Goal: Task Accomplishment & Management: Manage account settings

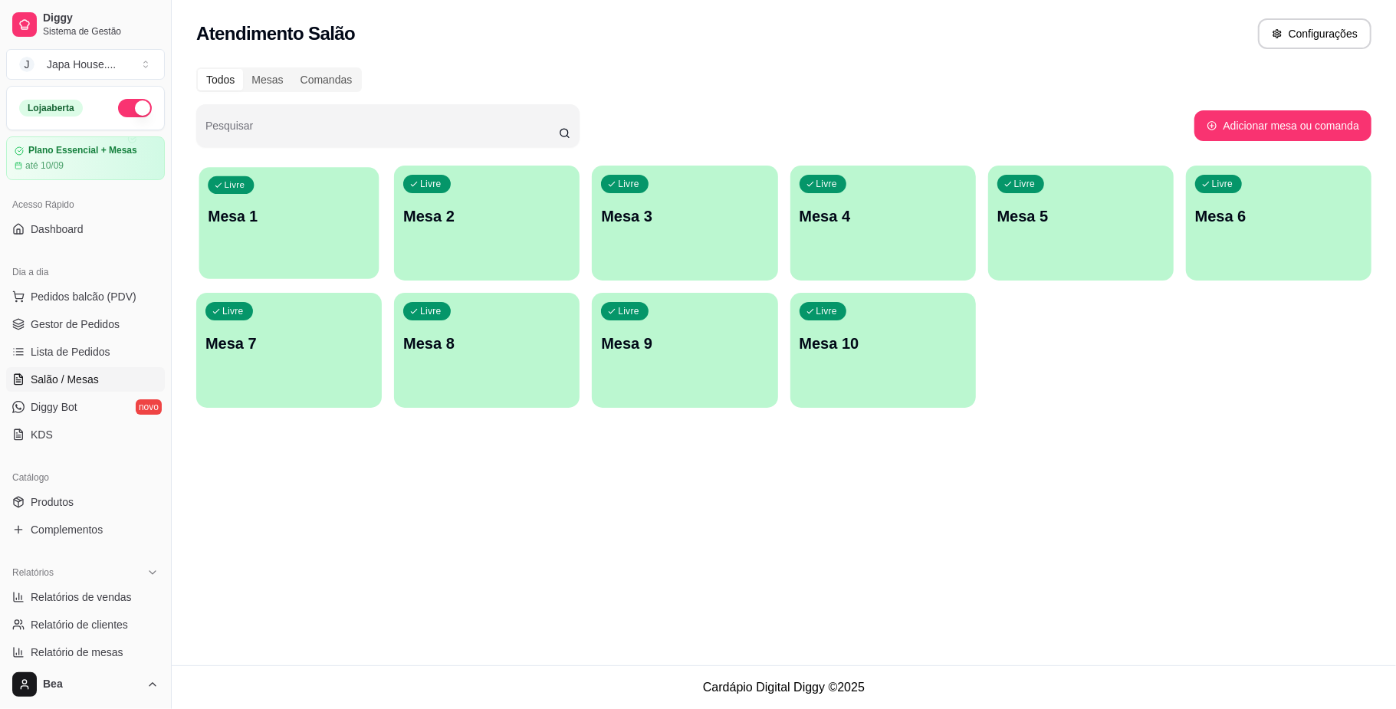
click at [287, 246] on div "Livre Mesa 1" at bounding box center [289, 214] width 180 height 94
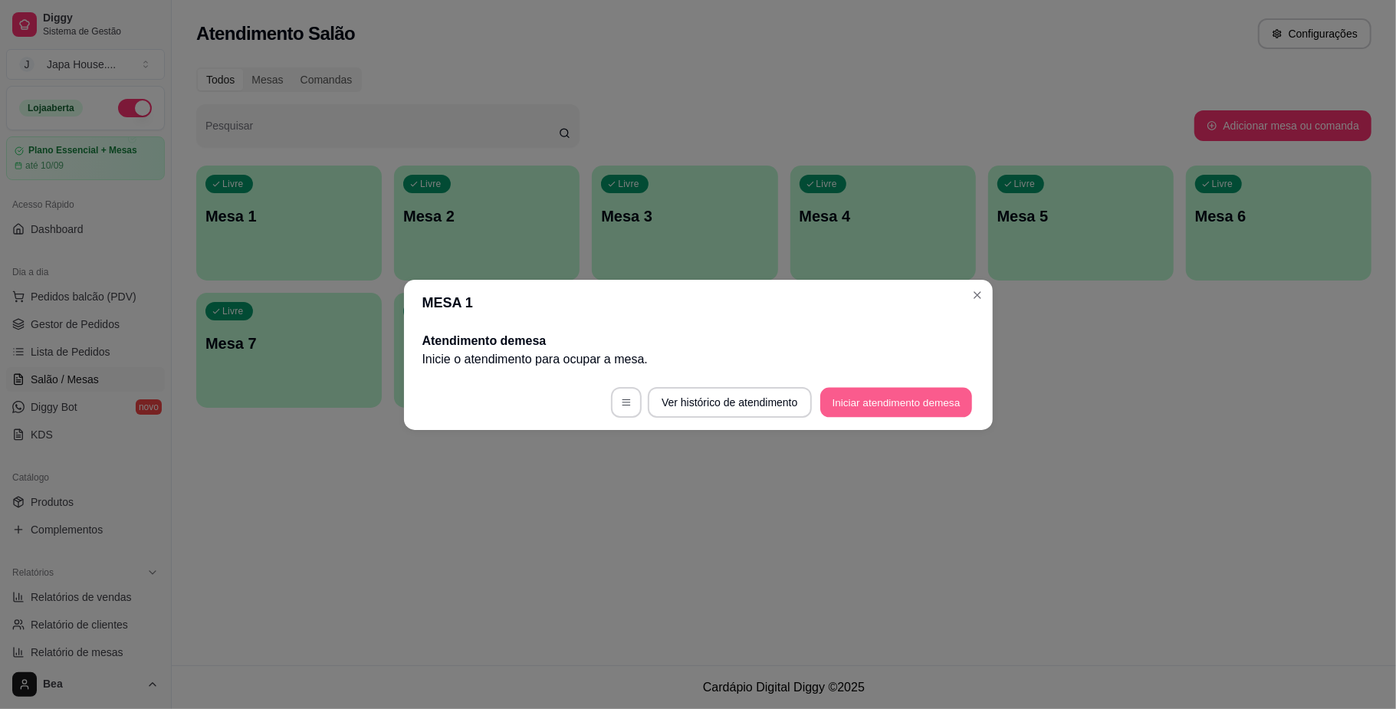
click at [860, 406] on button "Iniciar atendimento de mesa" at bounding box center [896, 402] width 152 height 30
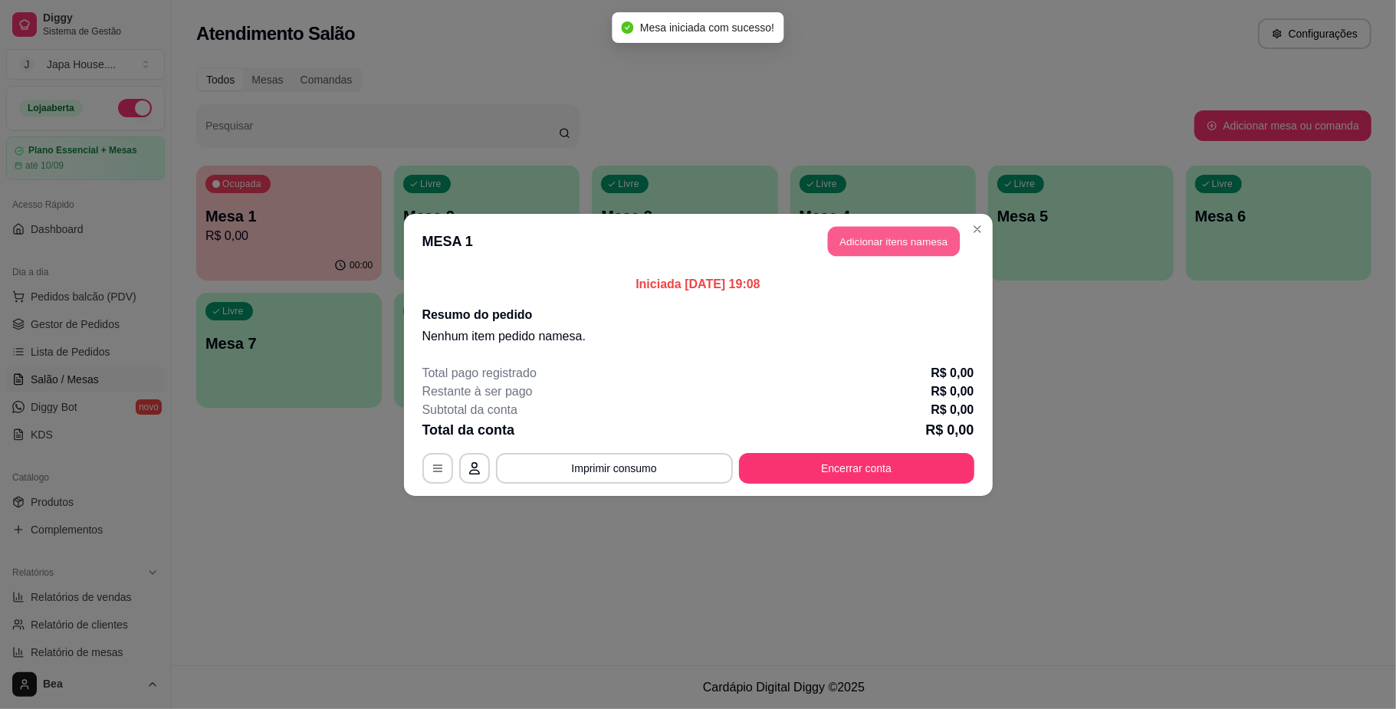
click at [896, 246] on button "Adicionar itens na mesa" at bounding box center [894, 241] width 132 height 30
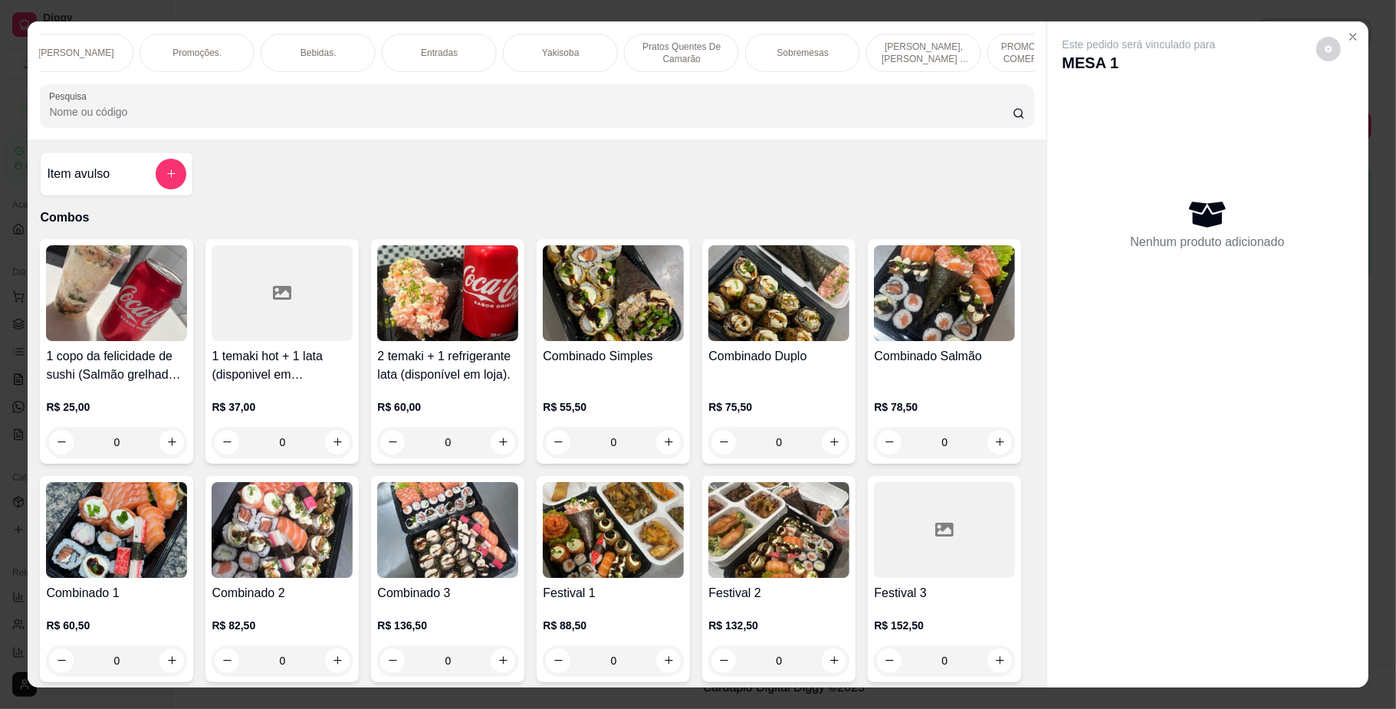
scroll to position [0, 1059]
click at [838, 56] on p "PROMOÇÕES PARA COMER NO LOCAL" at bounding box center [855, 53] width 89 height 25
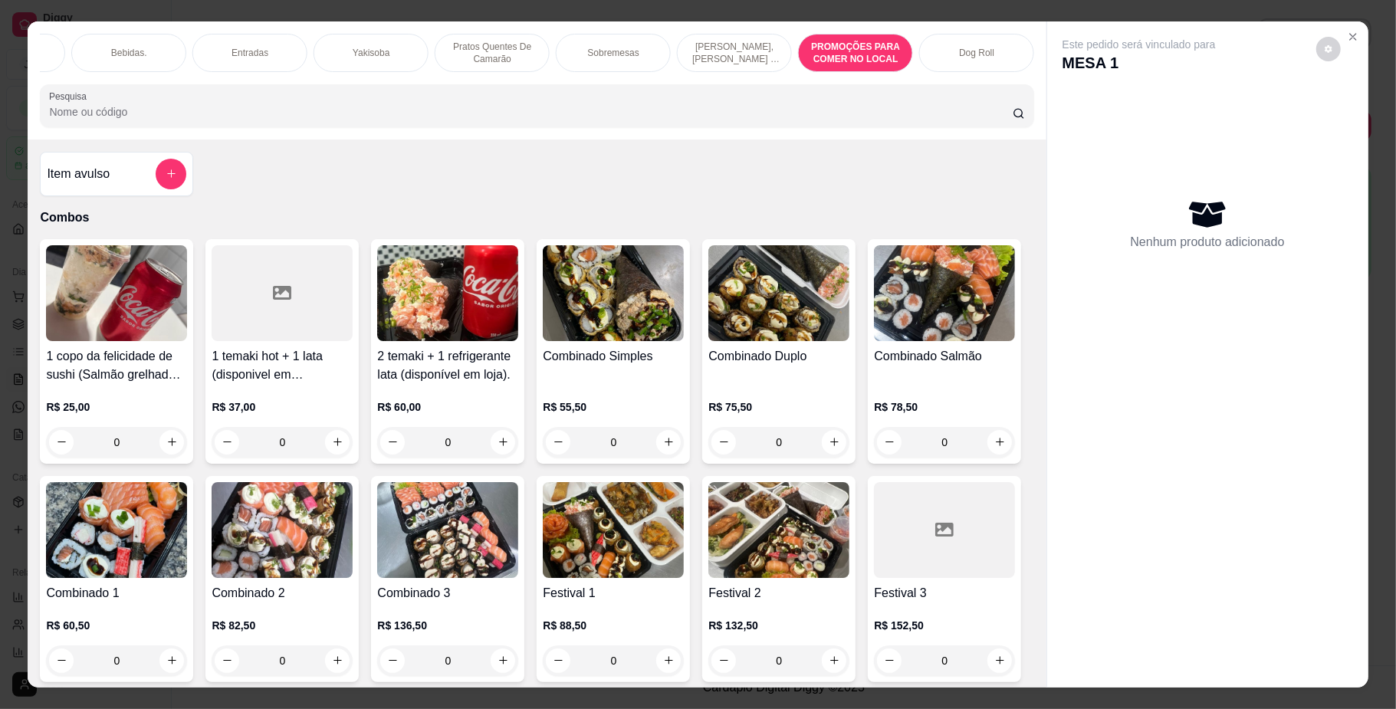
scroll to position [28, 0]
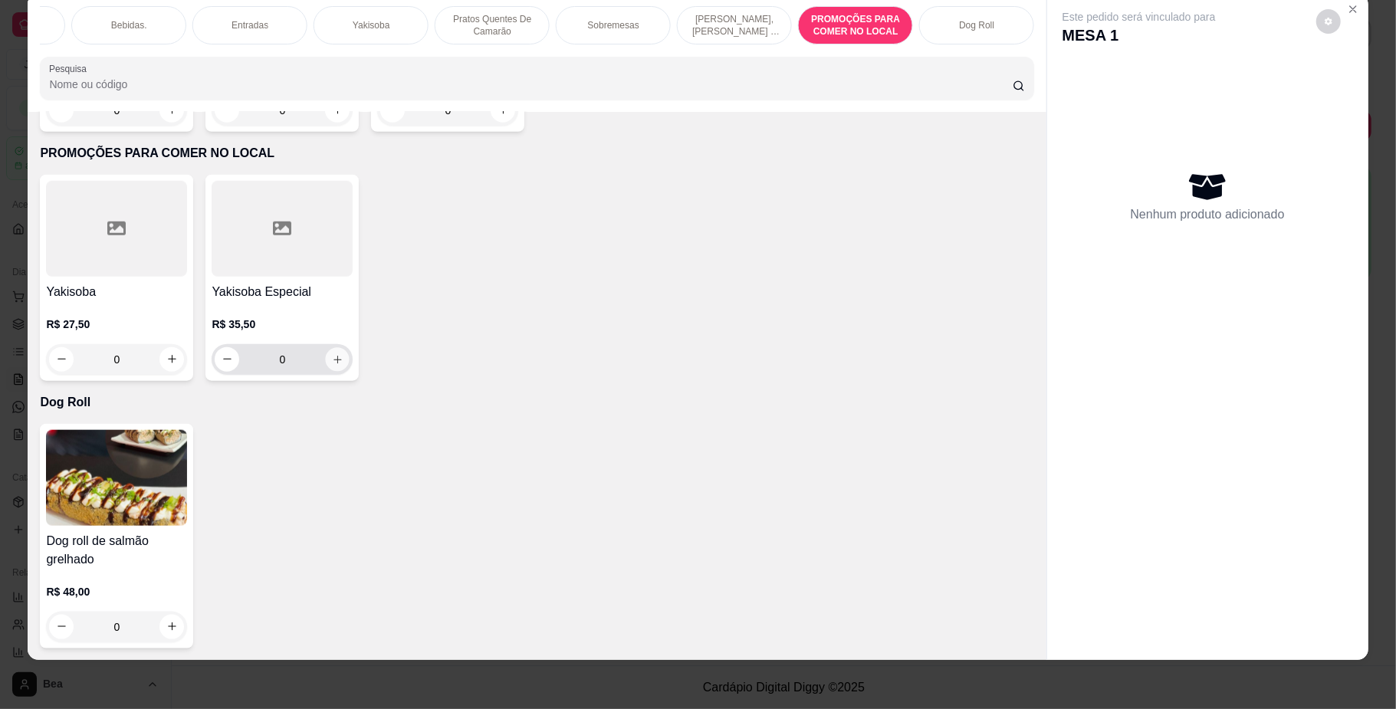
click at [334, 357] on icon "increase-product-quantity" at bounding box center [338, 360] width 8 height 8
type input "1"
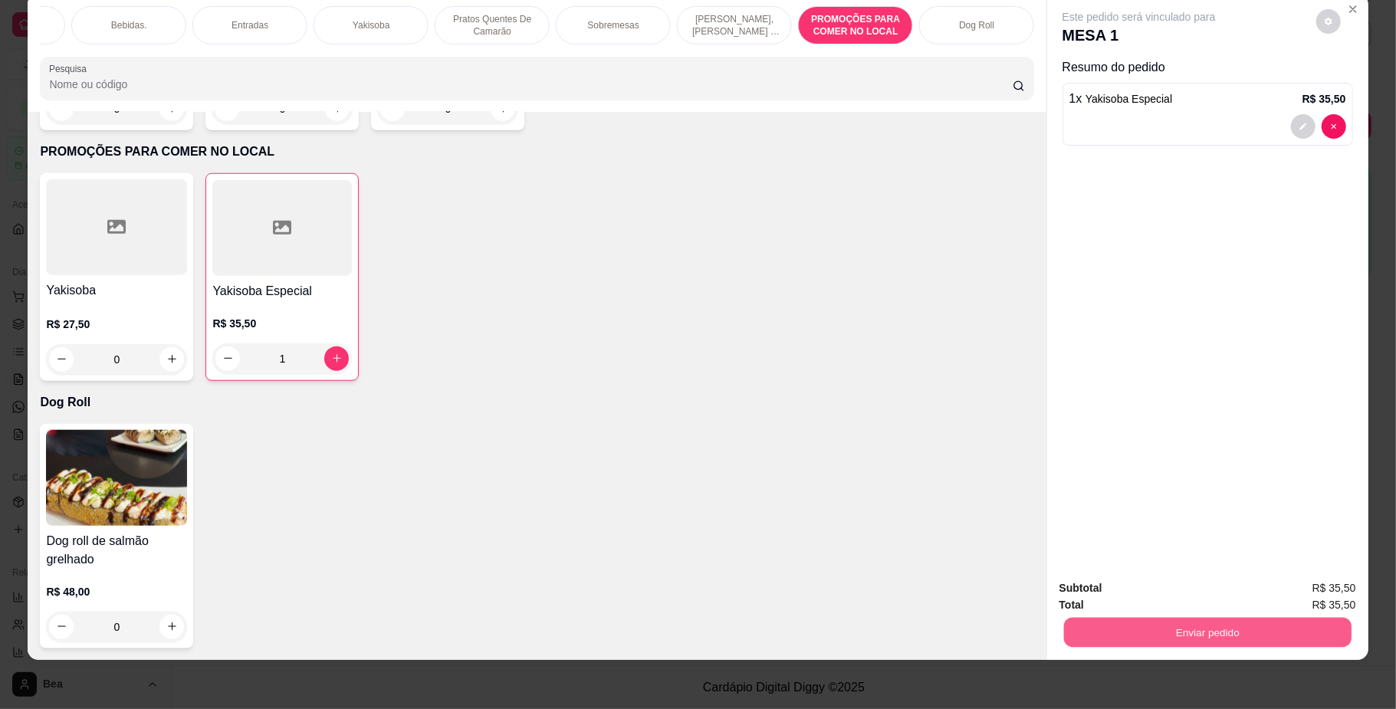
click at [1115, 630] on button "Enviar pedido" at bounding box center [1207, 633] width 288 height 30
click at [862, 479] on div "Dog roll de salmão grelhado R$ 48,00 0" at bounding box center [537, 536] width 994 height 225
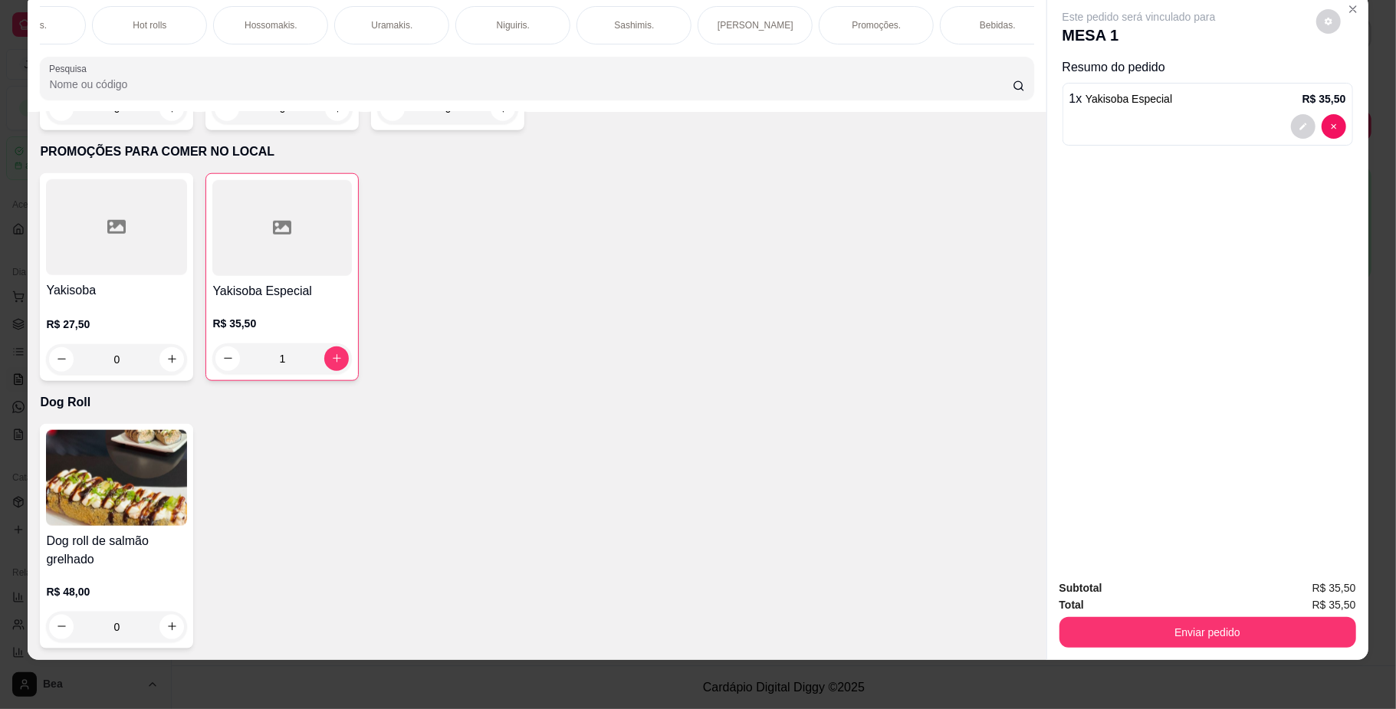
scroll to position [0, 1059]
click at [151, 28] on div "Bebidas." at bounding box center [128, 25] width 115 height 38
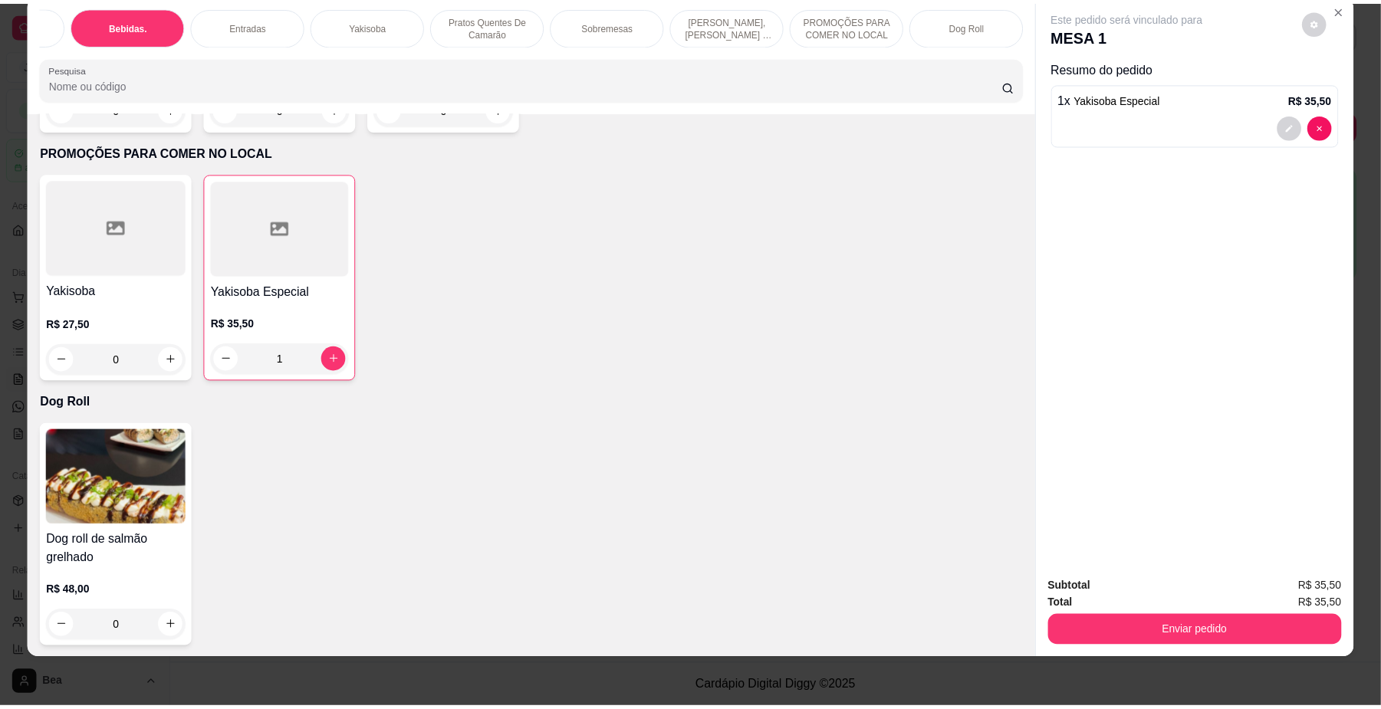
scroll to position [3297, 0]
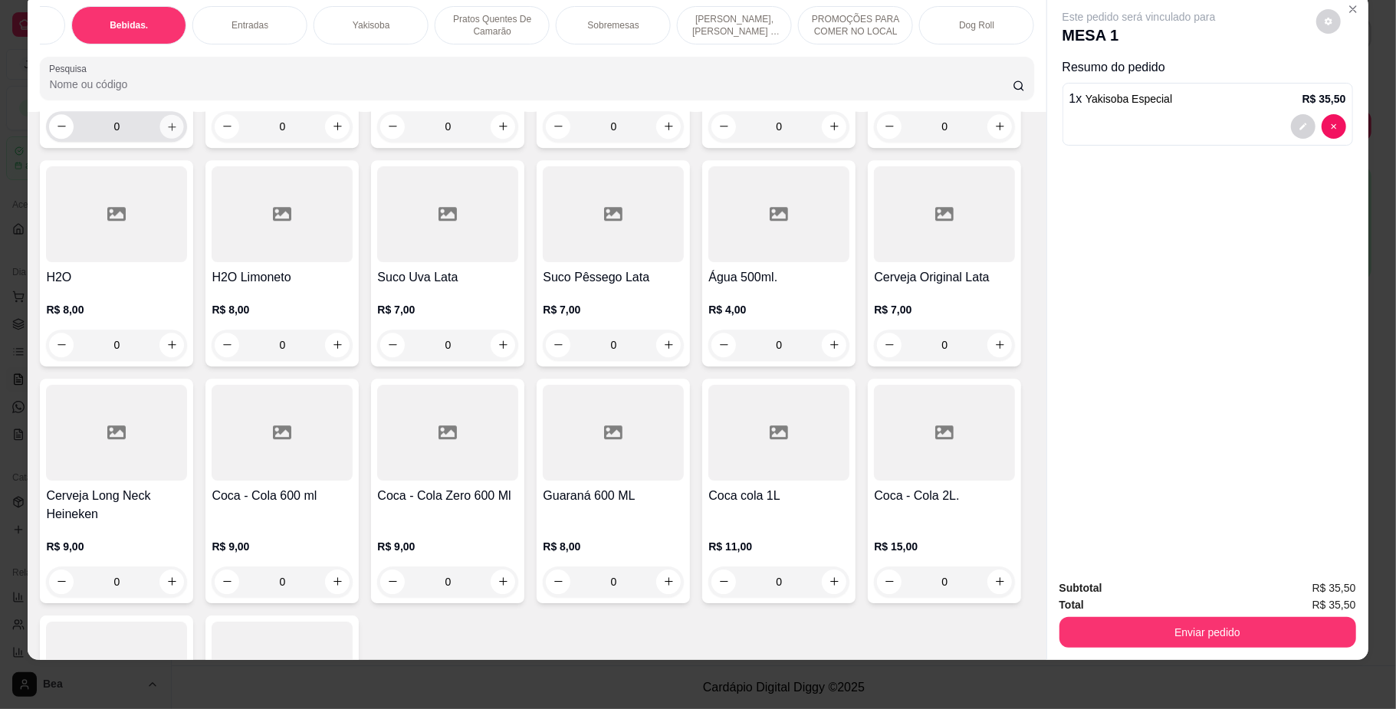
click at [168, 130] on icon "increase-product-quantity" at bounding box center [172, 127] width 8 height 8
type input "1"
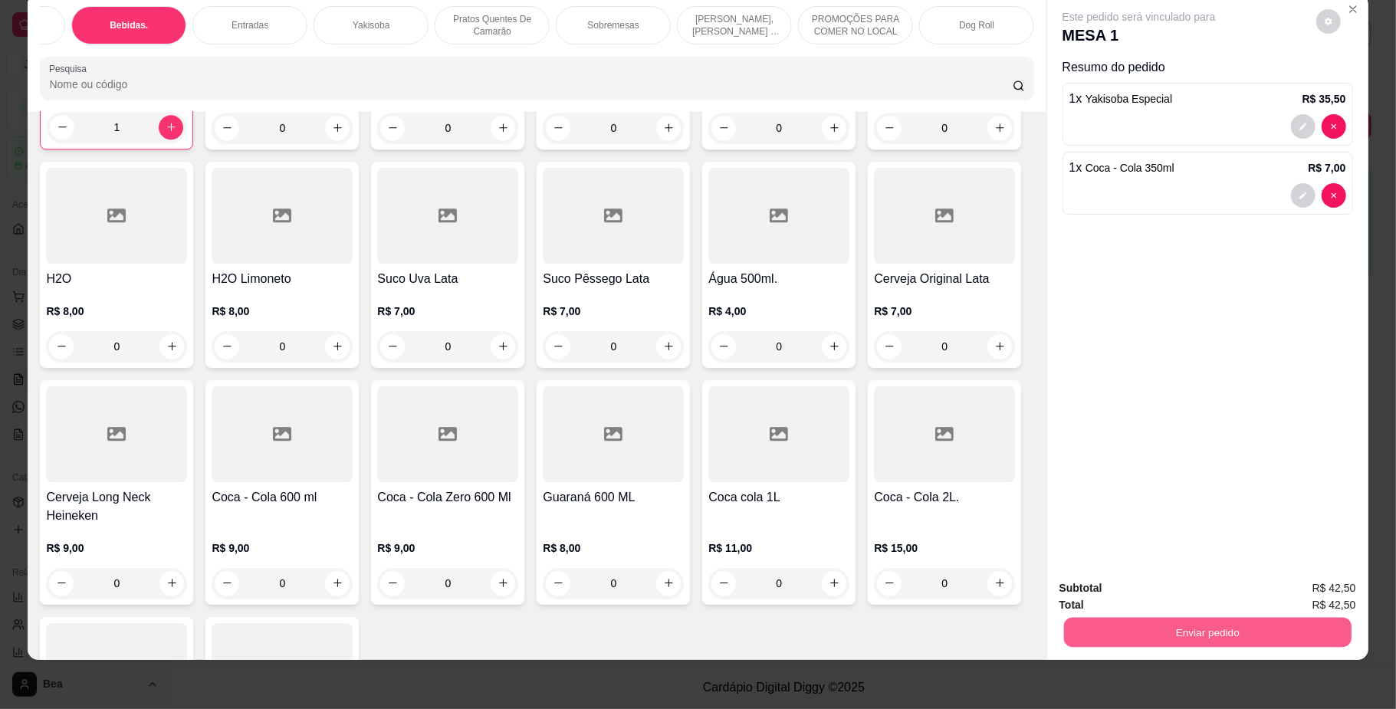
click at [1092, 632] on button "Enviar pedido" at bounding box center [1207, 633] width 288 height 30
click at [1109, 592] on button "Não registrar e enviar pedido" at bounding box center [1155, 595] width 155 height 28
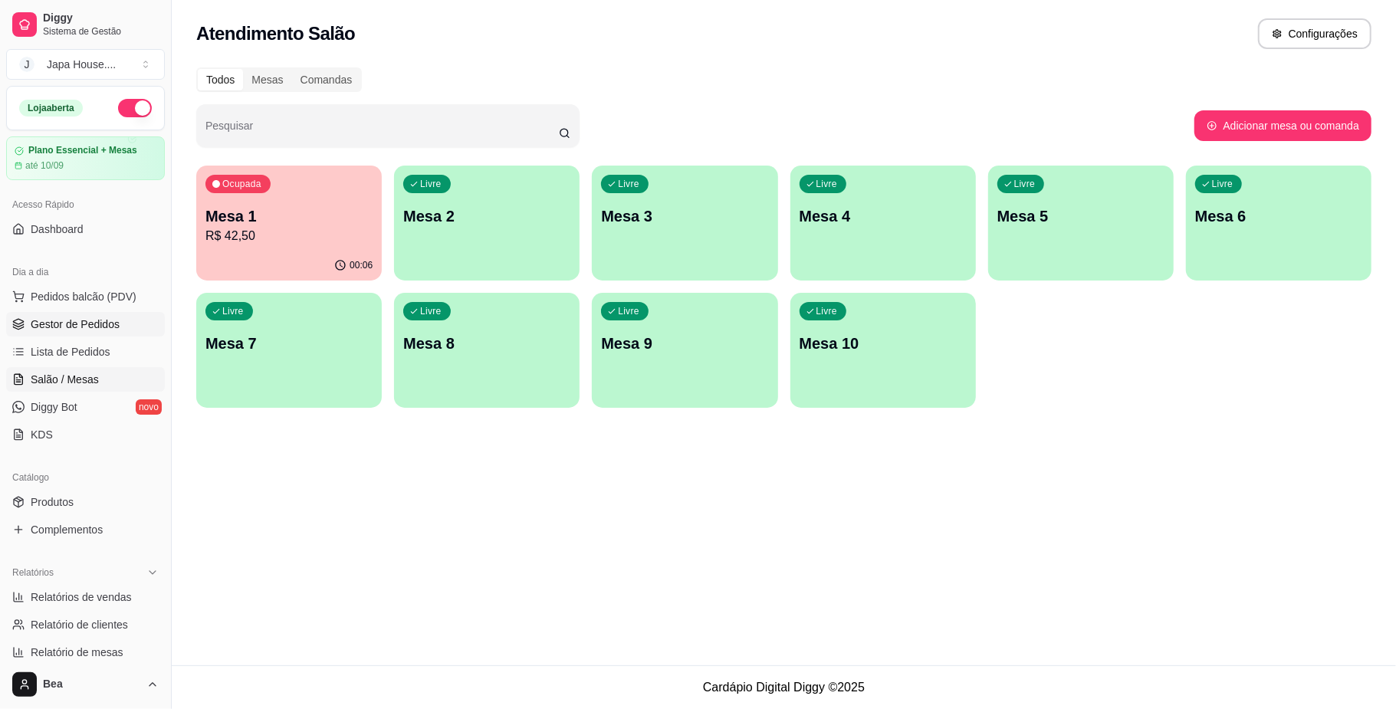
click at [77, 320] on span "Gestor de Pedidos" at bounding box center [75, 324] width 89 height 15
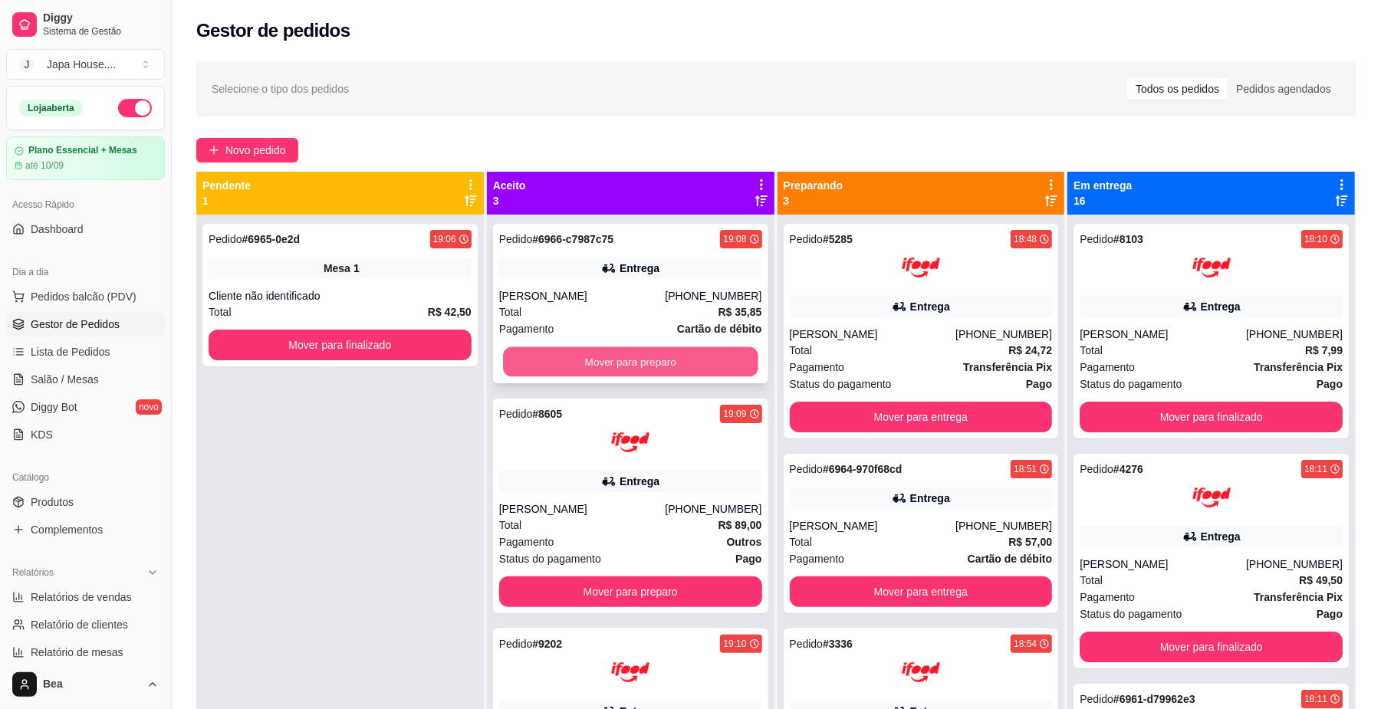
click at [600, 357] on button "Mover para preparo" at bounding box center [630, 362] width 255 height 30
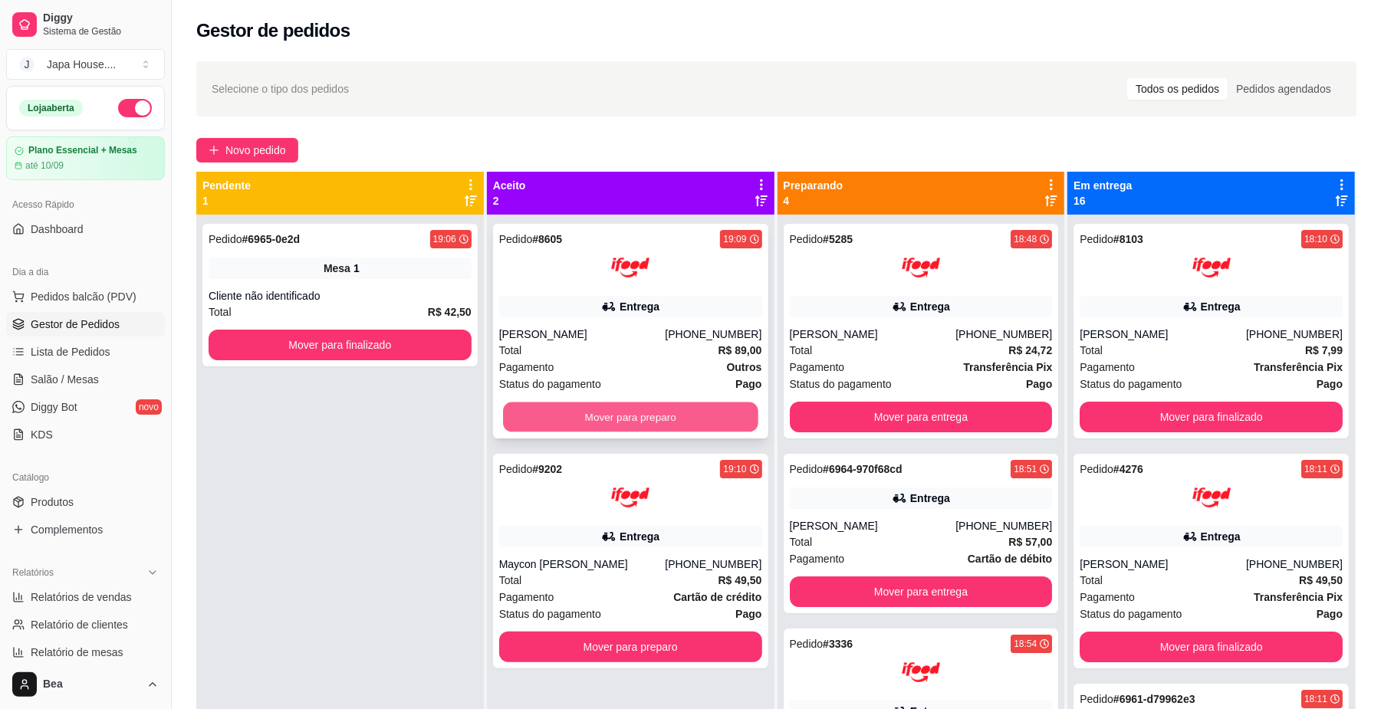
click at [623, 425] on button "Mover para preparo" at bounding box center [630, 418] width 255 height 30
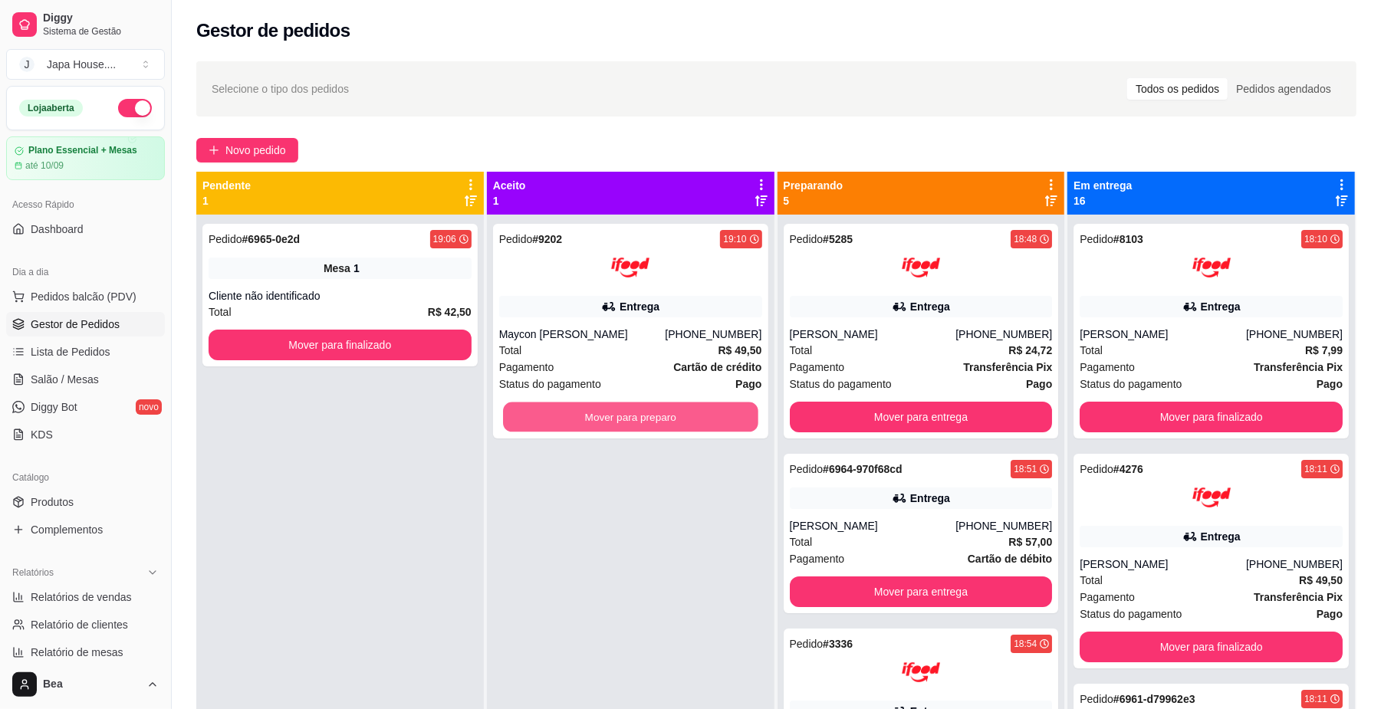
click at [623, 425] on button "Mover para preparo" at bounding box center [630, 418] width 255 height 30
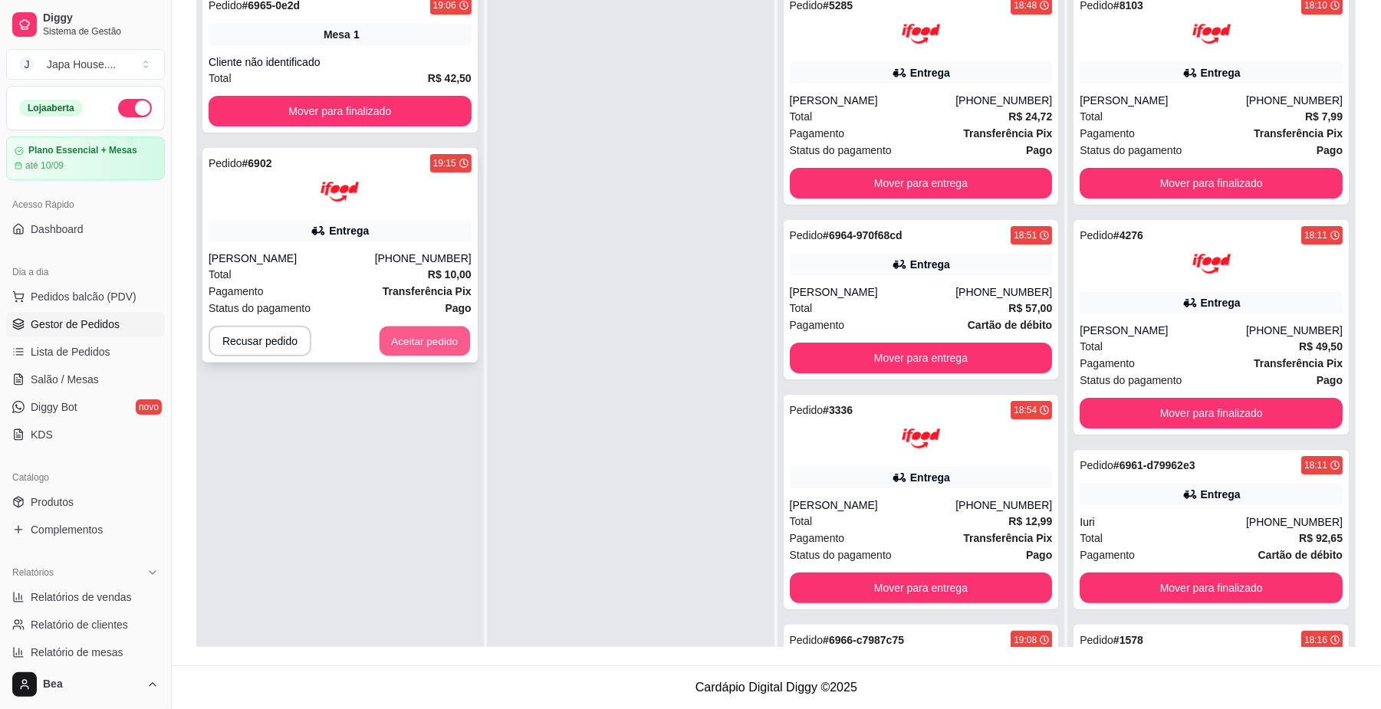
click at [426, 332] on button "Aceitar pedido" at bounding box center [425, 342] width 90 height 30
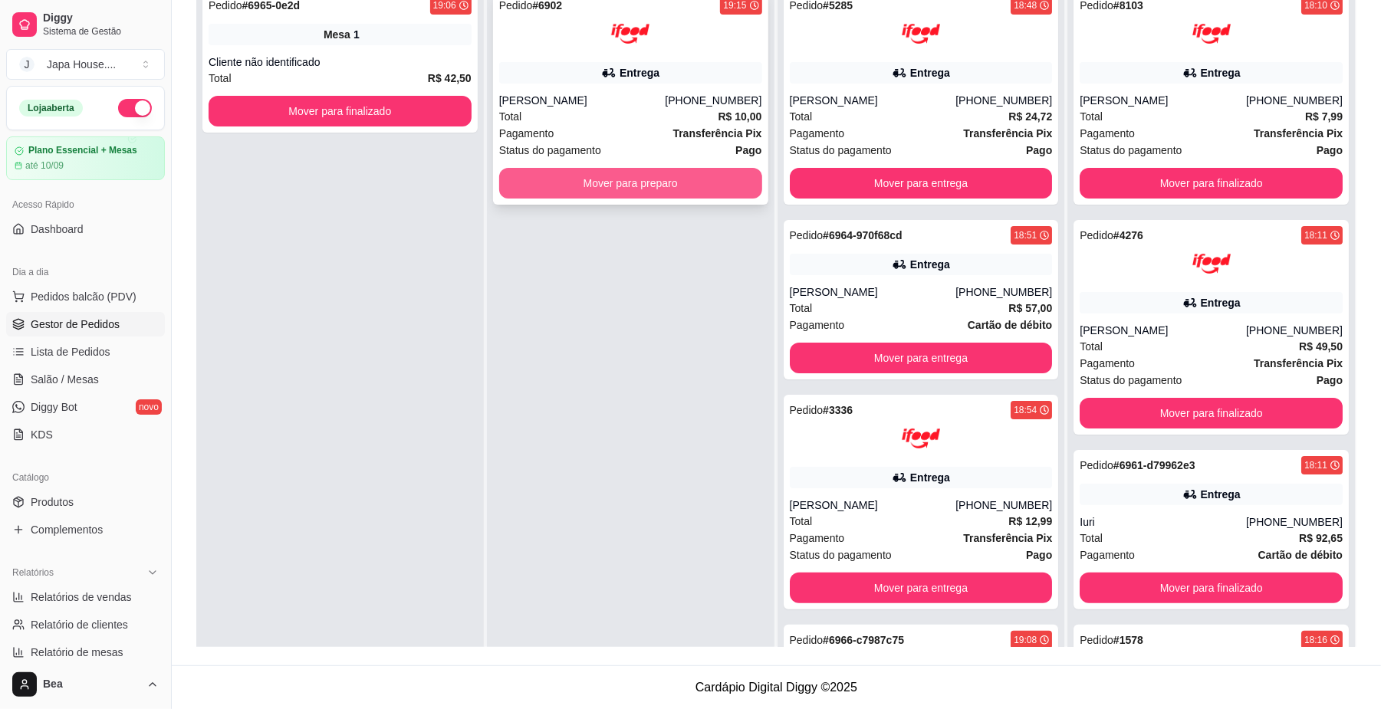
click at [648, 176] on button "Mover para preparo" at bounding box center [630, 183] width 263 height 31
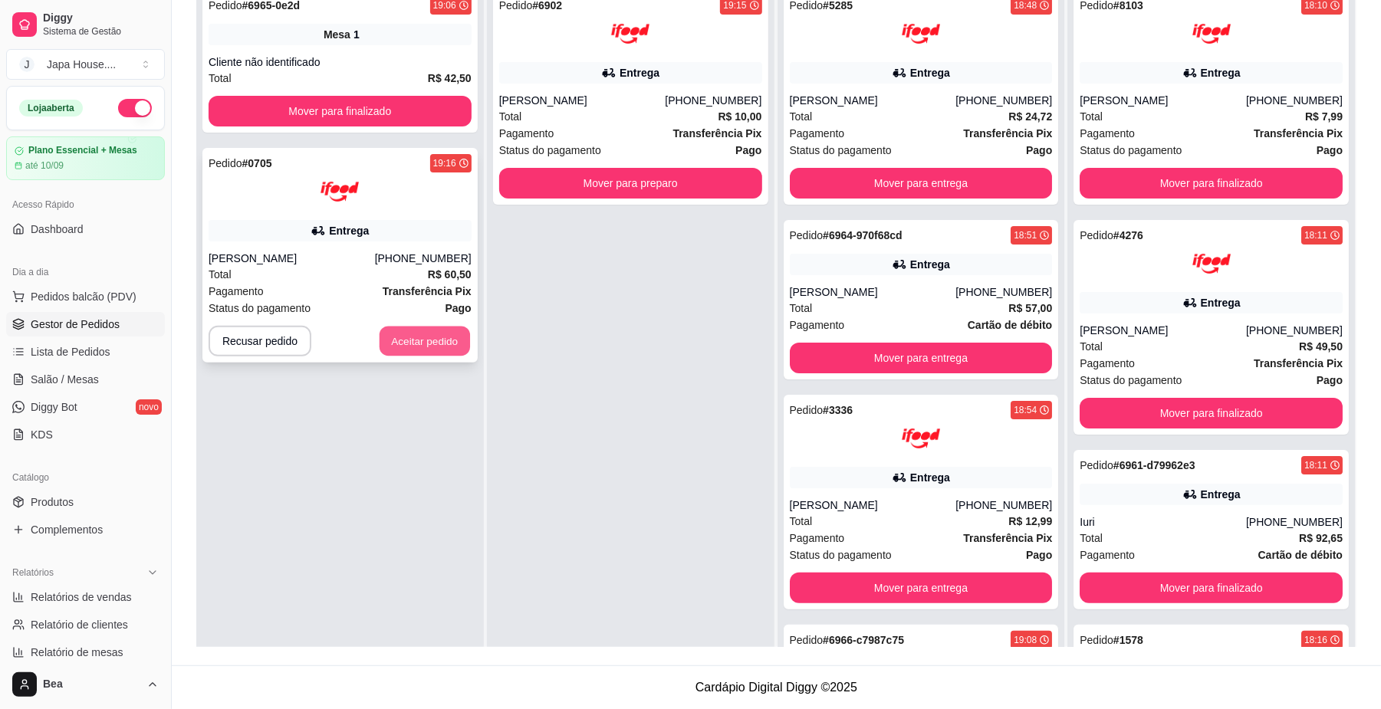
click at [443, 337] on button "Aceitar pedido" at bounding box center [425, 342] width 90 height 30
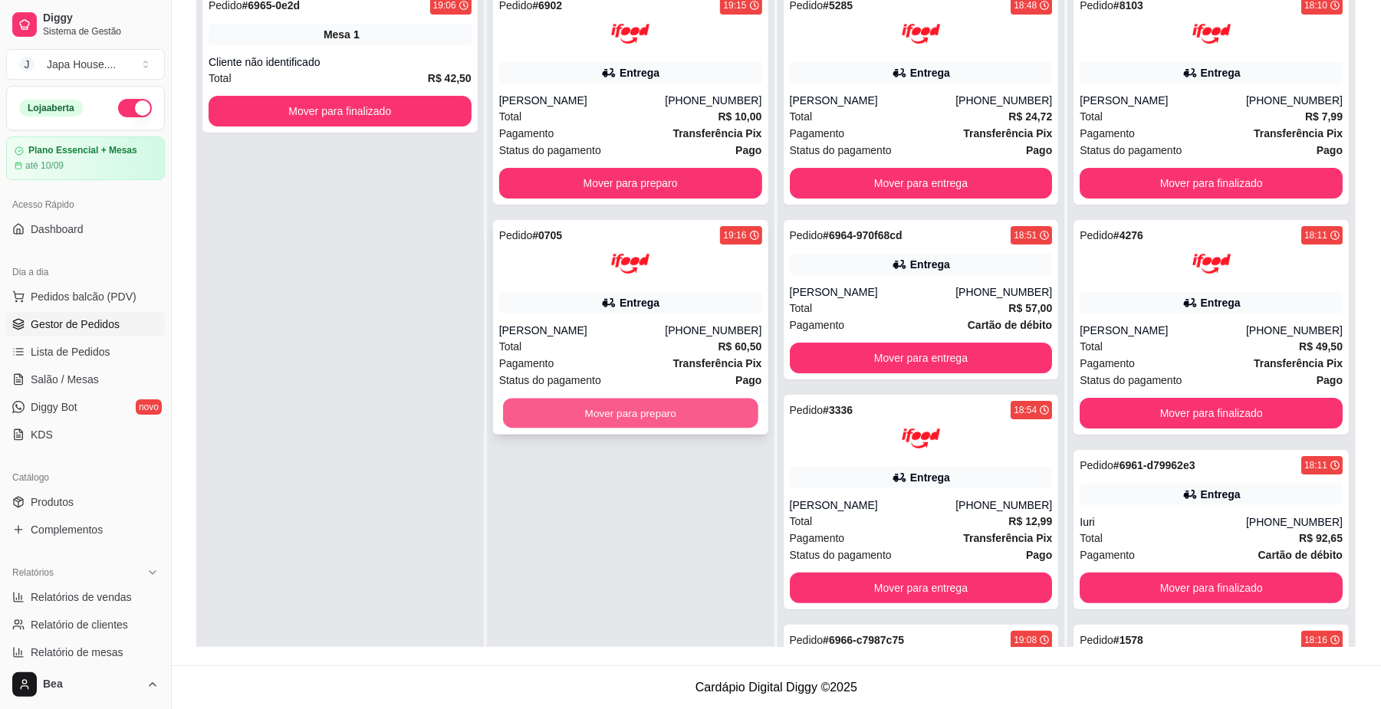
click at [613, 408] on button "Mover para preparo" at bounding box center [630, 414] width 255 height 30
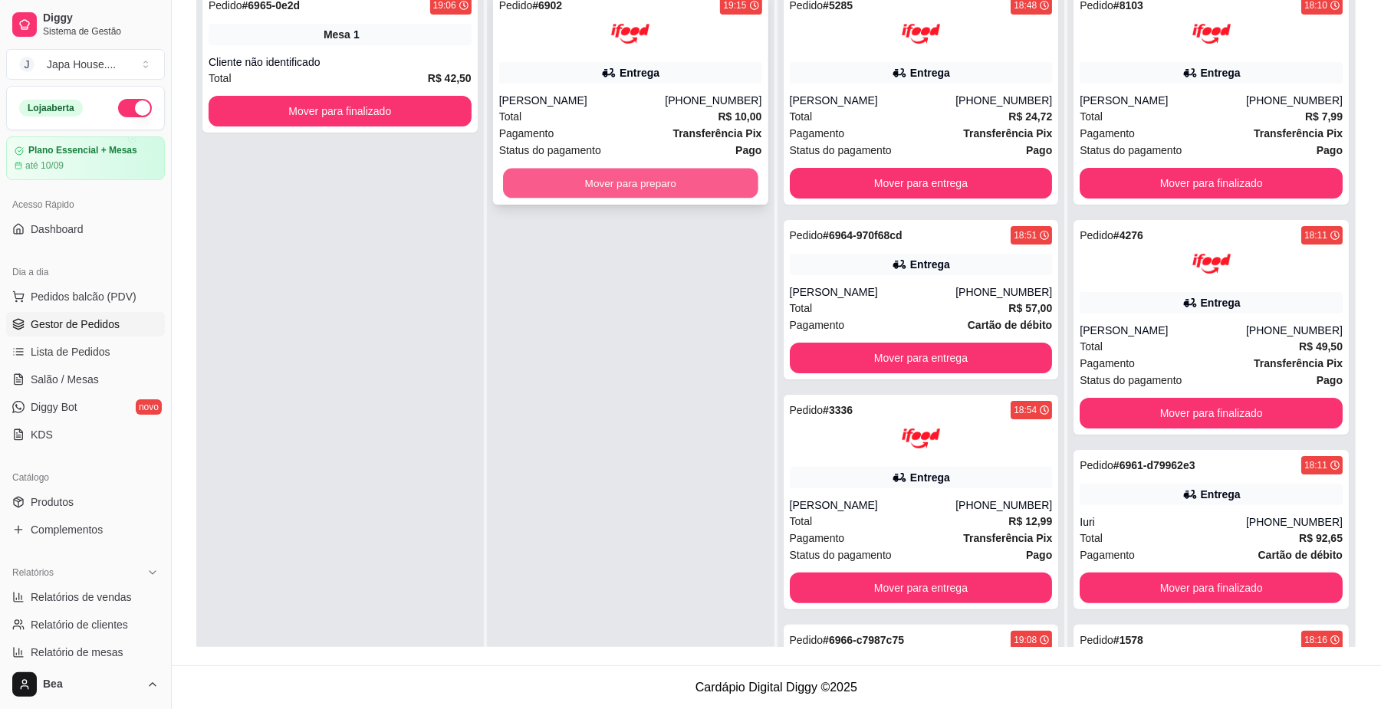
click at [605, 179] on button "Mover para preparo" at bounding box center [630, 184] width 255 height 30
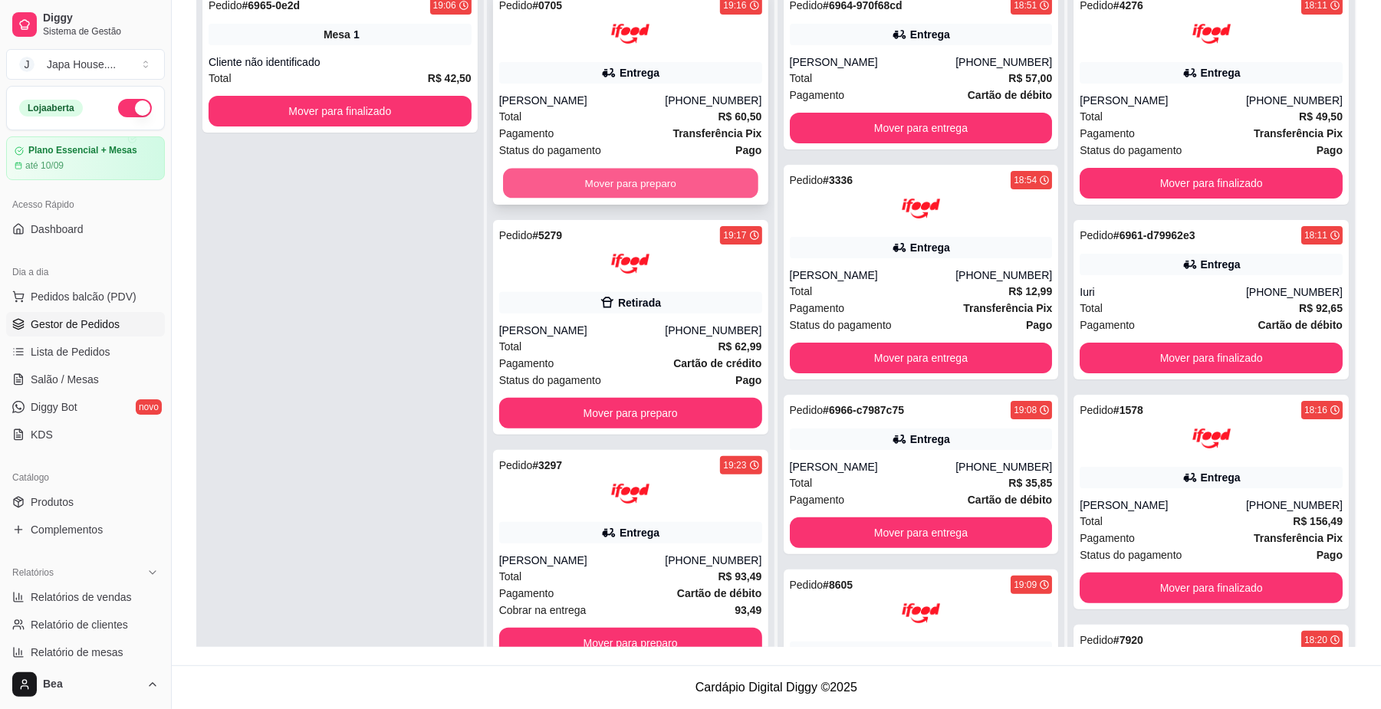
click at [659, 182] on button "Mover para preparo" at bounding box center [630, 184] width 255 height 30
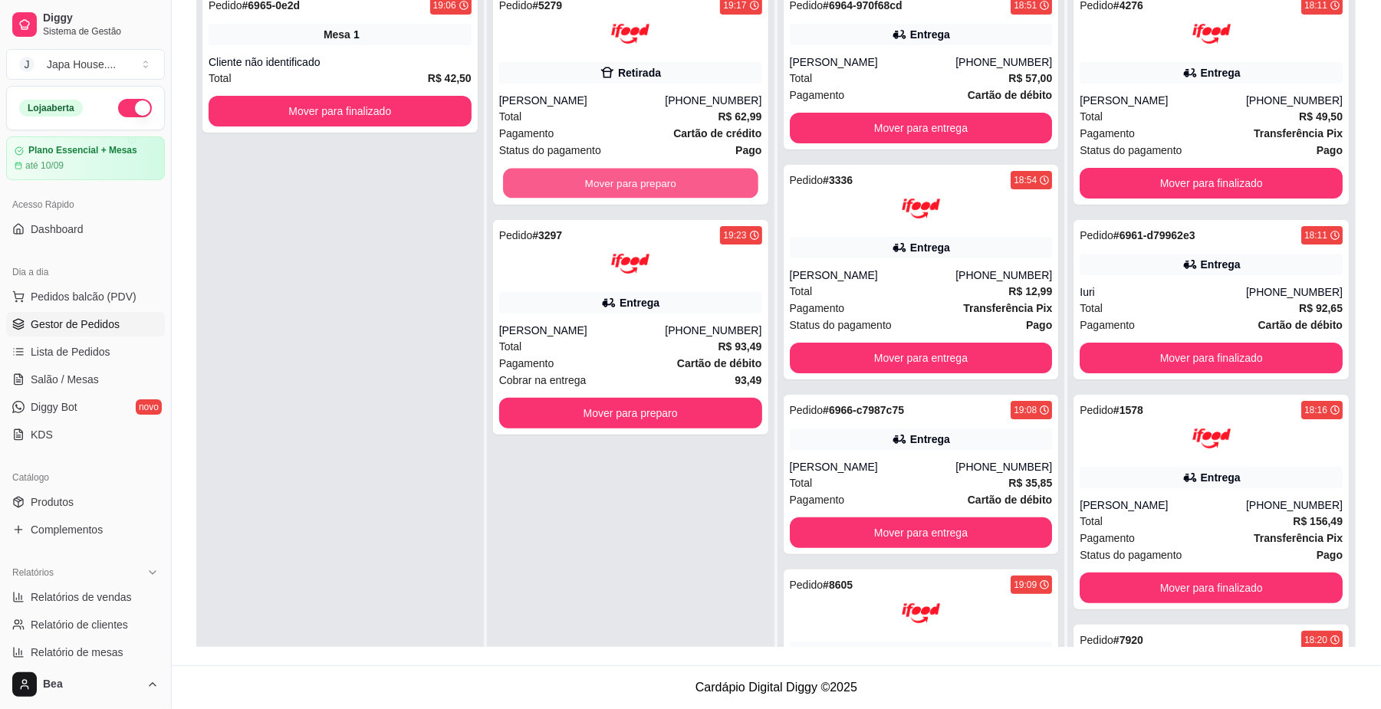
click at [659, 182] on button "Mover para preparo" at bounding box center [630, 184] width 255 height 30
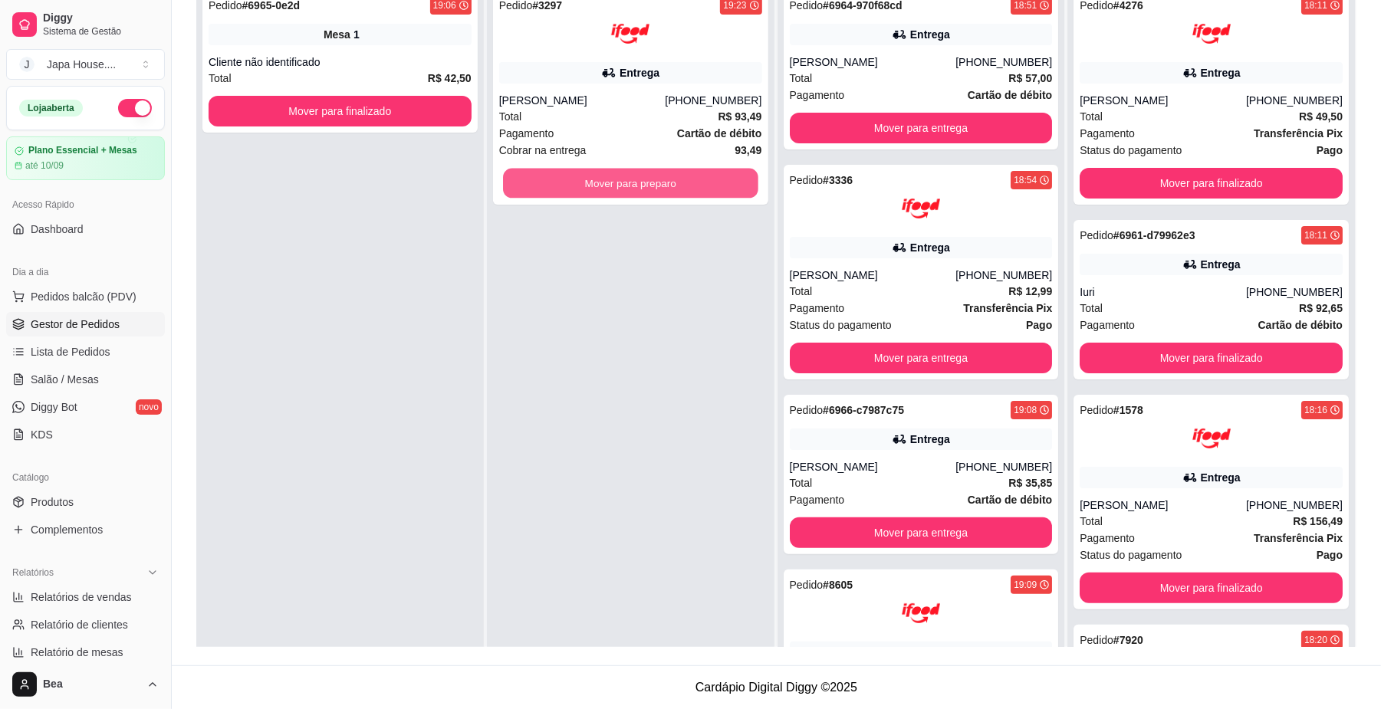
click at [659, 182] on button "Mover para preparo" at bounding box center [630, 184] width 255 height 30
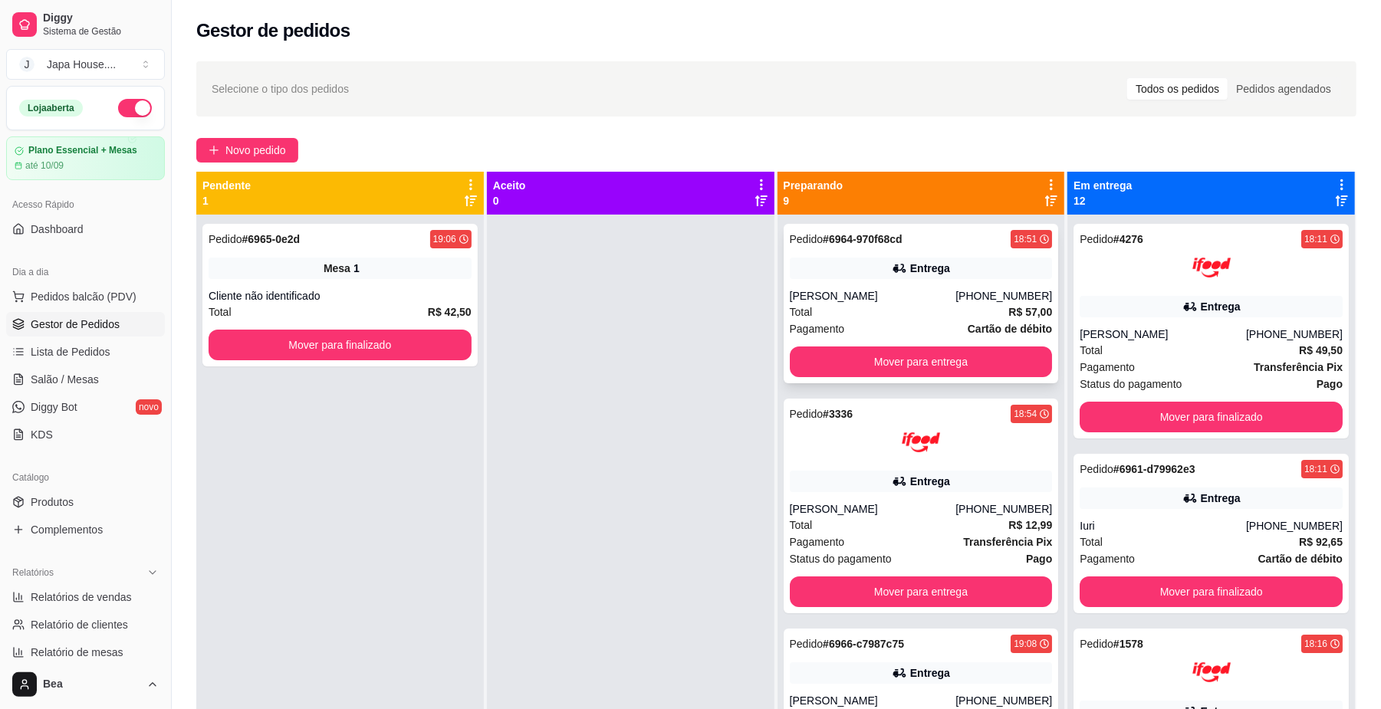
click at [955, 279] on div "Entrega" at bounding box center [921, 268] width 263 height 21
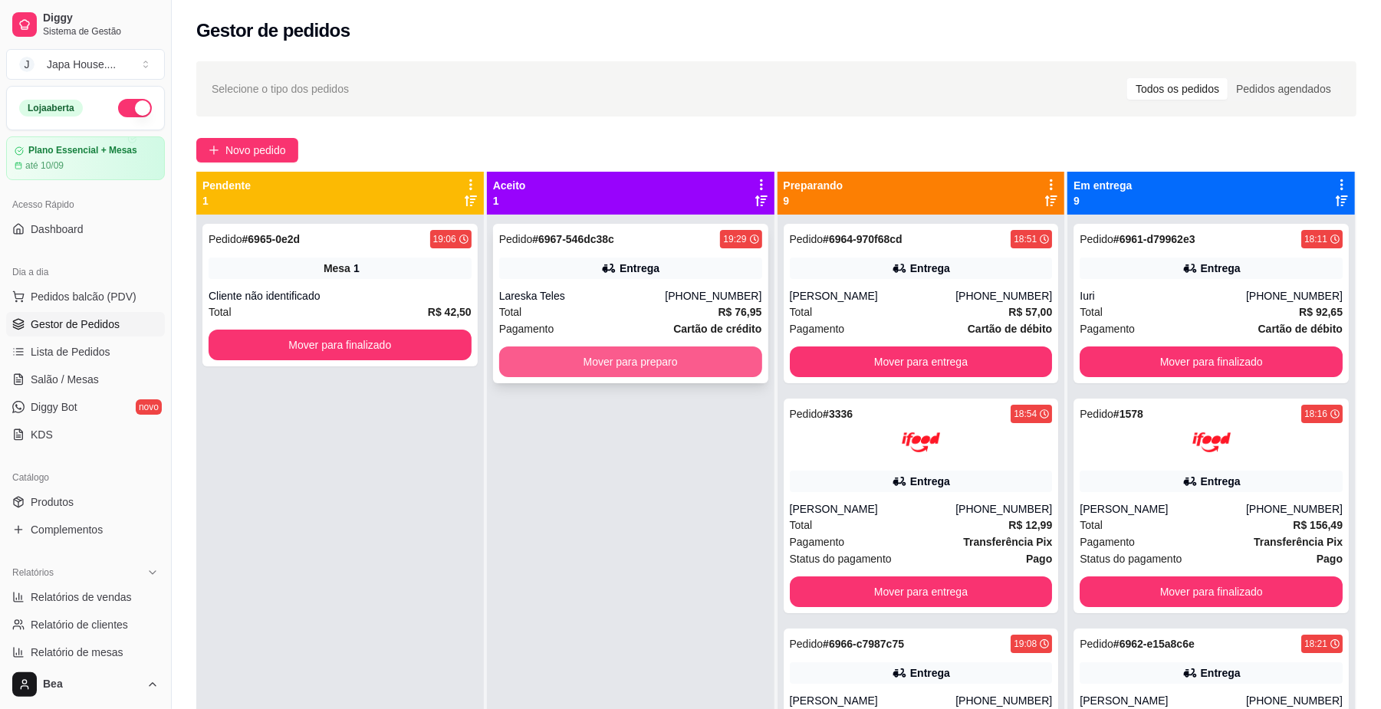
click at [657, 363] on button "Mover para preparo" at bounding box center [630, 362] width 263 height 31
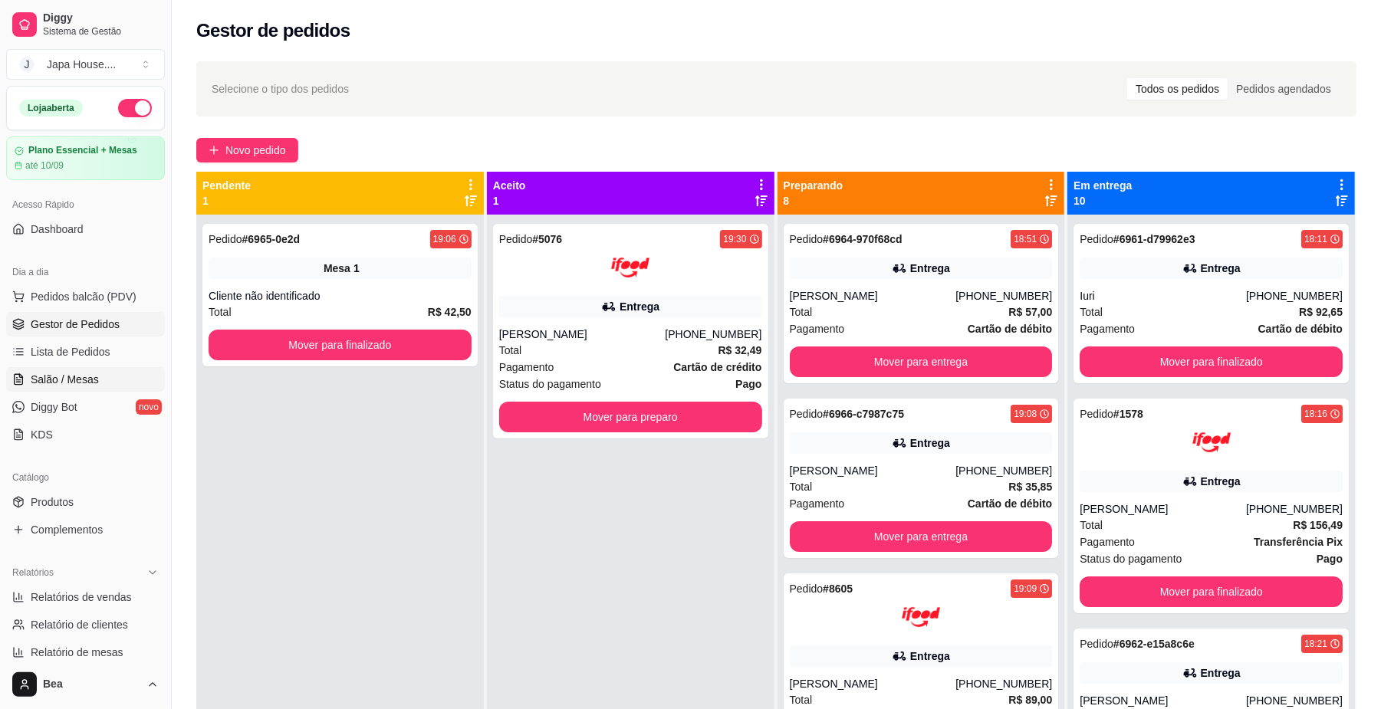
click at [102, 368] on link "Salão / Mesas" at bounding box center [85, 379] width 159 height 25
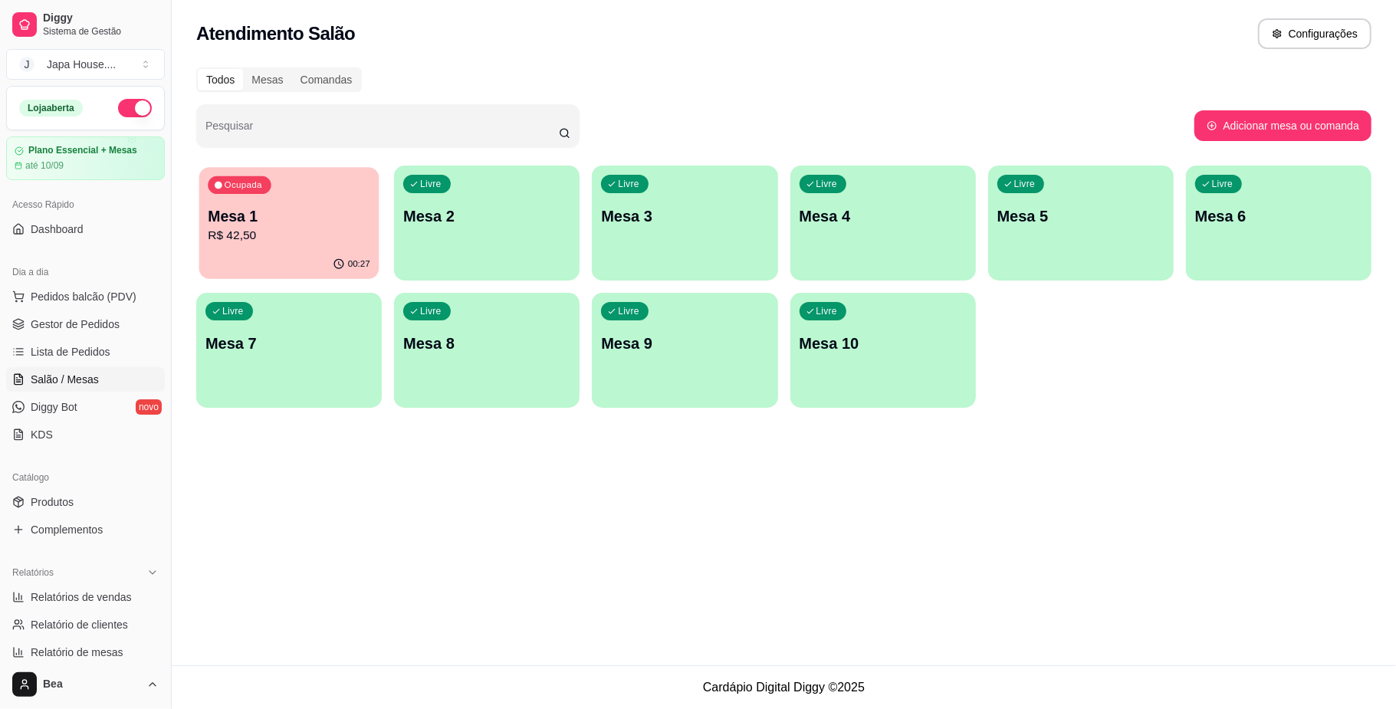
click at [295, 241] on p "R$ 42,50" at bounding box center [289, 236] width 163 height 18
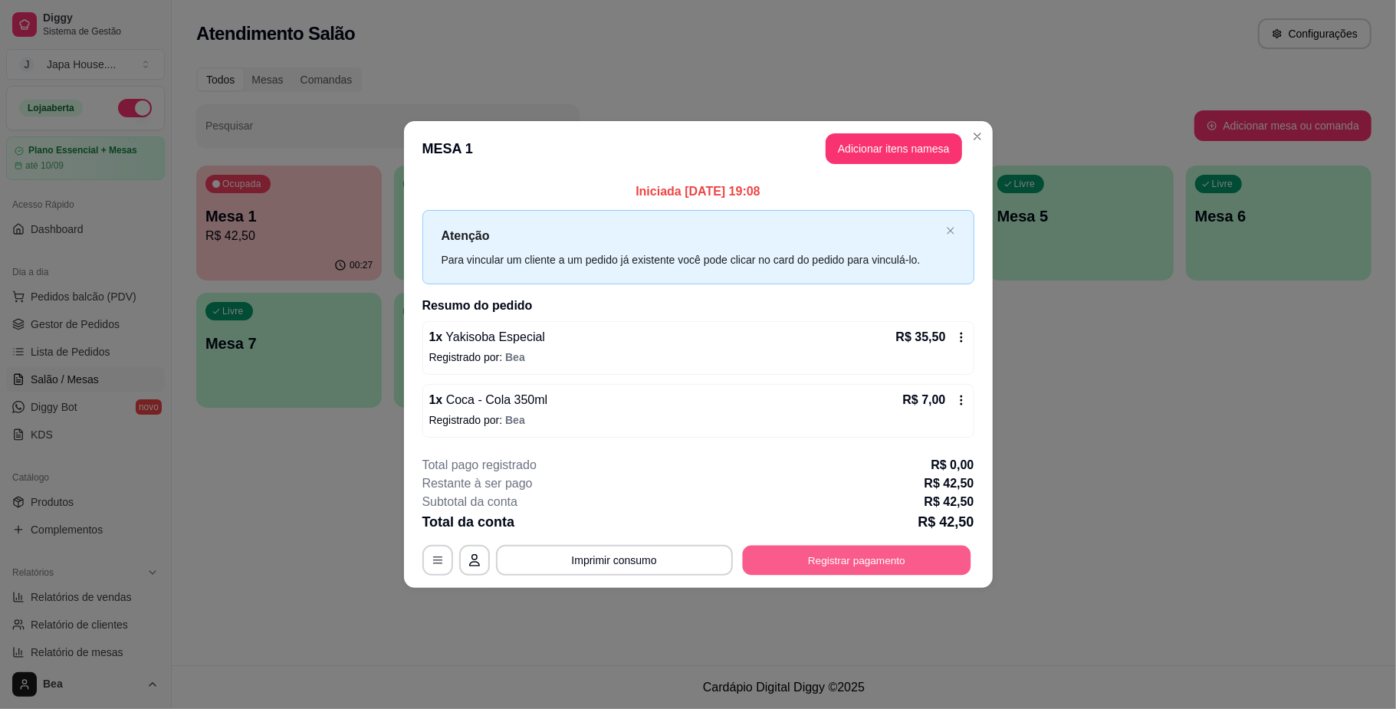
click at [837, 563] on button "Registrar pagamento" at bounding box center [856, 561] width 228 height 30
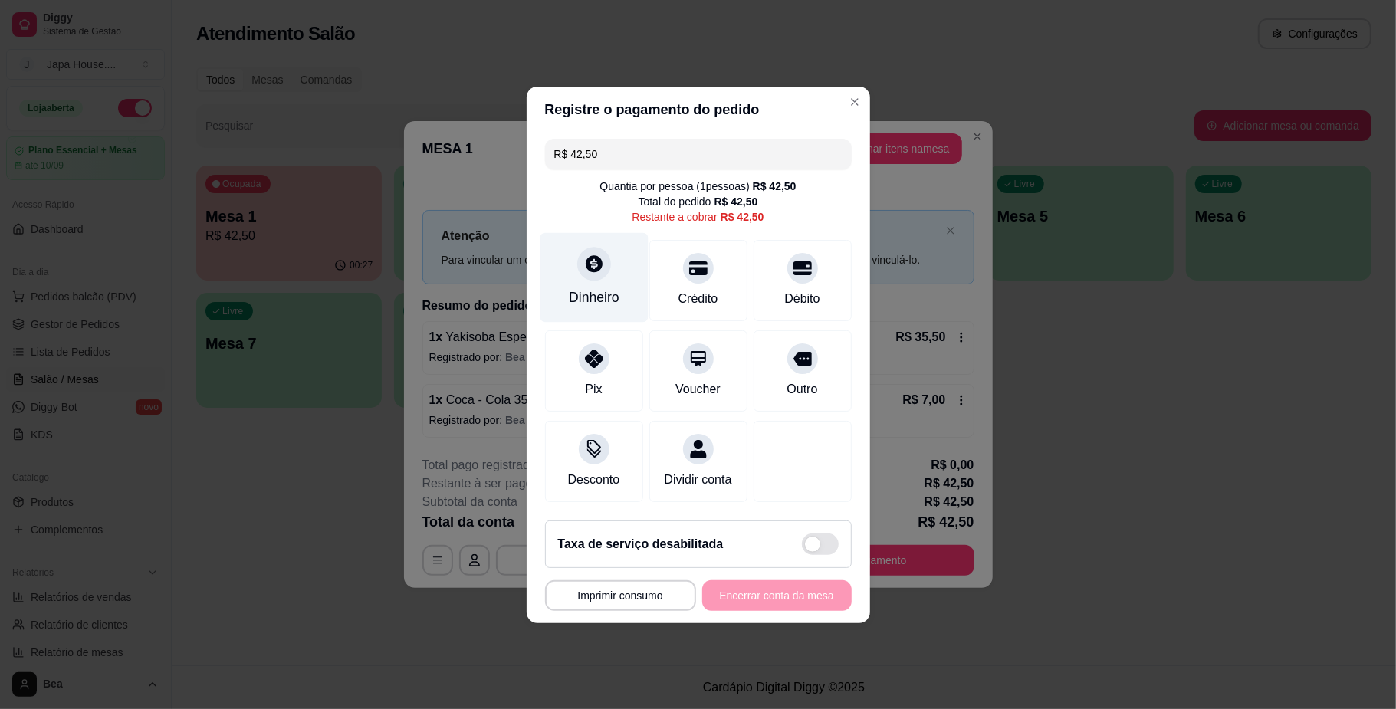
click at [586, 288] on div "Dinheiro" at bounding box center [594, 298] width 51 height 20
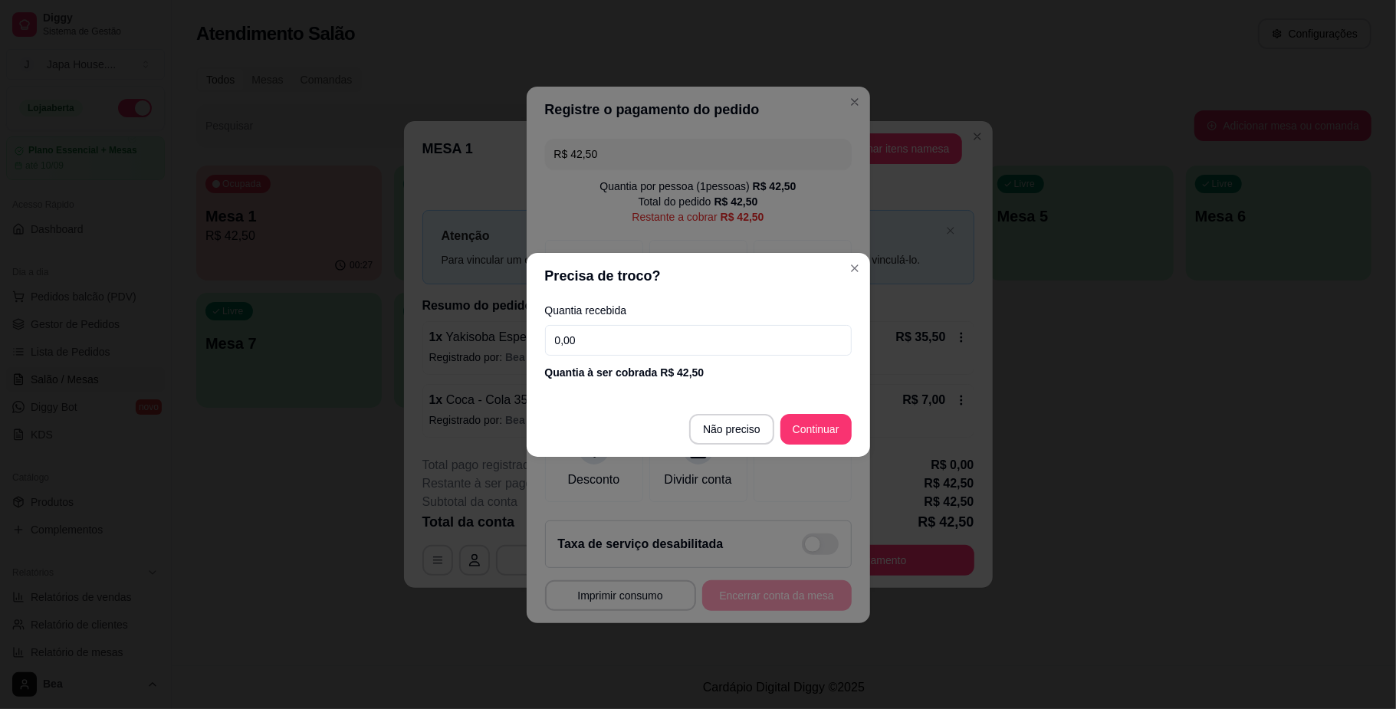
click at [618, 343] on input "0,00" at bounding box center [698, 340] width 307 height 31
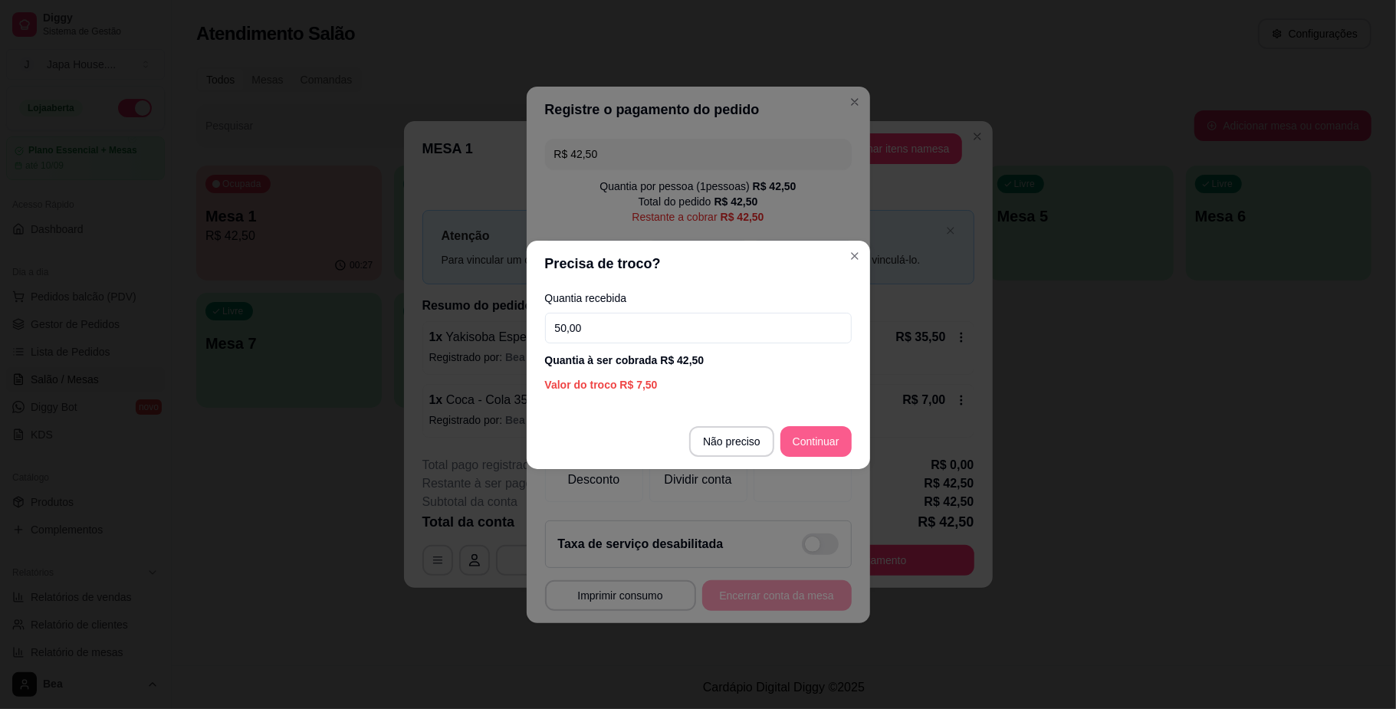
type input "50,00"
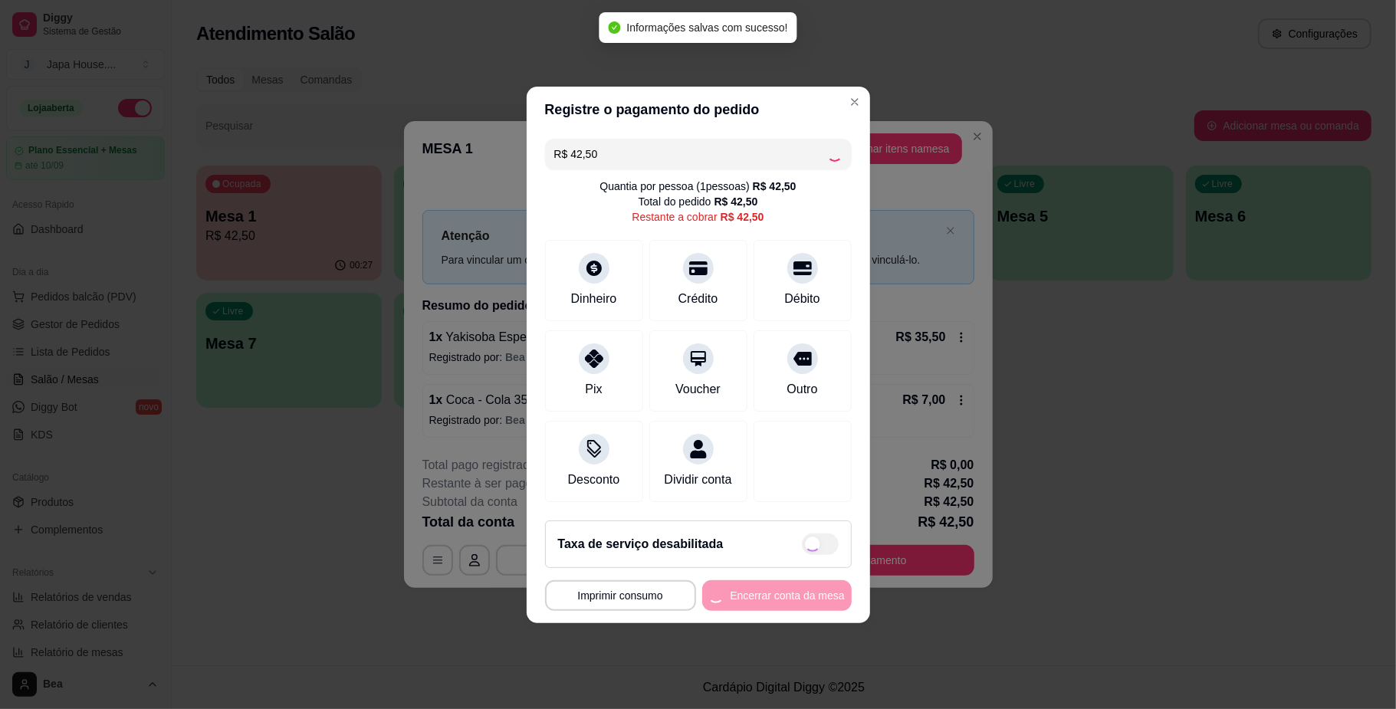
type input "R$ 0,00"
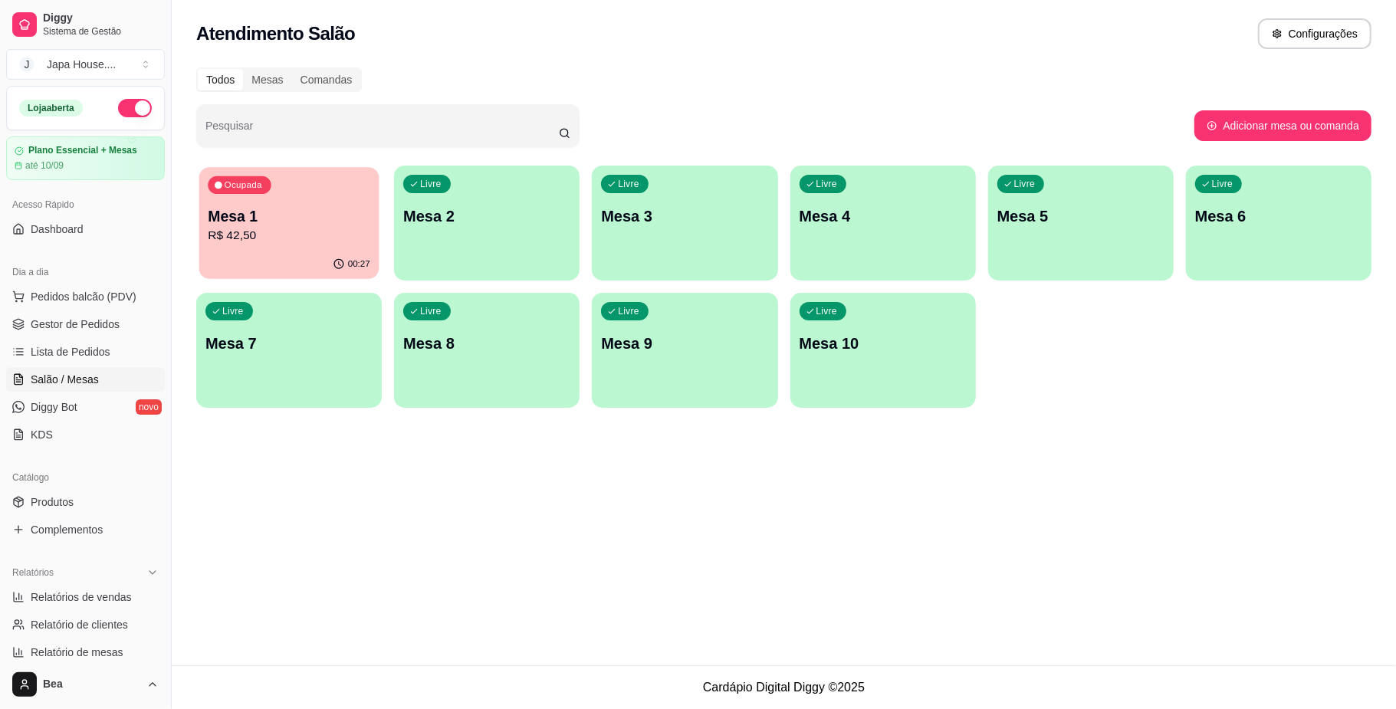
click at [292, 244] on p "R$ 42,50" at bounding box center [289, 236] width 163 height 18
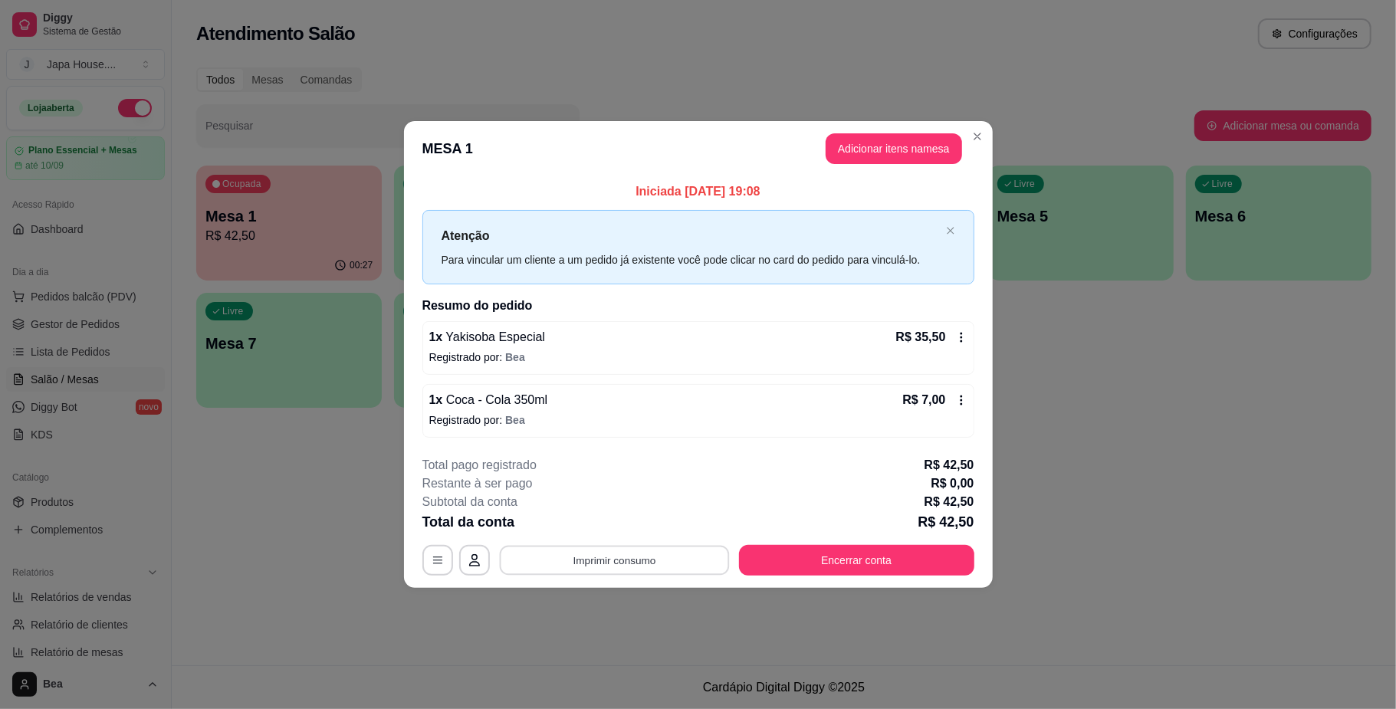
click at [660, 560] on button "Imprimir consumo" at bounding box center [614, 561] width 230 height 30
click at [642, 529] on button "IMPRESSORA" at bounding box center [618, 526] width 107 height 24
click at [813, 563] on button "Encerrar conta" at bounding box center [856, 561] width 228 height 30
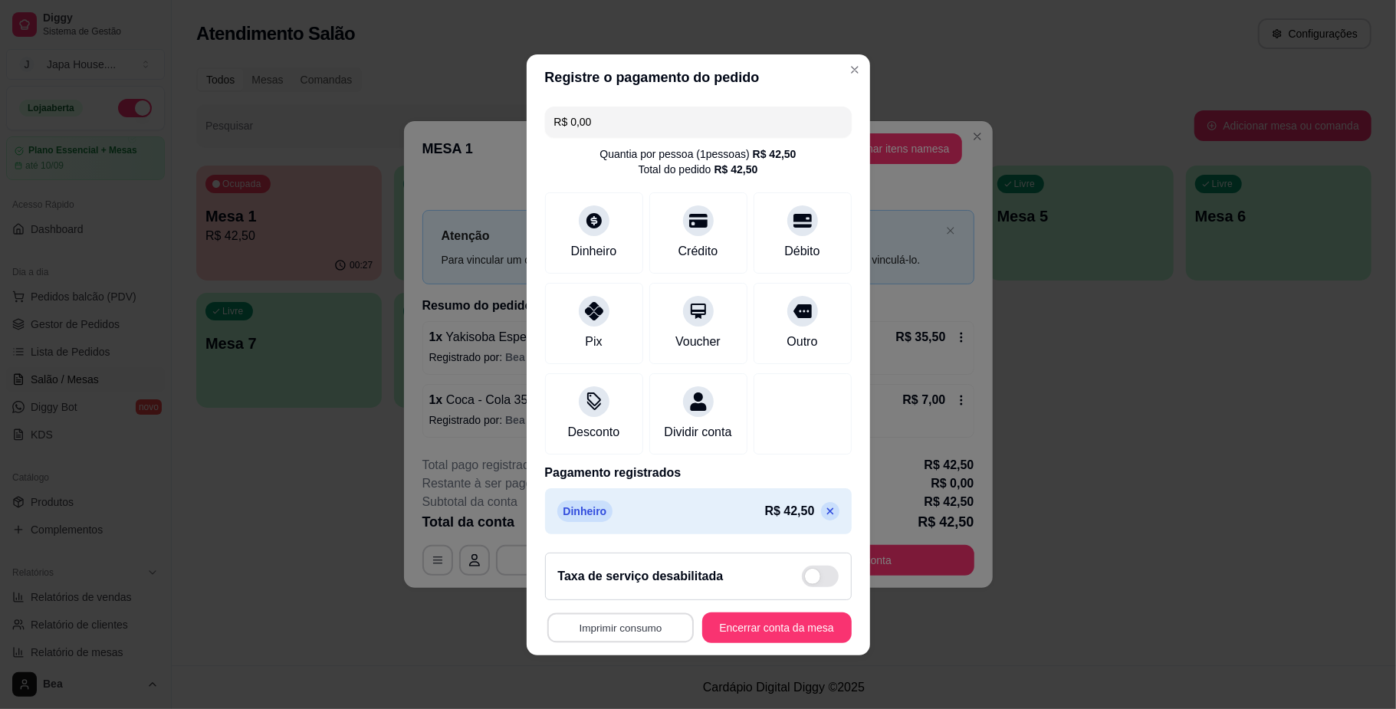
click at [607, 629] on button "Imprimir consumo" at bounding box center [620, 628] width 146 height 30
click at [605, 593] on button "IMPRESSORA" at bounding box center [613, 602] width 107 height 24
click at [725, 639] on button "Encerrar conta da mesa" at bounding box center [777, 628] width 145 height 30
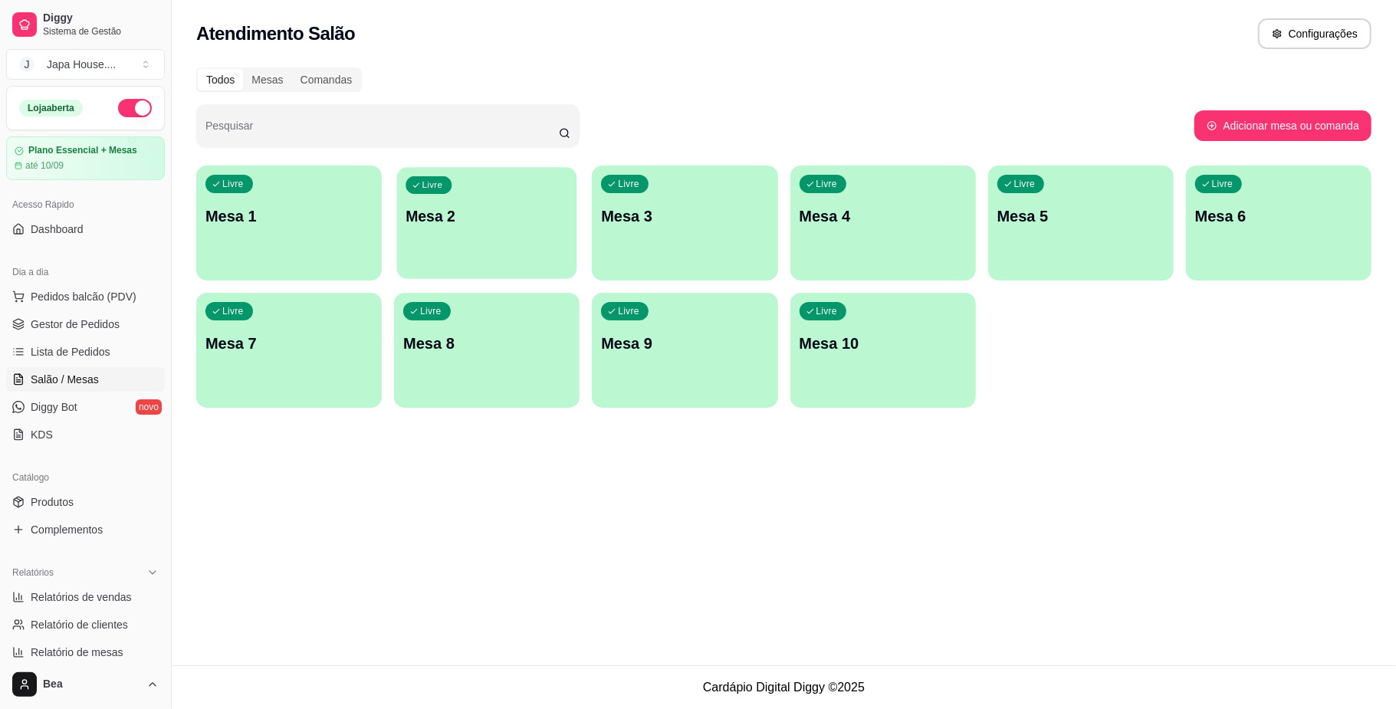
click at [498, 224] on p "Mesa 2" at bounding box center [487, 216] width 163 height 21
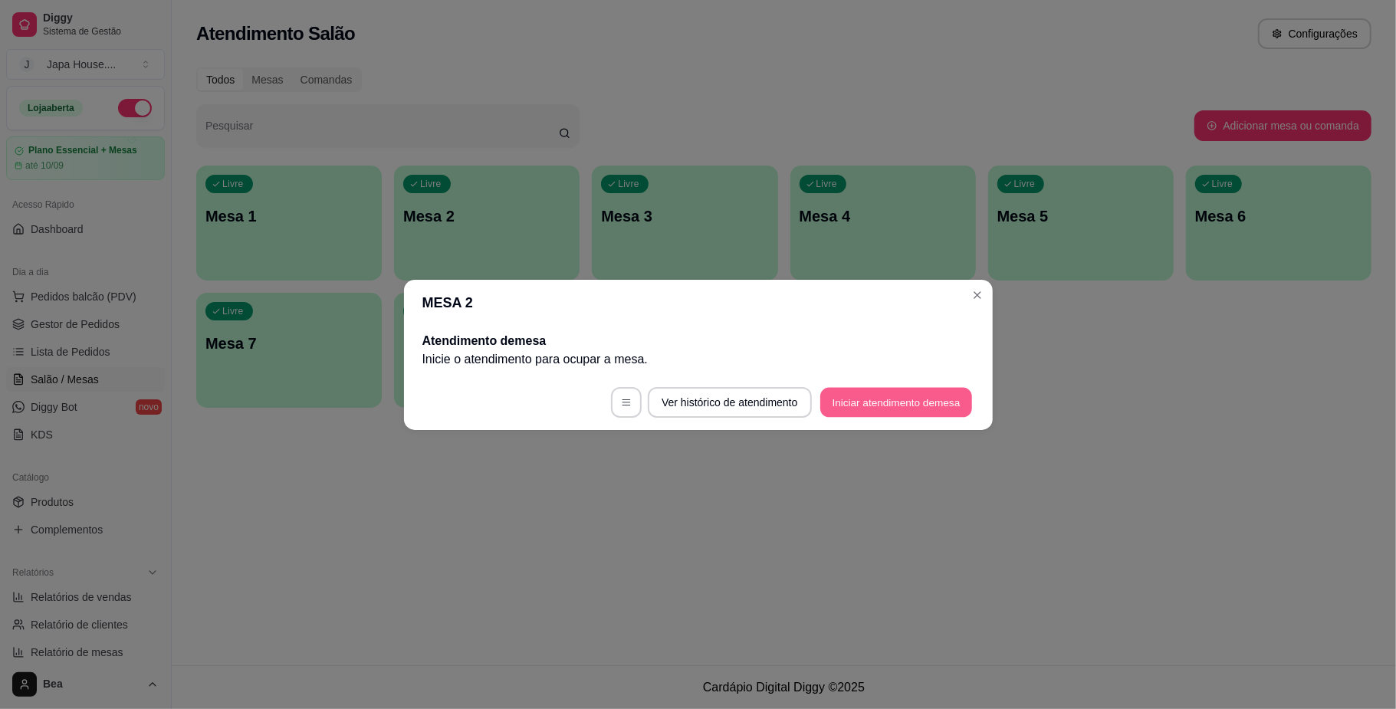
click at [887, 403] on button "Iniciar atendimento de mesa" at bounding box center [896, 402] width 152 height 30
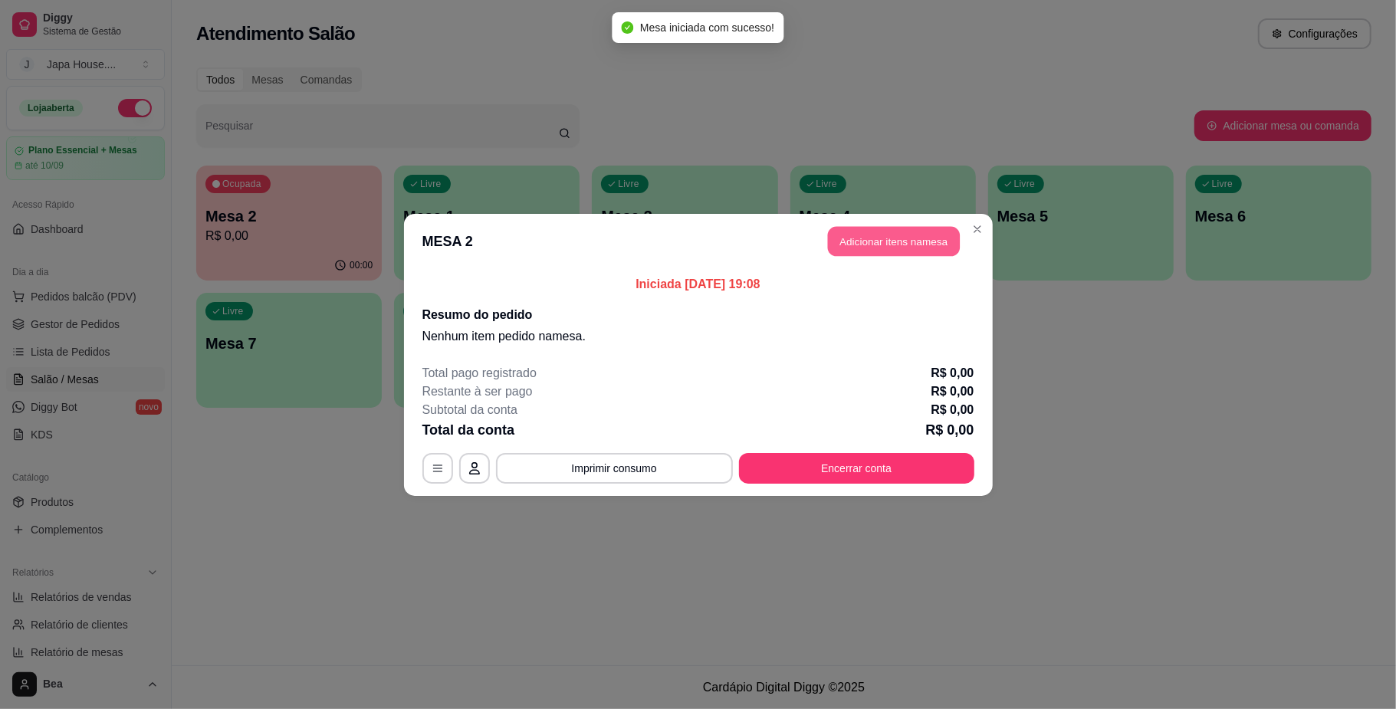
click at [890, 245] on button "Adicionar itens na mesa" at bounding box center [894, 241] width 132 height 30
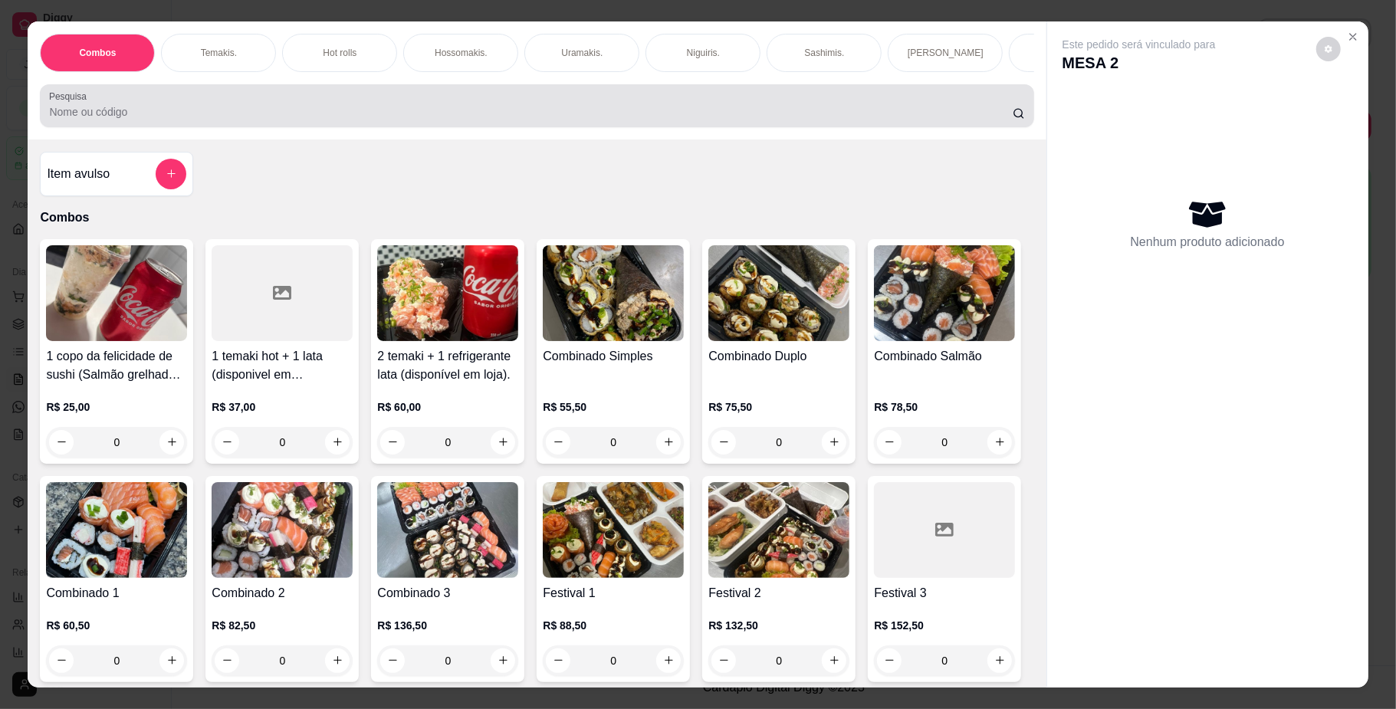
click at [451, 120] on input "Pesquisa" at bounding box center [530, 111] width 963 height 15
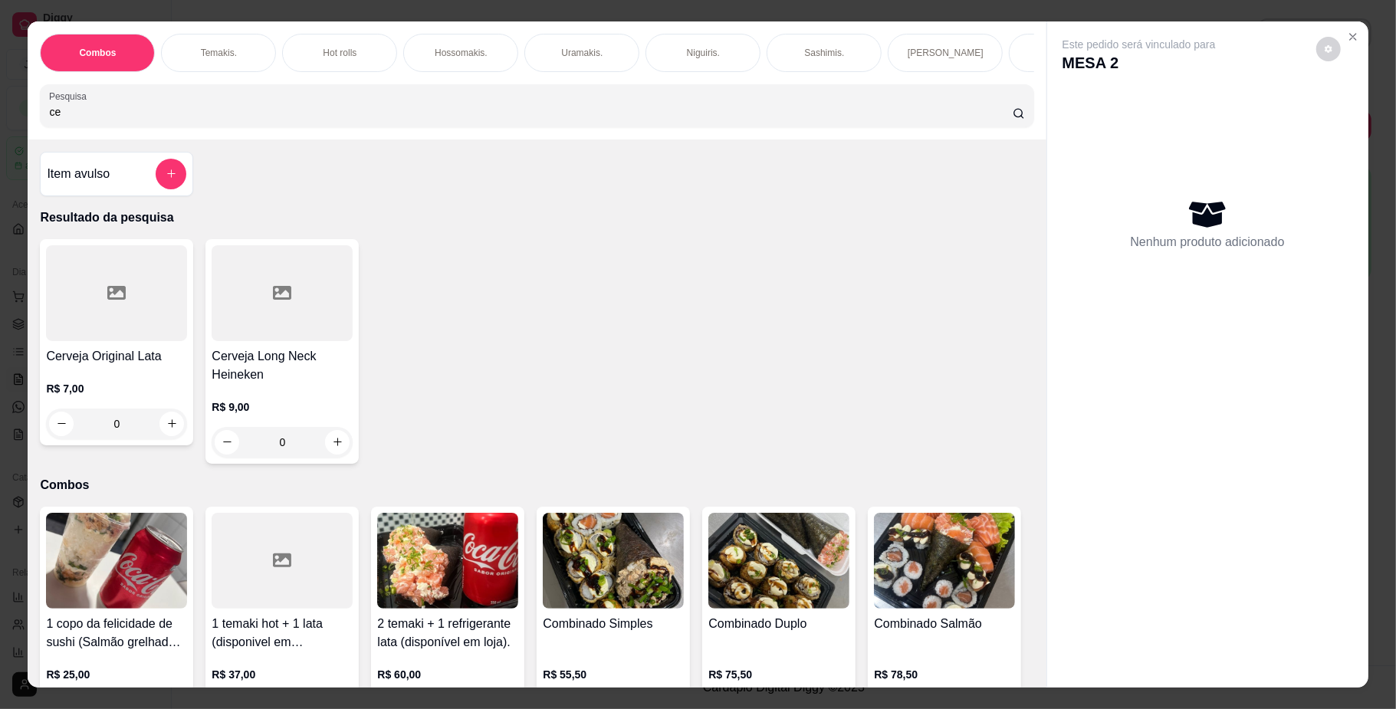
type input "ce"
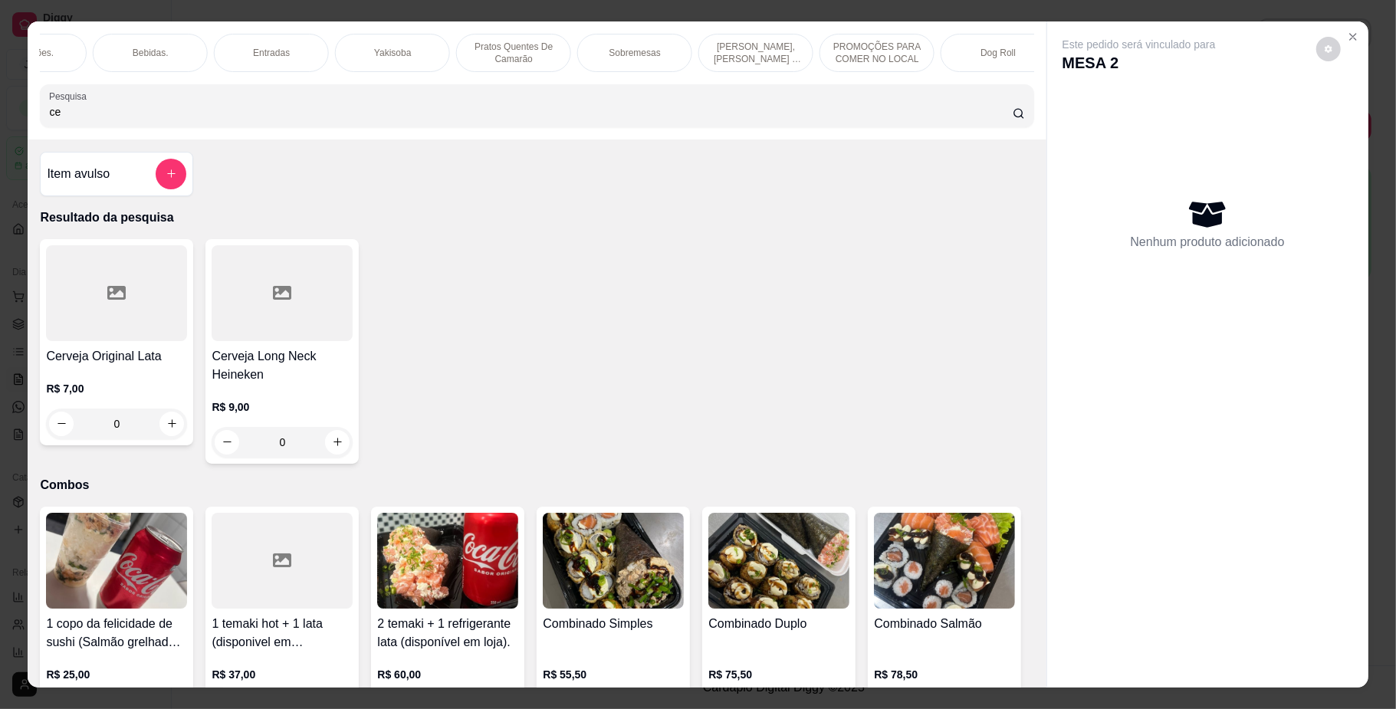
scroll to position [0, 1040]
click at [738, 49] on p "[PERSON_NAME], [PERSON_NAME] & [PERSON_NAME]" at bounding box center [752, 53] width 89 height 25
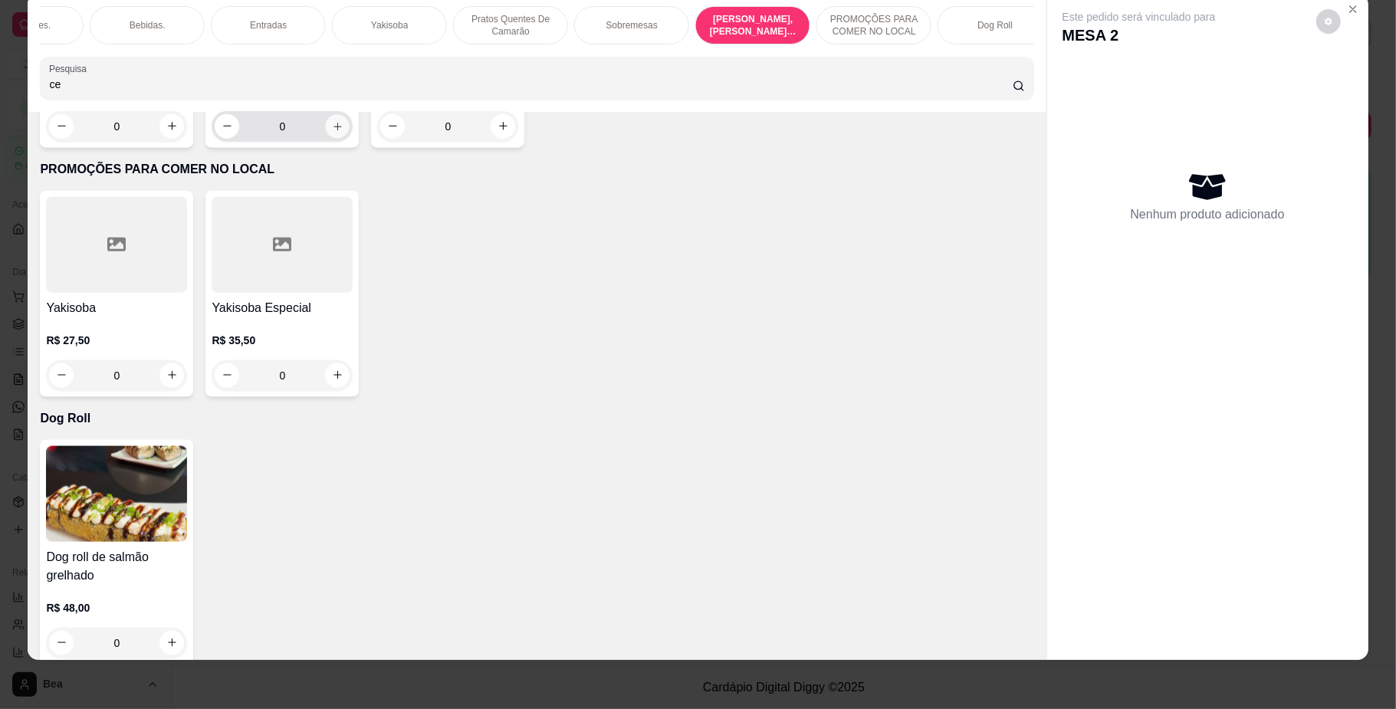
click at [335, 132] on icon "increase-product-quantity" at bounding box center [338, 126] width 12 height 12
type input "1"
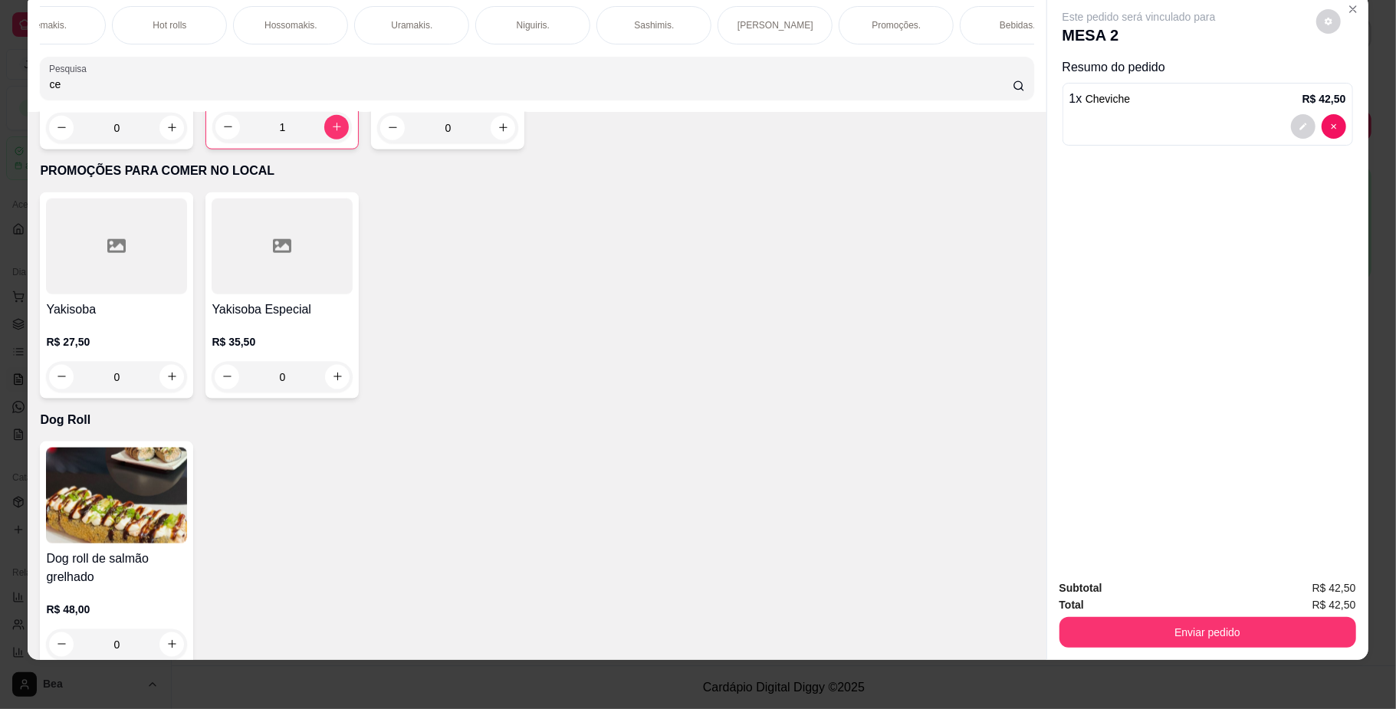
scroll to position [0, 0]
click at [196, 16] on div "Temakis." at bounding box center [218, 25] width 115 height 38
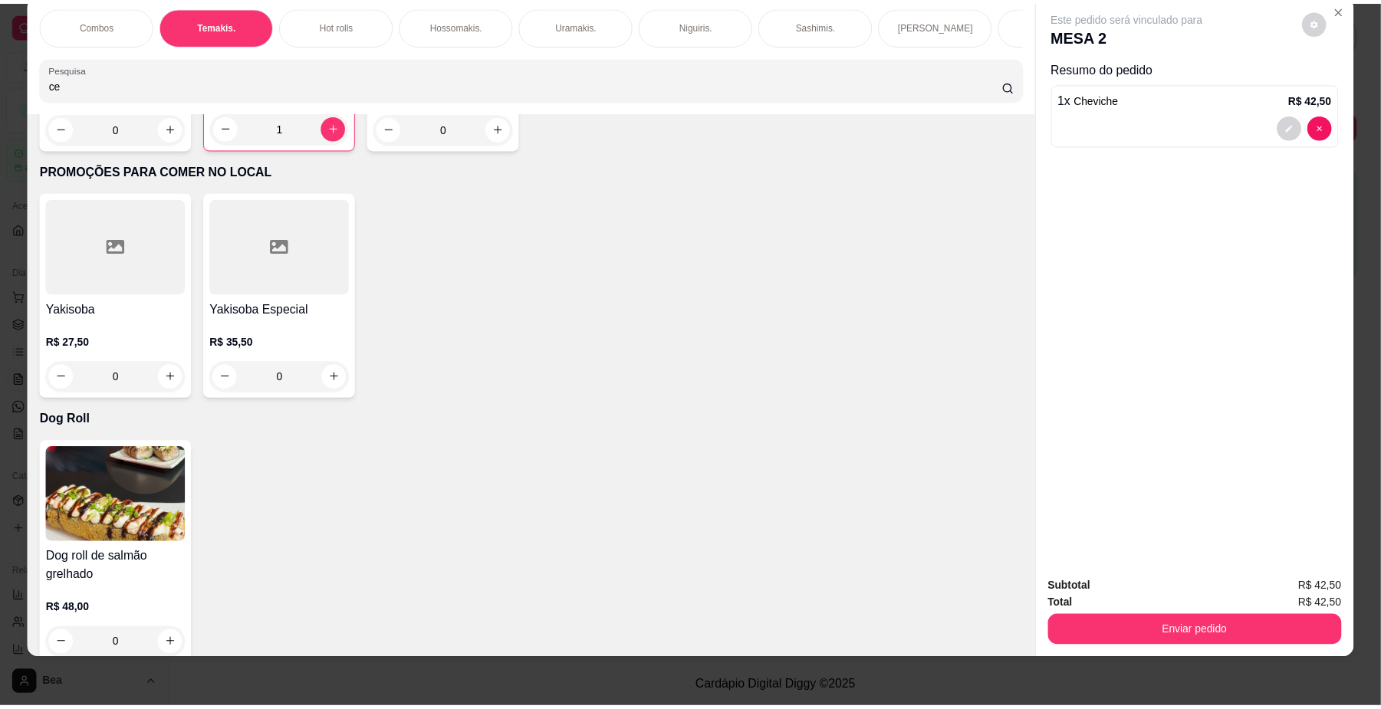
scroll to position [1041, 0]
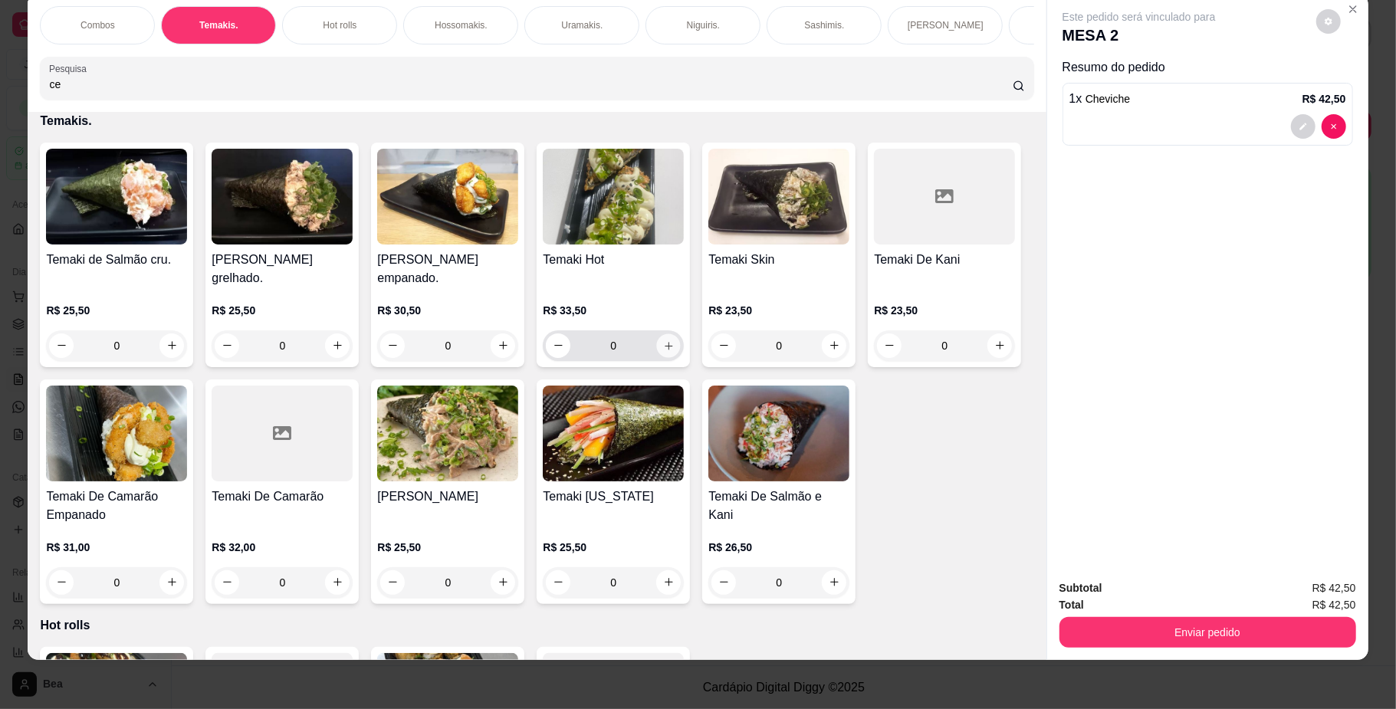
click at [667, 357] on button "increase-product-quantity" at bounding box center [669, 346] width 24 height 24
click at [667, 357] on button "increase-product-quantity" at bounding box center [668, 345] width 25 height 25
type input "2"
click at [332, 351] on icon "increase-product-quantity" at bounding box center [338, 346] width 12 height 12
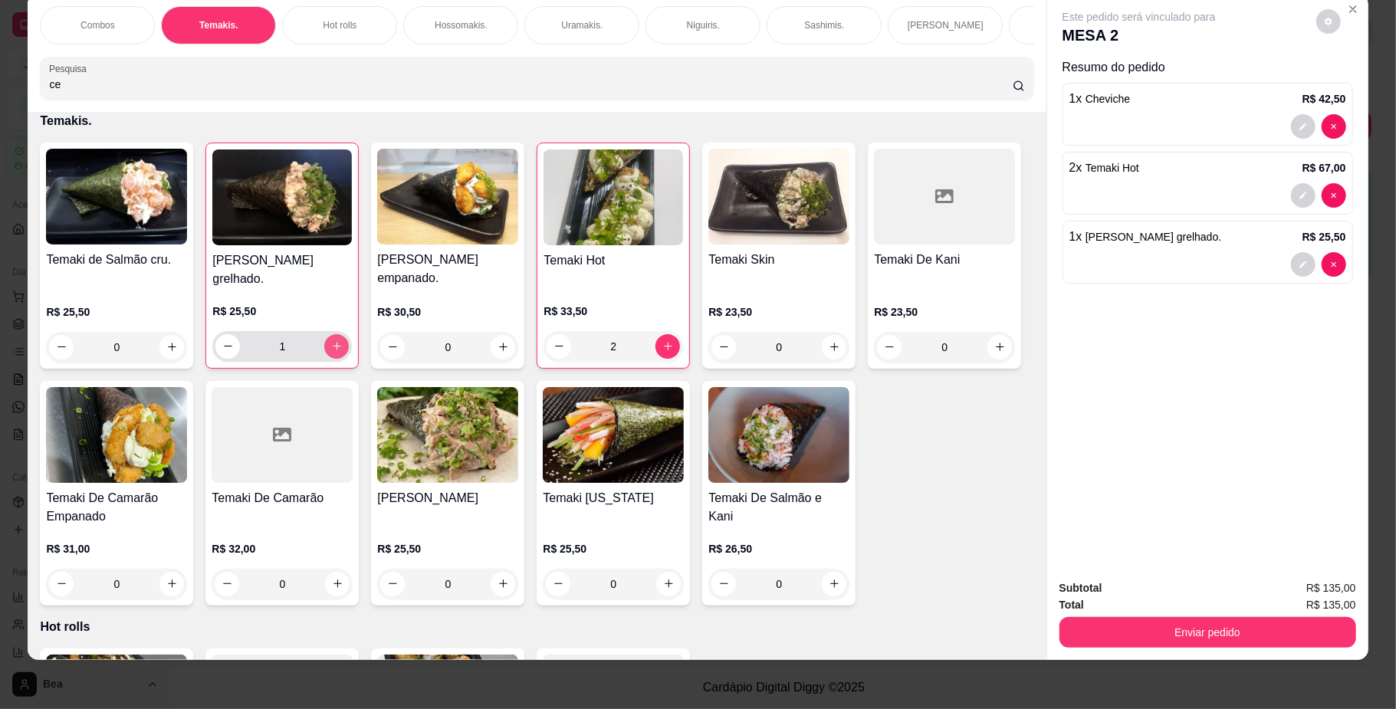
type input "1"
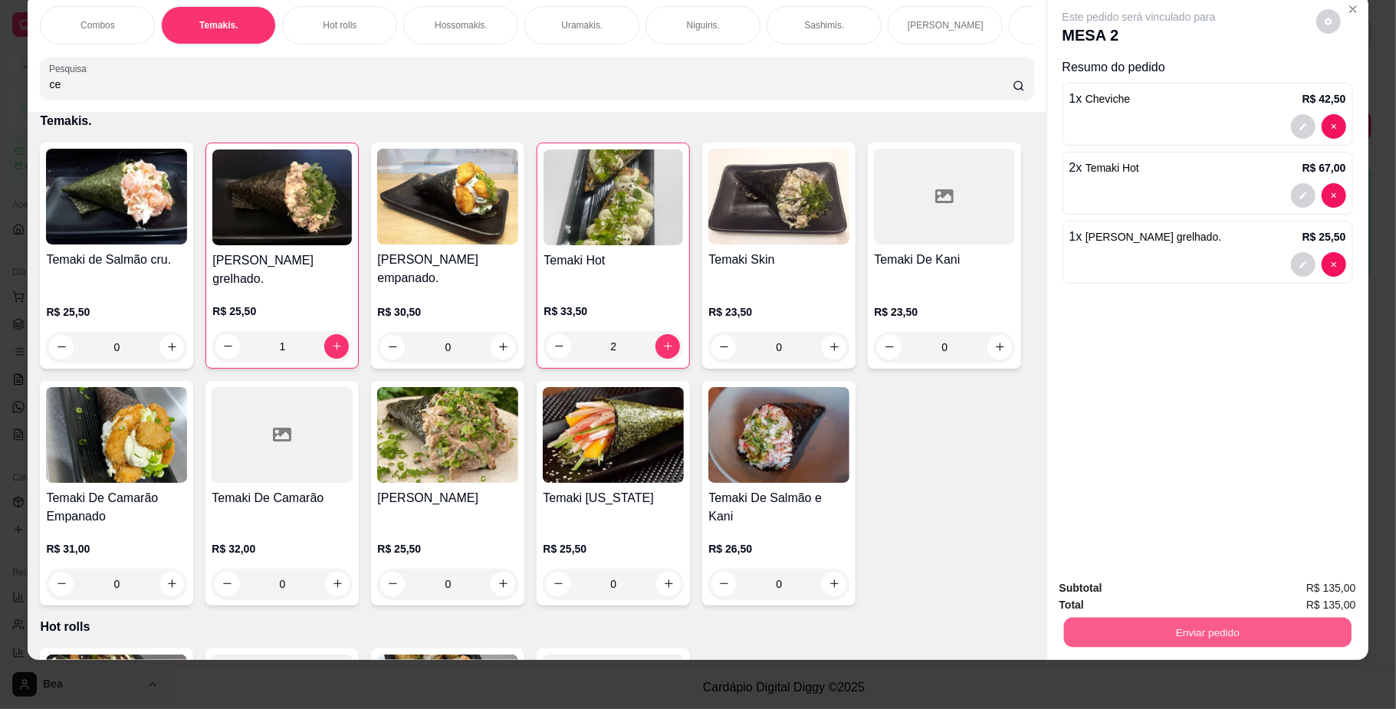
click at [1145, 633] on button "Enviar pedido" at bounding box center [1207, 633] width 288 height 30
click at [1138, 592] on button "Não registrar e enviar pedido" at bounding box center [1155, 595] width 155 height 28
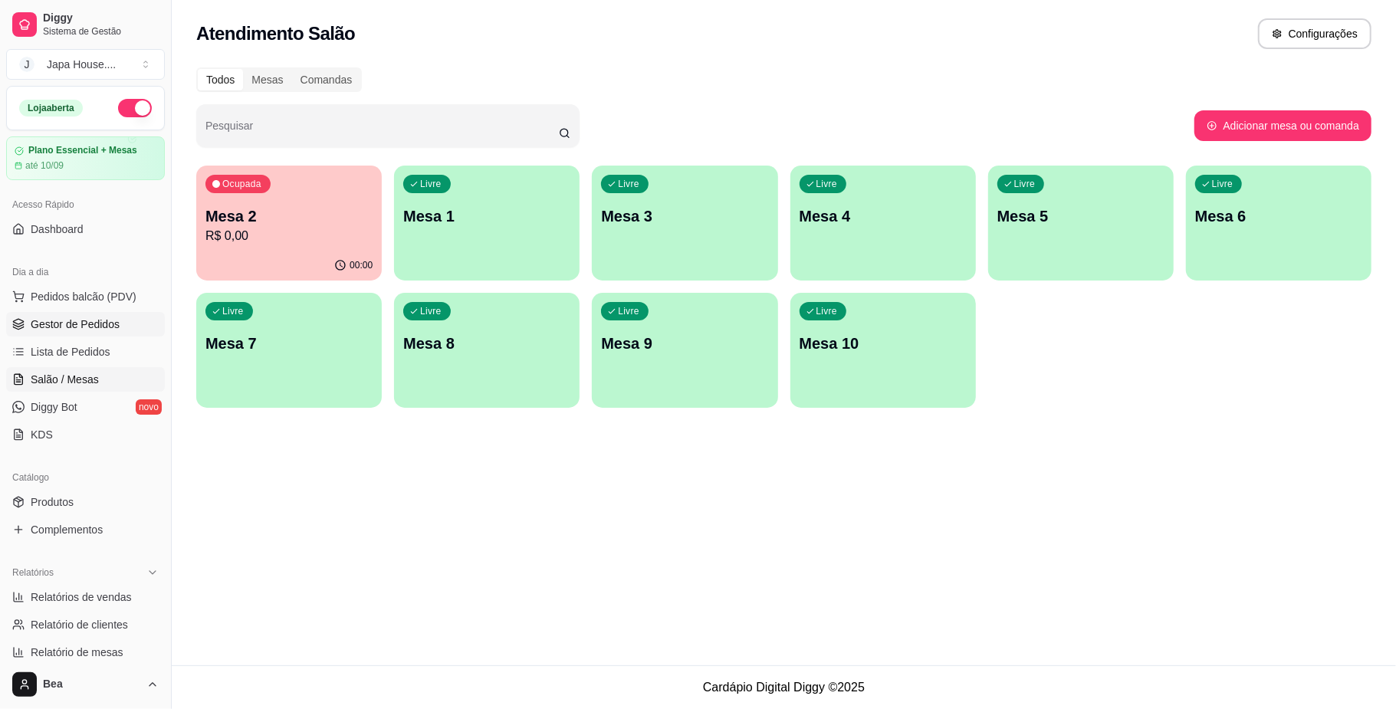
click at [111, 319] on span "Gestor de Pedidos" at bounding box center [75, 324] width 89 height 15
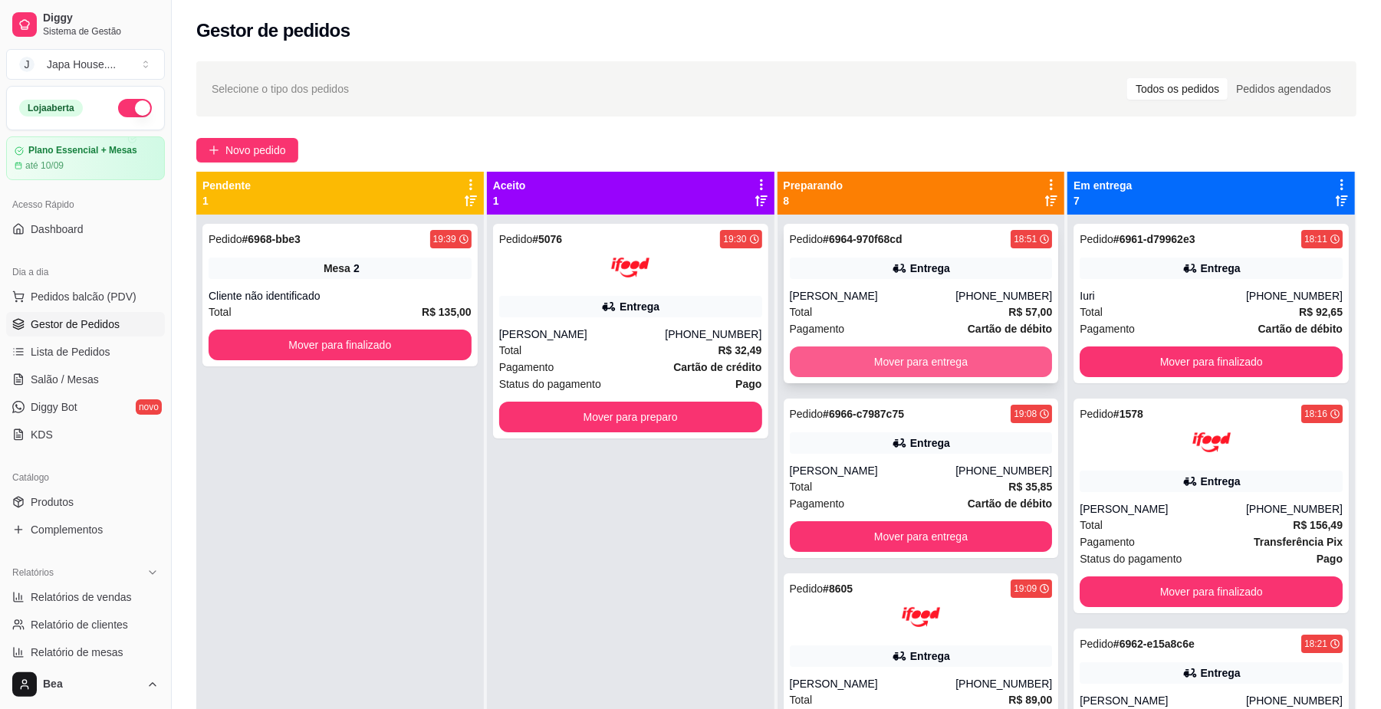
click at [876, 359] on button "Mover para entrega" at bounding box center [921, 362] width 263 height 31
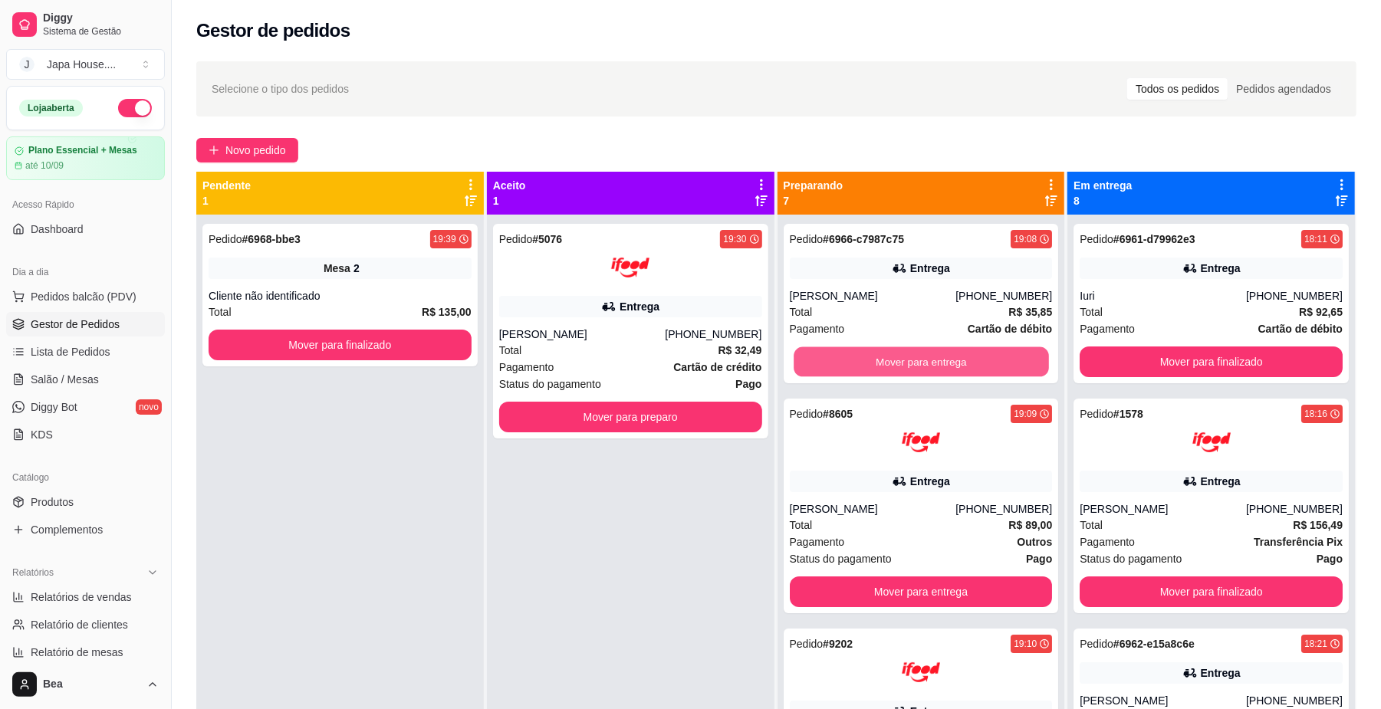
click at [876, 359] on button "Mover para entrega" at bounding box center [921, 362] width 255 height 30
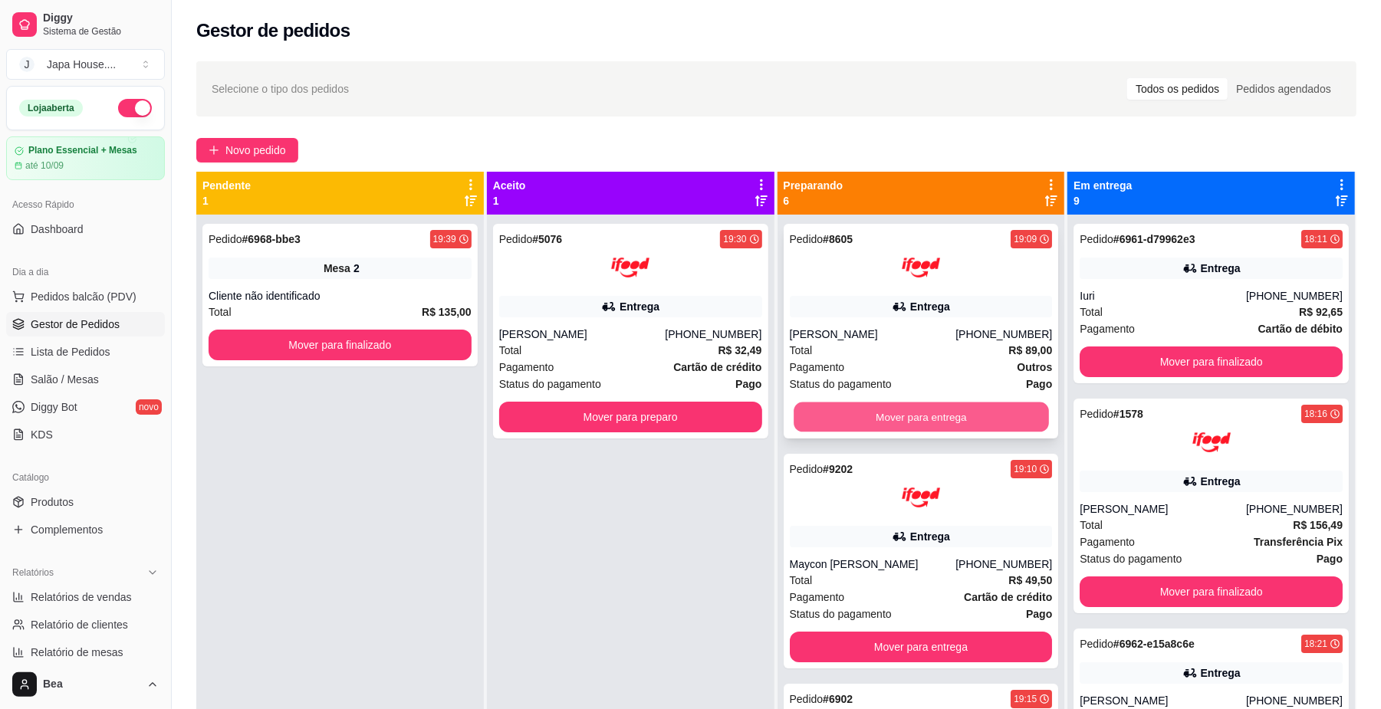
click at [868, 429] on button "Mover para entrega" at bounding box center [921, 418] width 255 height 30
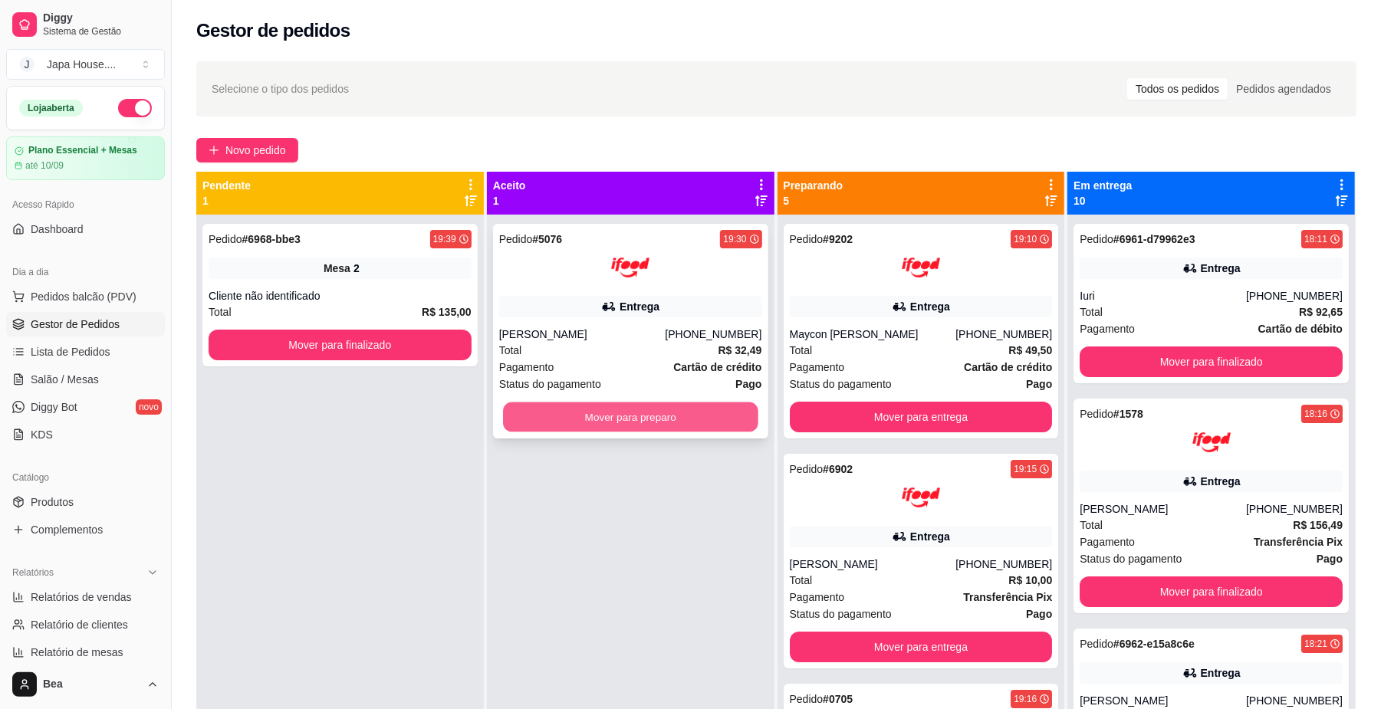
click at [712, 415] on button "Mover para preparo" at bounding box center [630, 418] width 255 height 30
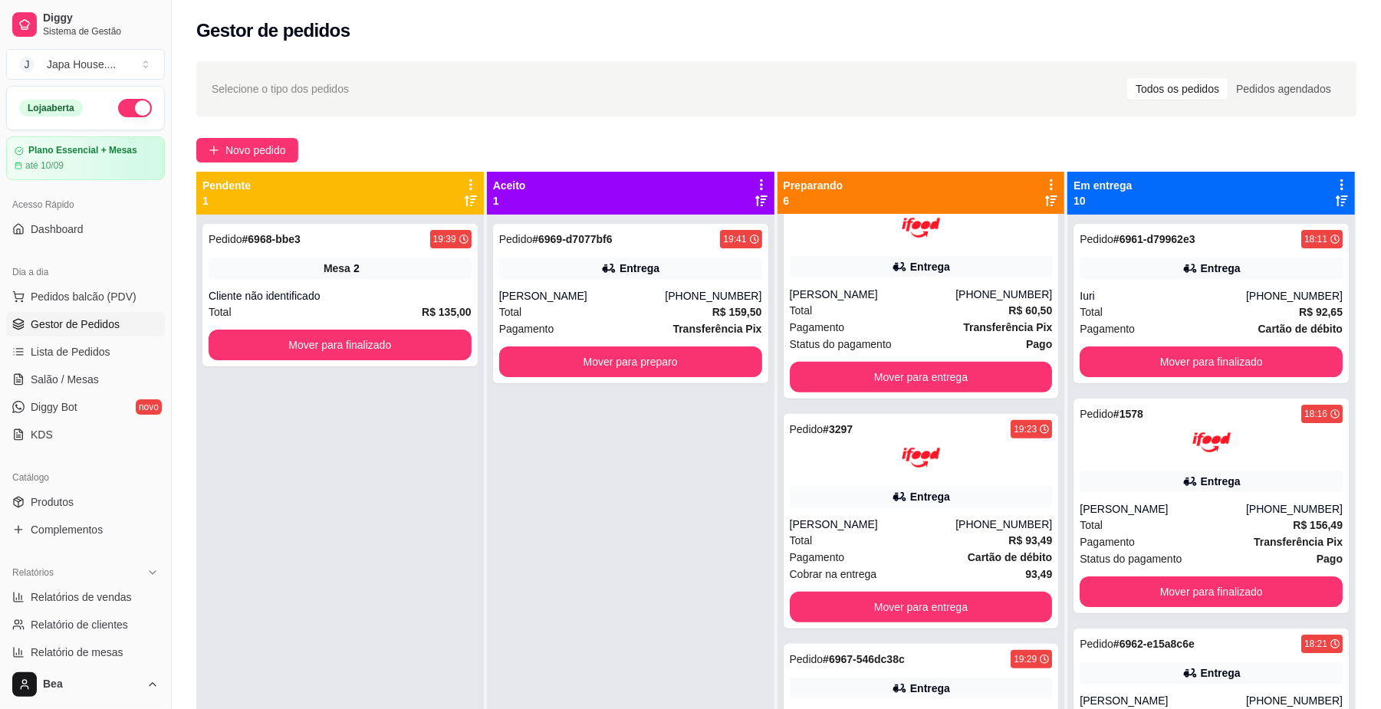
scroll to position [501, 0]
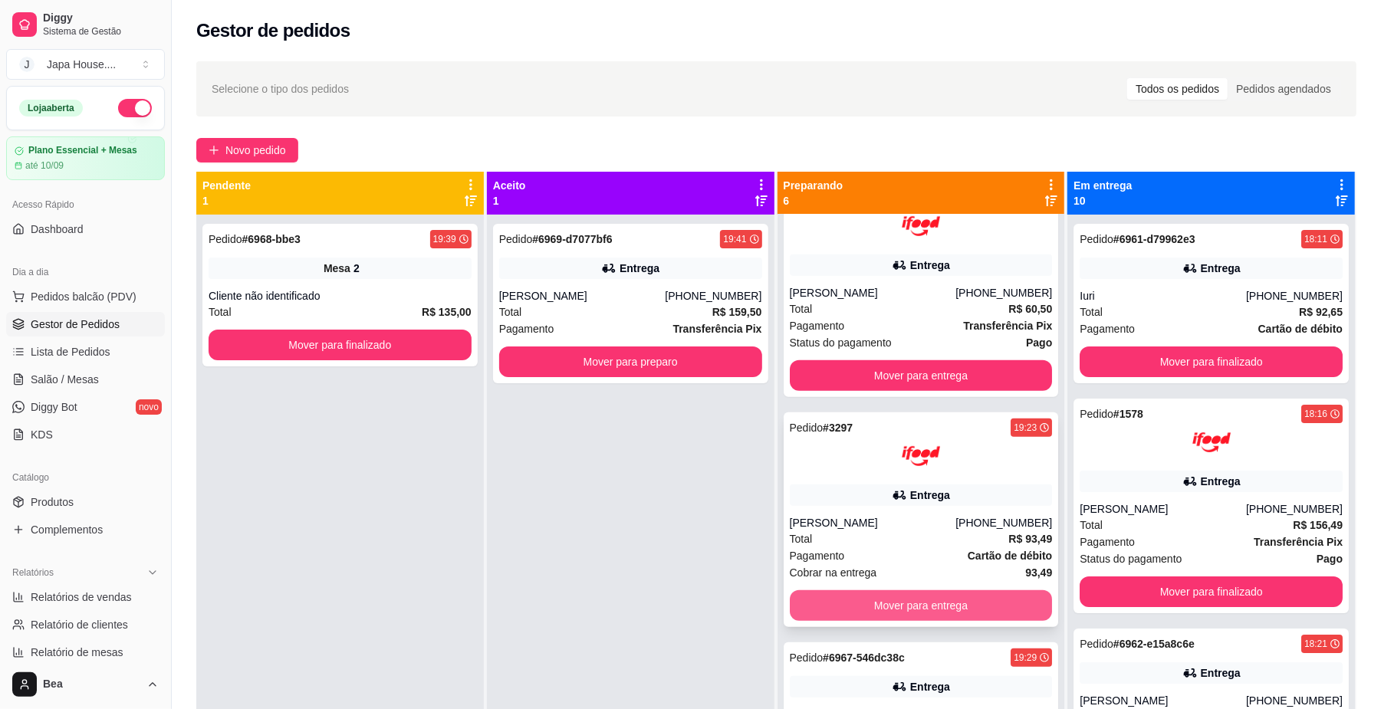
click at [976, 609] on button "Mover para entrega" at bounding box center [921, 605] width 263 height 31
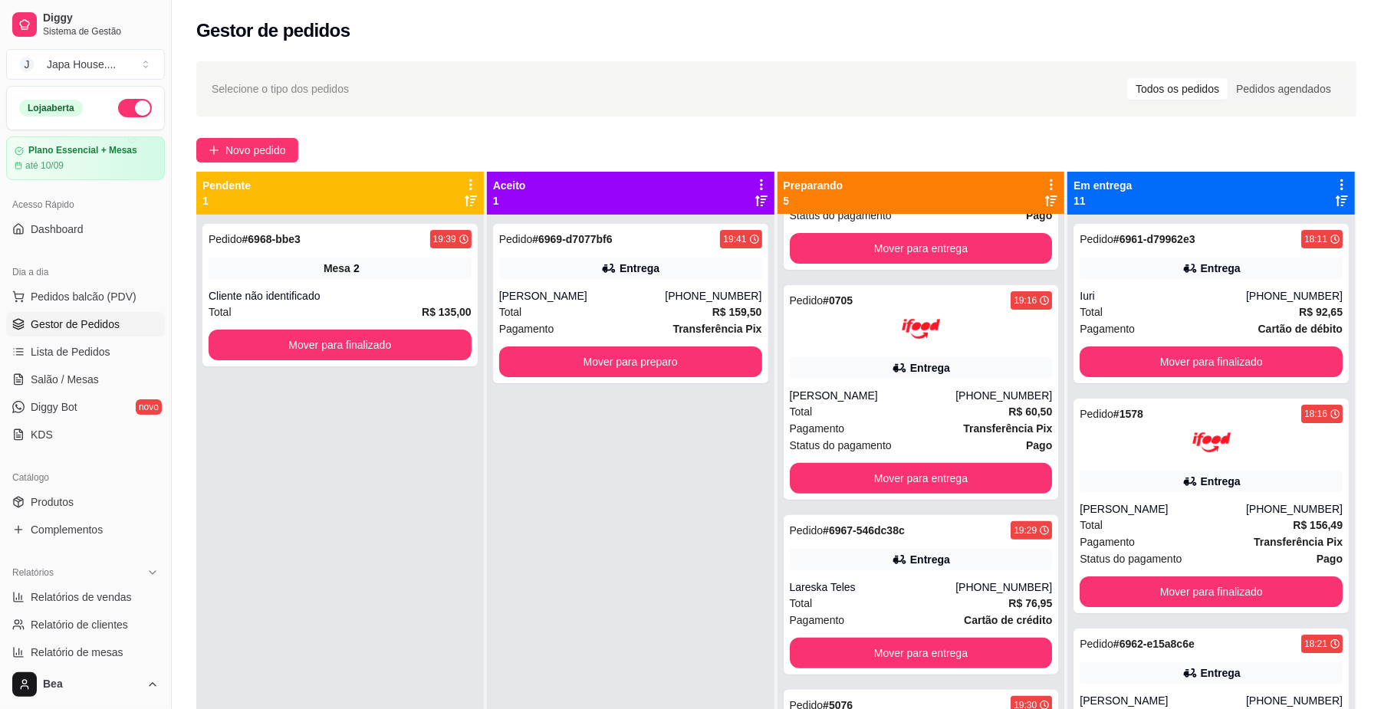
scroll to position [403, 0]
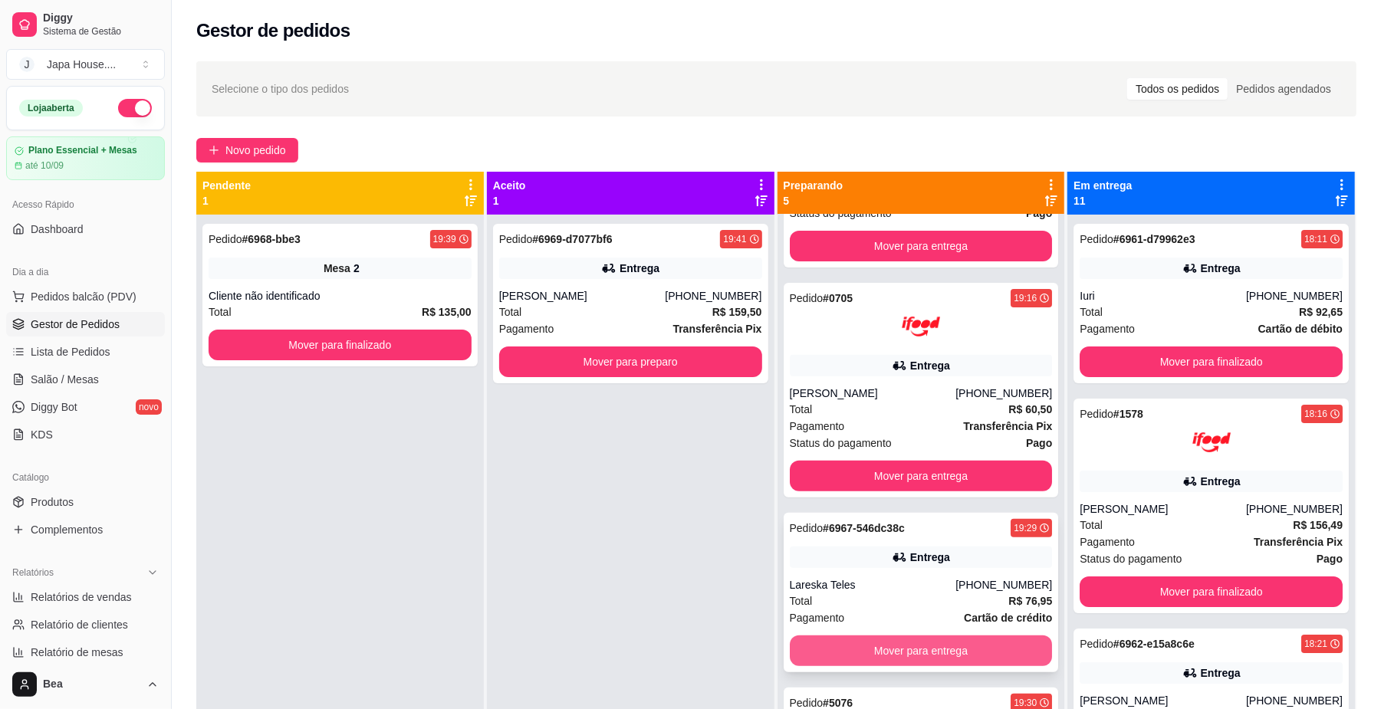
click at [1013, 653] on button "Mover para entrega" at bounding box center [921, 651] width 263 height 31
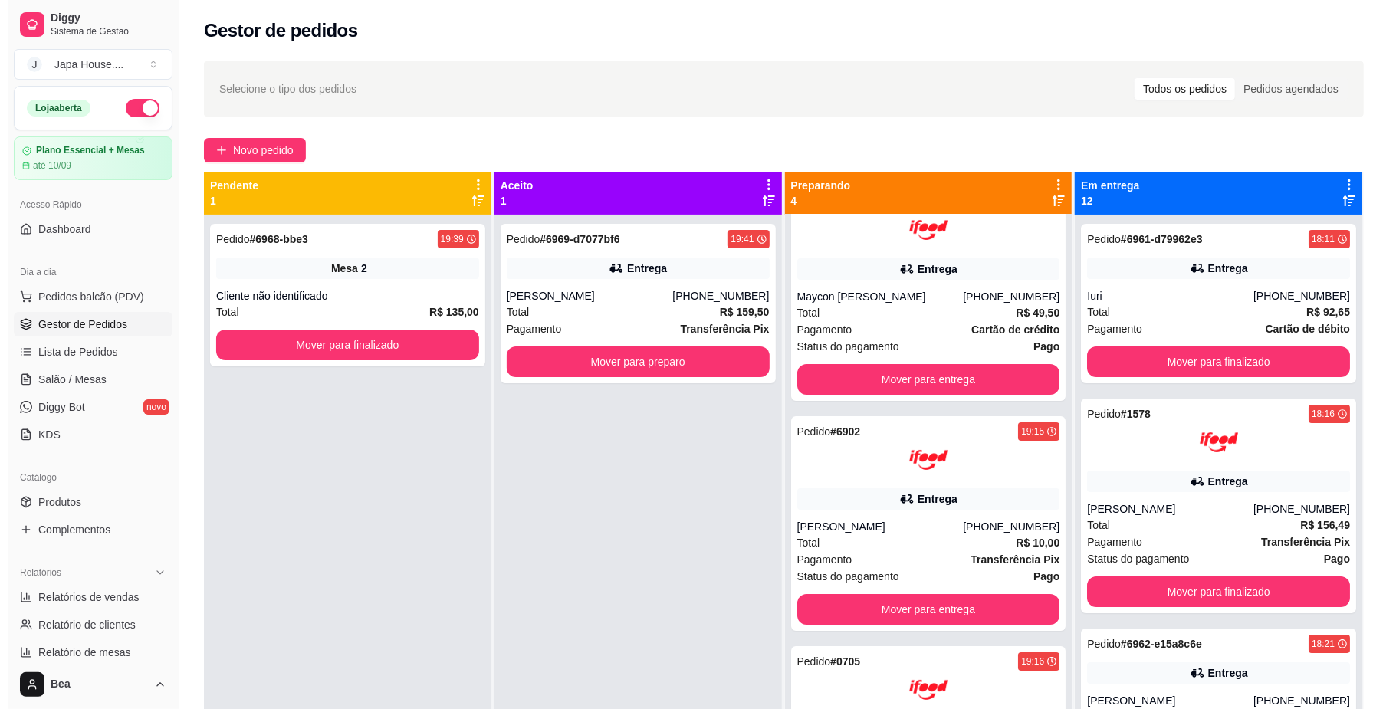
scroll to position [0, 0]
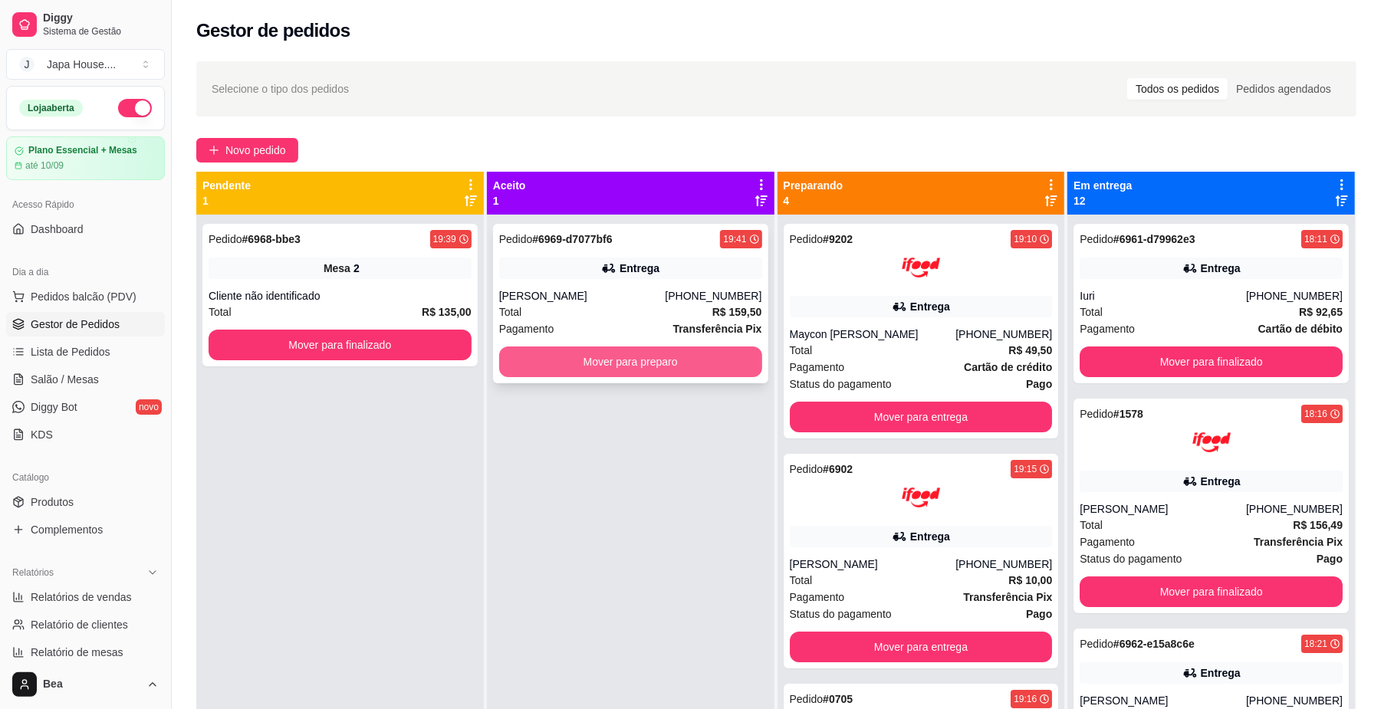
click at [587, 357] on button "Mover para preparo" at bounding box center [630, 362] width 263 height 31
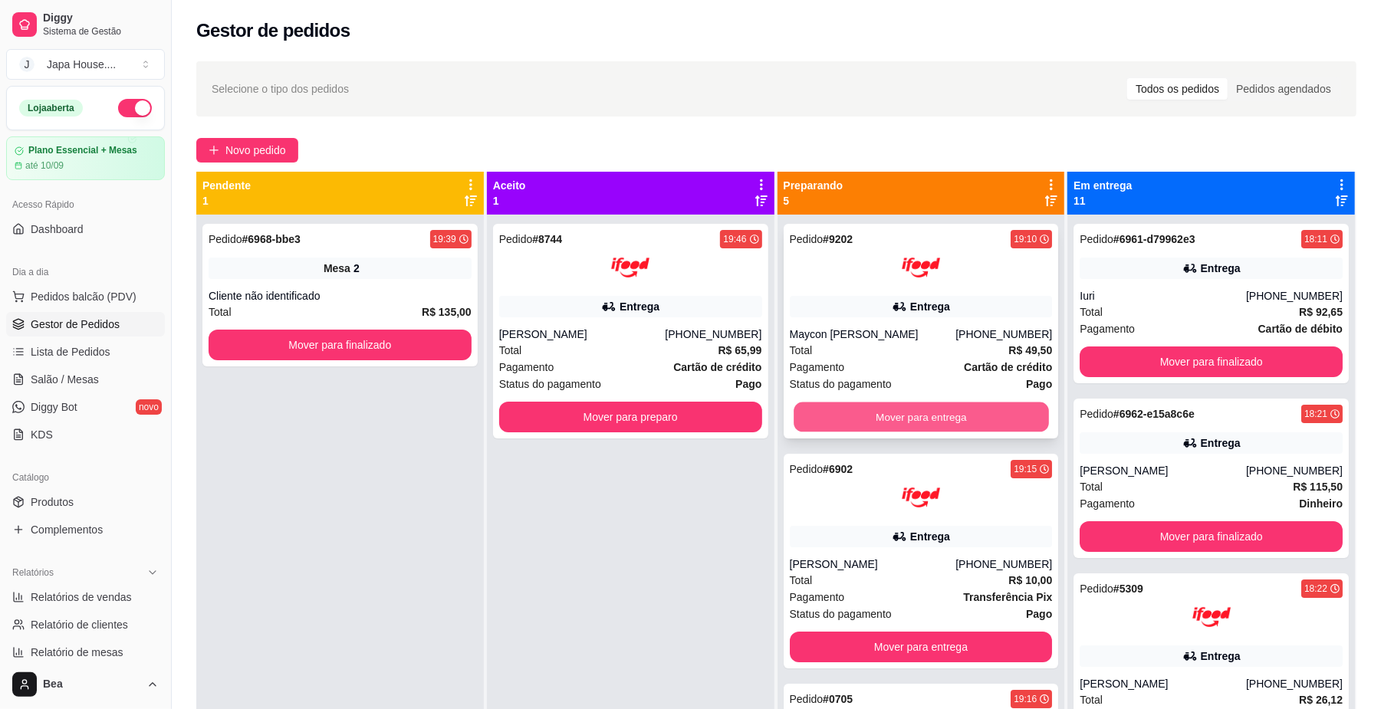
click at [926, 414] on button "Mover para entrega" at bounding box center [921, 418] width 255 height 30
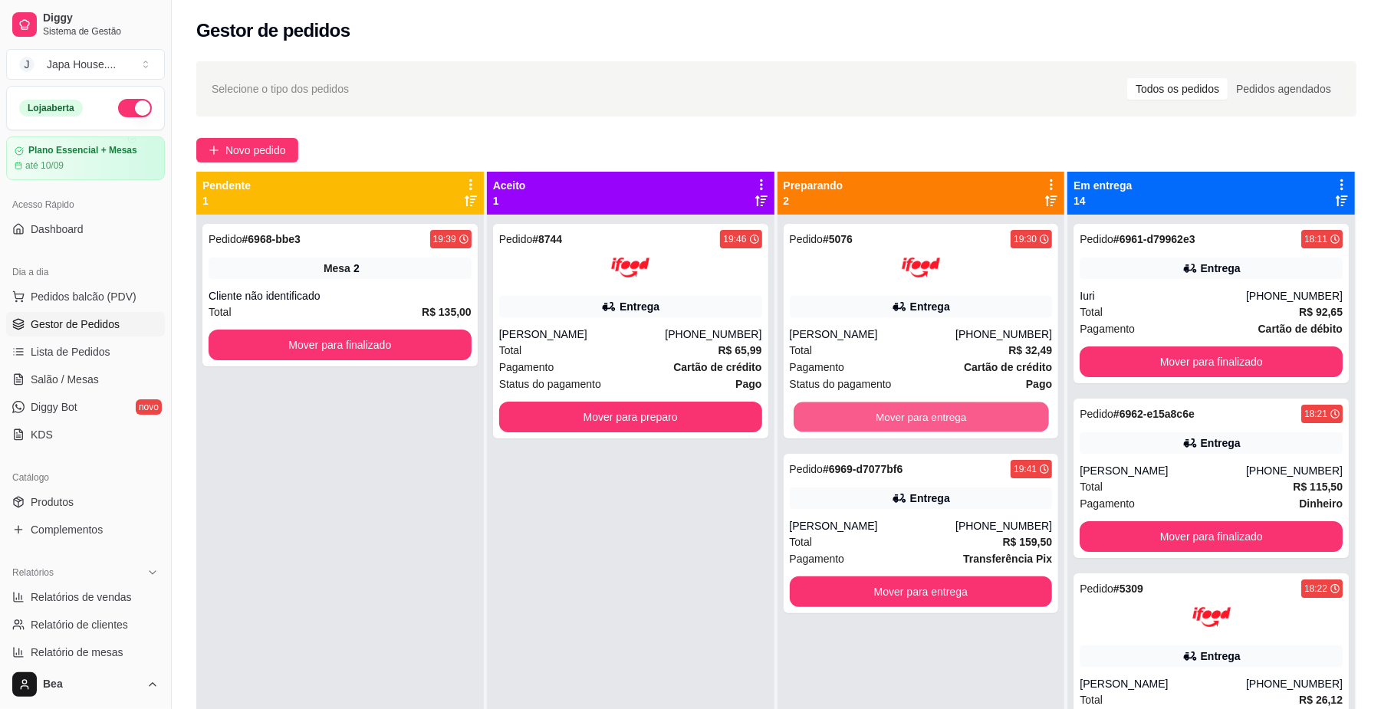
click at [926, 414] on button "Mover para entrega" at bounding box center [921, 418] width 255 height 30
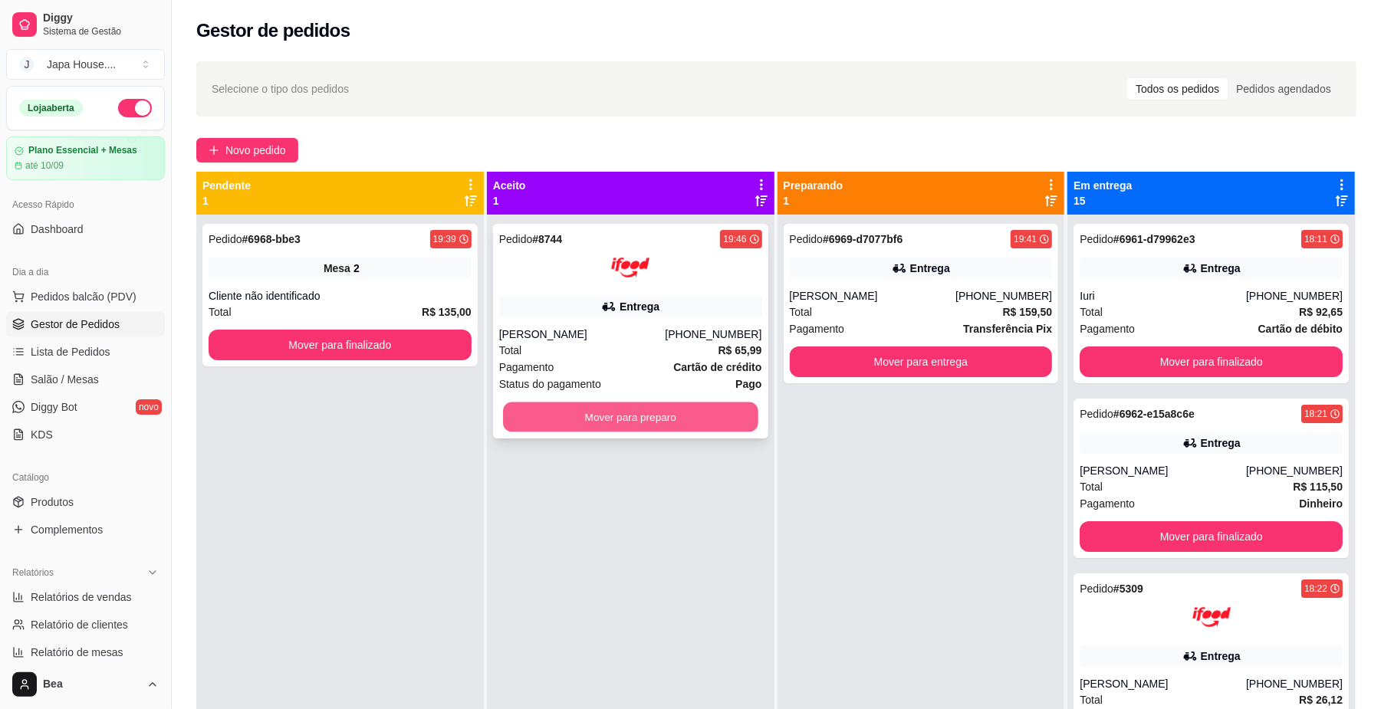
click at [707, 429] on button "Mover para preparo" at bounding box center [630, 418] width 255 height 30
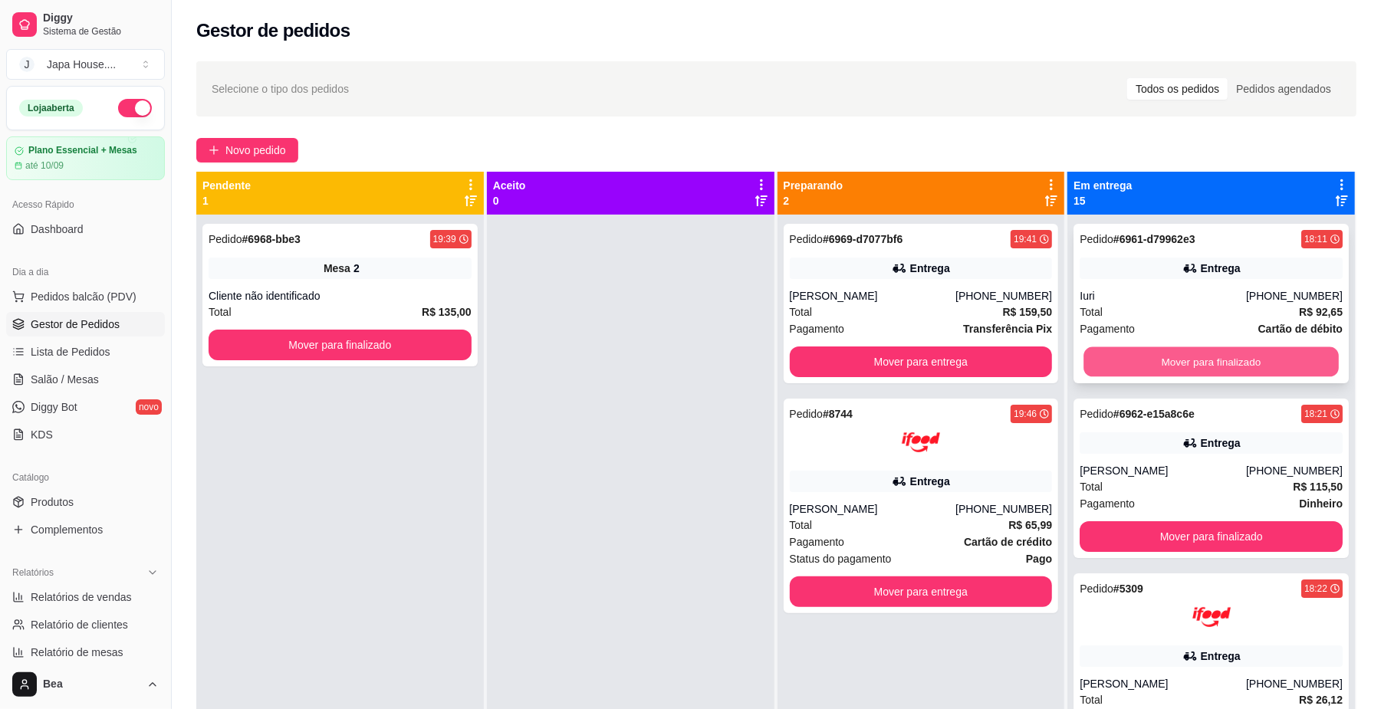
click at [1130, 363] on button "Mover para finalizado" at bounding box center [1210, 362] width 255 height 30
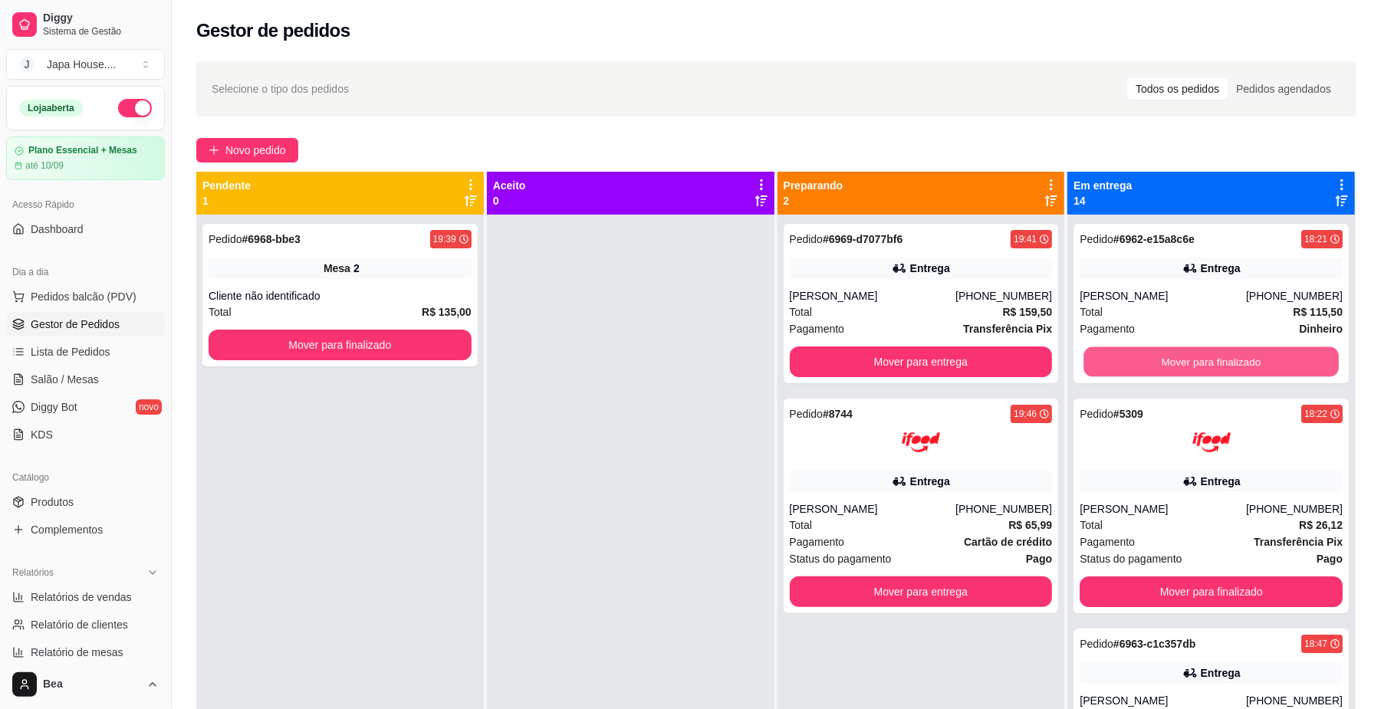
click at [1130, 363] on button "Mover para finalizado" at bounding box center [1210, 362] width 255 height 30
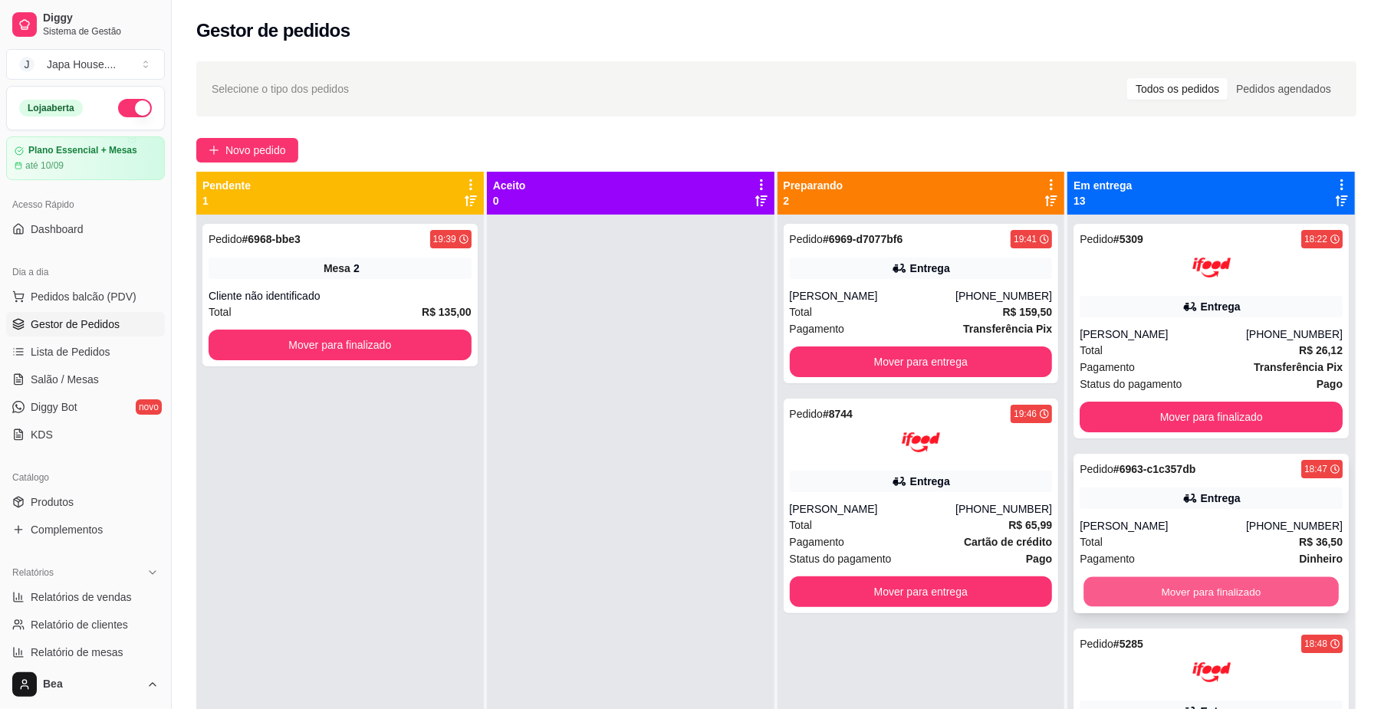
click at [1216, 581] on button "Mover para finalizado" at bounding box center [1210, 592] width 255 height 30
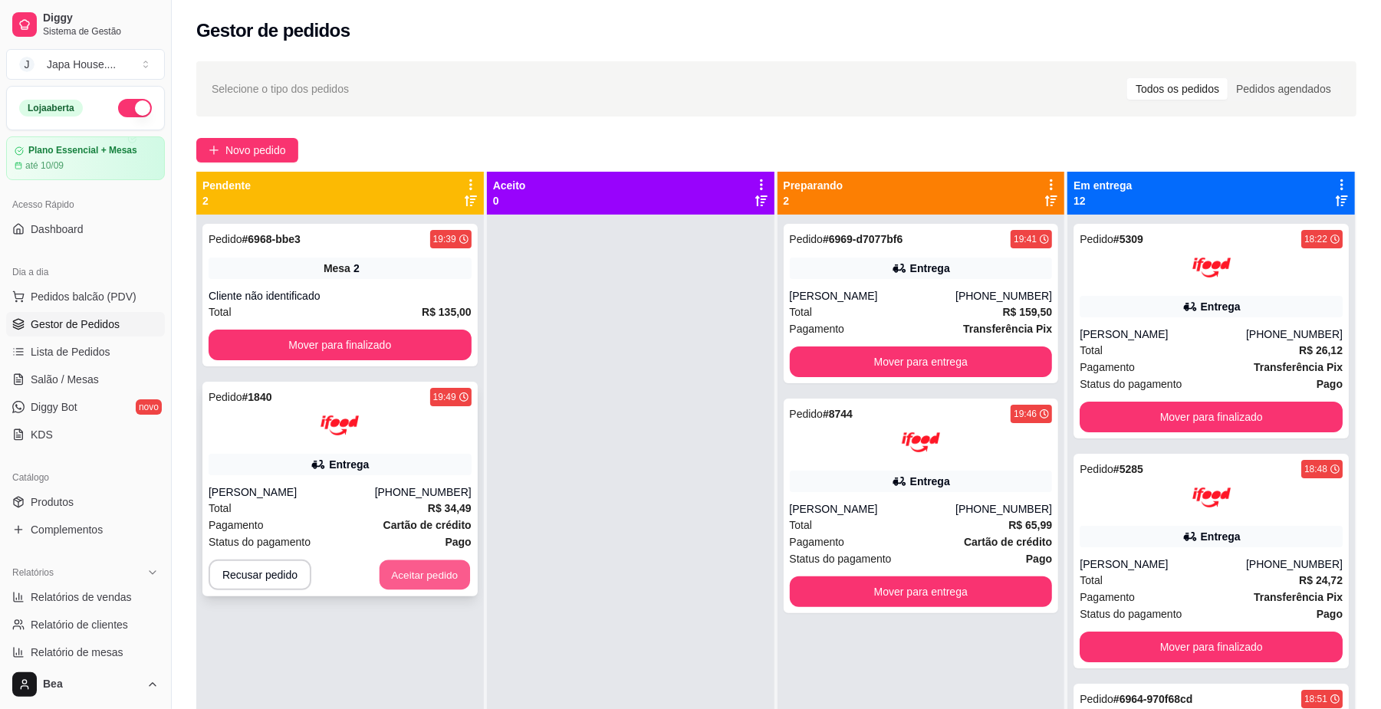
click at [436, 583] on button "Aceitar pedido" at bounding box center [425, 575] width 90 height 30
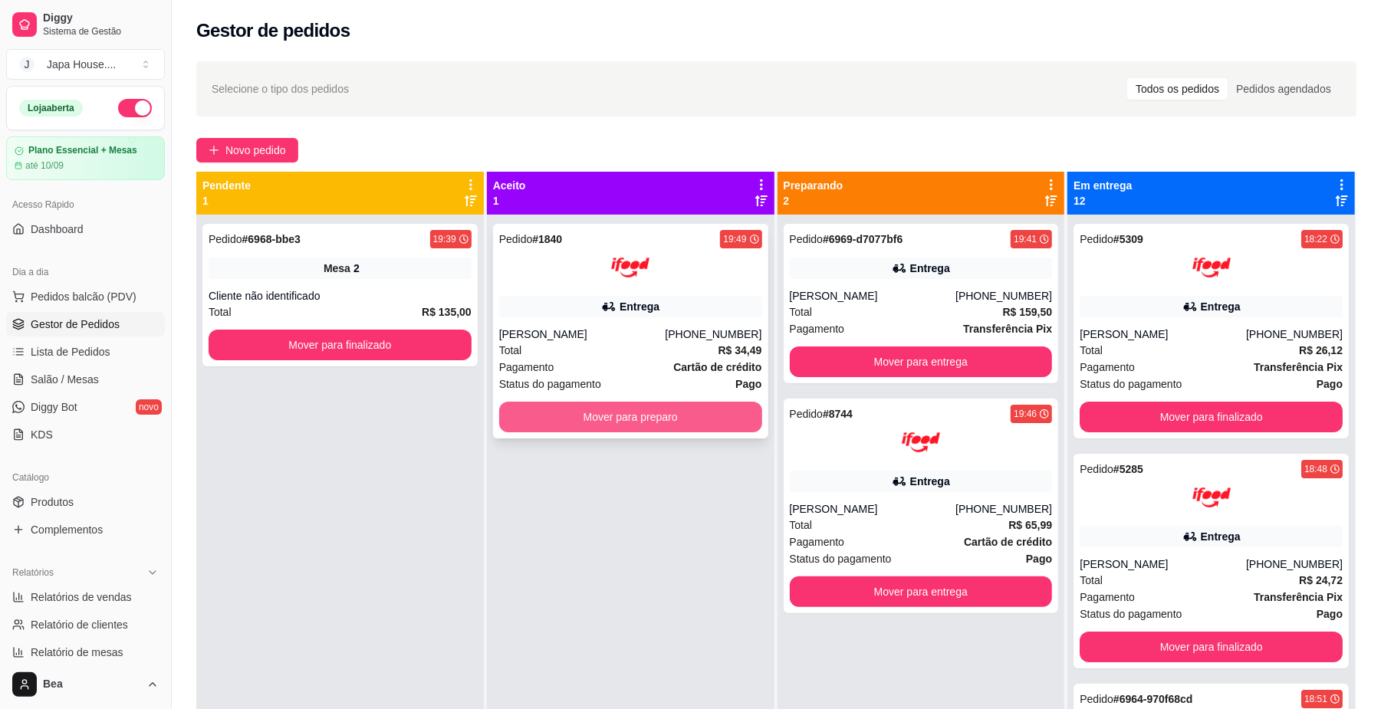
click at [593, 418] on button "Mover para preparo" at bounding box center [630, 417] width 263 height 31
click at [613, 335] on div "[PERSON_NAME]" at bounding box center [582, 334] width 166 height 15
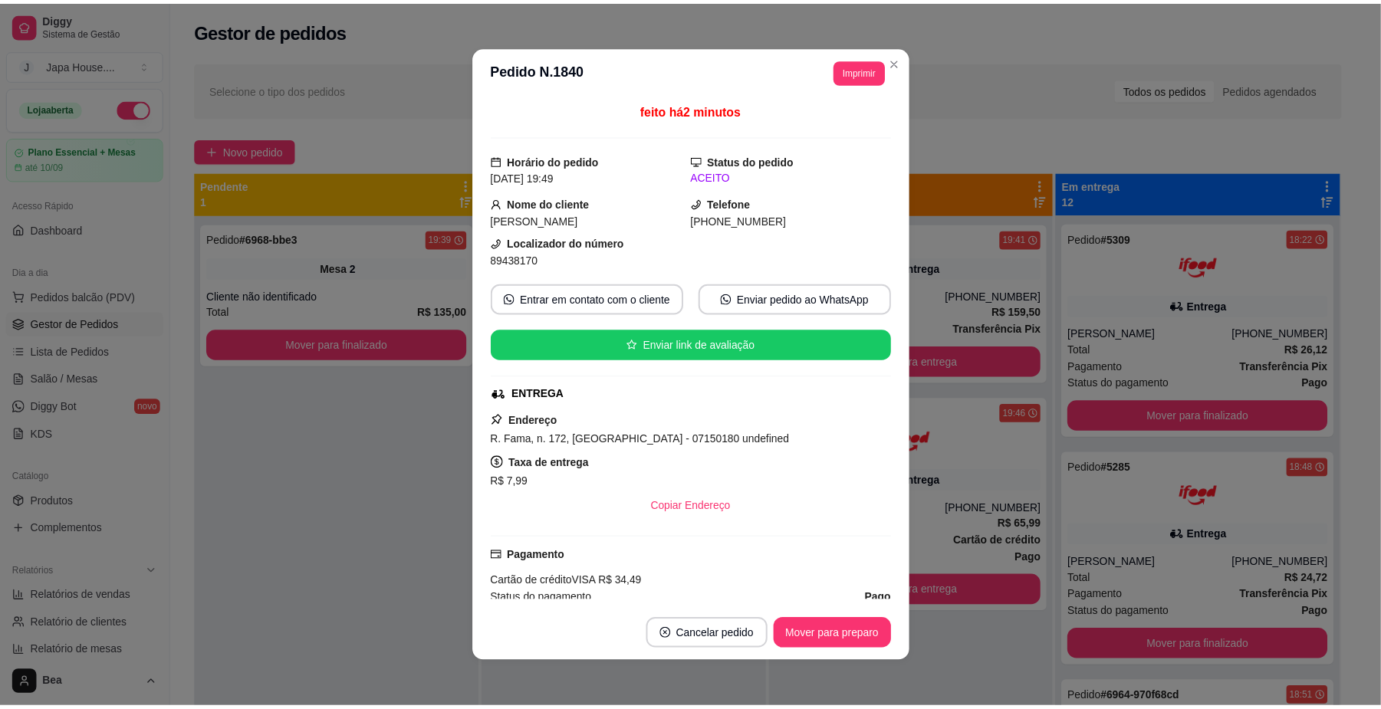
scroll to position [261, 0]
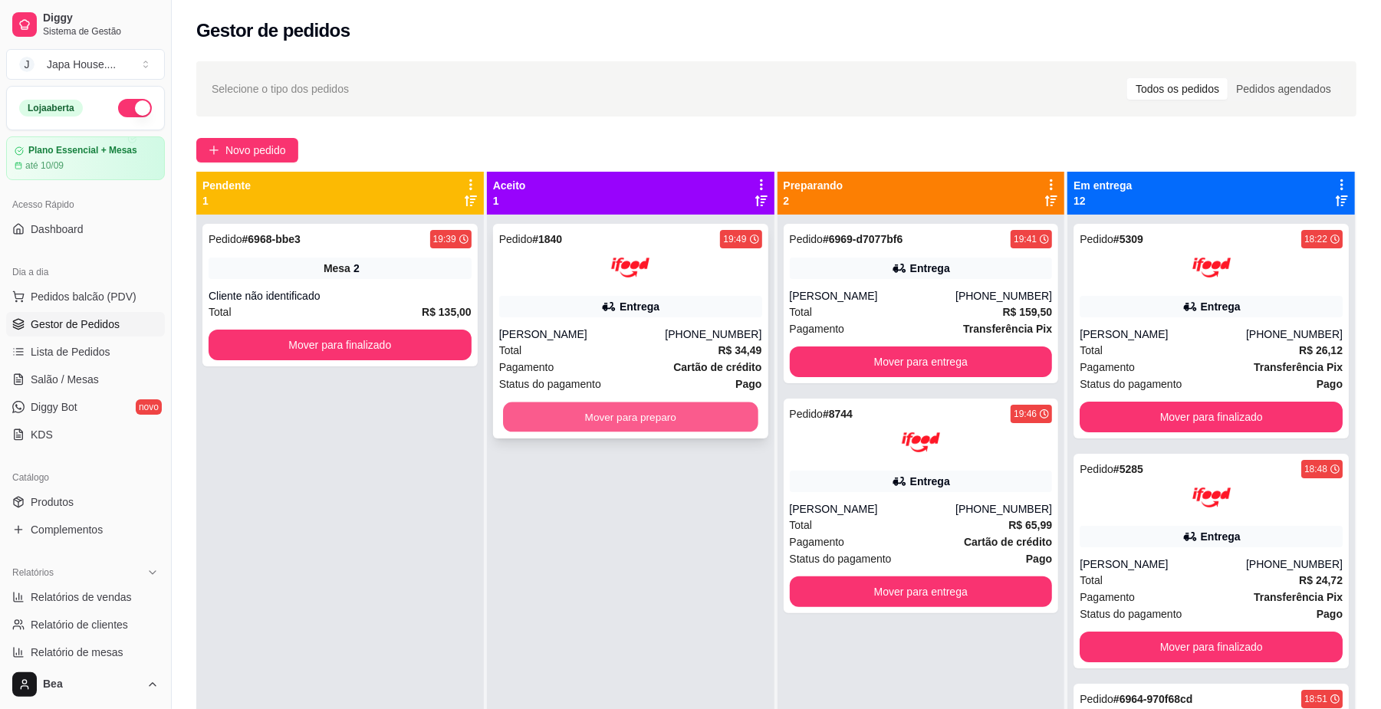
click at [630, 422] on button "Mover para preparo" at bounding box center [630, 418] width 255 height 30
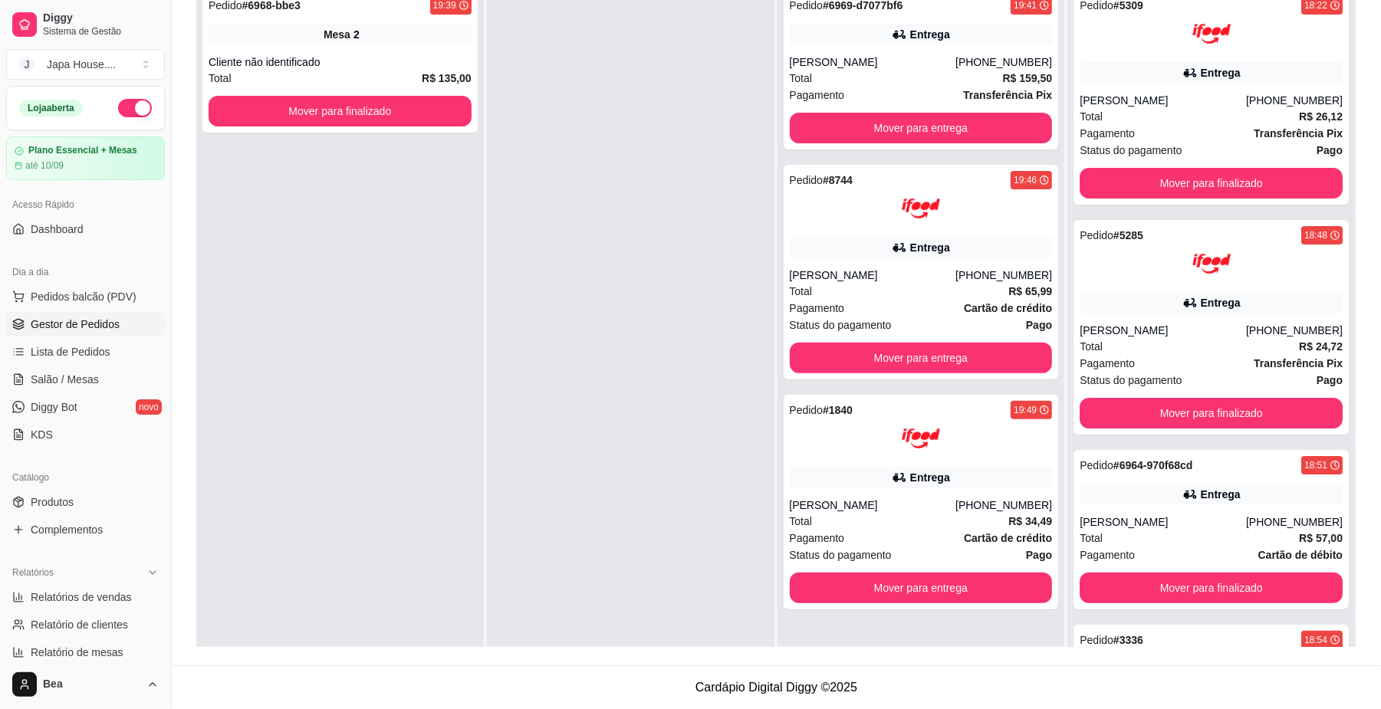
scroll to position [0, 0]
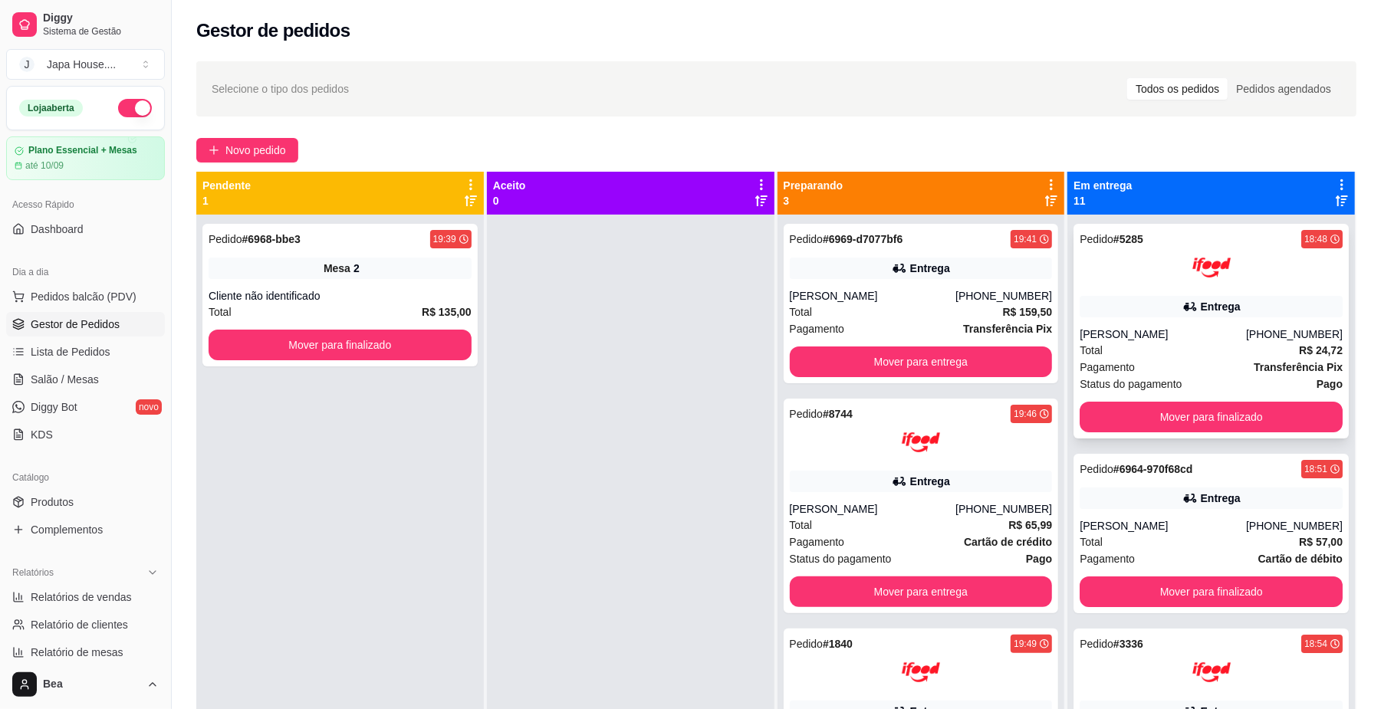
click at [1227, 330] on div "[PERSON_NAME]" at bounding box center [1163, 334] width 166 height 15
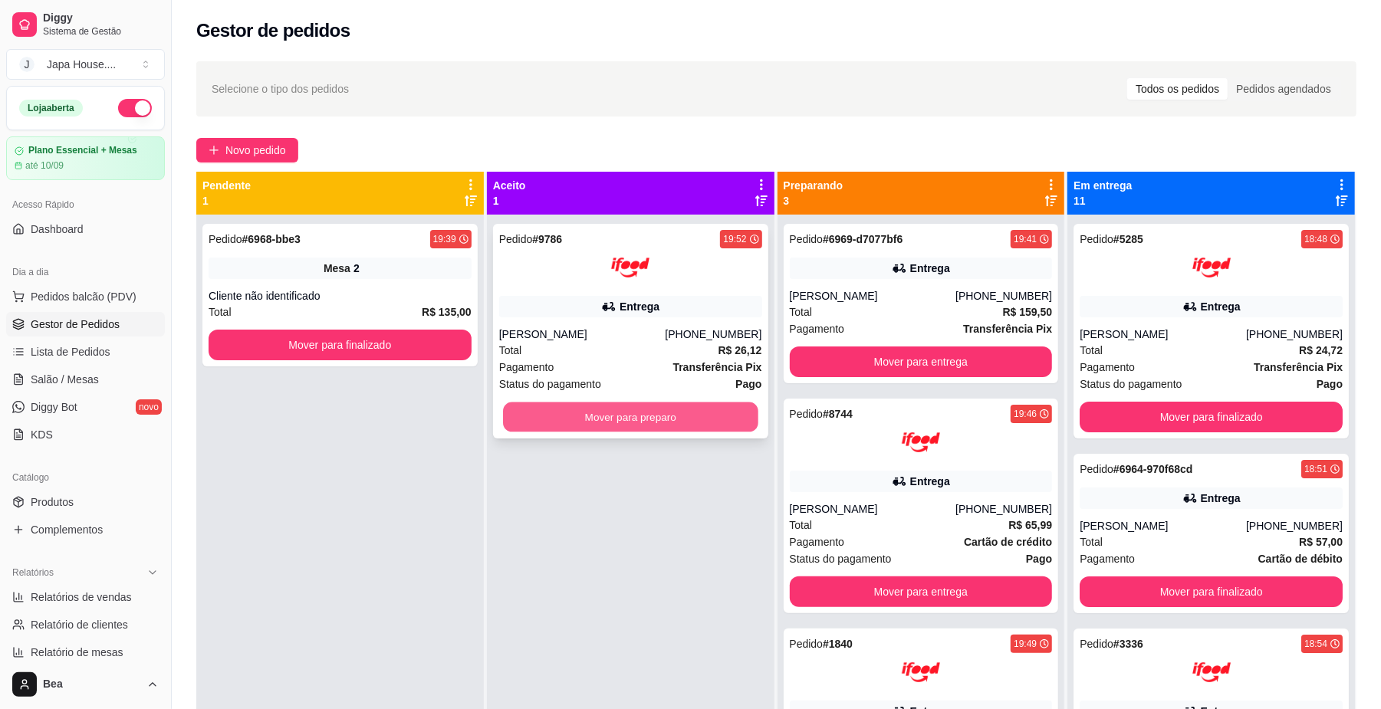
click at [623, 425] on button "Mover para preparo" at bounding box center [630, 418] width 255 height 30
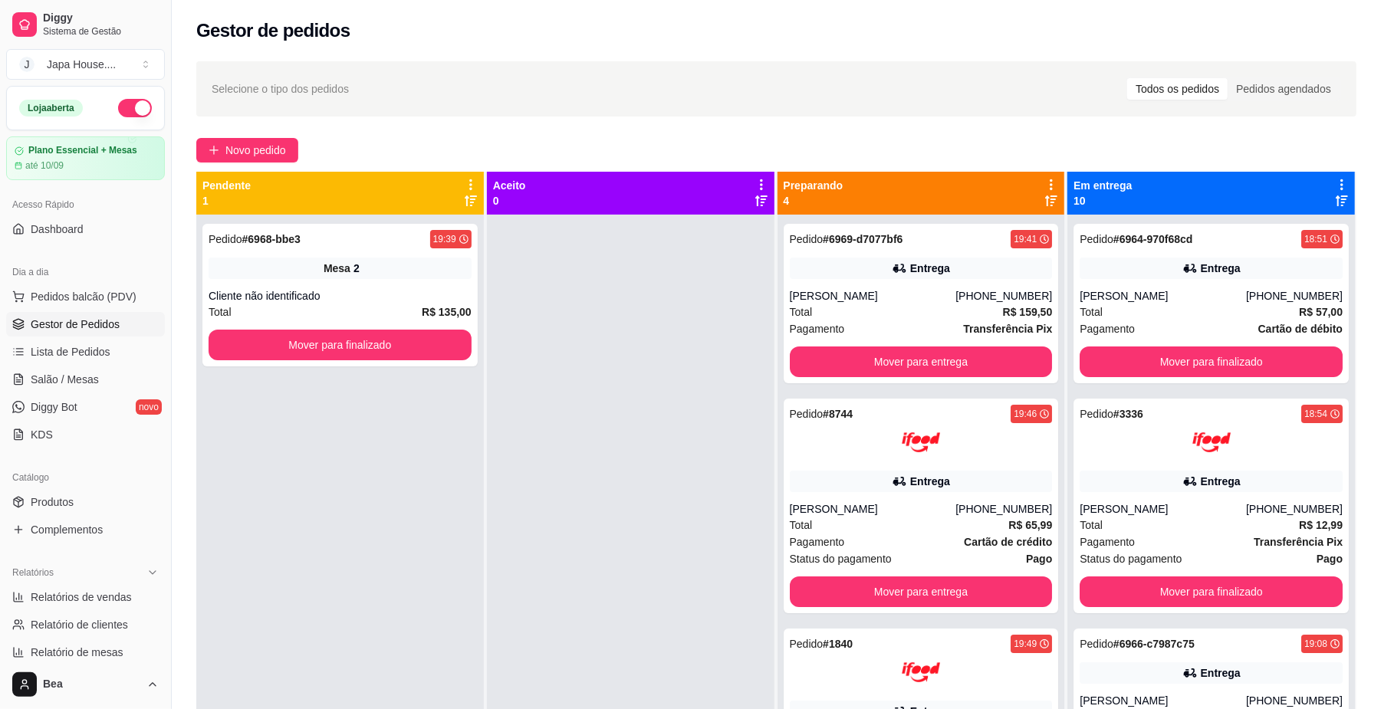
scroll to position [173, 0]
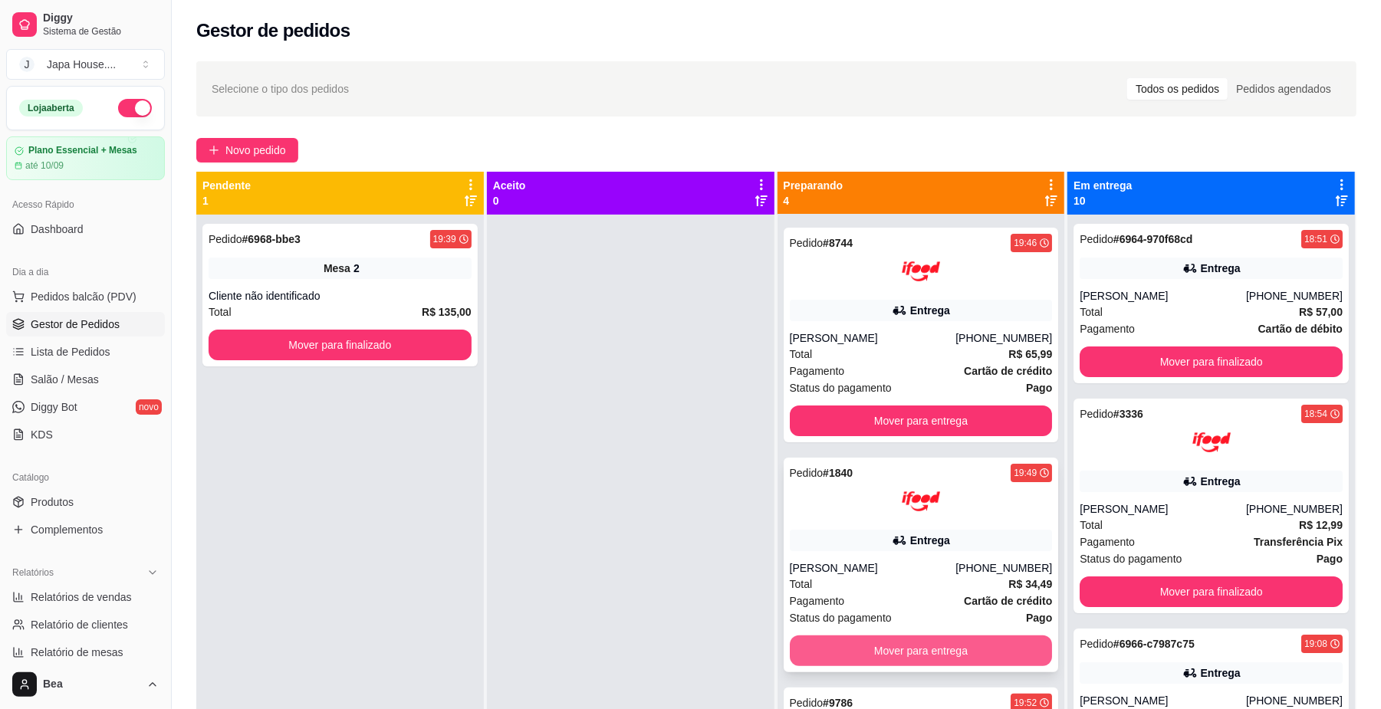
click at [885, 652] on button "Mover para entrega" at bounding box center [921, 651] width 263 height 31
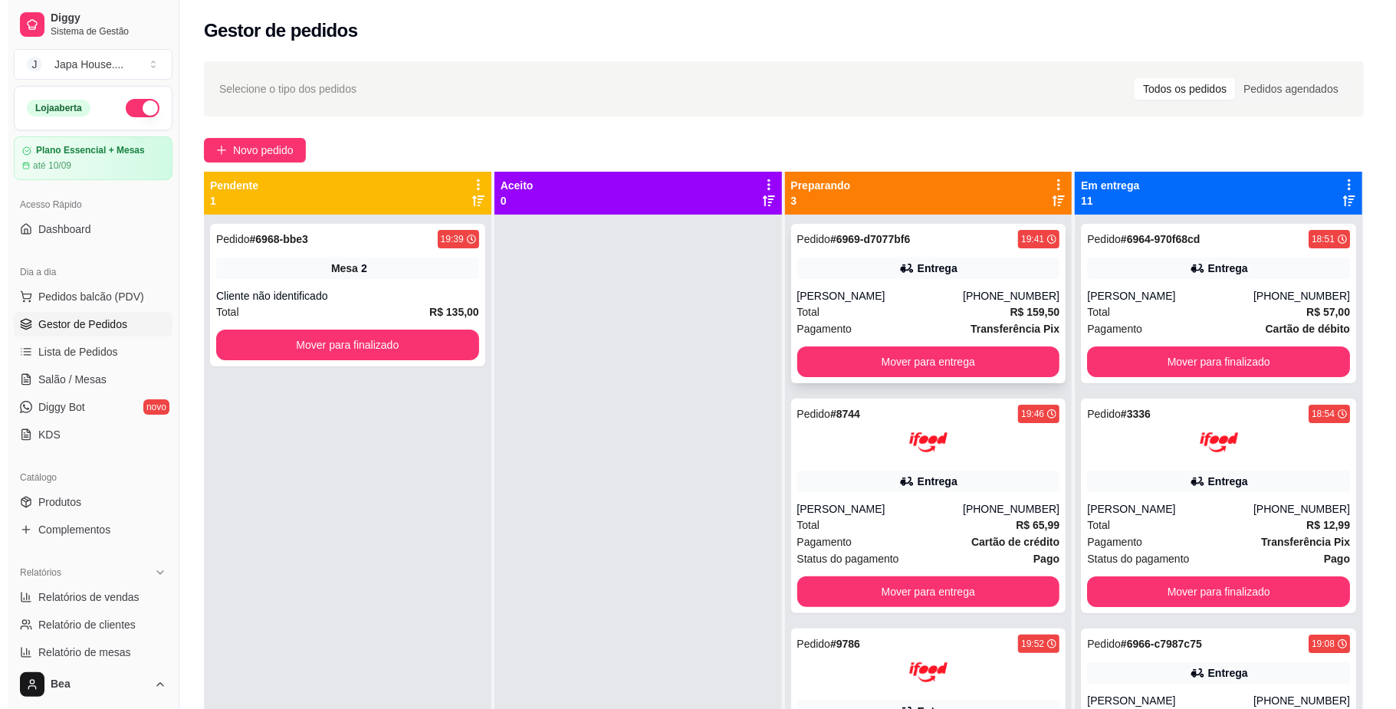
scroll to position [0, 0]
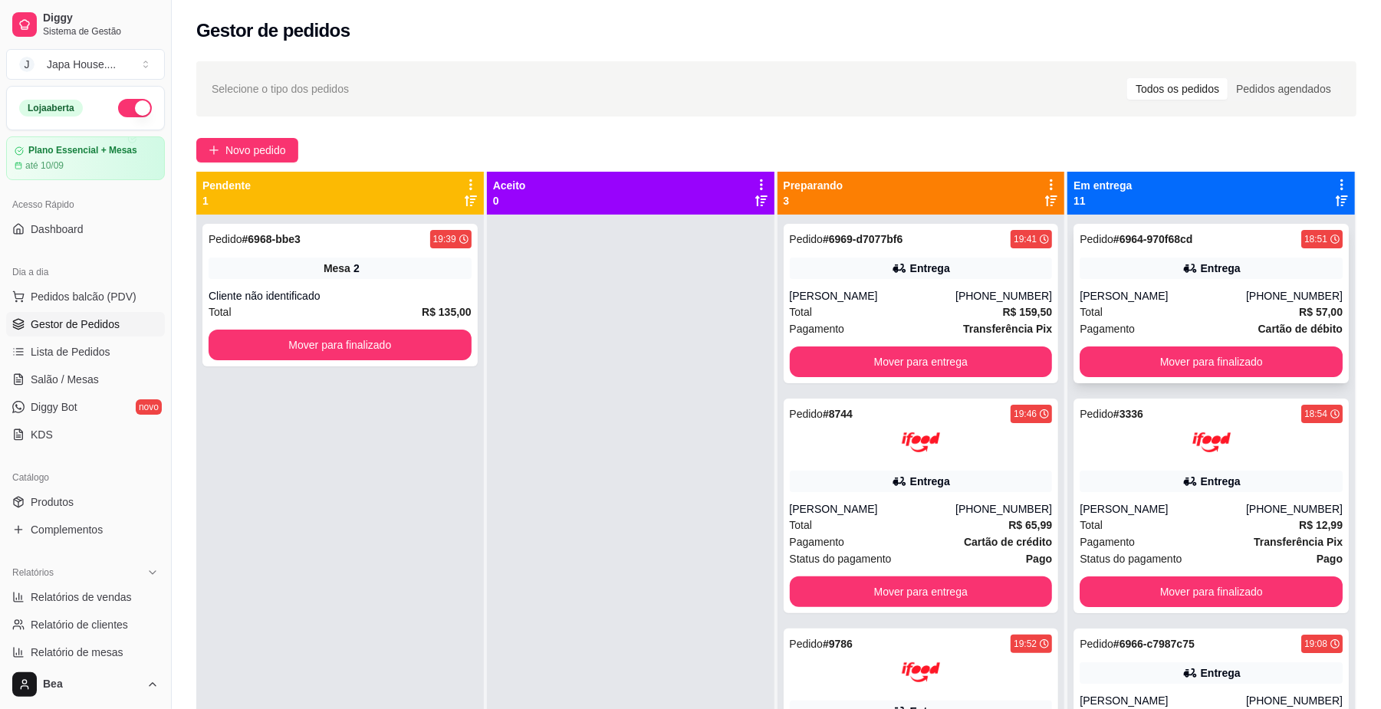
click at [1188, 308] on div "Total R$ 57,00" at bounding box center [1211, 312] width 263 height 17
click at [261, 150] on span "Novo pedido" at bounding box center [255, 150] width 61 height 17
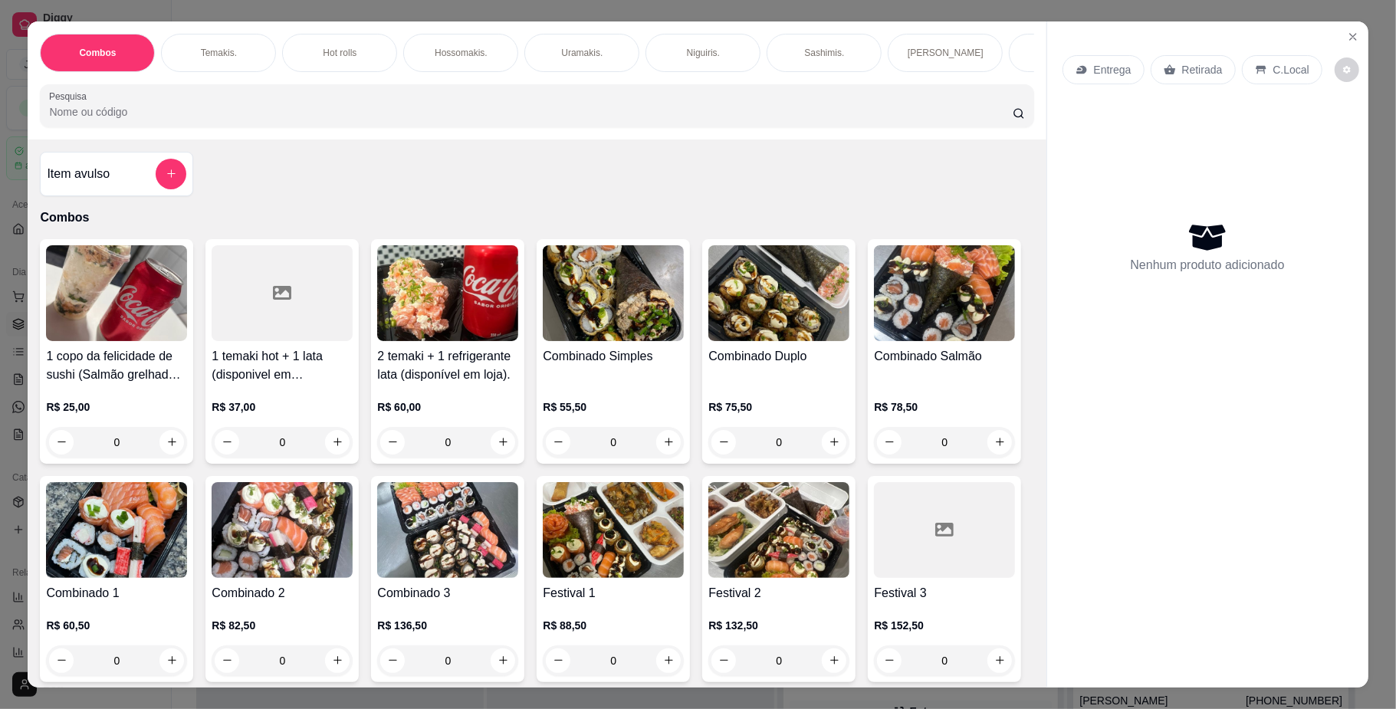
click at [929, 87] on div "Combos [PERSON_NAME]. Hot rolls Hossomakis. [GEOGRAPHIC_DATA]. Niguiris. Sashim…" at bounding box center [537, 80] width 1018 height 118
drag, startPoint x: 929, startPoint y: 87, endPoint x: 940, endPoint y: 80, distance: 13.2
click at [940, 80] on div "Combos [PERSON_NAME]. Hot rolls Hossomakis. [GEOGRAPHIC_DATA]. Niguiris. Sashim…" at bounding box center [537, 80] width 1018 height 118
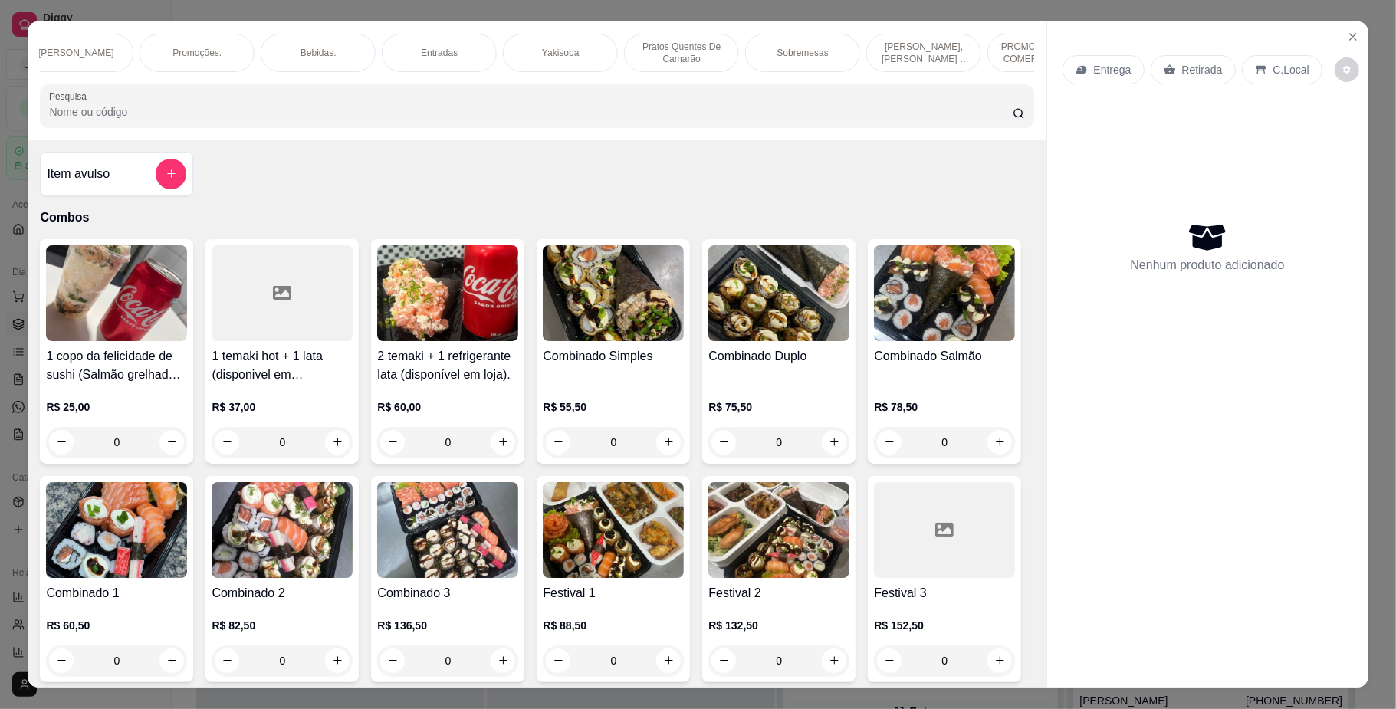
scroll to position [0, 1059]
click at [354, 47] on p "Yakisoba" at bounding box center [371, 53] width 37 height 12
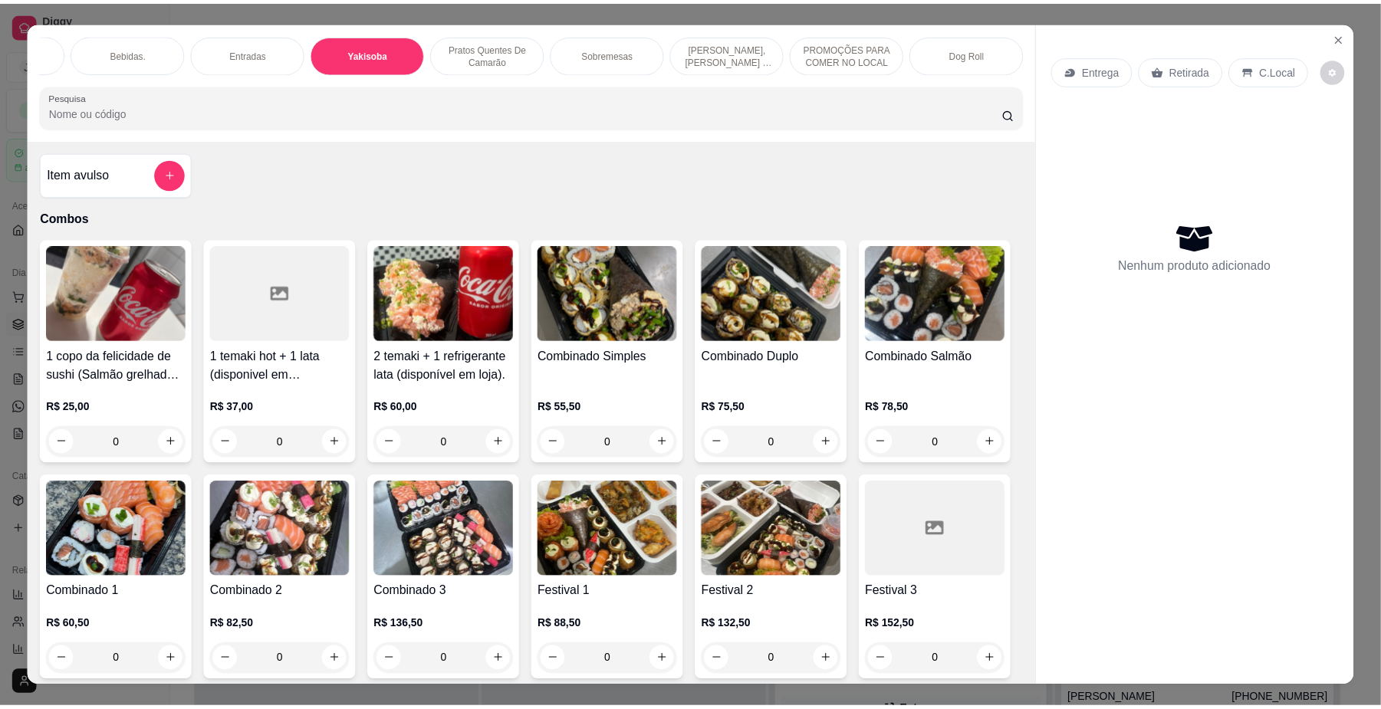
scroll to position [28, 0]
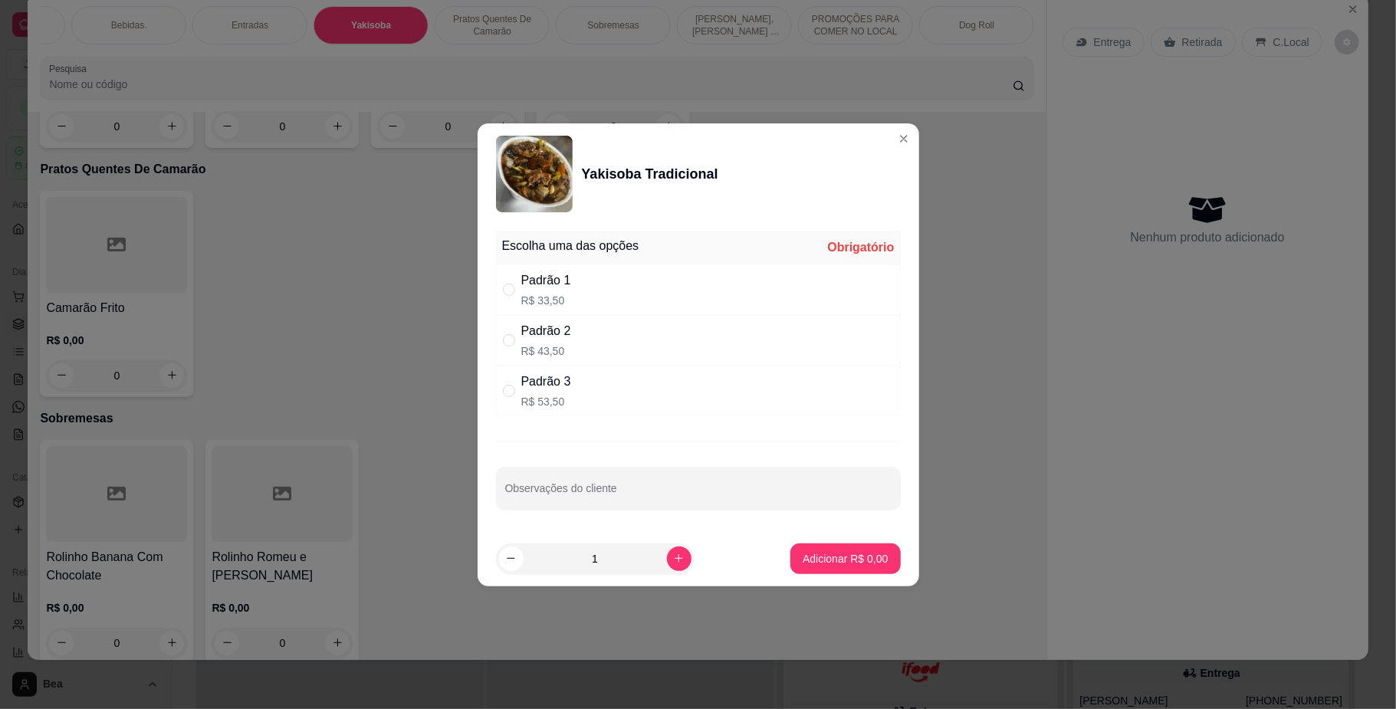
click at [612, 273] on div "Padrão 1 R$ 33,50" at bounding box center [698, 290] width 405 height 51
radio input "true"
click at [673, 564] on icon "increase-product-quantity" at bounding box center [679, 559] width 12 height 12
type input "2"
click at [833, 558] on p "Adicionar R$ 67,00" at bounding box center [842, 558] width 89 height 15
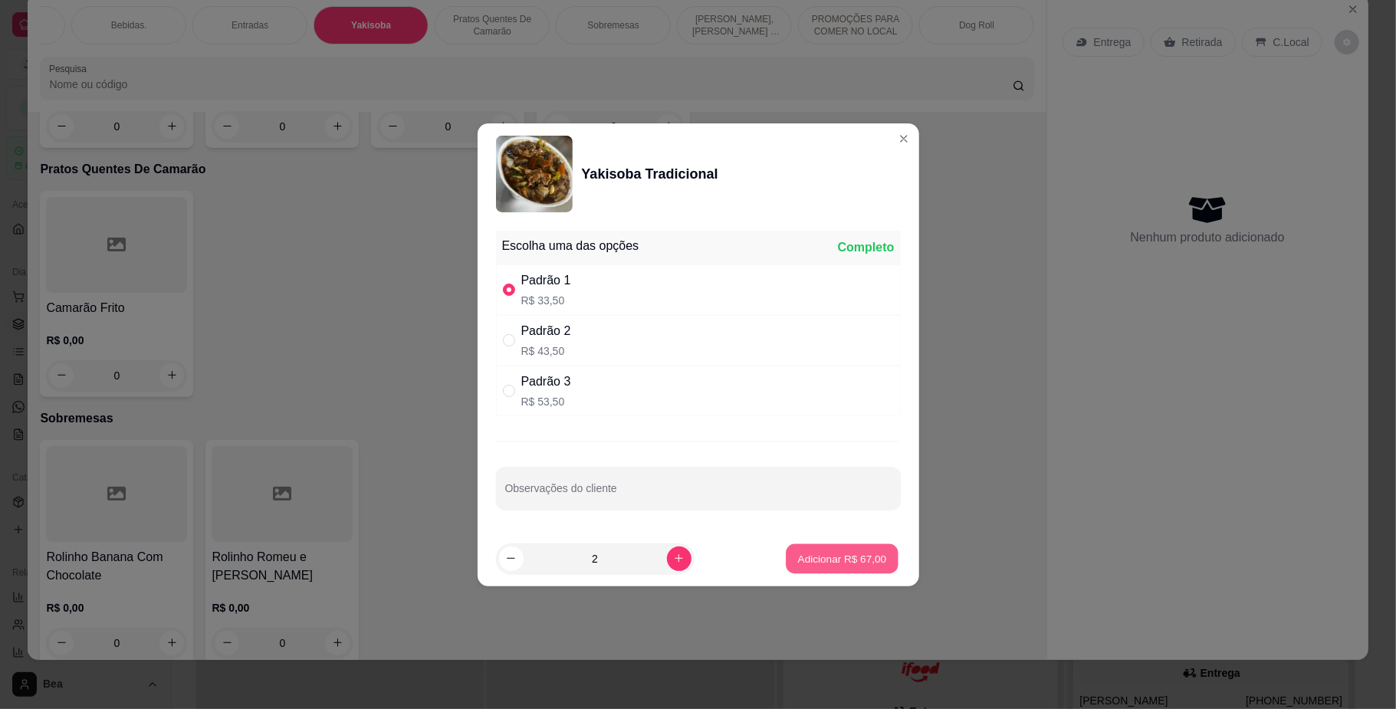
type input "2"
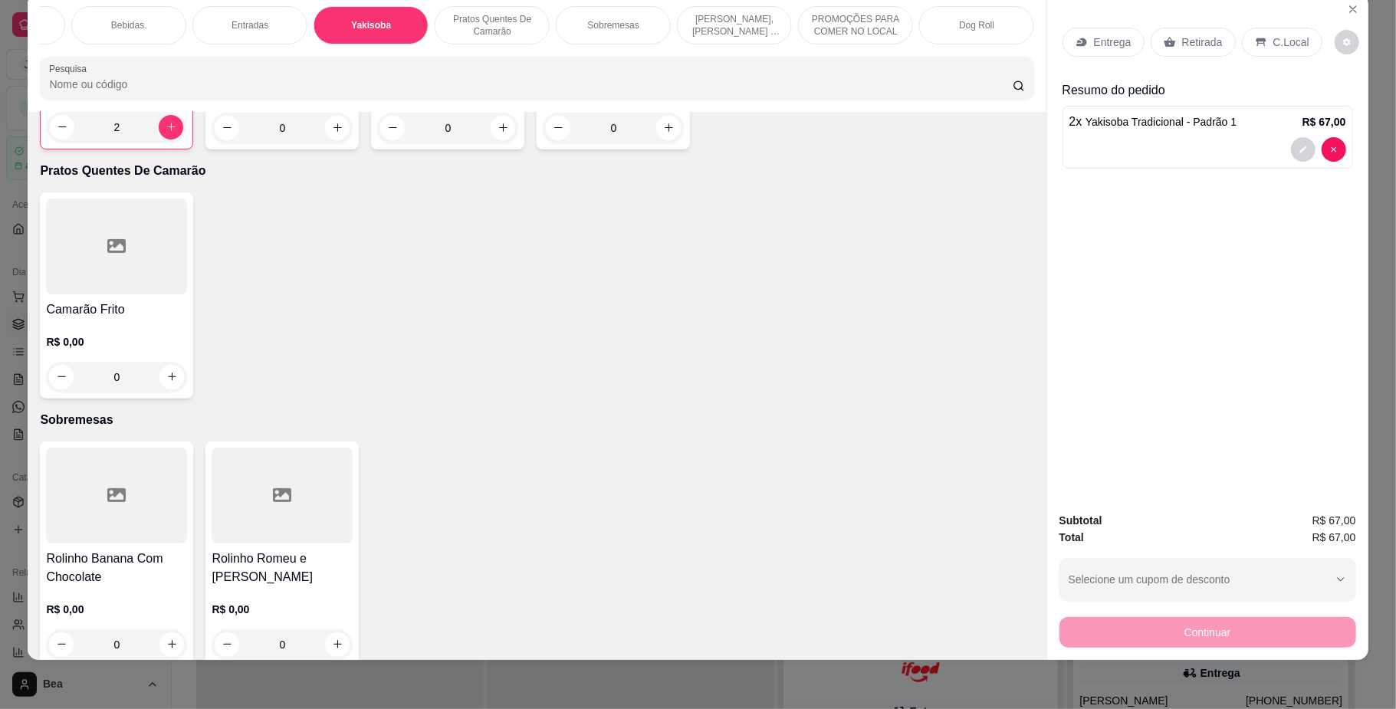
drag, startPoint x: 1175, startPoint y: 38, endPoint x: 1148, endPoint y: 123, distance: 89.5
click at [1182, 38] on p "Retirada" at bounding box center [1202, 42] width 41 height 15
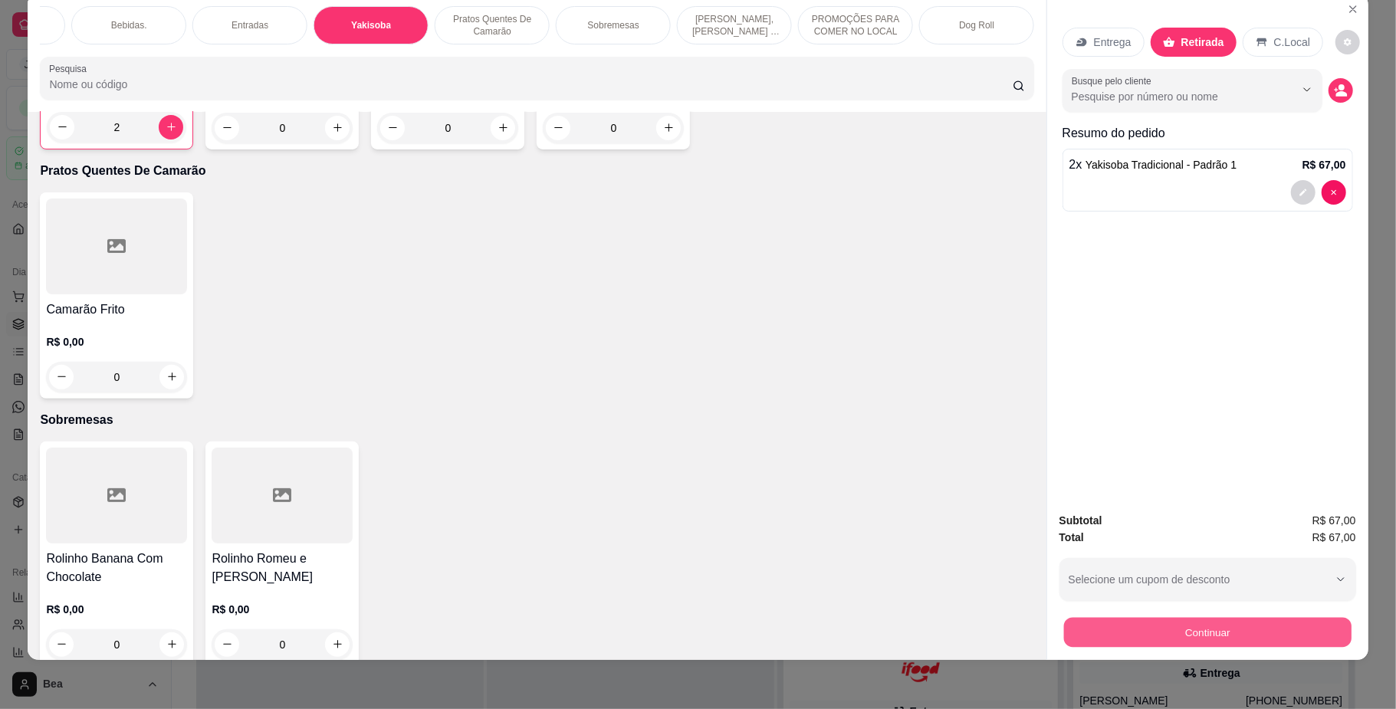
click at [1179, 642] on button "Continuar" at bounding box center [1207, 633] width 288 height 30
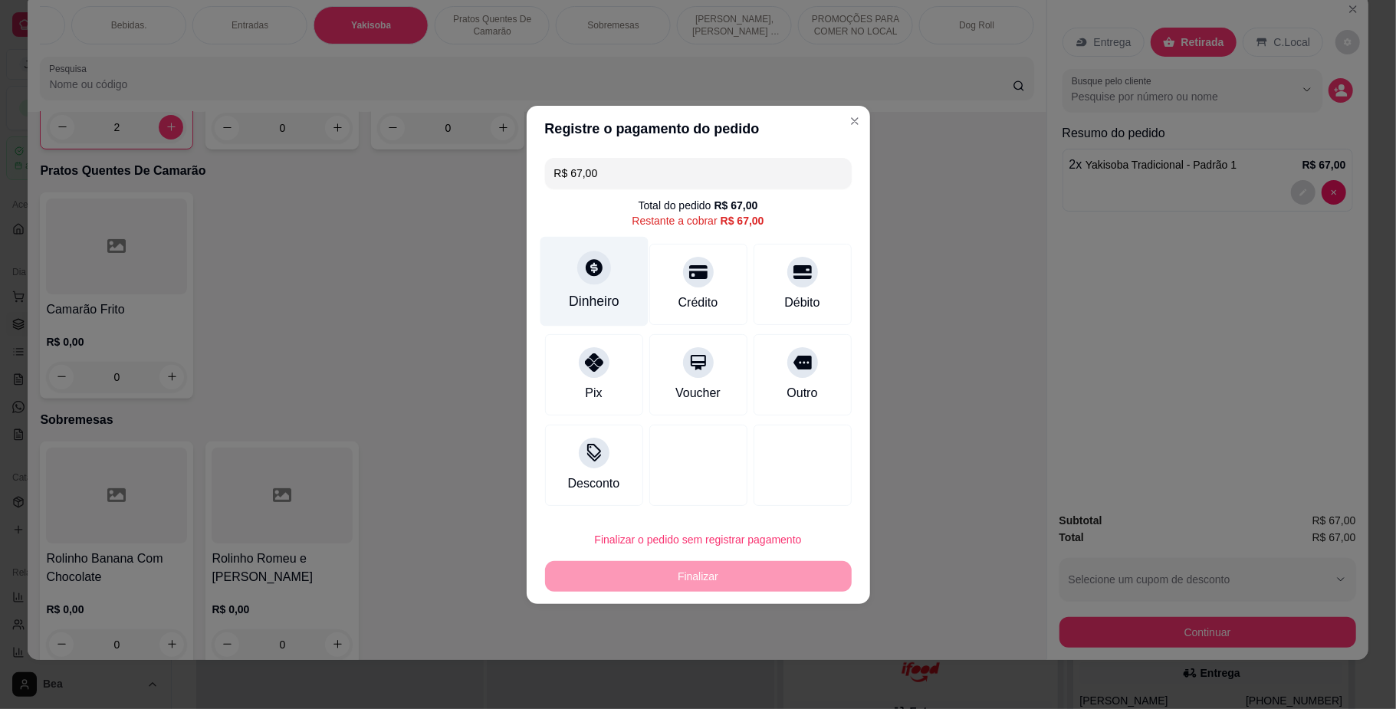
click at [612, 274] on div "Dinheiro" at bounding box center [594, 281] width 108 height 90
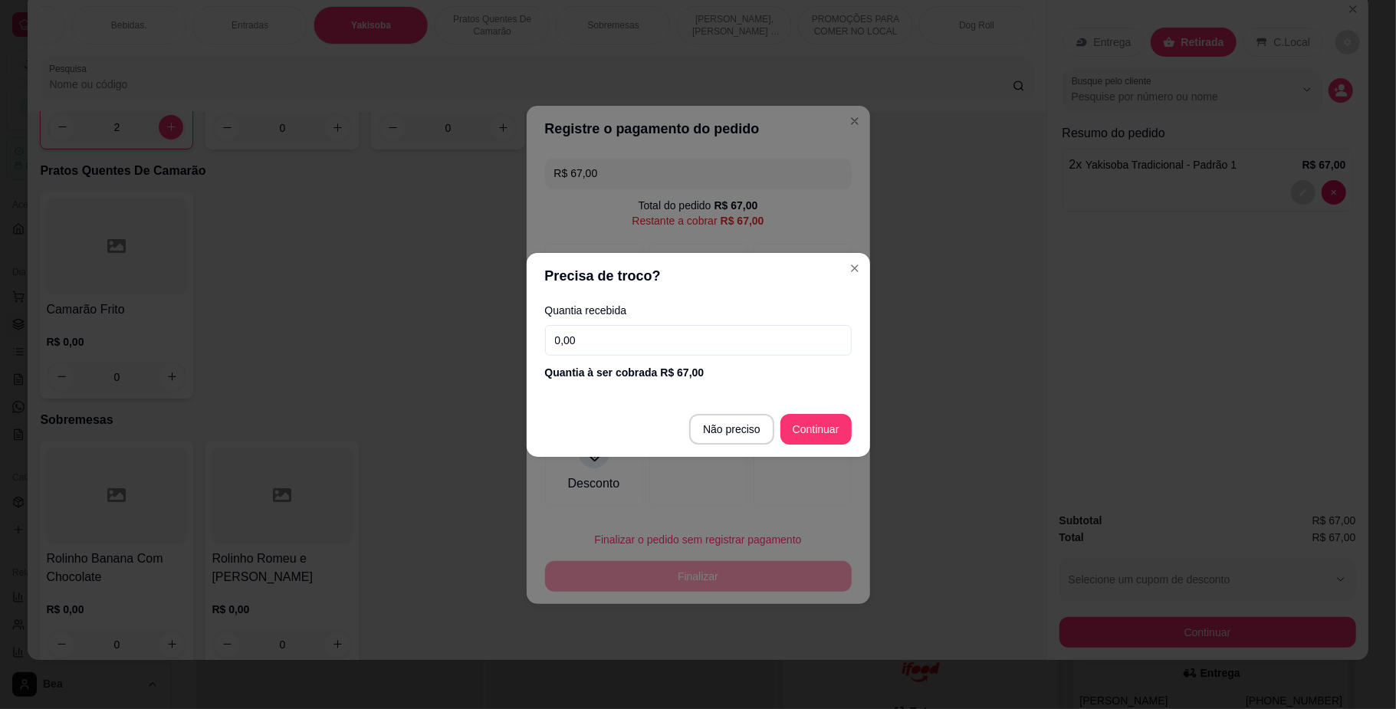
click at [629, 342] on input "0,00" at bounding box center [698, 340] width 307 height 31
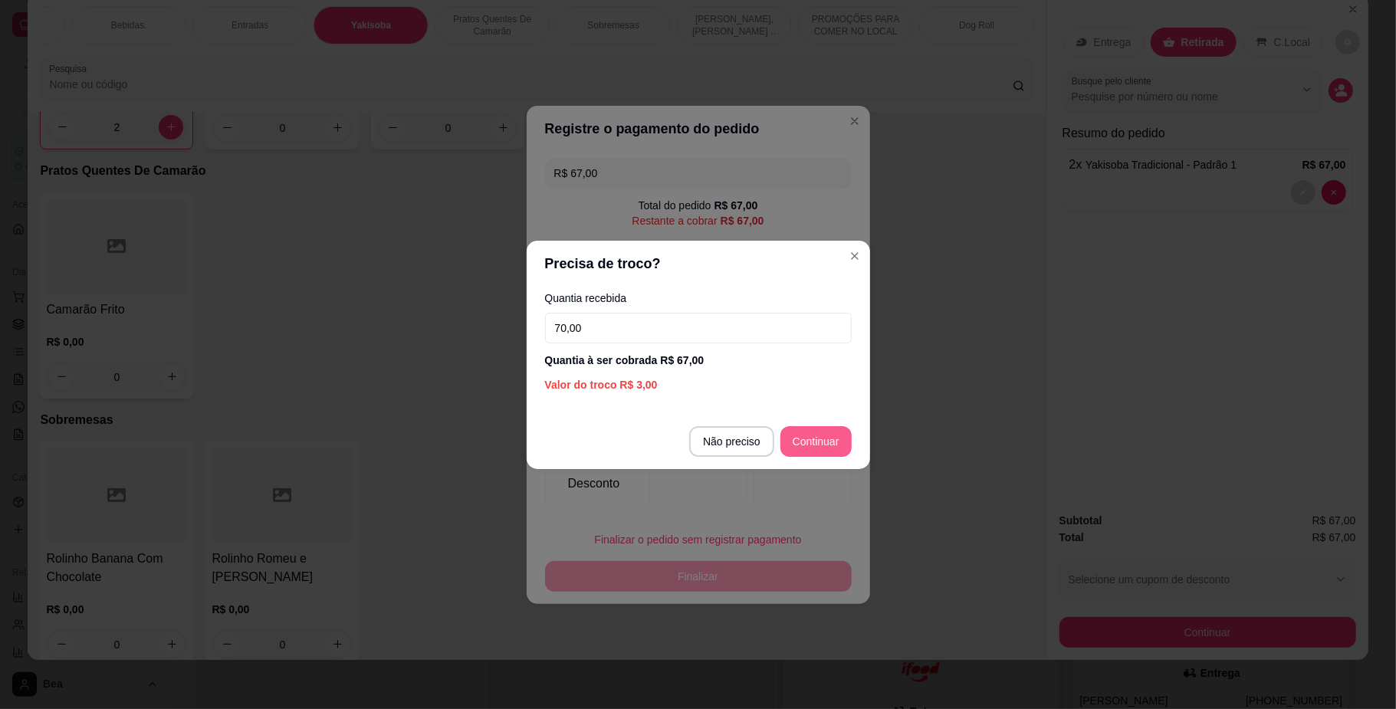
type input "70,00"
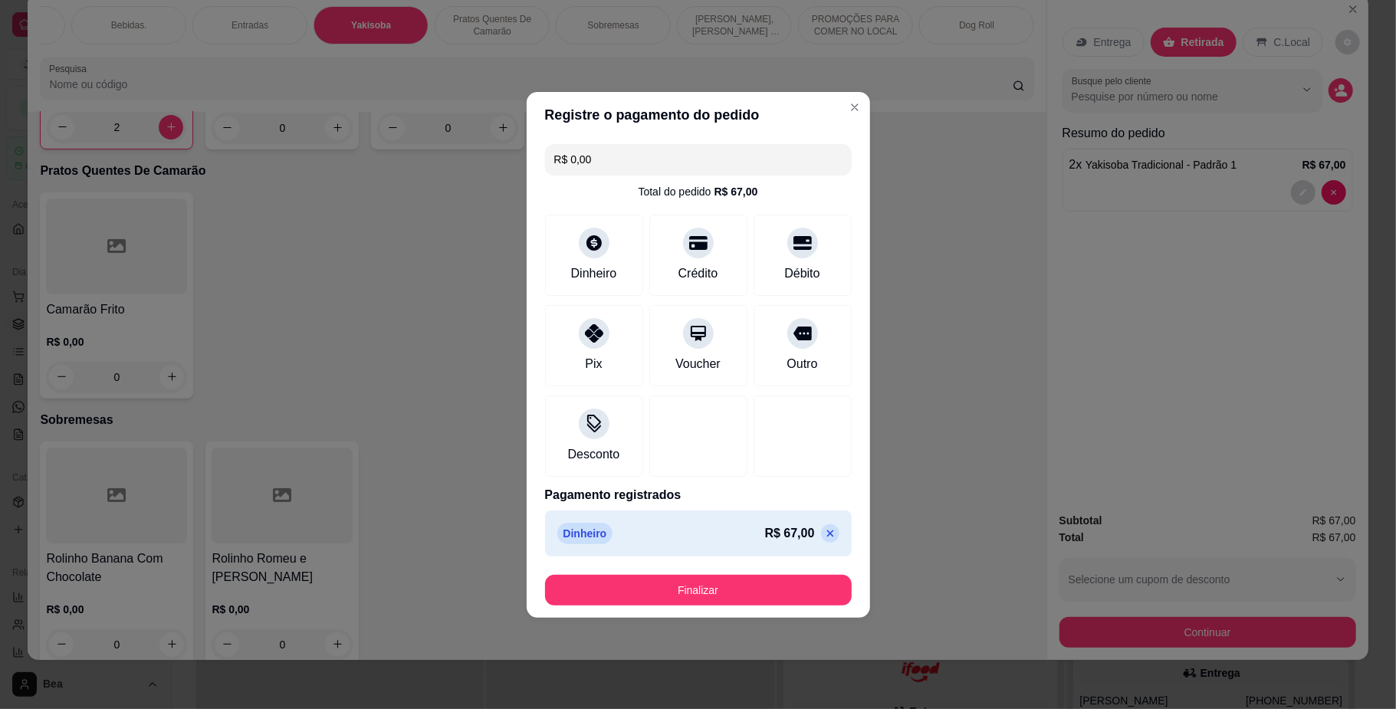
type input "R$ 0,00"
click at [751, 583] on button "Finalizar" at bounding box center [698, 590] width 297 height 30
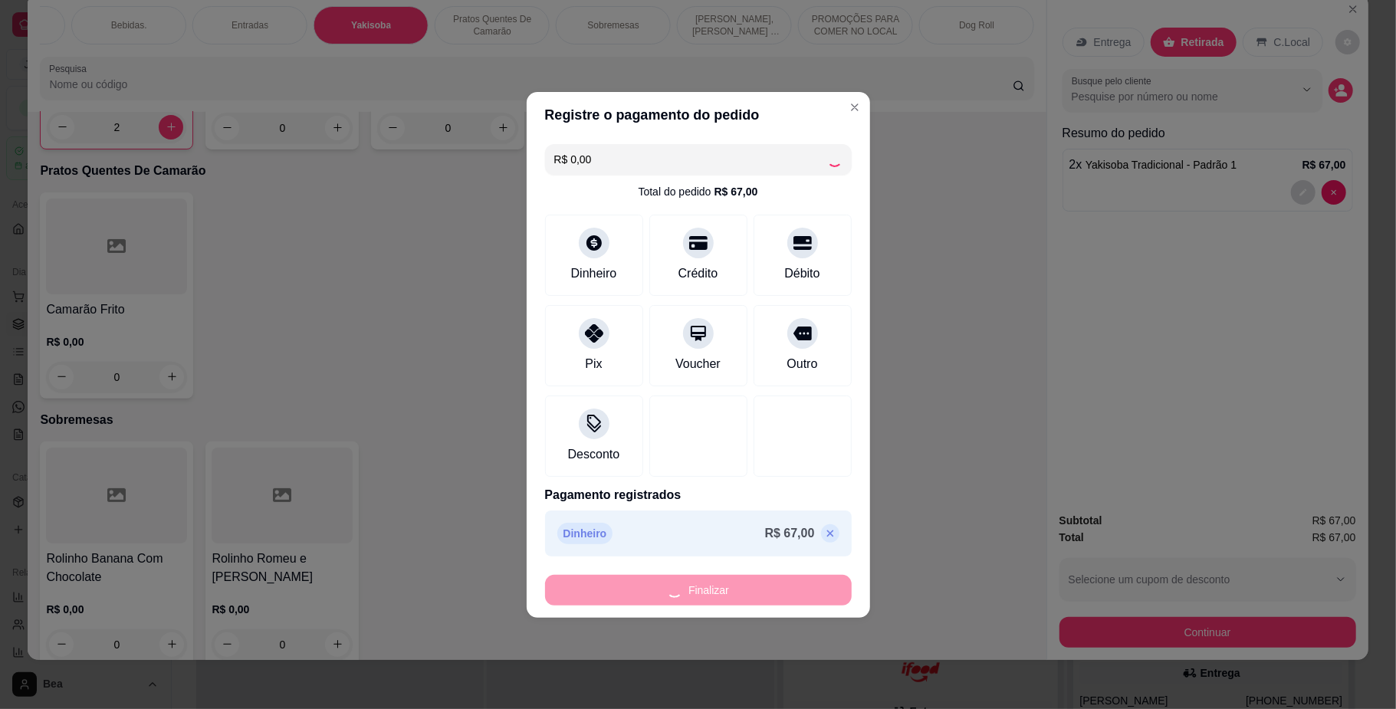
type input "0"
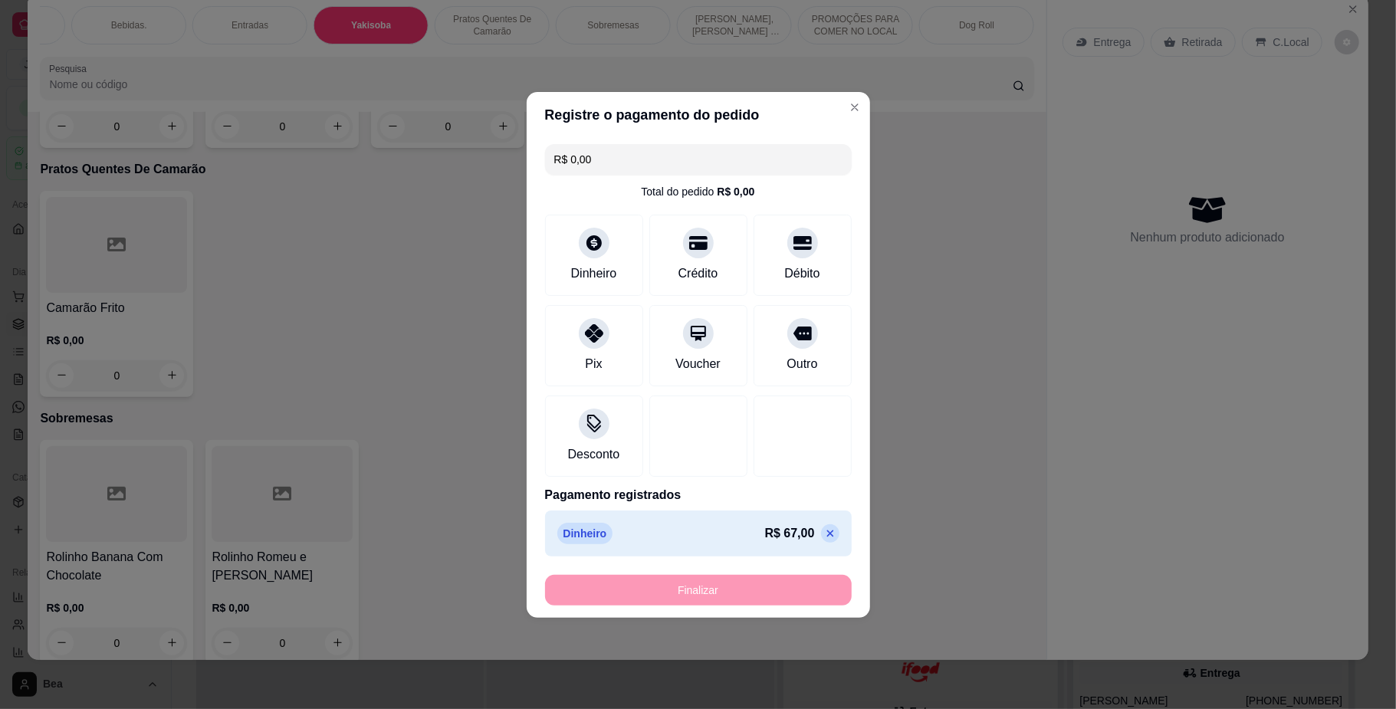
type input "-R$ 67,00"
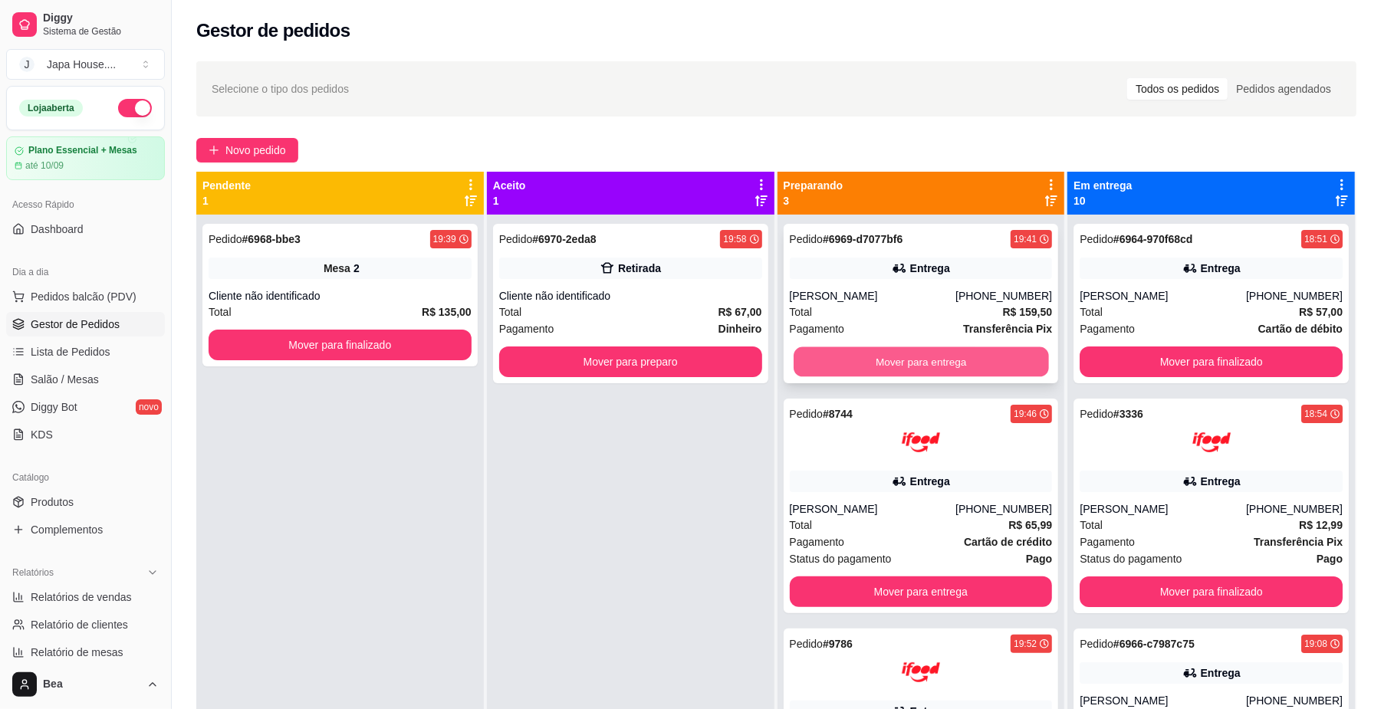
click at [865, 365] on button "Mover para entrega" at bounding box center [921, 362] width 255 height 30
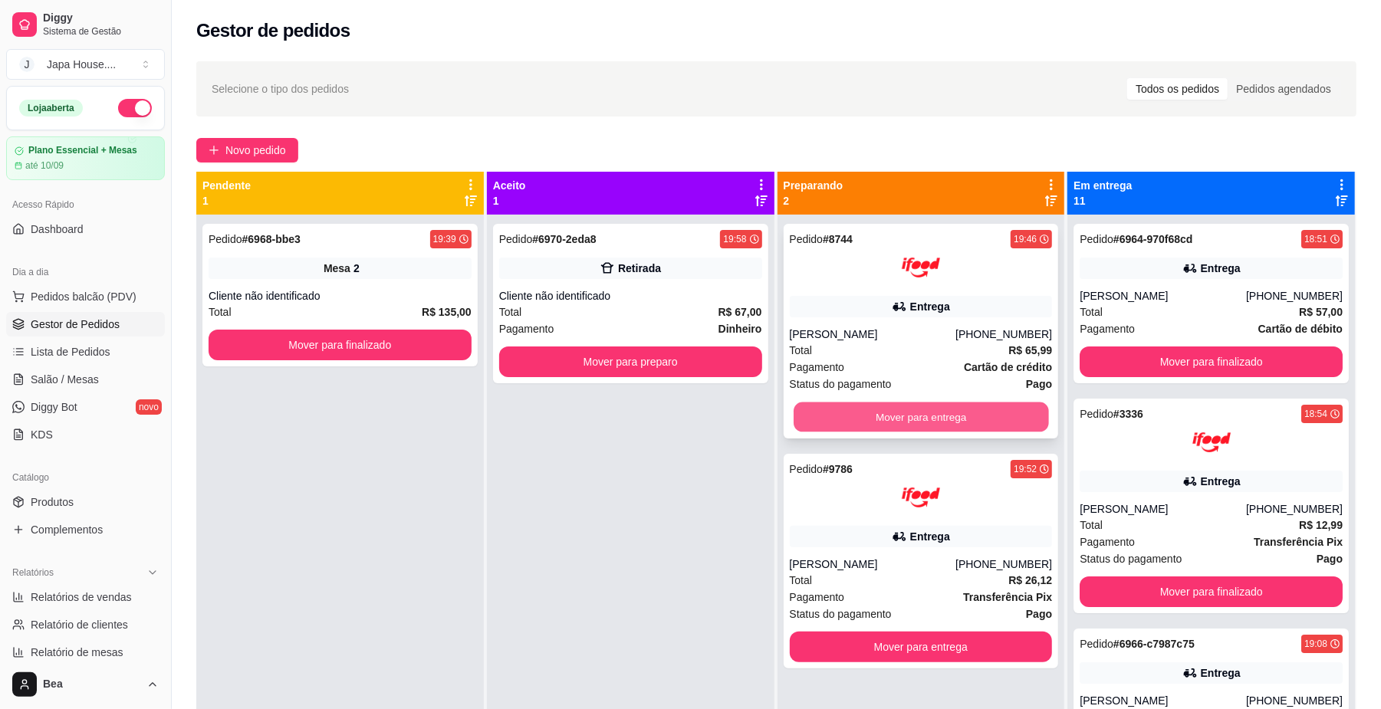
click at [876, 416] on button "Mover para entrega" at bounding box center [921, 418] width 255 height 30
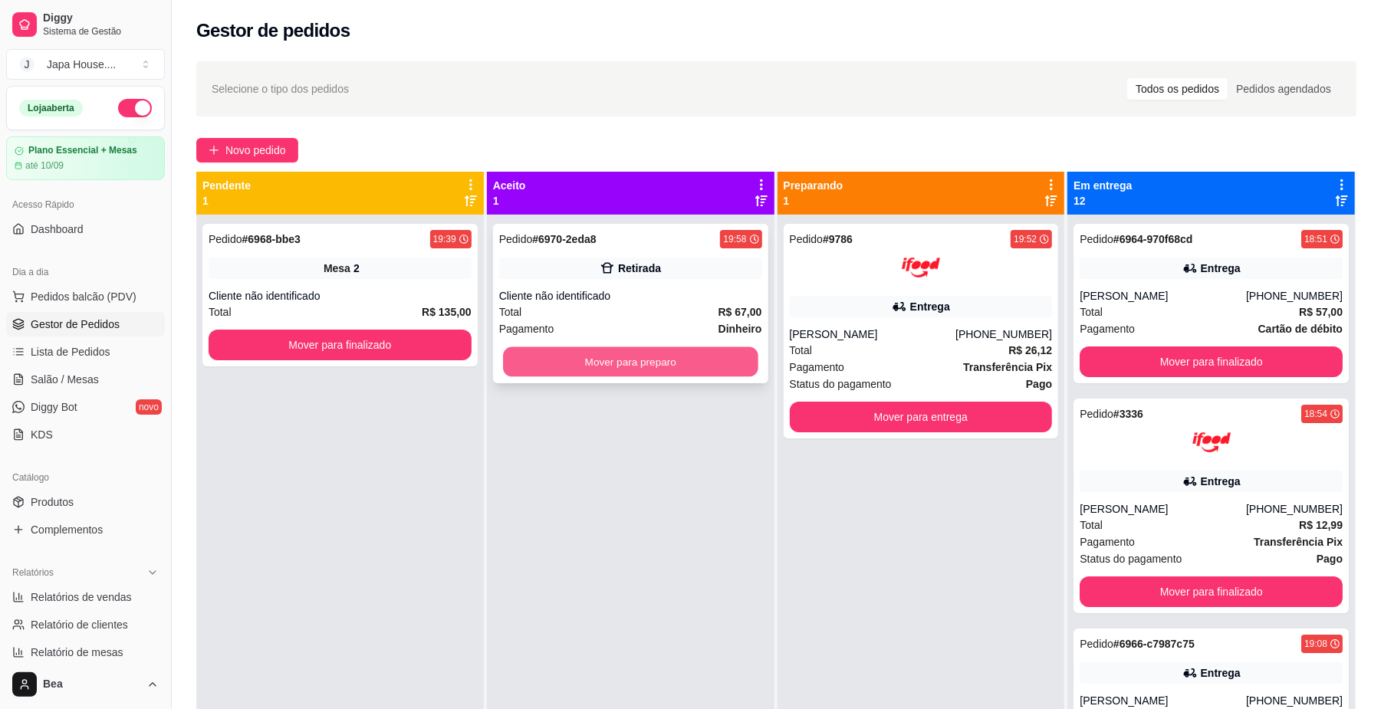
click at [721, 353] on button "Mover para preparo" at bounding box center [630, 362] width 255 height 30
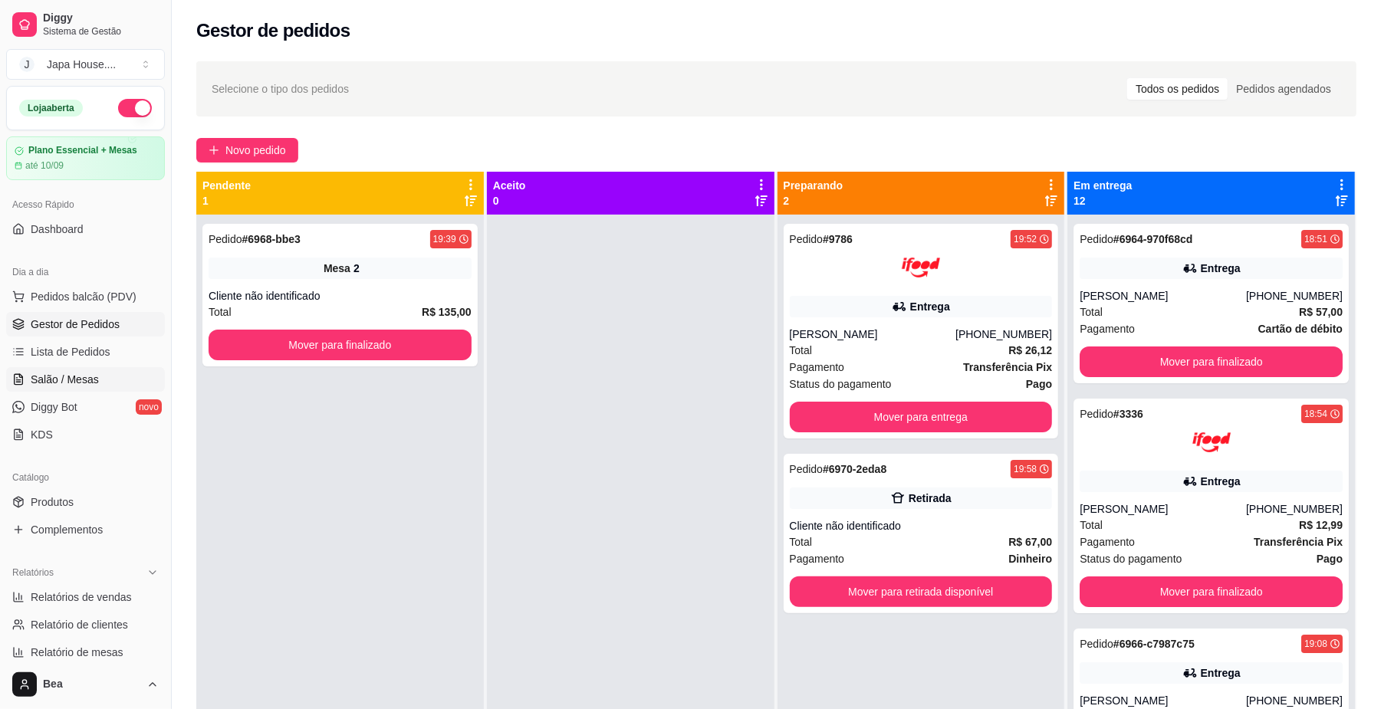
click at [92, 375] on span "Salão / Mesas" at bounding box center [65, 379] width 68 height 15
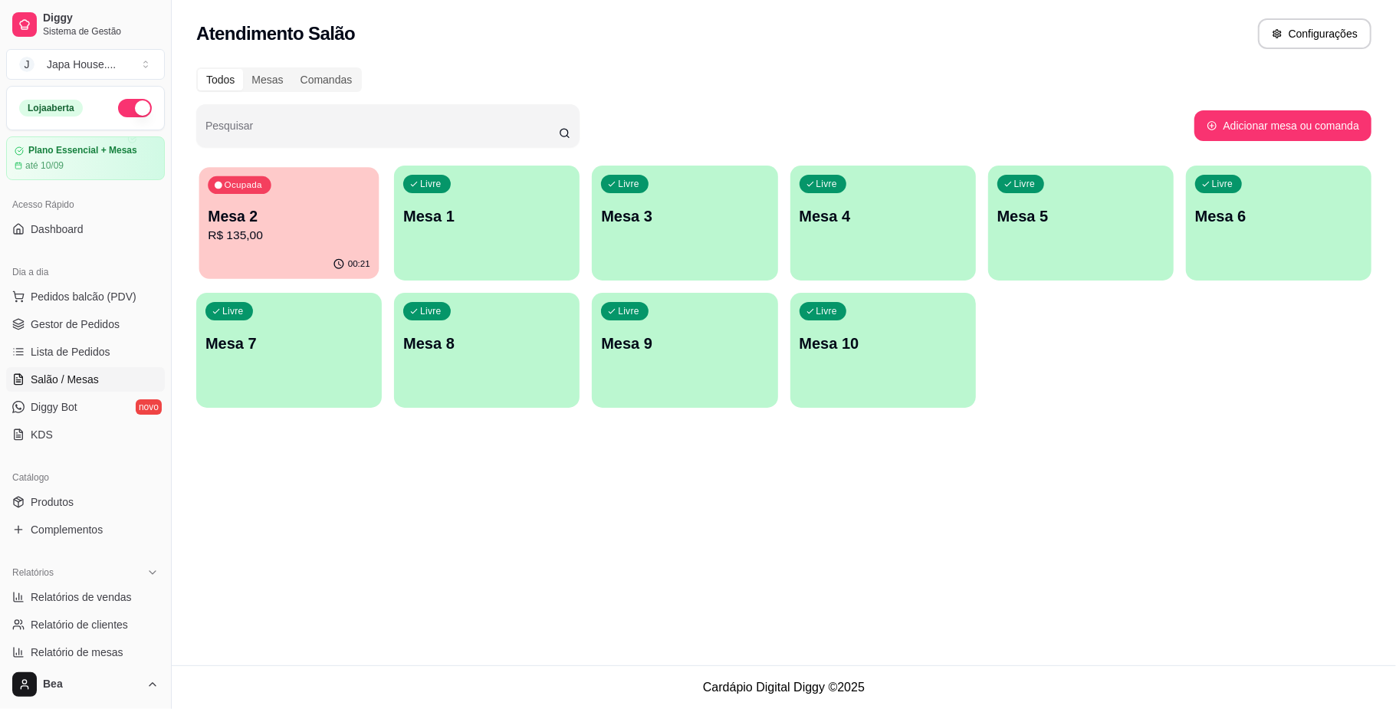
click at [294, 235] on p "R$ 135,00" at bounding box center [289, 236] width 163 height 18
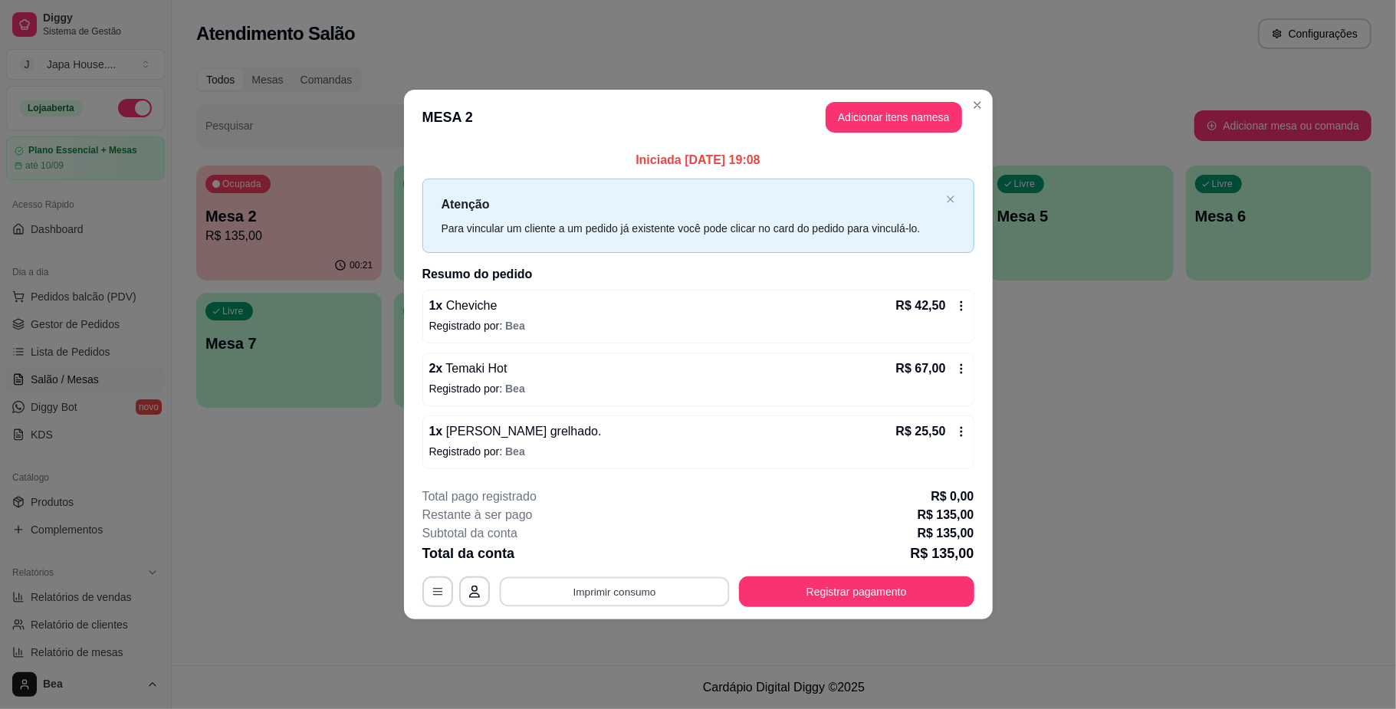
click at [670, 590] on button "Imprimir consumo" at bounding box center [614, 592] width 230 height 30
click at [633, 564] on button "IMPRESSORA" at bounding box center [618, 558] width 107 height 24
click at [780, 587] on button "Registrar pagamento" at bounding box center [856, 592] width 228 height 30
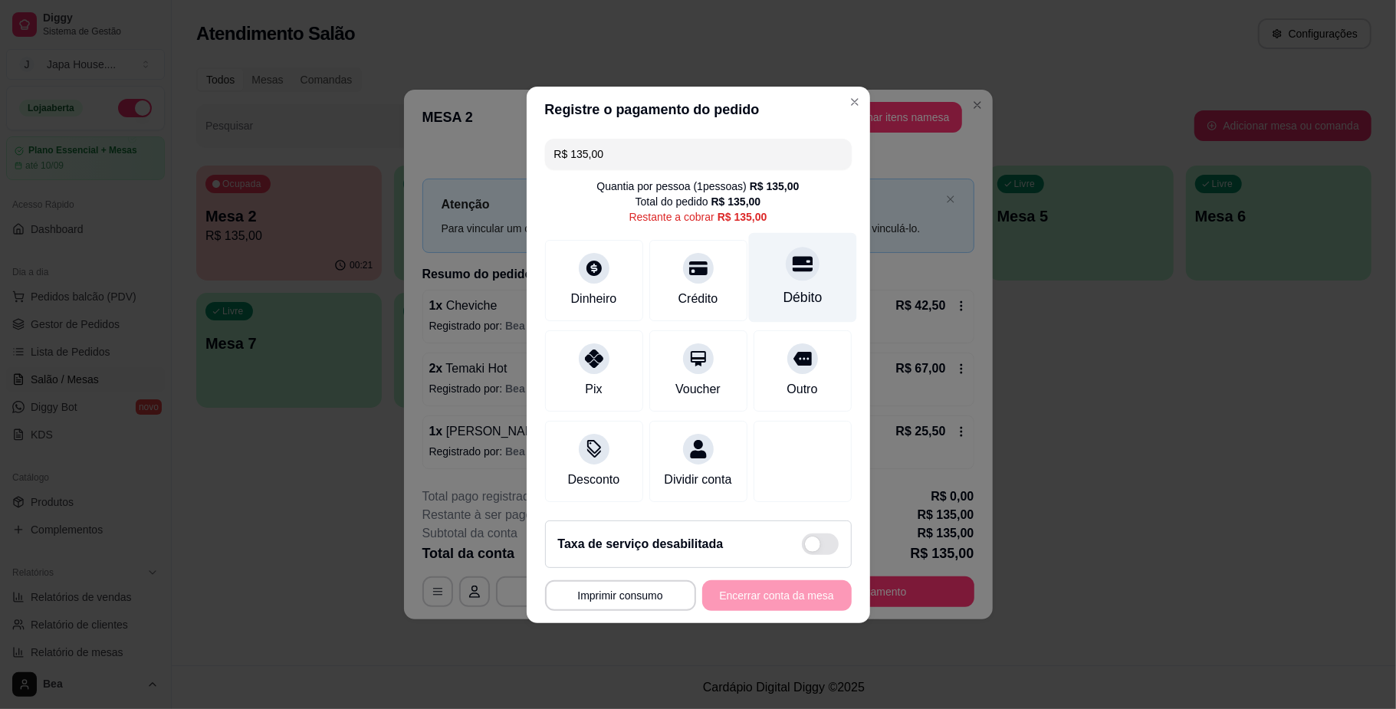
click at [793, 256] on icon at bounding box center [802, 263] width 20 height 15
type input "R$ 0,00"
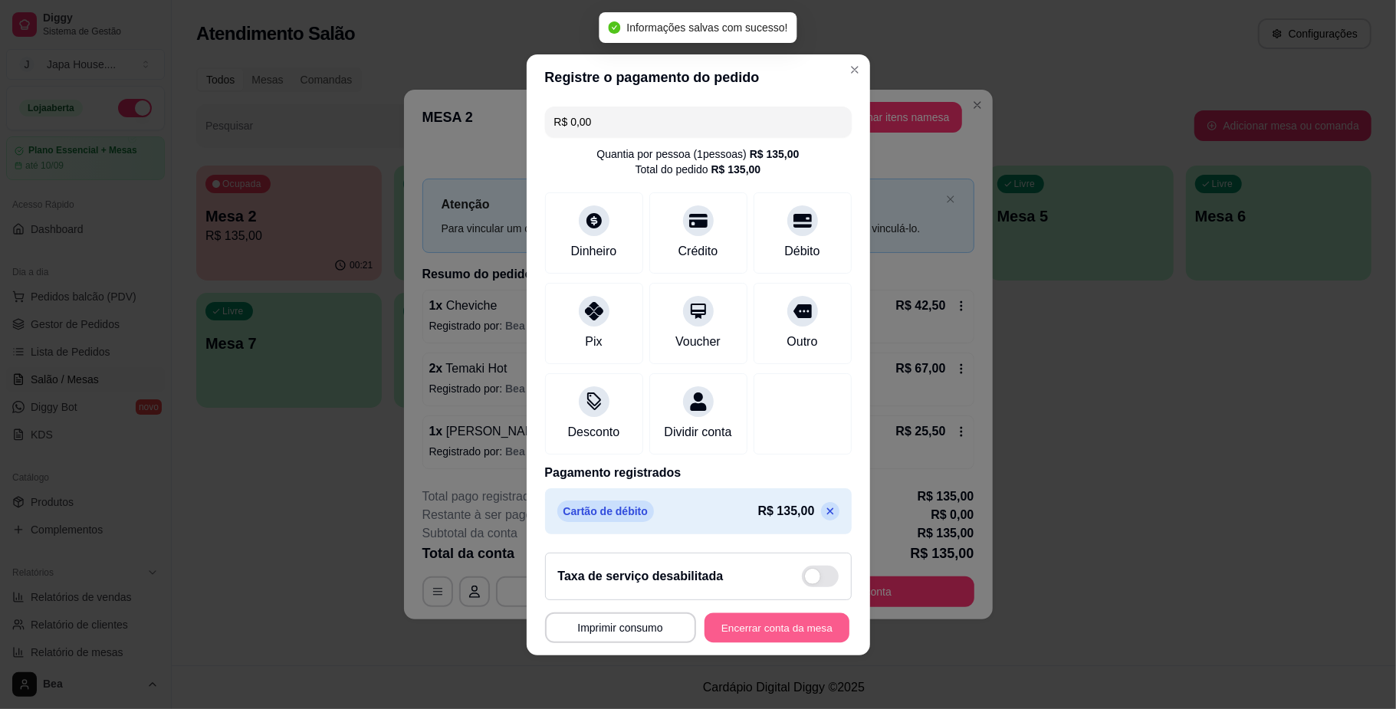
click at [753, 633] on button "Encerrar conta da mesa" at bounding box center [777, 628] width 145 height 30
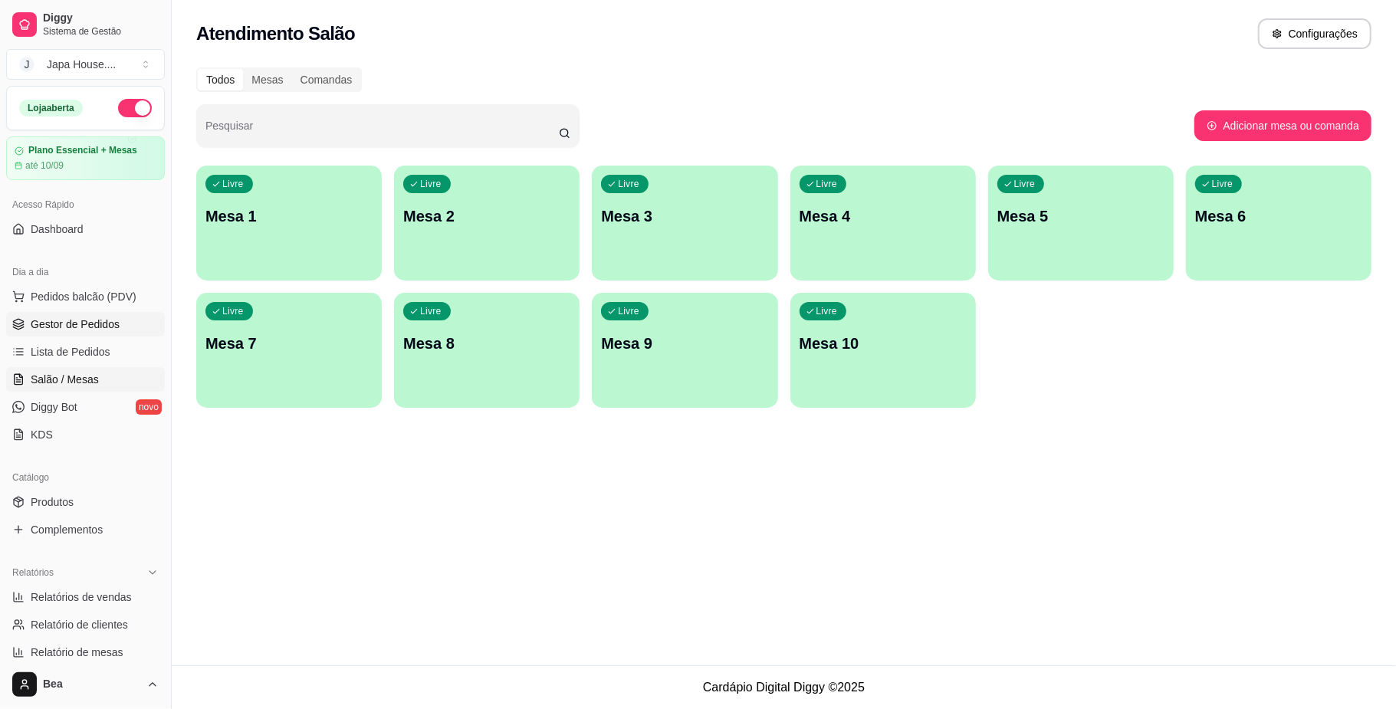
click at [61, 320] on span "Gestor de Pedidos" at bounding box center [75, 324] width 89 height 15
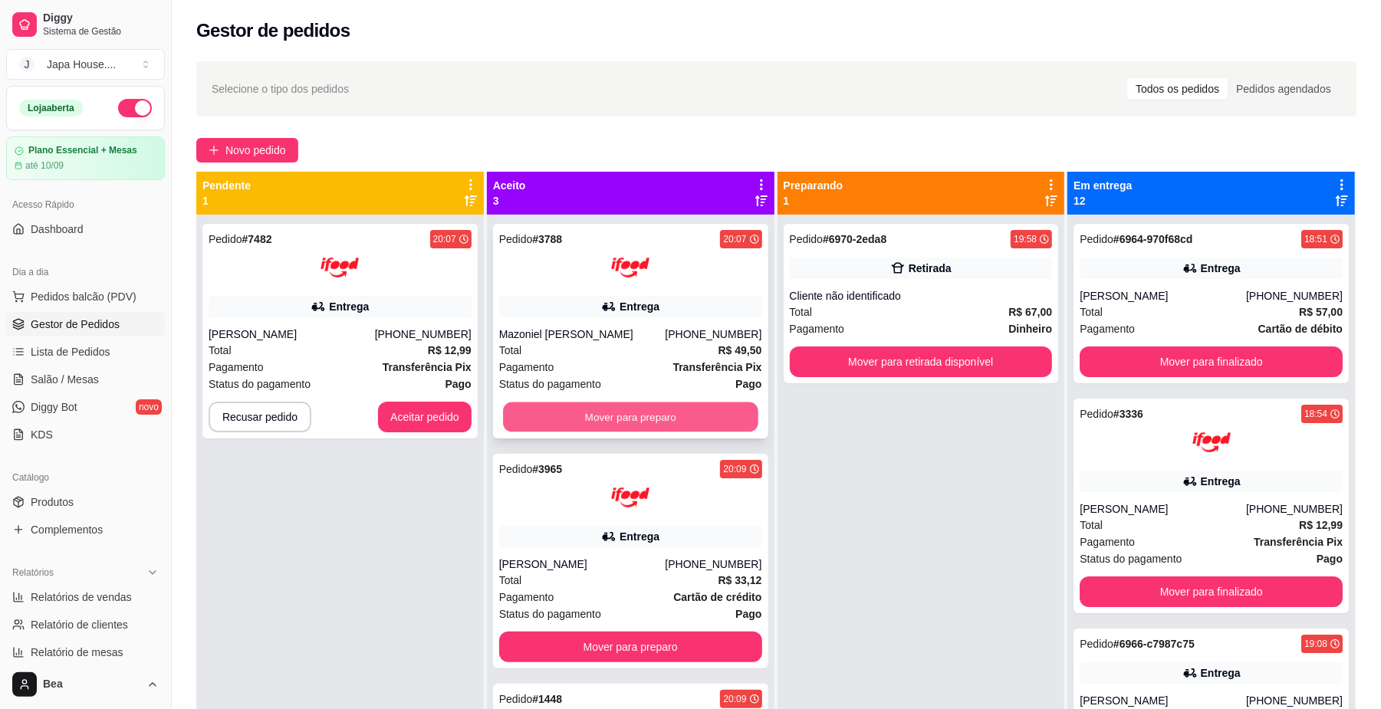
click at [555, 418] on button "Mover para preparo" at bounding box center [630, 418] width 255 height 30
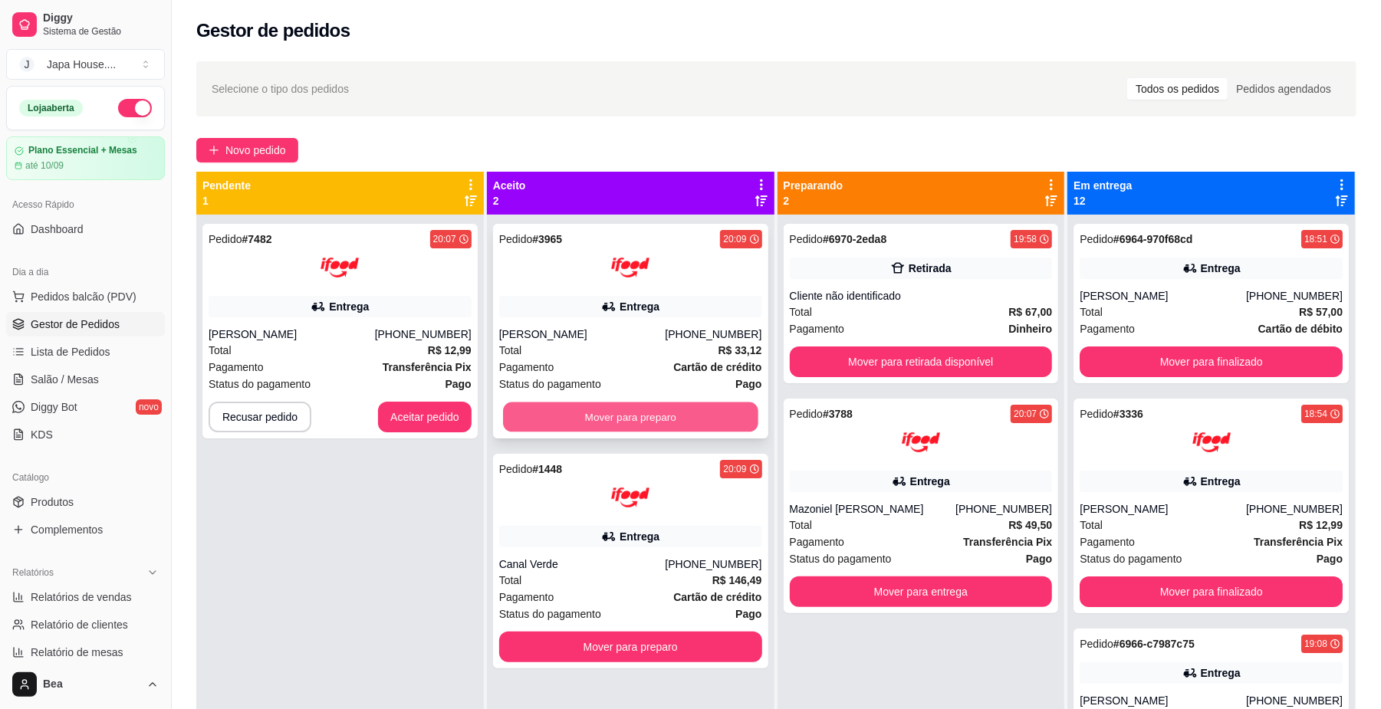
click at [613, 415] on button "Mover para preparo" at bounding box center [630, 418] width 255 height 30
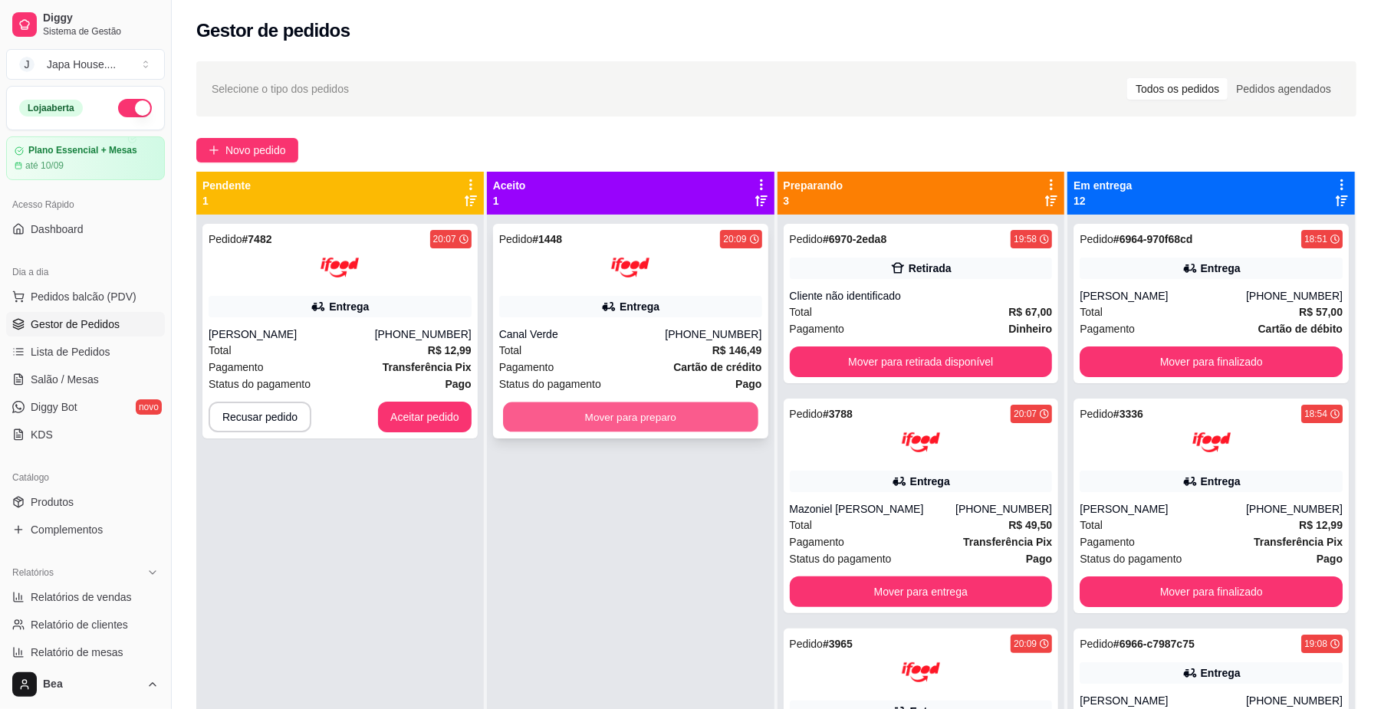
click at [563, 415] on button "Mover para preparo" at bounding box center [630, 418] width 255 height 30
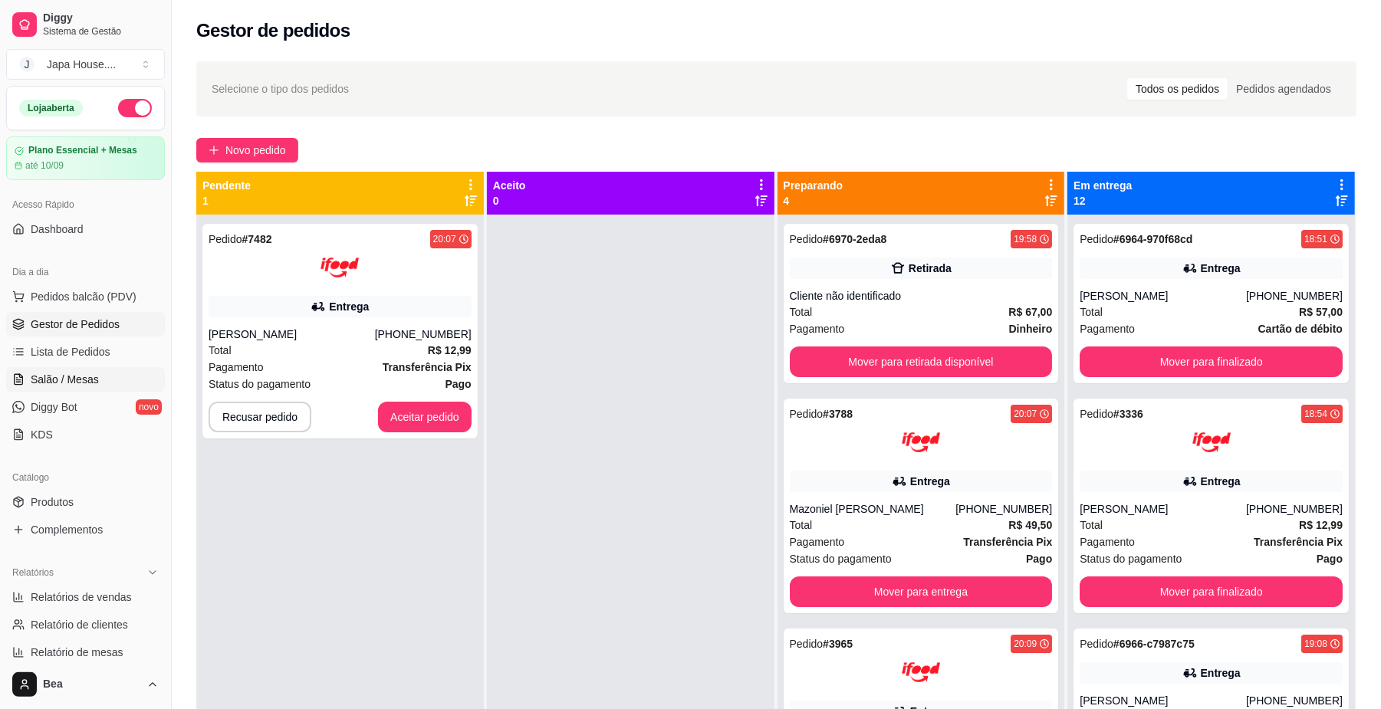
click at [110, 375] on link "Salão / Mesas" at bounding box center [85, 379] width 159 height 25
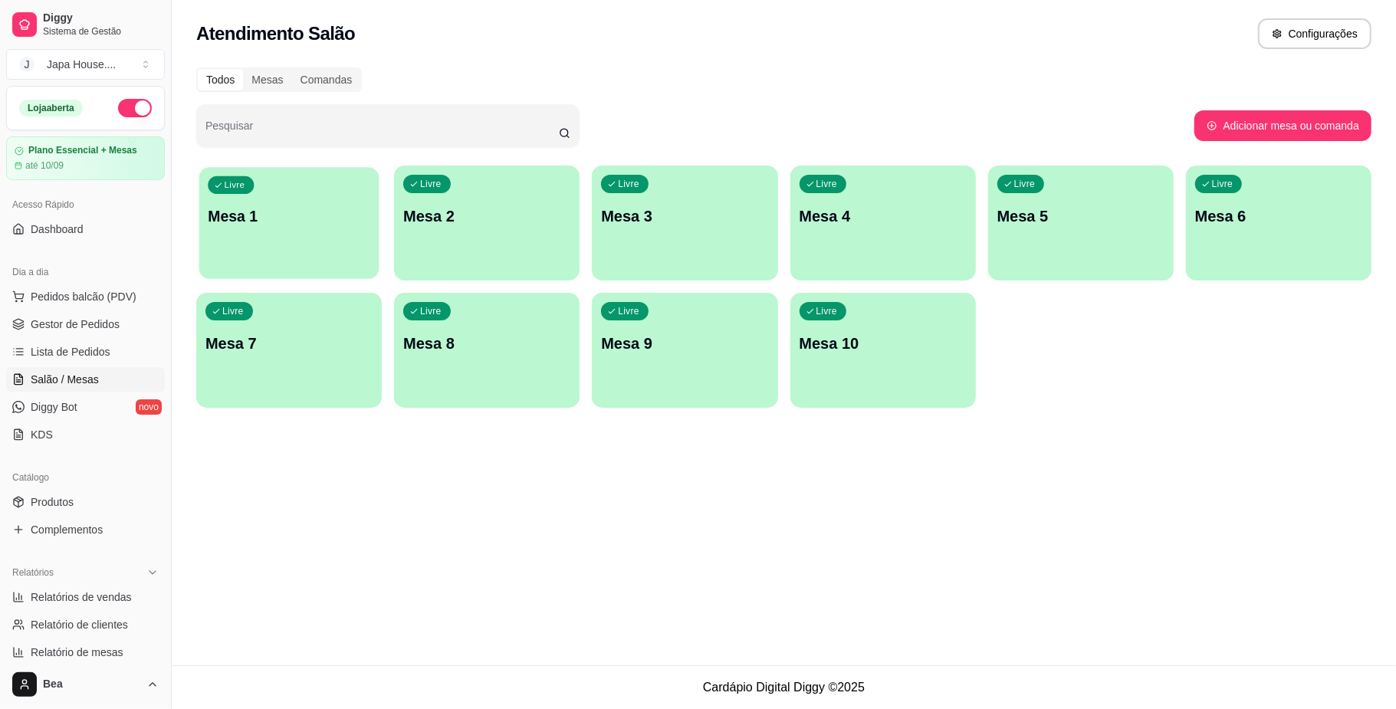
click at [304, 249] on div "Livre Mesa 1" at bounding box center [289, 214] width 180 height 94
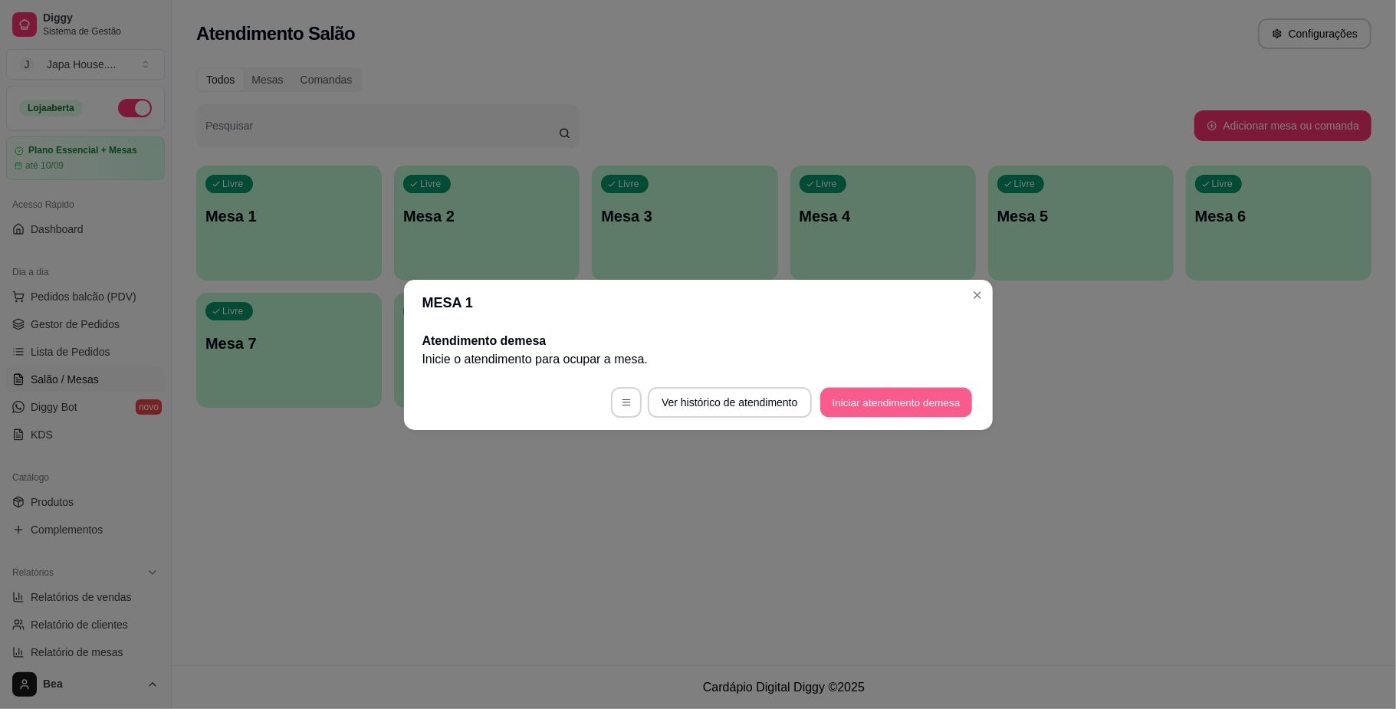
click at [865, 399] on button "Iniciar atendimento de mesa" at bounding box center [896, 402] width 152 height 30
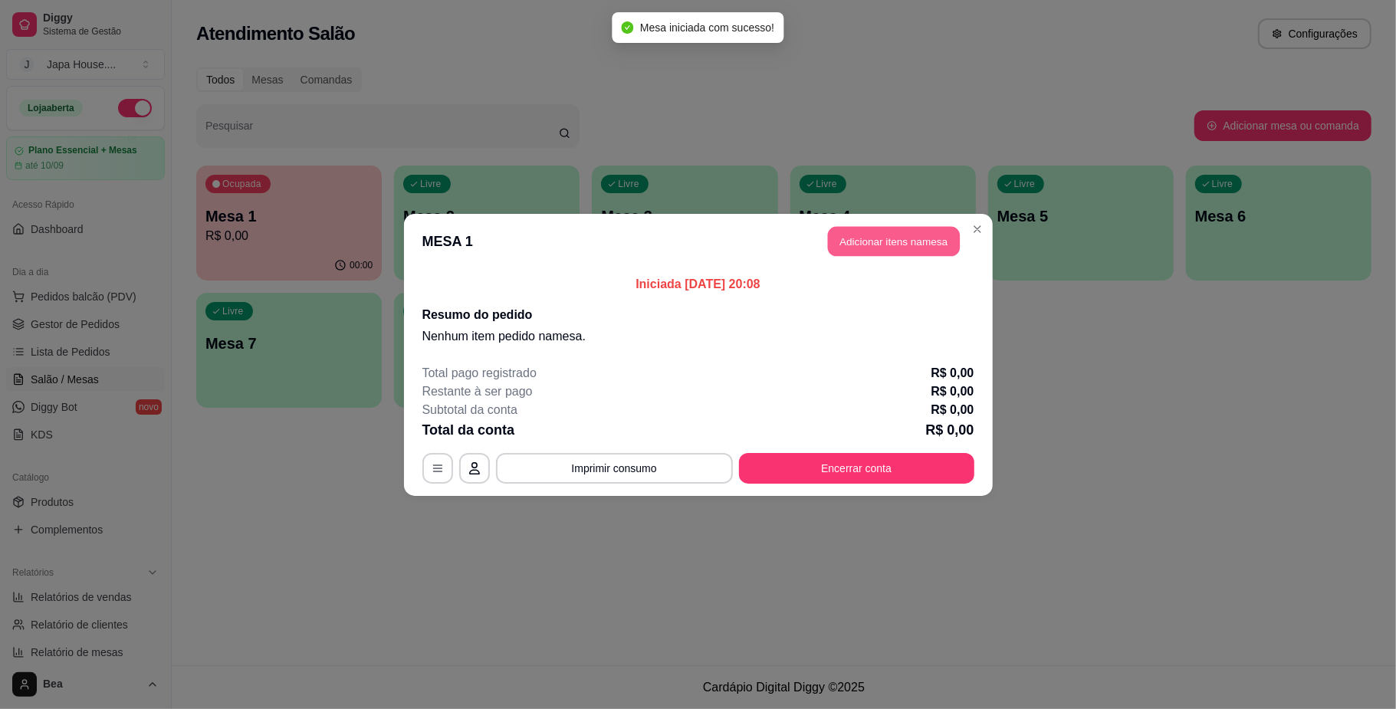
click at [877, 248] on button "Adicionar itens na mesa" at bounding box center [894, 241] width 132 height 30
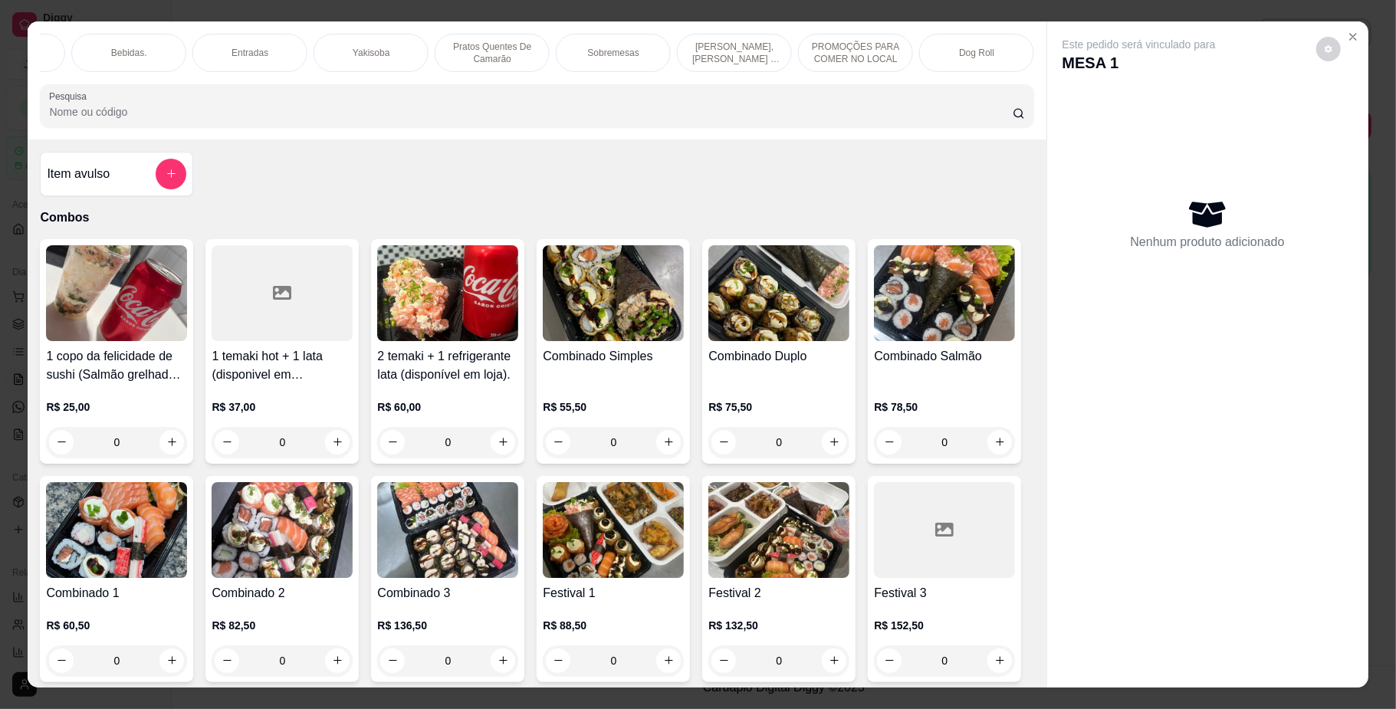
scroll to position [0, 1059]
click at [833, 38] on div "PROMOÇÕES PARA COMER NO LOCAL" at bounding box center [855, 53] width 115 height 38
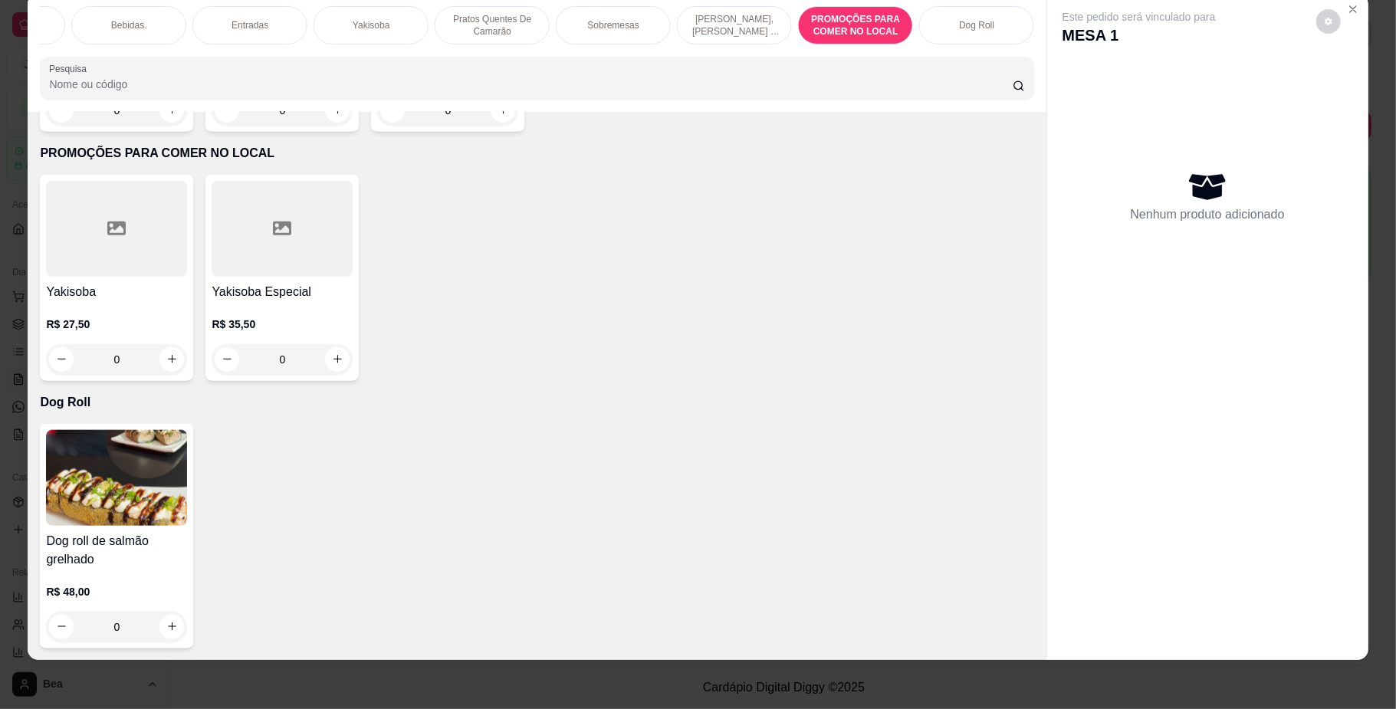
click at [142, 302] on div "R$ 27,50 0" at bounding box center [116, 338] width 141 height 74
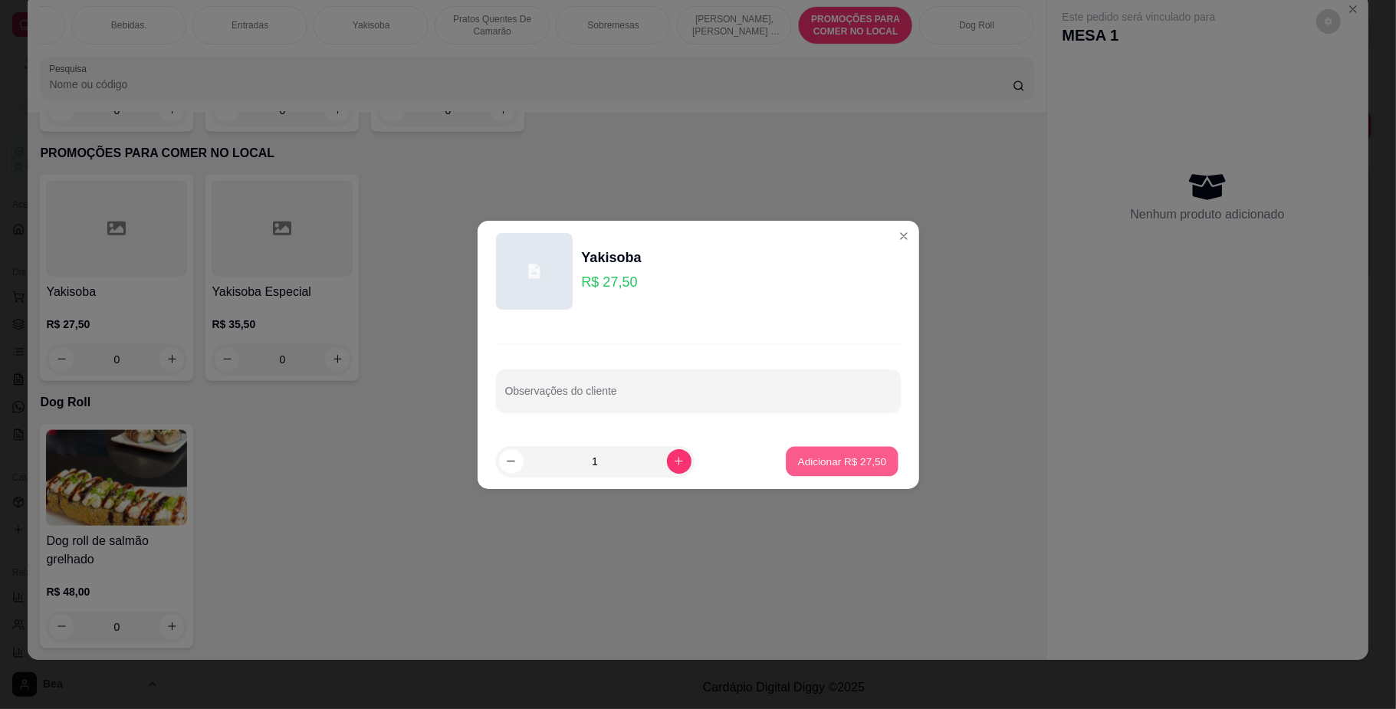
click at [825, 455] on p "Adicionar R$ 27,50" at bounding box center [842, 461] width 89 height 15
type input "1"
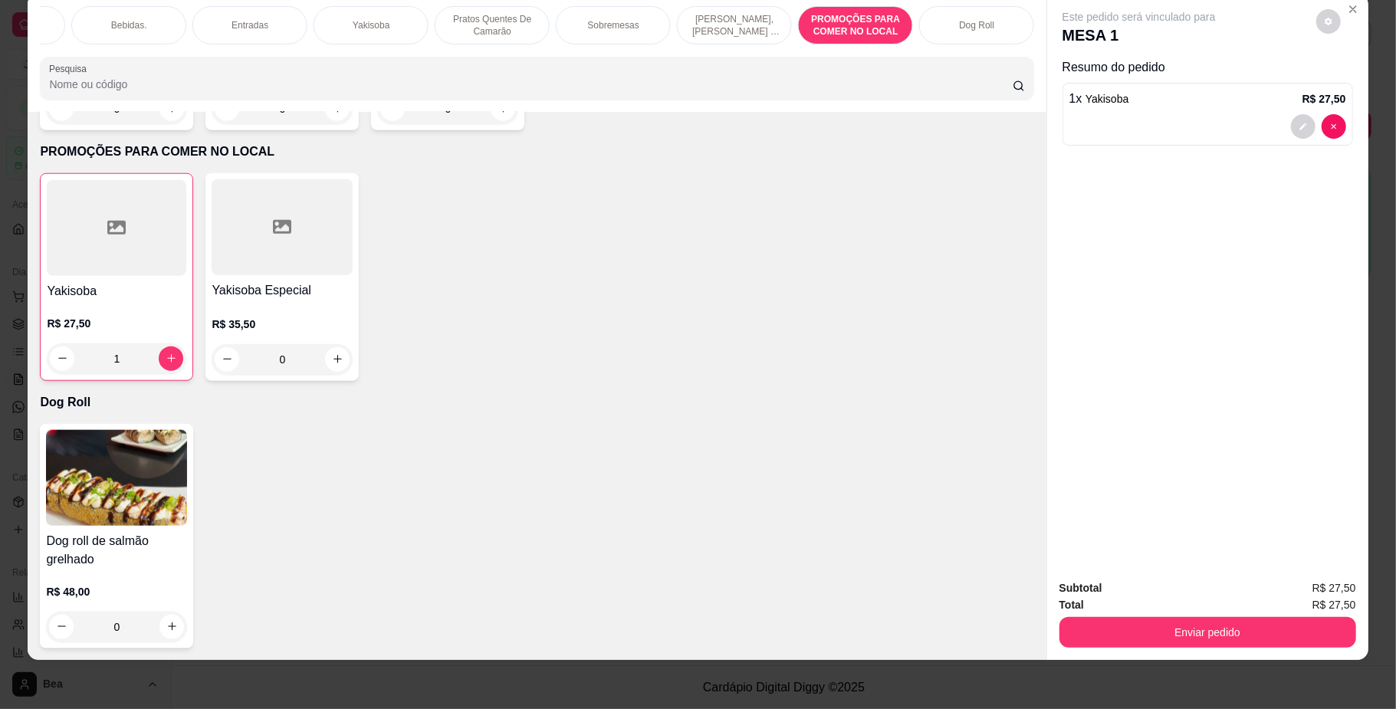
click at [147, 32] on div "Bebidas." at bounding box center [128, 25] width 115 height 38
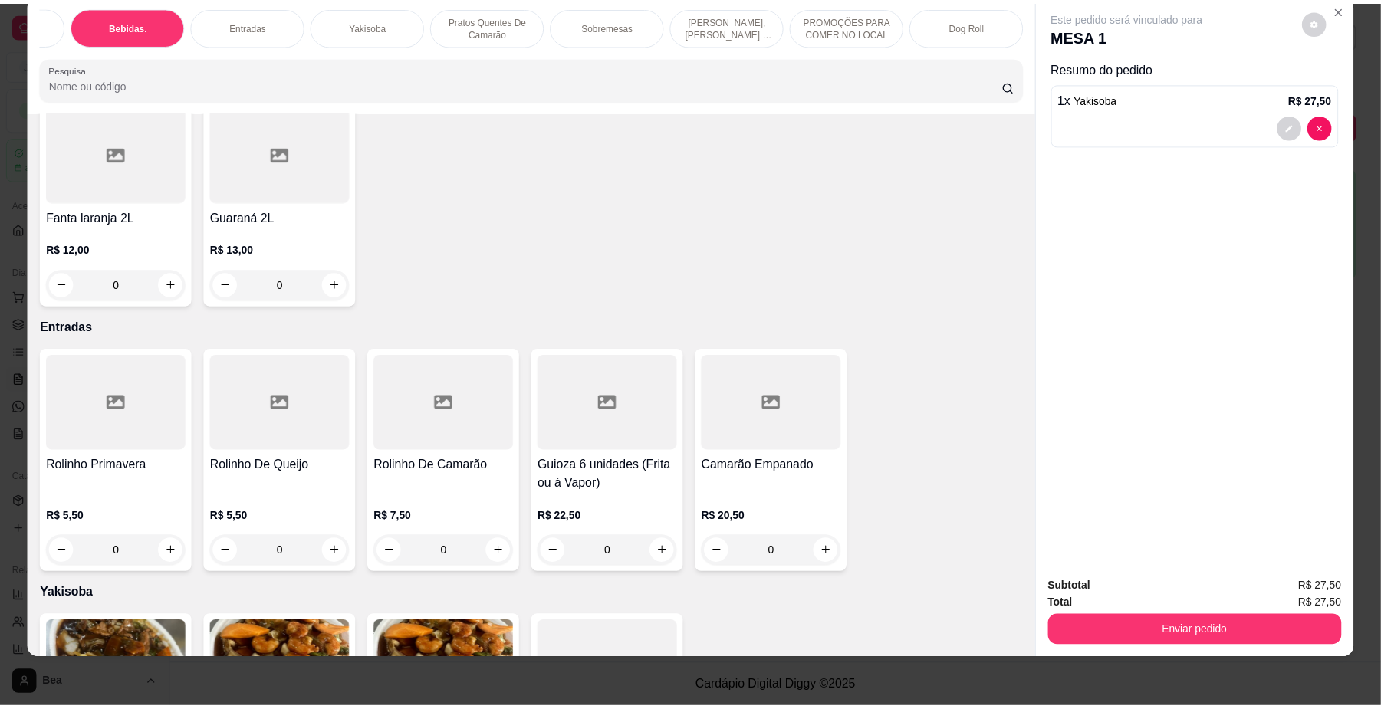
scroll to position [3788, 0]
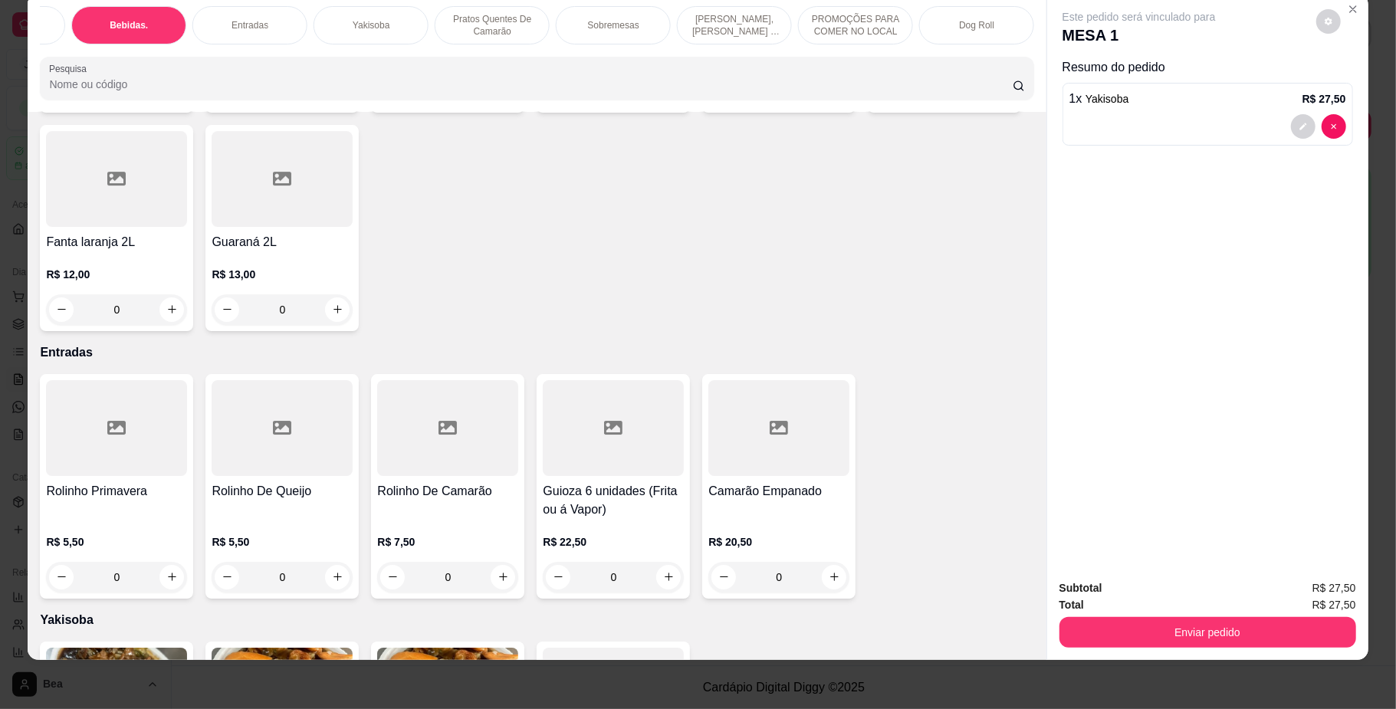
click at [343, 97] on icon "increase-product-quantity" at bounding box center [338, 91] width 12 height 12
type input "1"
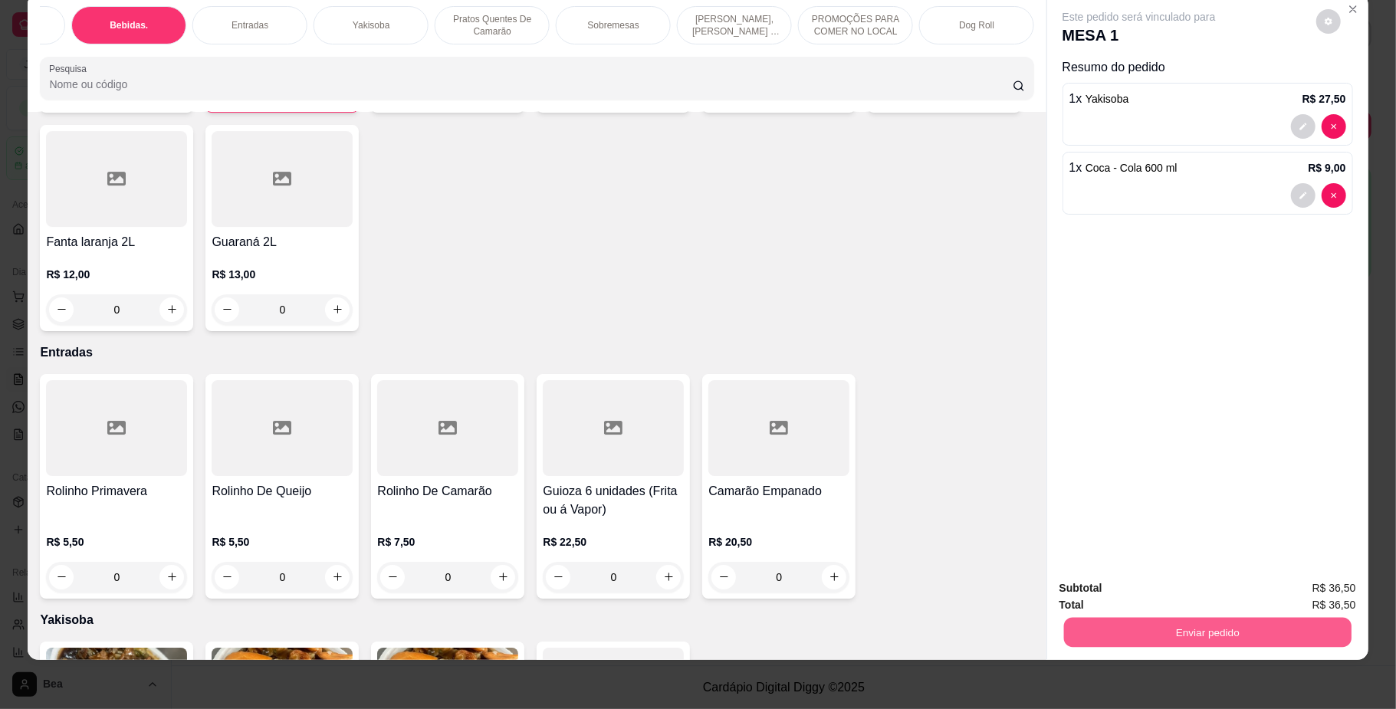
click at [1208, 635] on button "Enviar pedido" at bounding box center [1207, 633] width 288 height 30
click at [1188, 601] on button "Não registrar e enviar pedido" at bounding box center [1155, 595] width 155 height 28
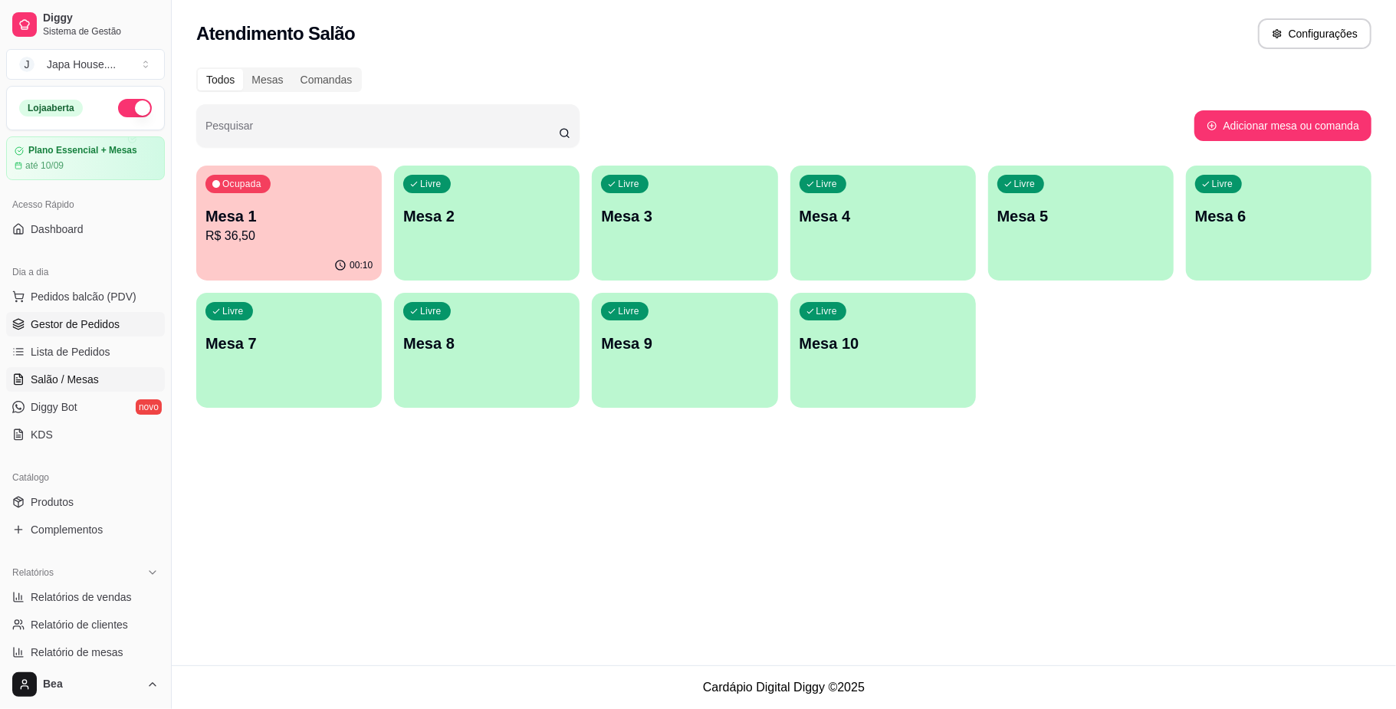
click at [93, 324] on span "Gestor de Pedidos" at bounding box center [75, 324] width 89 height 15
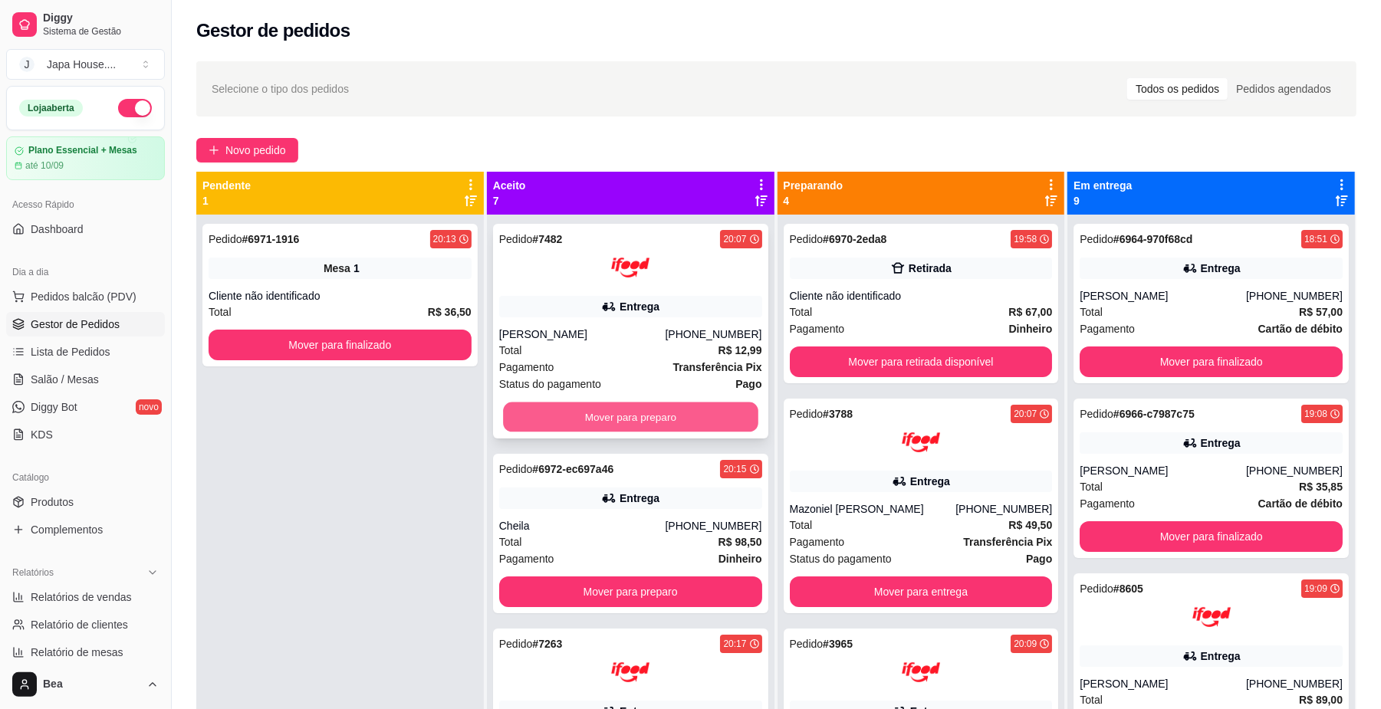
click at [612, 405] on button "Mover para preparo" at bounding box center [630, 418] width 255 height 30
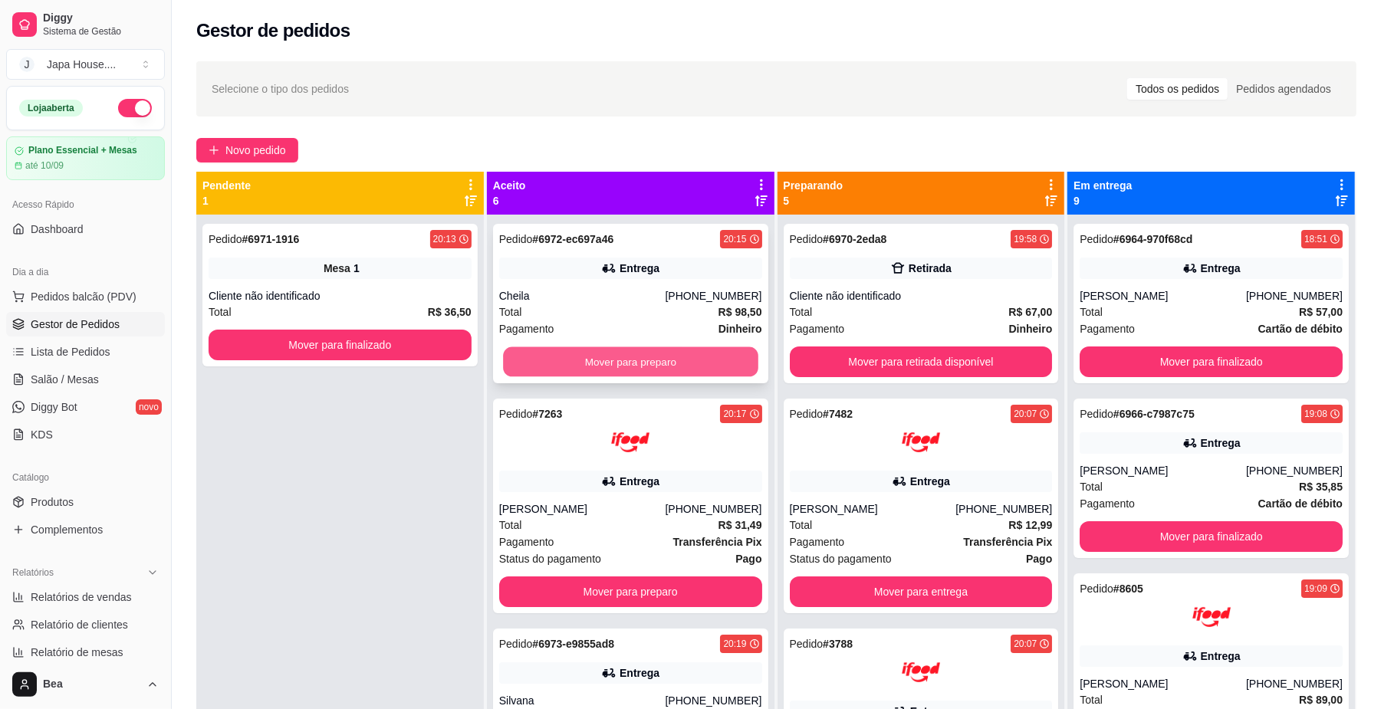
click at [619, 372] on button "Mover para preparo" at bounding box center [630, 362] width 255 height 30
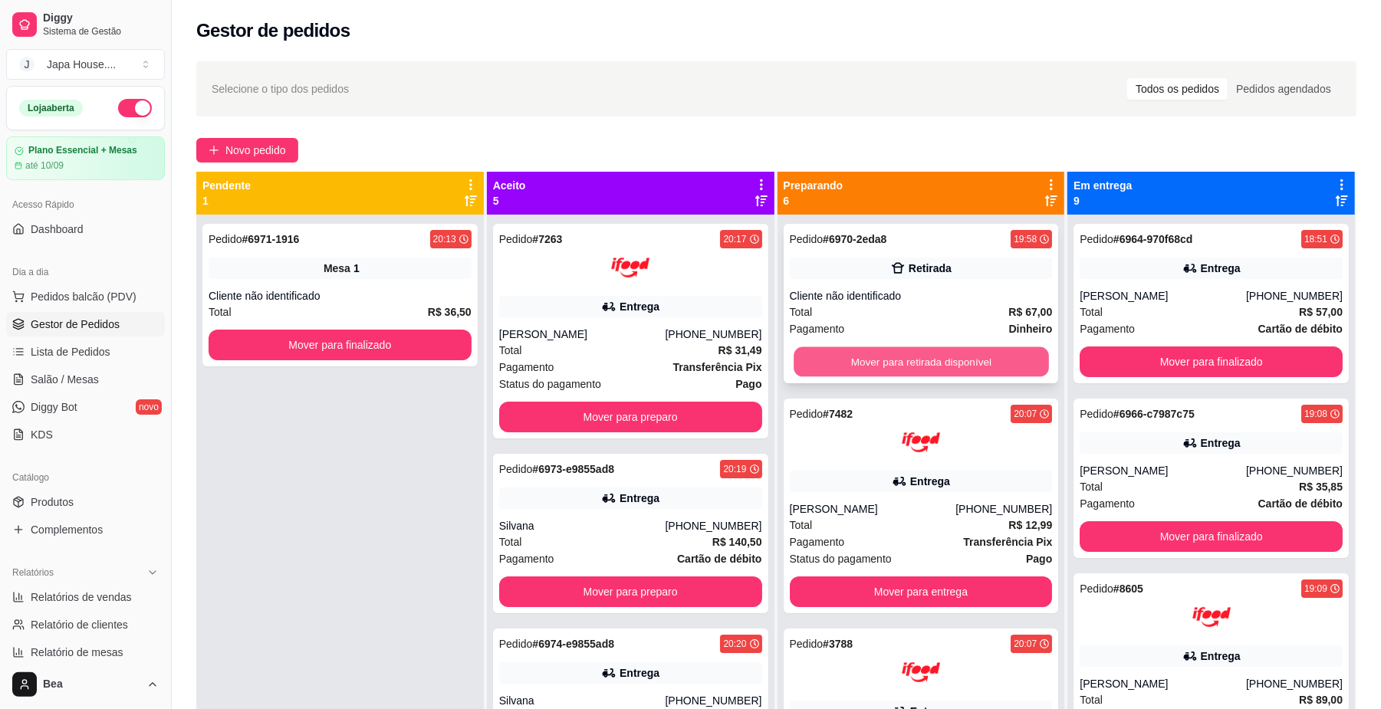
click at [890, 357] on button "Mover para retirada disponível" at bounding box center [921, 362] width 255 height 30
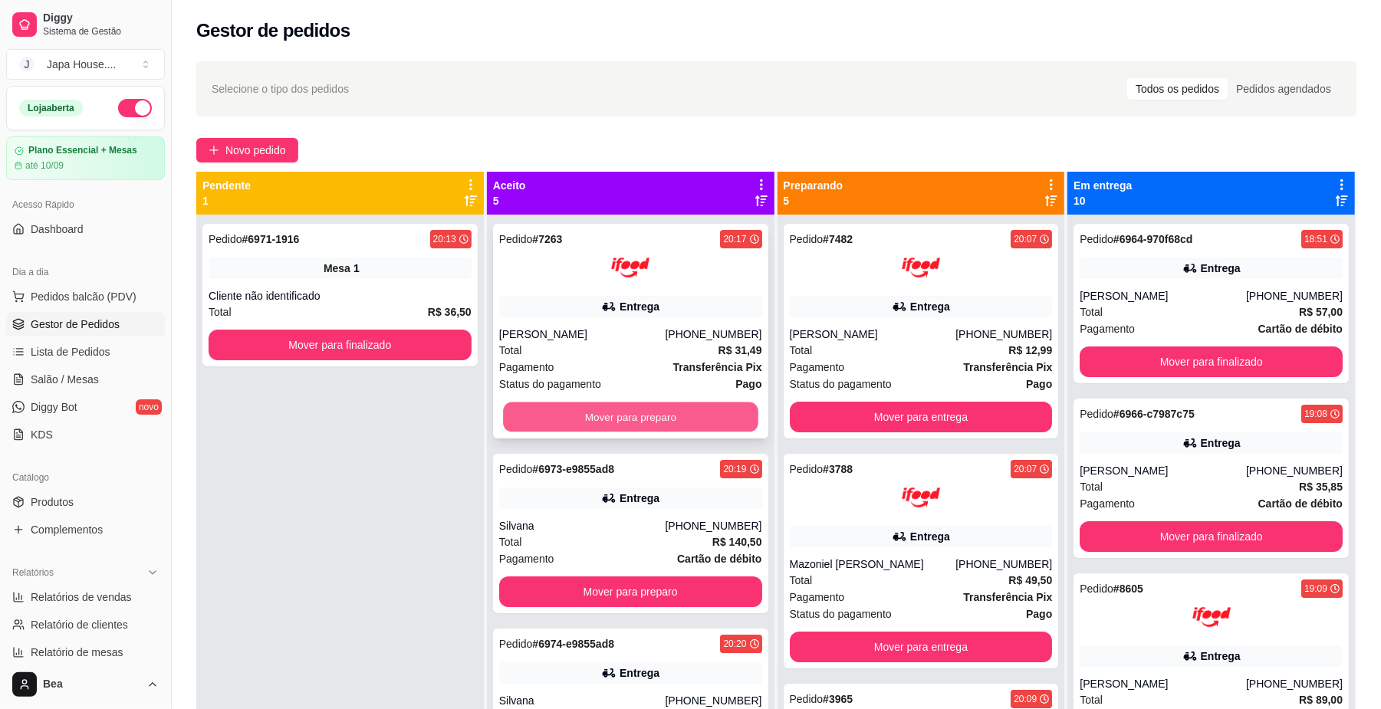
click at [682, 424] on button "Mover para preparo" at bounding box center [630, 418] width 255 height 30
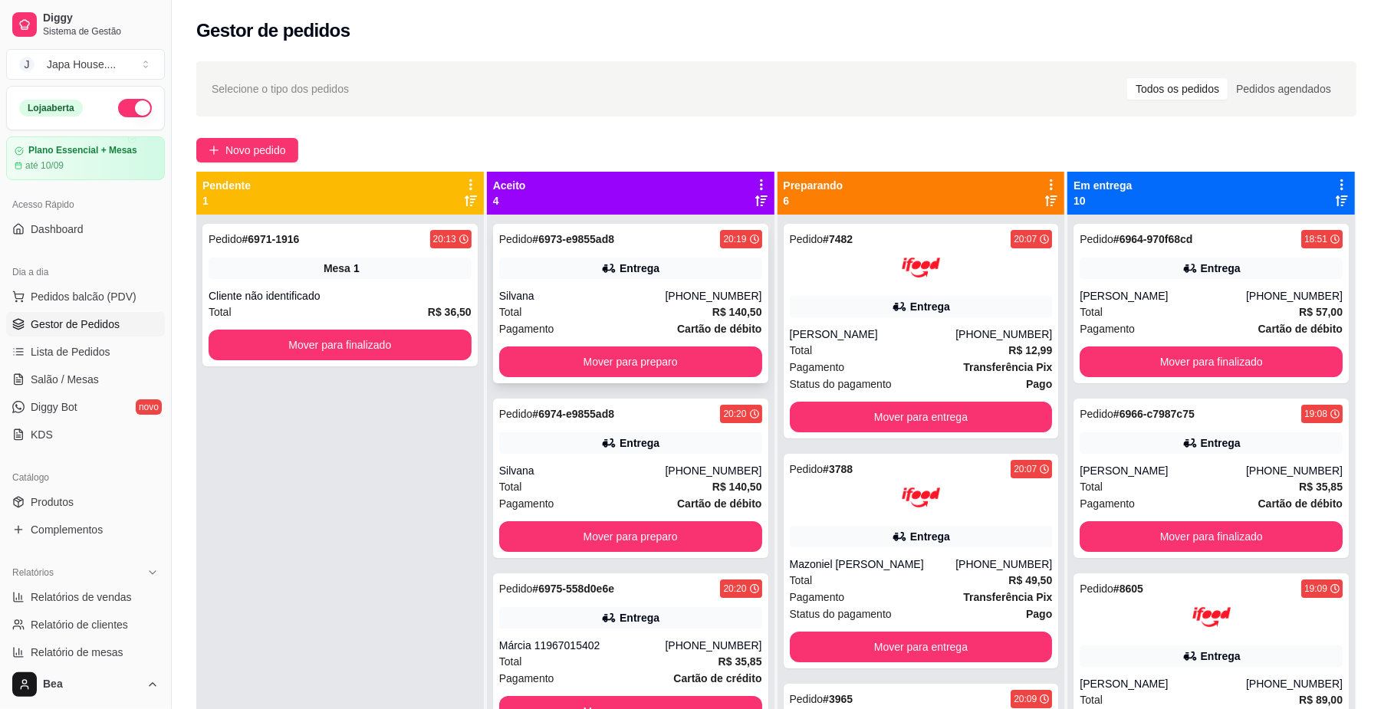
click at [600, 282] on div "Pedido # 6973-e9855ad8 20:19 Entrega Silvana [PHONE_NUMBER] Total R$ 140,50 Pag…" at bounding box center [630, 303] width 275 height 159
click at [565, 452] on div "Entrega" at bounding box center [630, 442] width 263 height 21
click at [619, 365] on button "Mover para preparo" at bounding box center [630, 362] width 263 height 31
click at [652, 363] on button "Mover para preparo" at bounding box center [630, 362] width 255 height 30
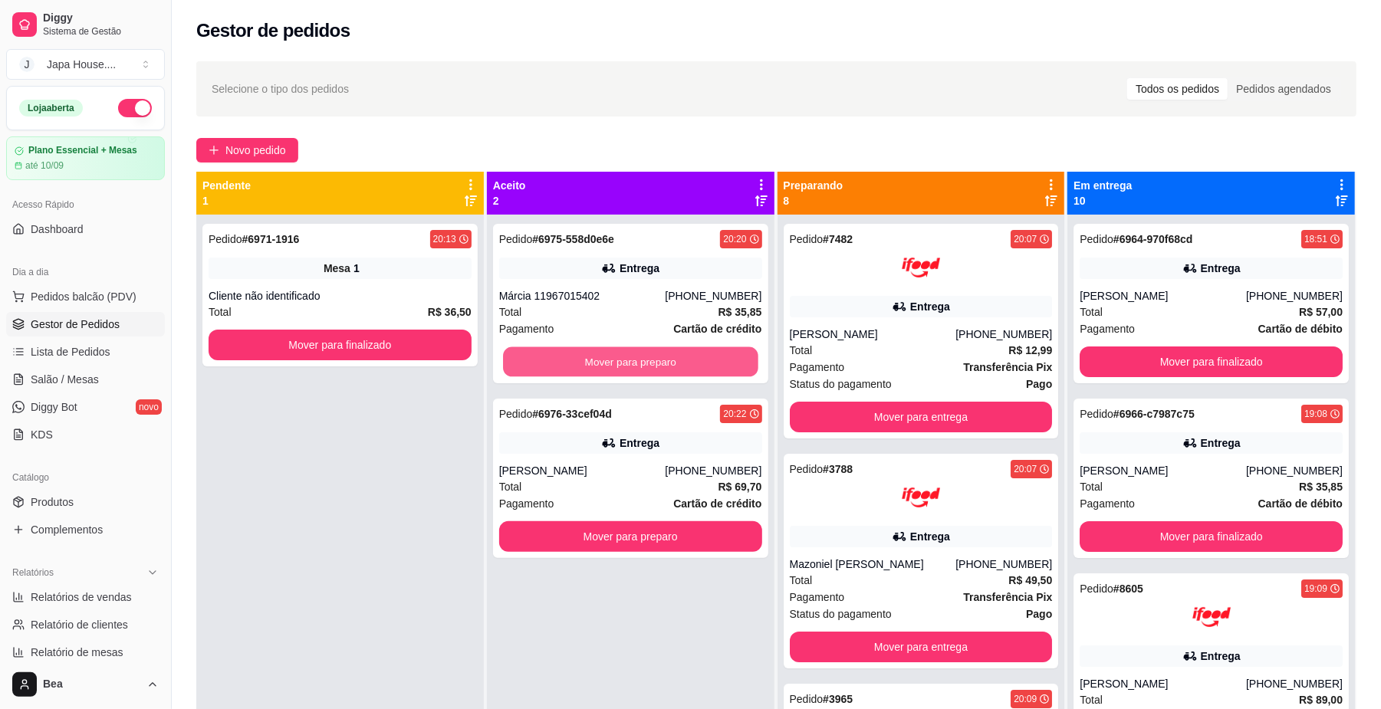
click at [652, 363] on button "Mover para preparo" at bounding box center [630, 362] width 255 height 30
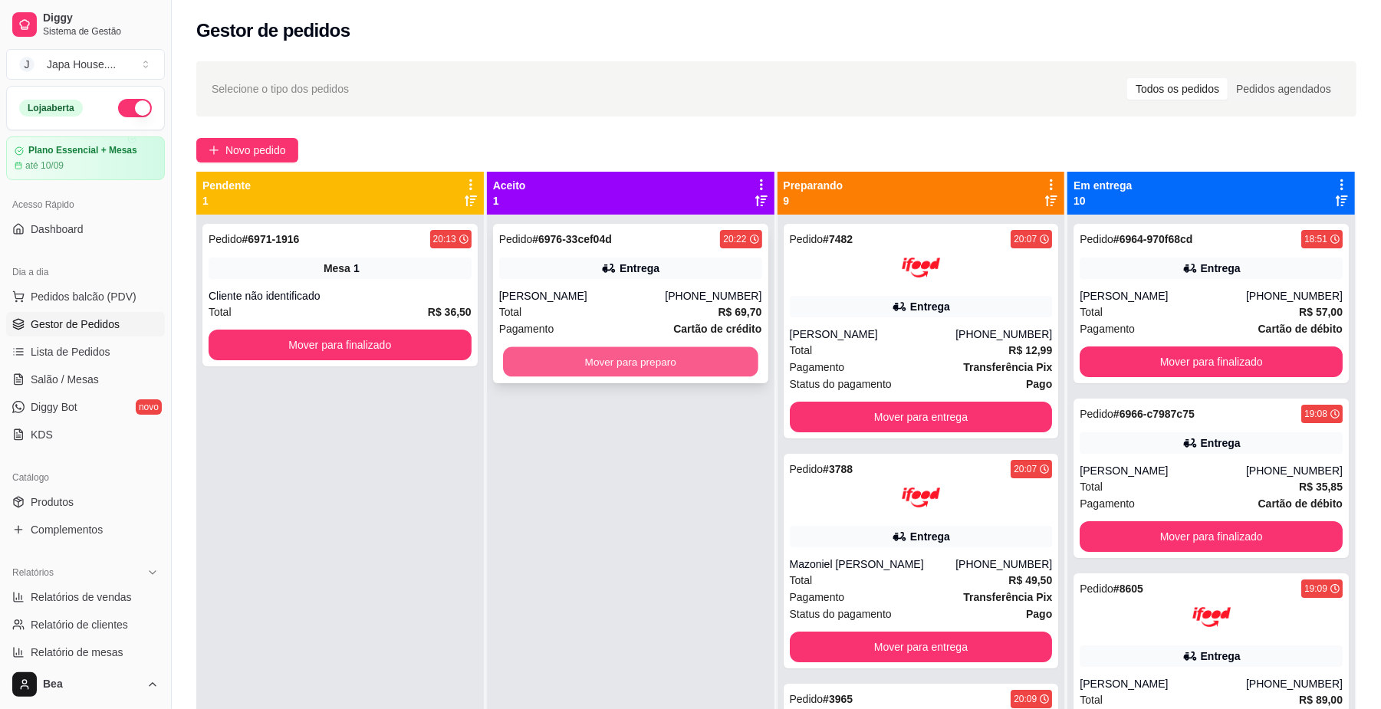
click at [642, 353] on button "Mover para preparo" at bounding box center [630, 362] width 255 height 30
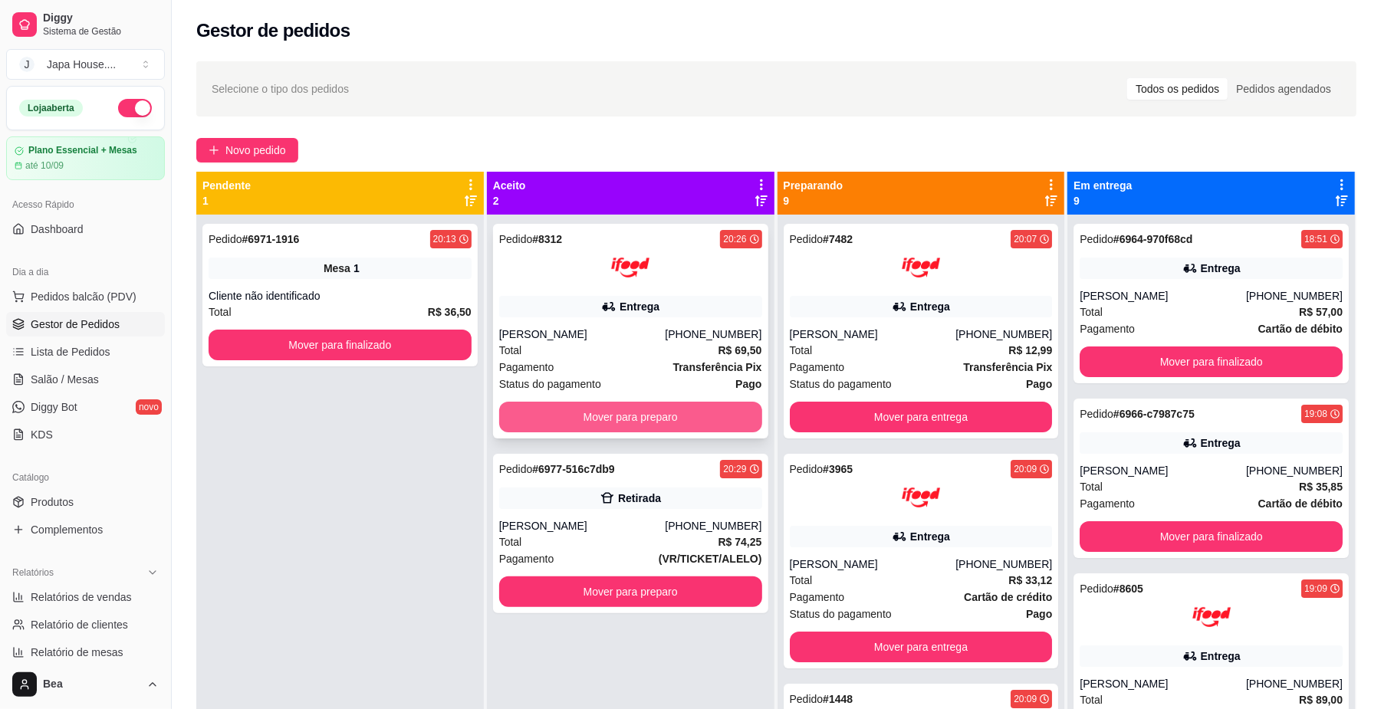
click at [654, 423] on button "Mover para preparo" at bounding box center [630, 417] width 263 height 31
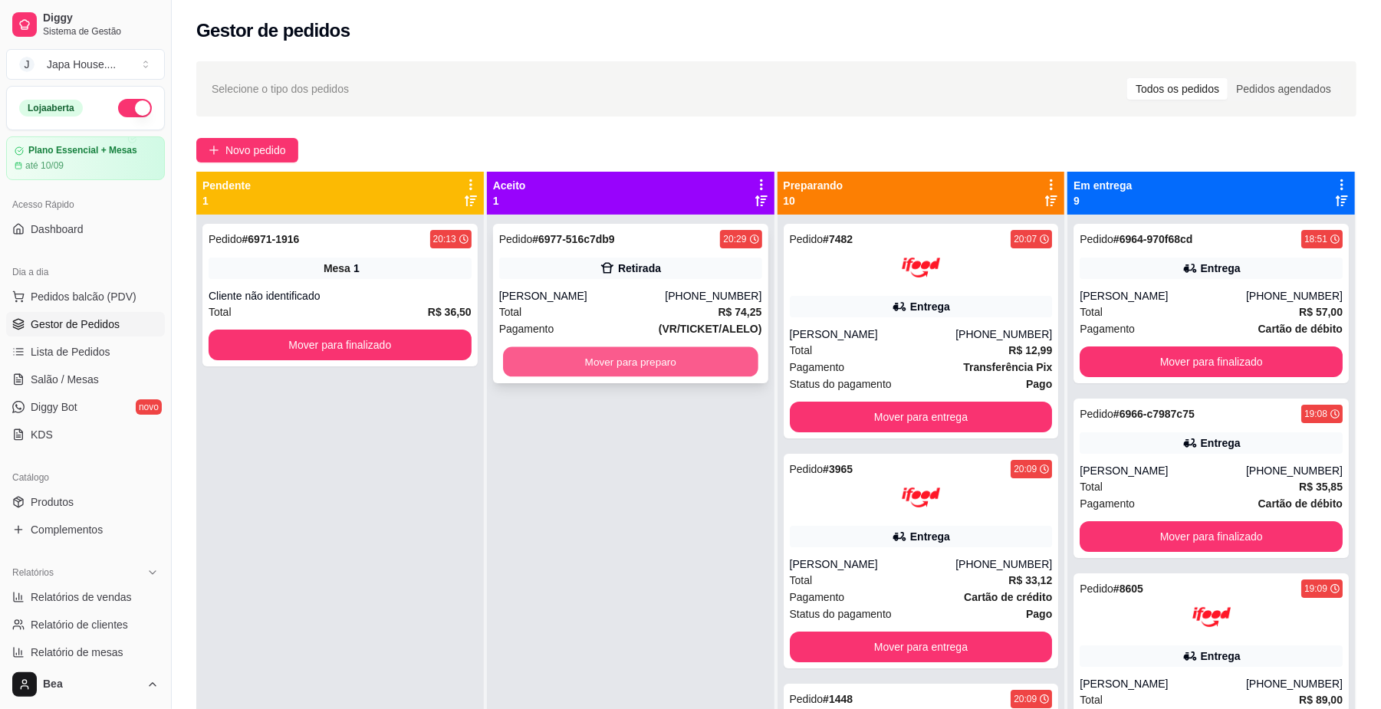
click at [658, 360] on button "Mover para preparo" at bounding box center [630, 362] width 255 height 30
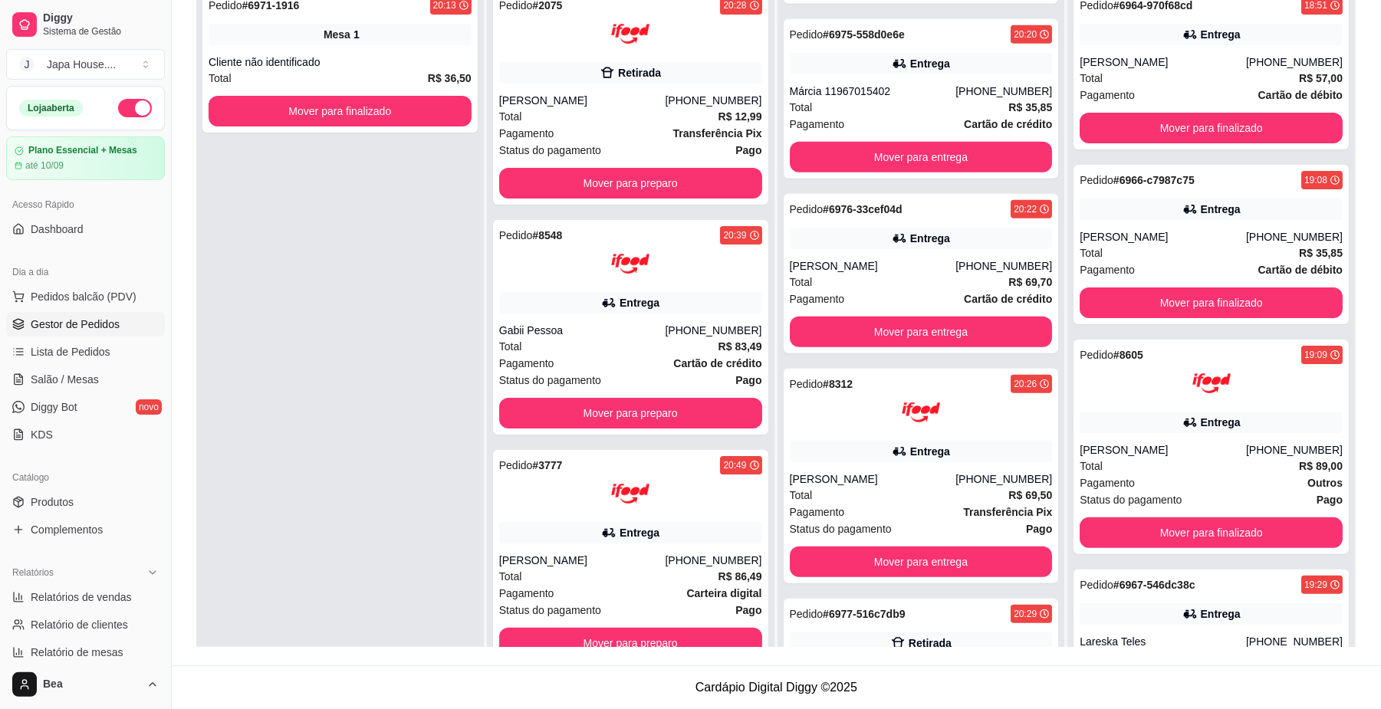
scroll to position [819, 0]
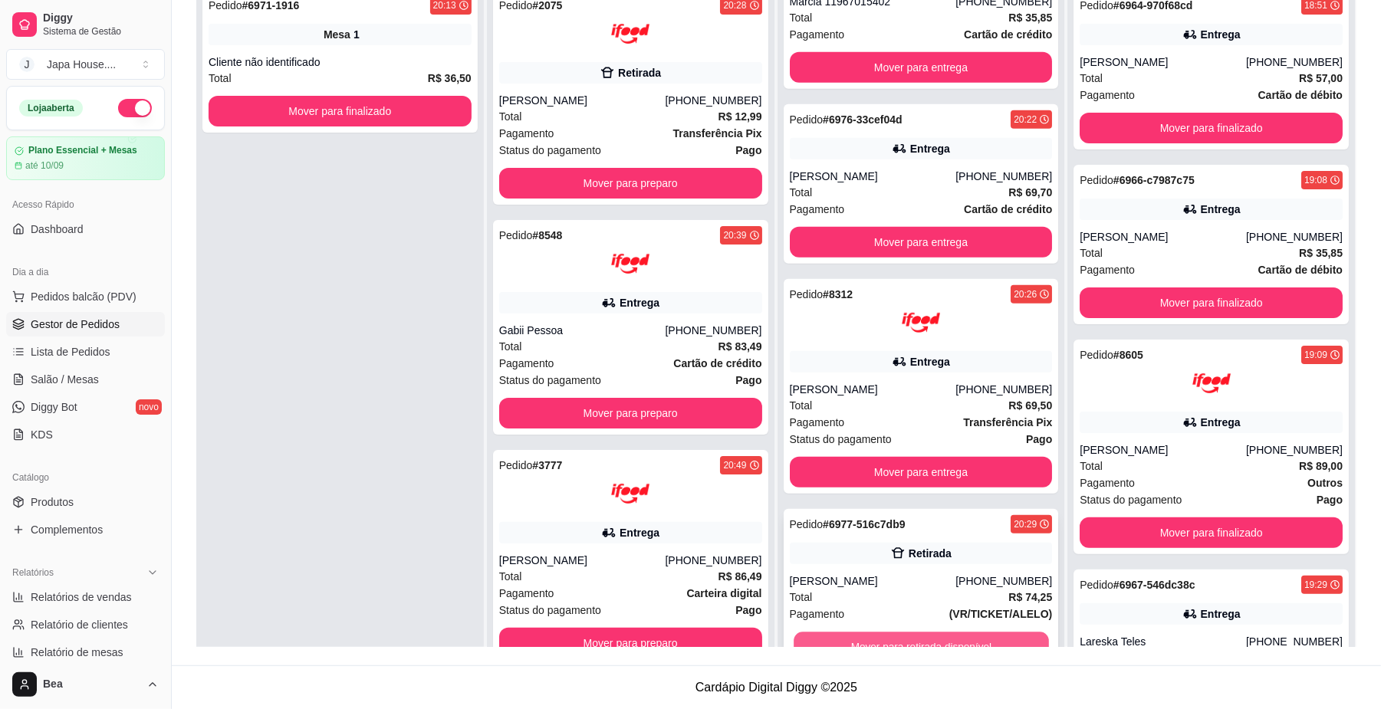
click at [998, 644] on button "Mover para retirada disponível" at bounding box center [921, 648] width 255 height 30
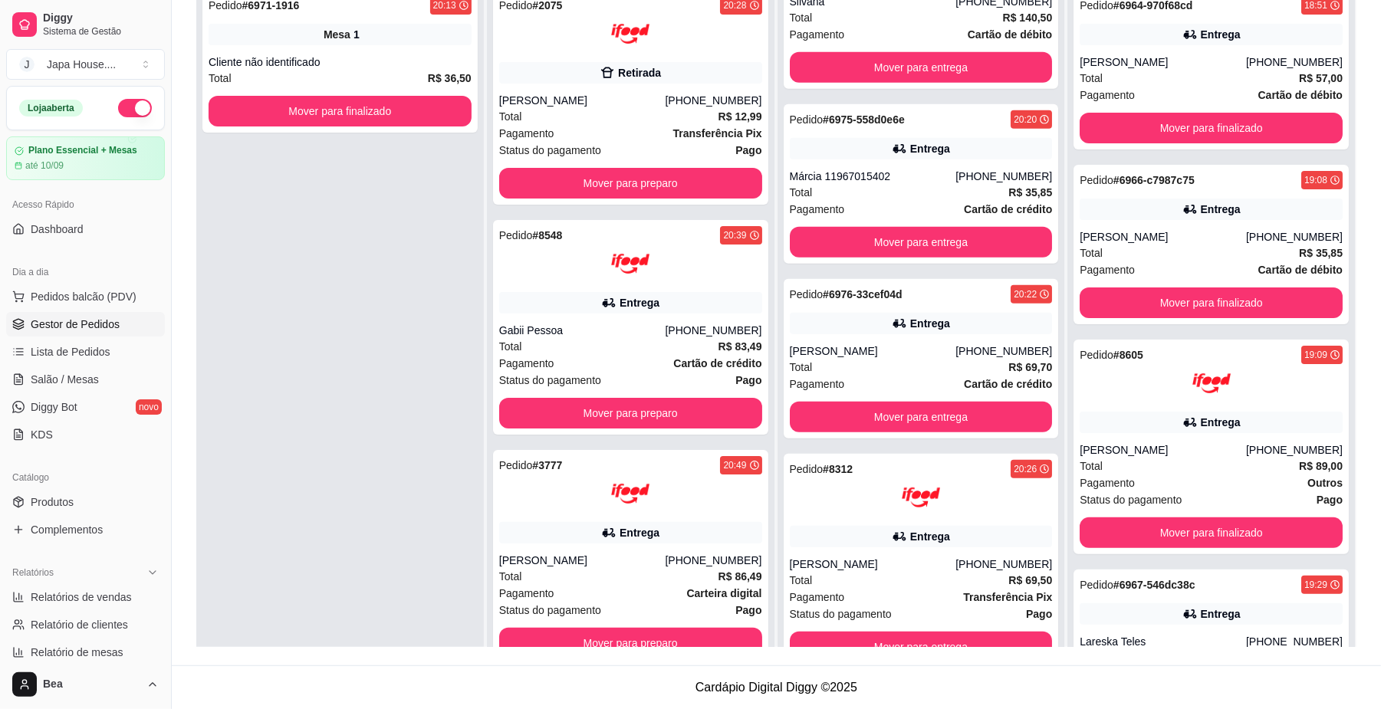
scroll to position [0, 0]
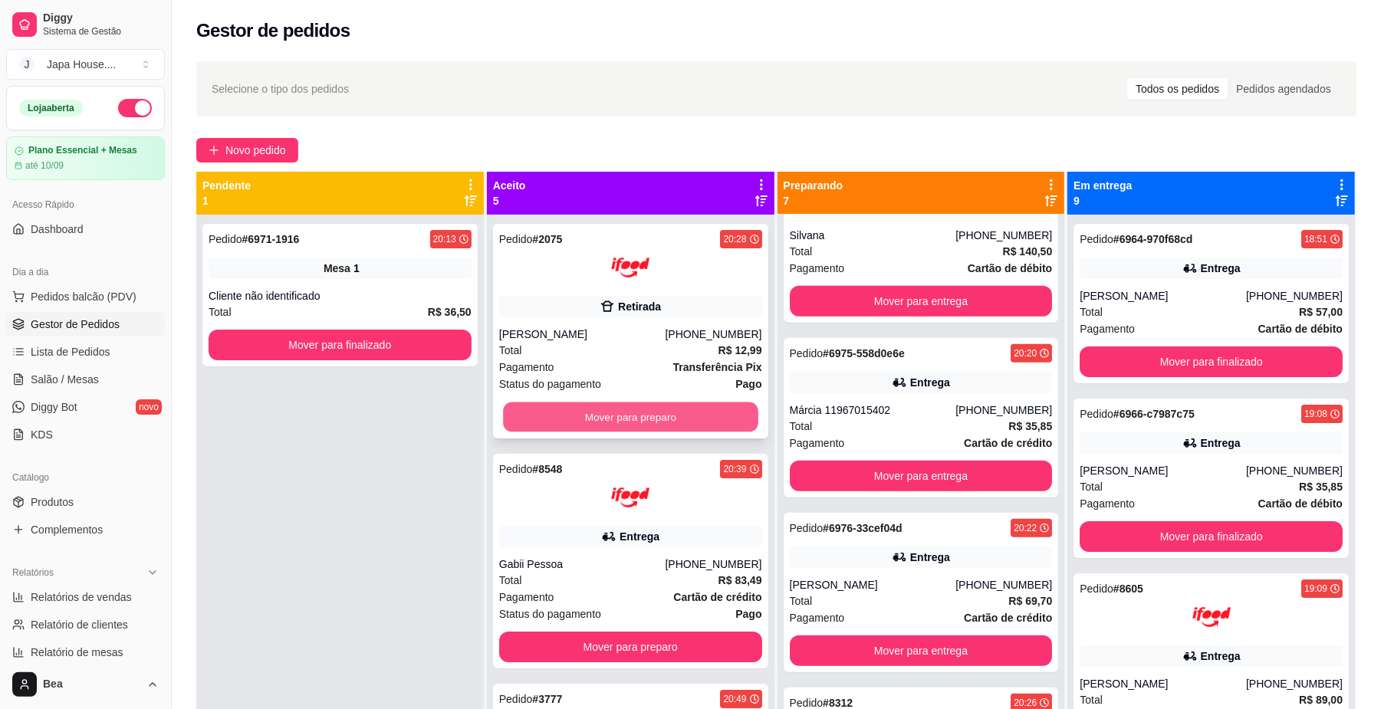
click at [685, 409] on button "Mover para preparo" at bounding box center [630, 418] width 255 height 30
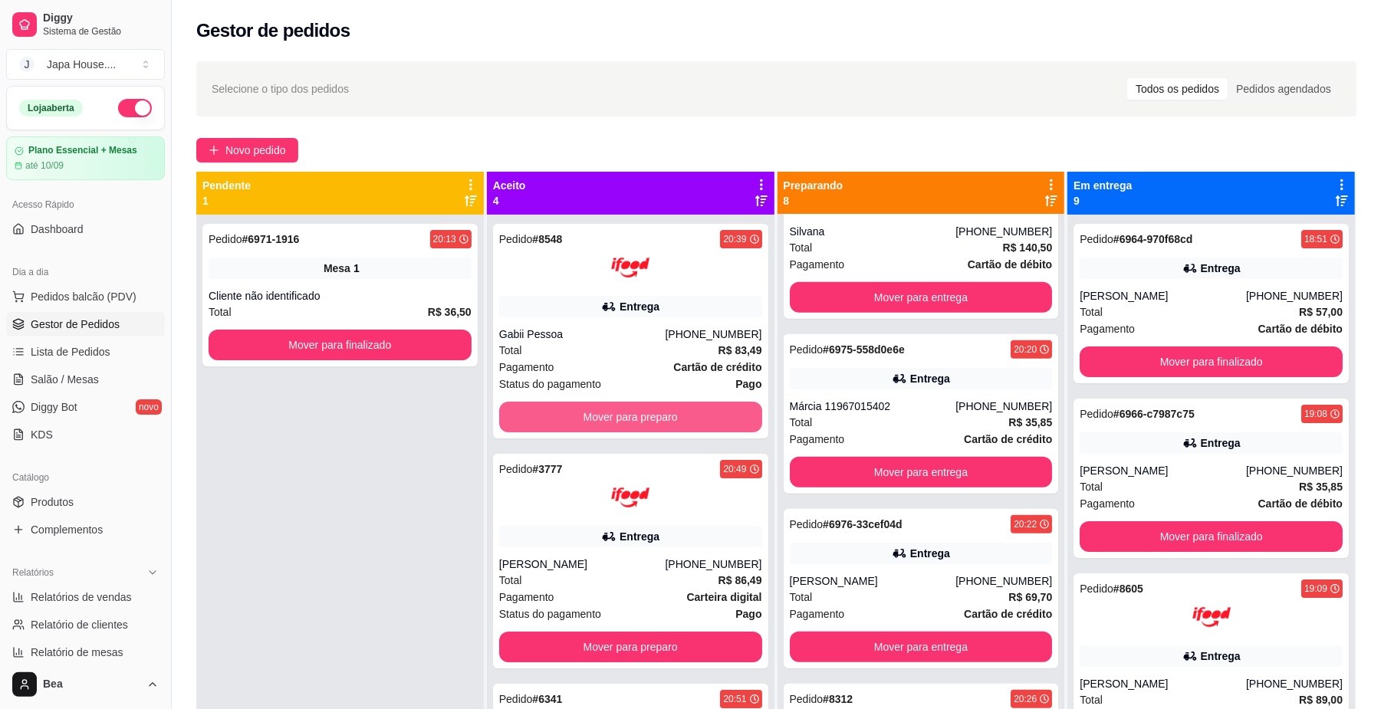
scroll to position [819, 0]
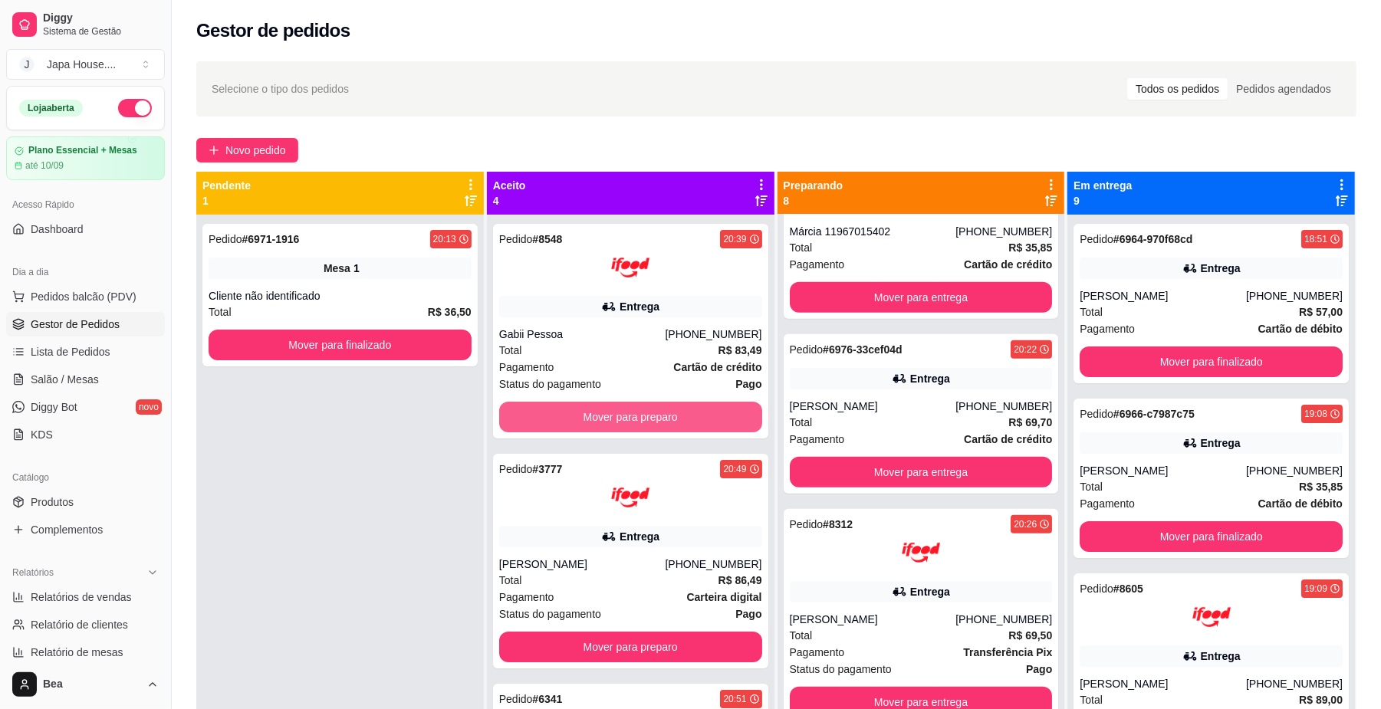
click at [685, 409] on button "Mover para preparo" at bounding box center [630, 417] width 263 height 31
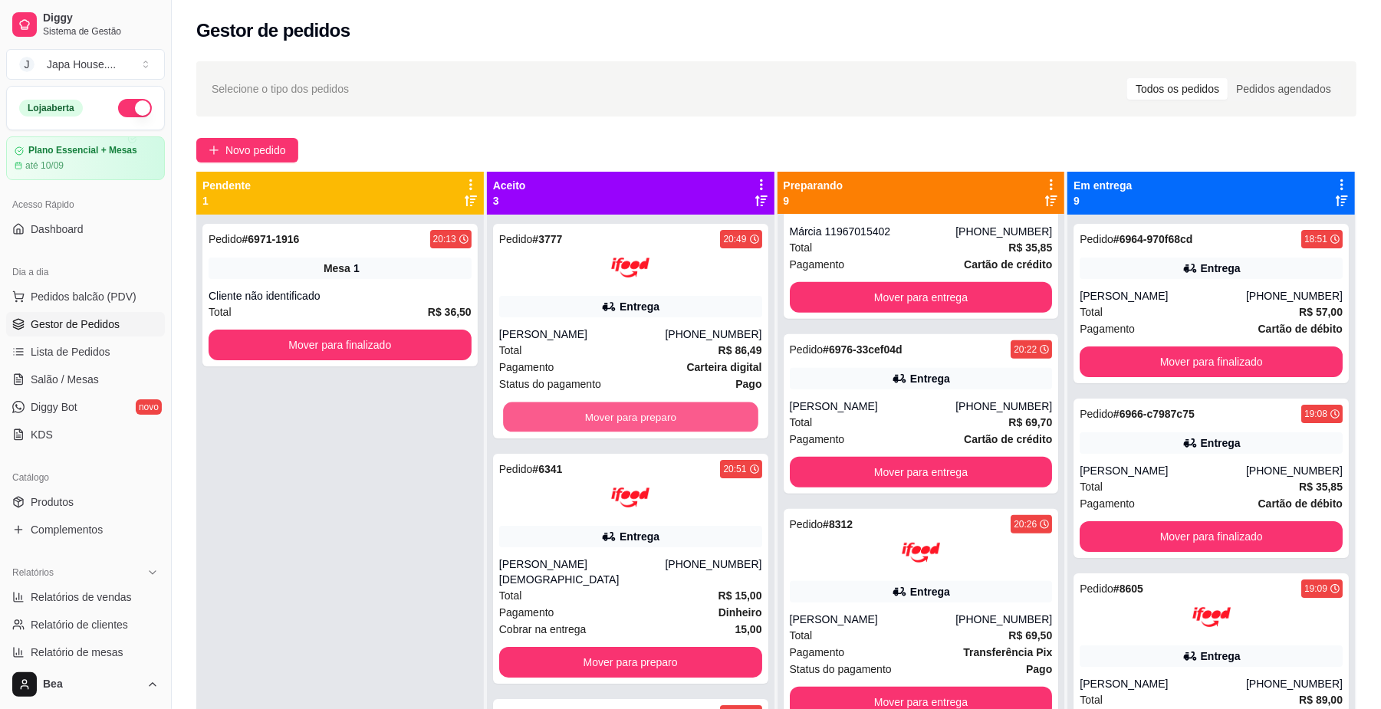
click at [685, 409] on button "Mover para preparo" at bounding box center [630, 418] width 255 height 30
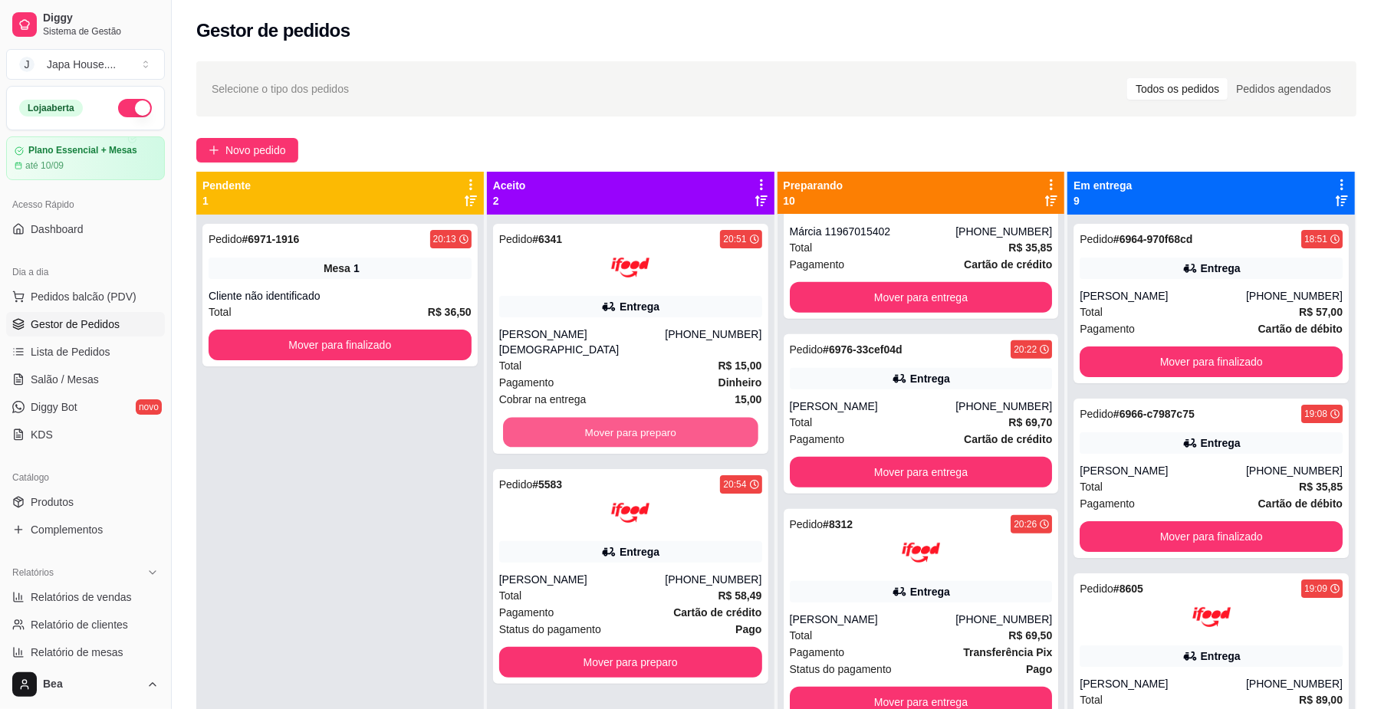
click at [685, 418] on button "Mover para preparo" at bounding box center [630, 433] width 255 height 30
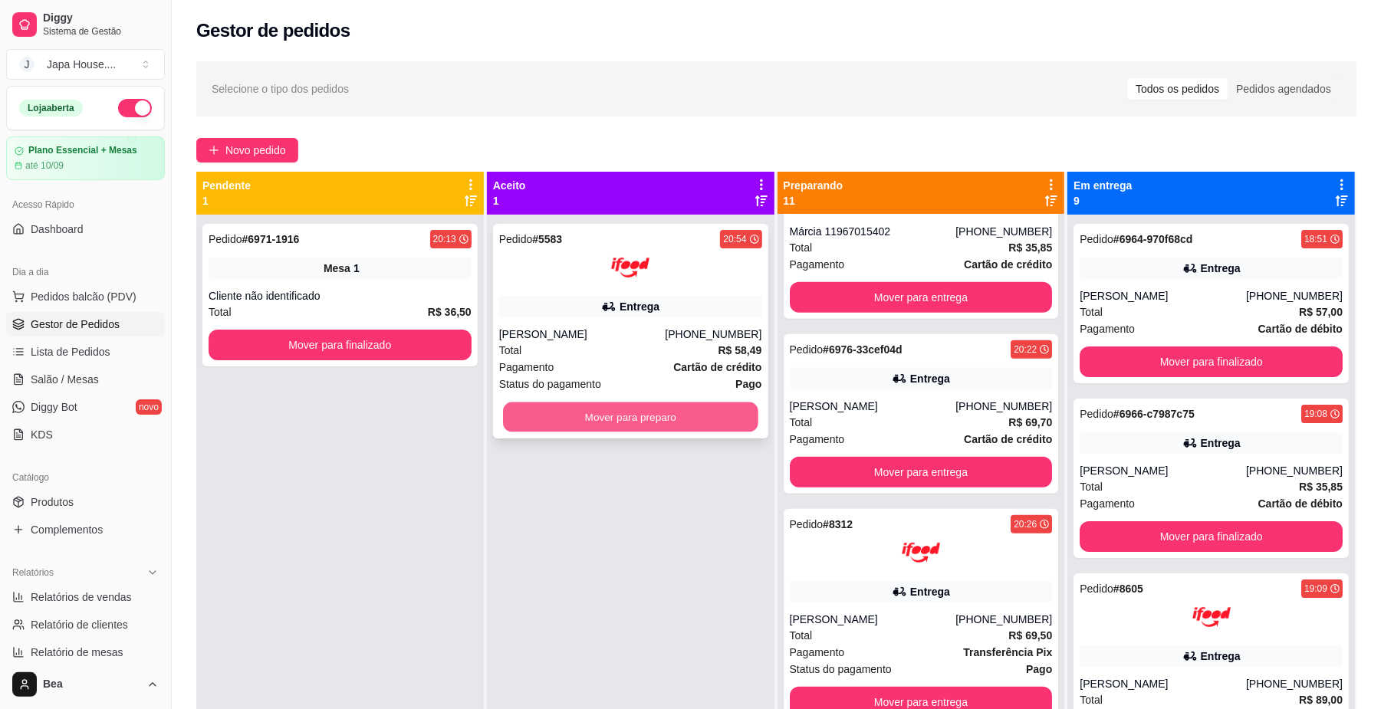
click at [682, 417] on button "Mover para preparo" at bounding box center [630, 418] width 255 height 30
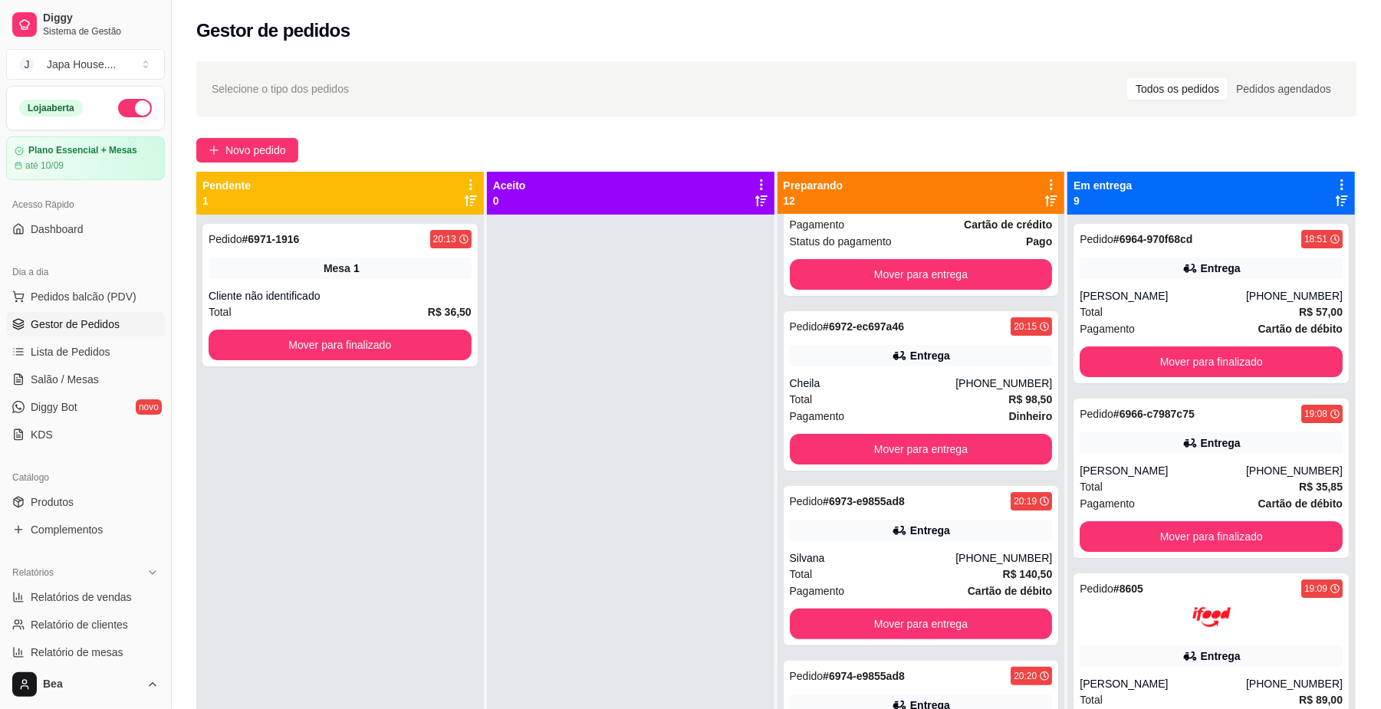
scroll to position [0, 0]
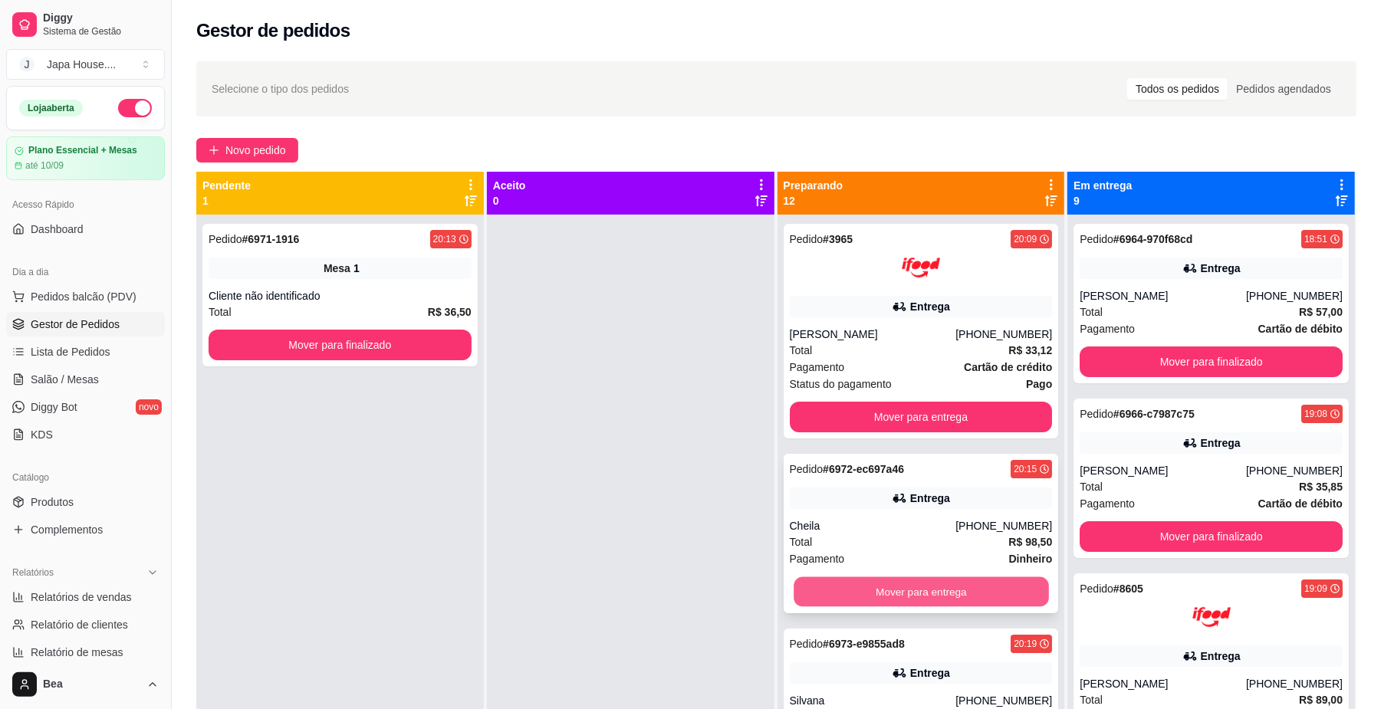
click at [899, 602] on button "Mover para entrega" at bounding box center [921, 592] width 255 height 30
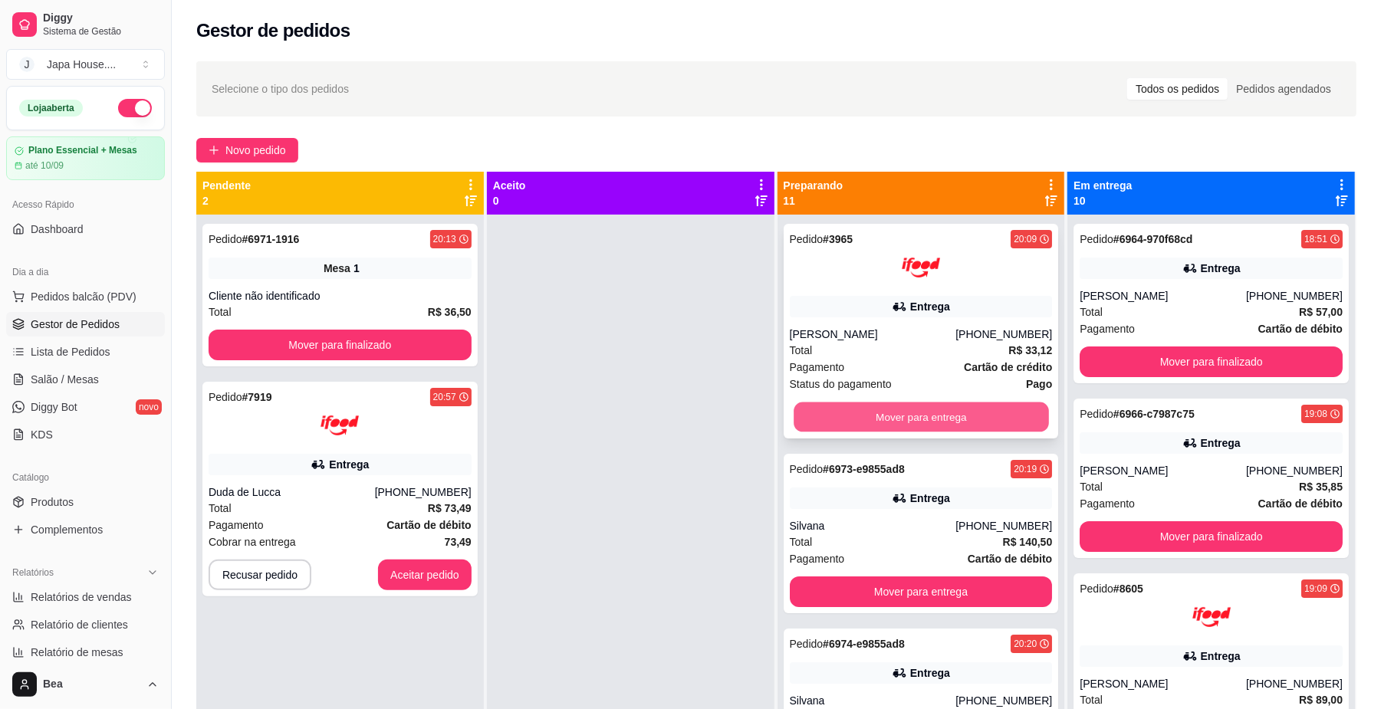
click at [866, 411] on button "Mover para entrega" at bounding box center [921, 418] width 255 height 30
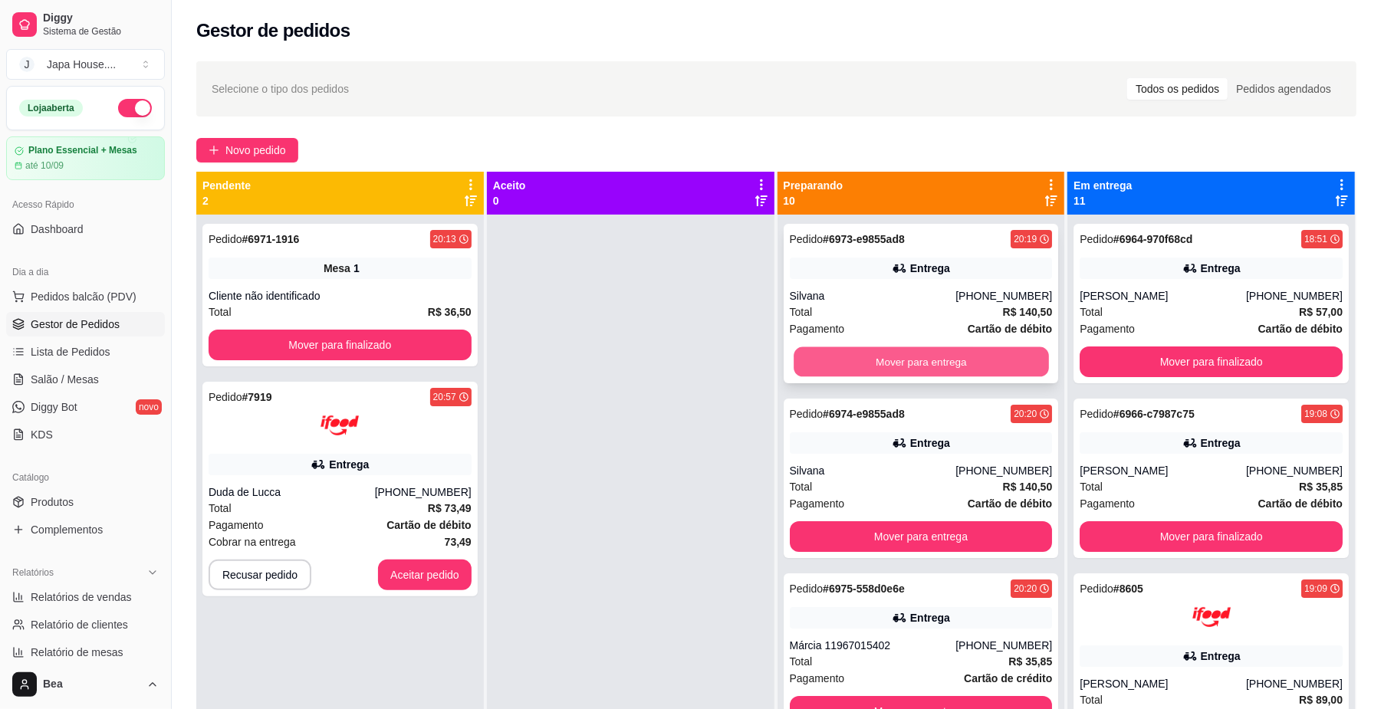
click at [859, 353] on button "Mover para entrega" at bounding box center [921, 362] width 255 height 30
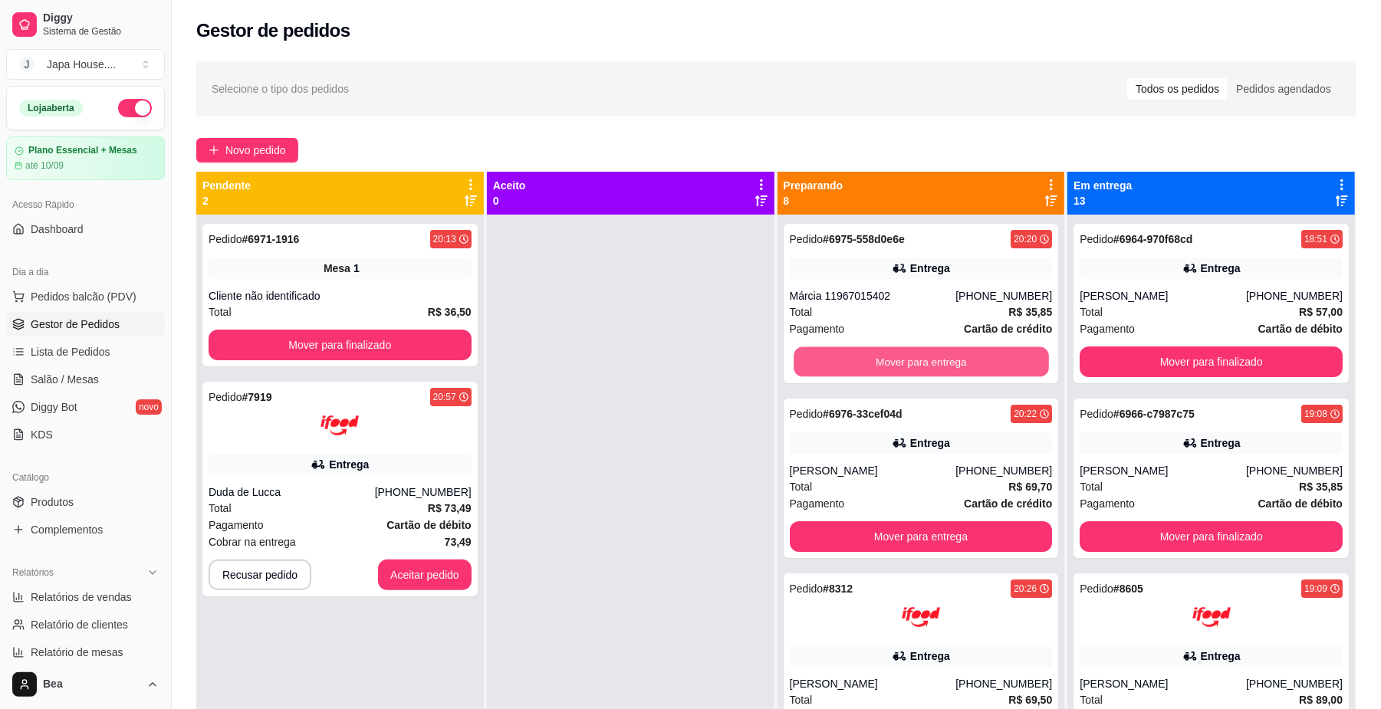
click at [859, 353] on button "Mover para entrega" at bounding box center [921, 362] width 255 height 30
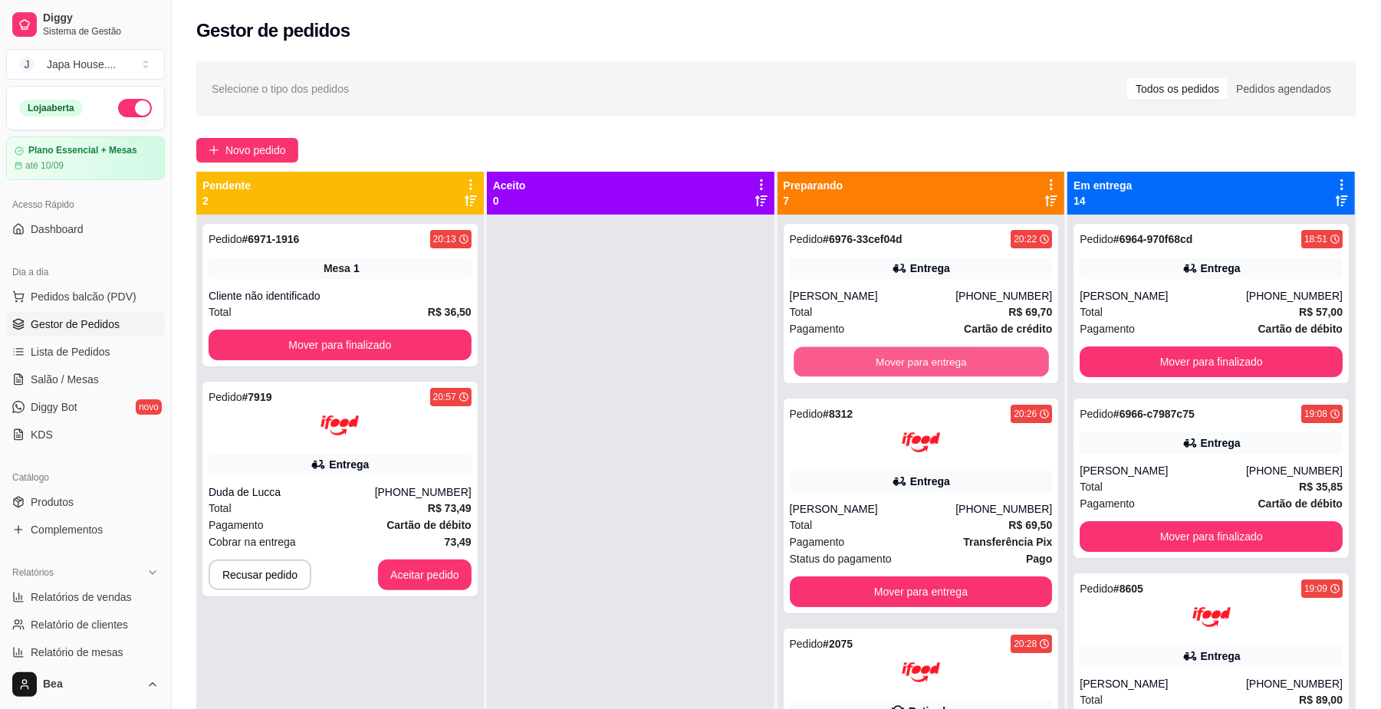
click at [859, 353] on button "Mover para entrega" at bounding box center [921, 362] width 255 height 30
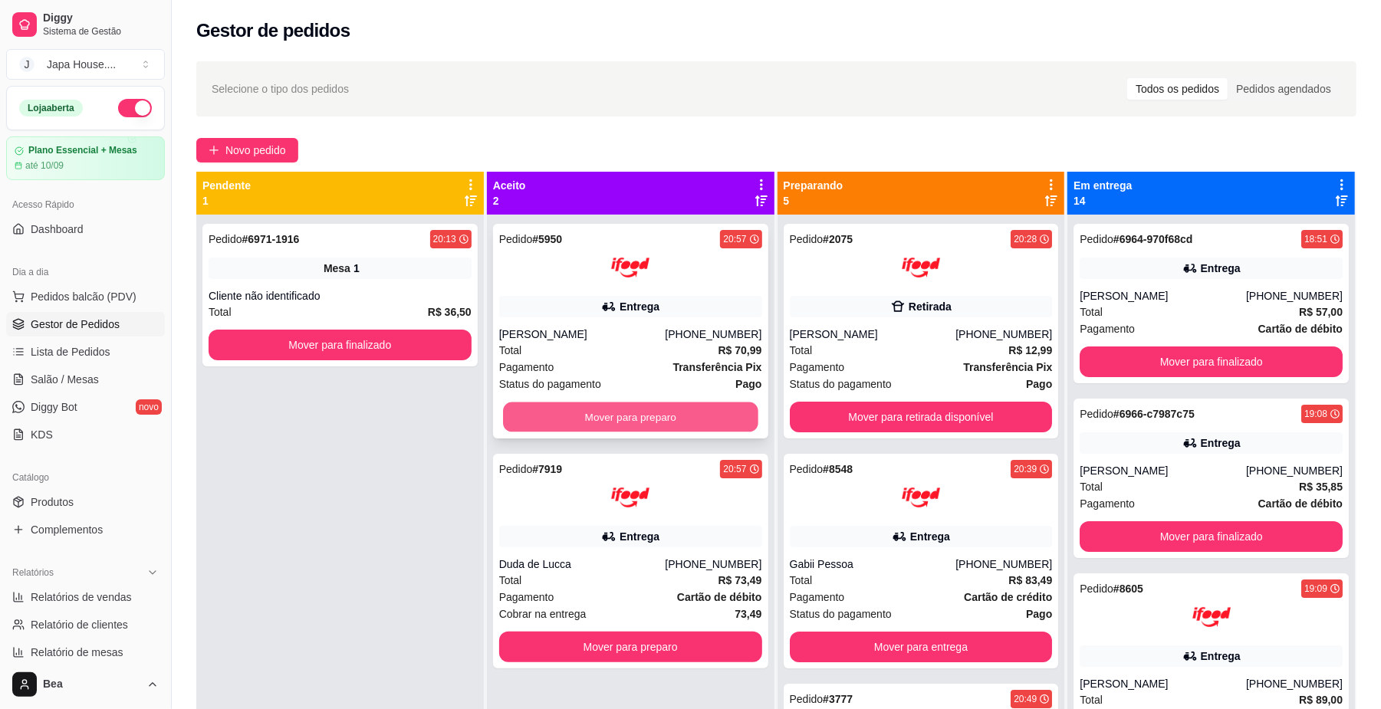
click at [701, 406] on button "Mover para preparo" at bounding box center [630, 418] width 255 height 30
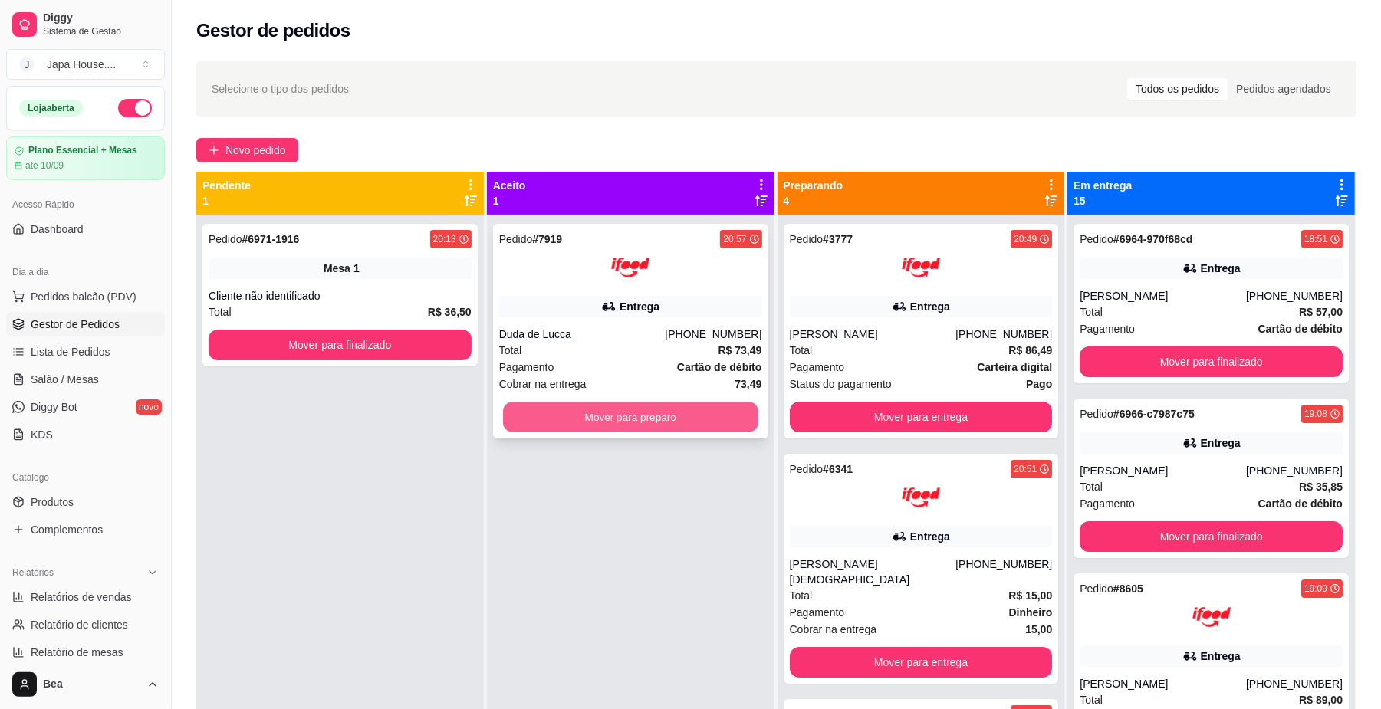
click at [612, 427] on button "Mover para preparo" at bounding box center [630, 418] width 255 height 30
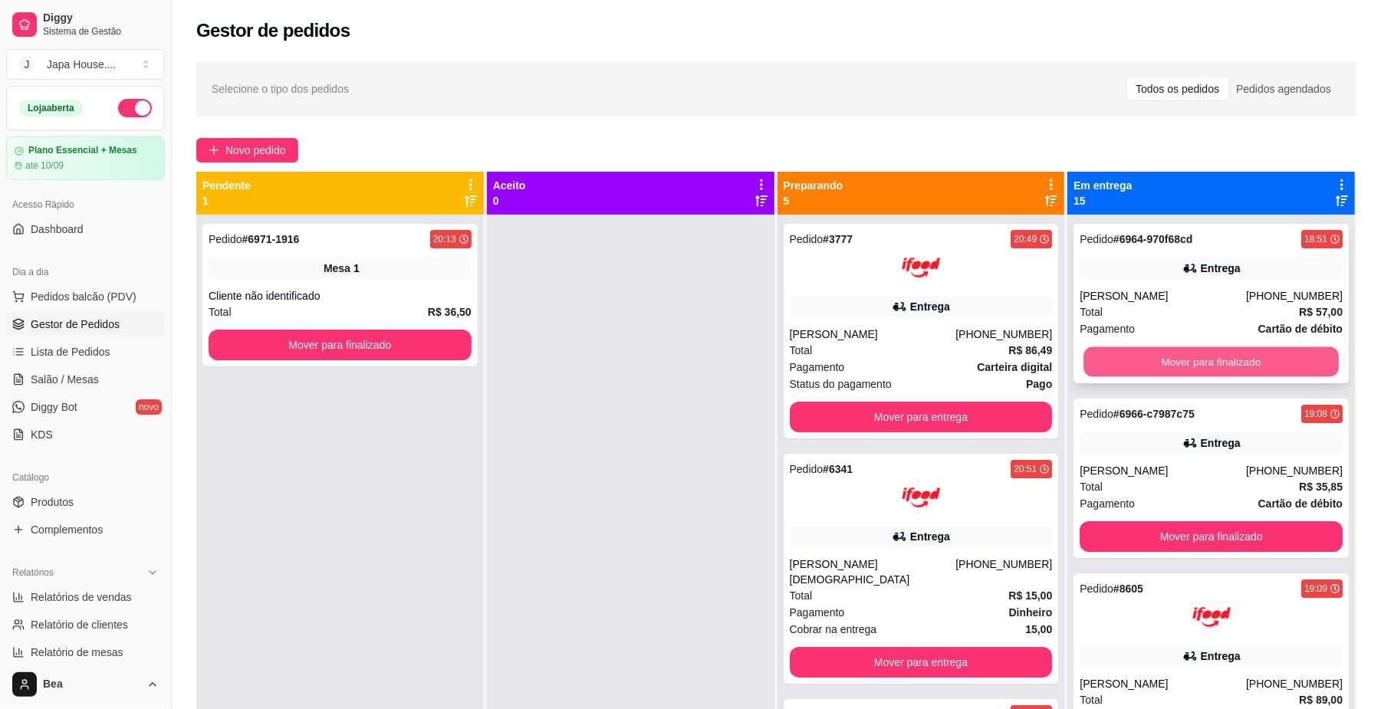
click at [1136, 370] on button "Mover para finalizado" at bounding box center [1210, 362] width 255 height 30
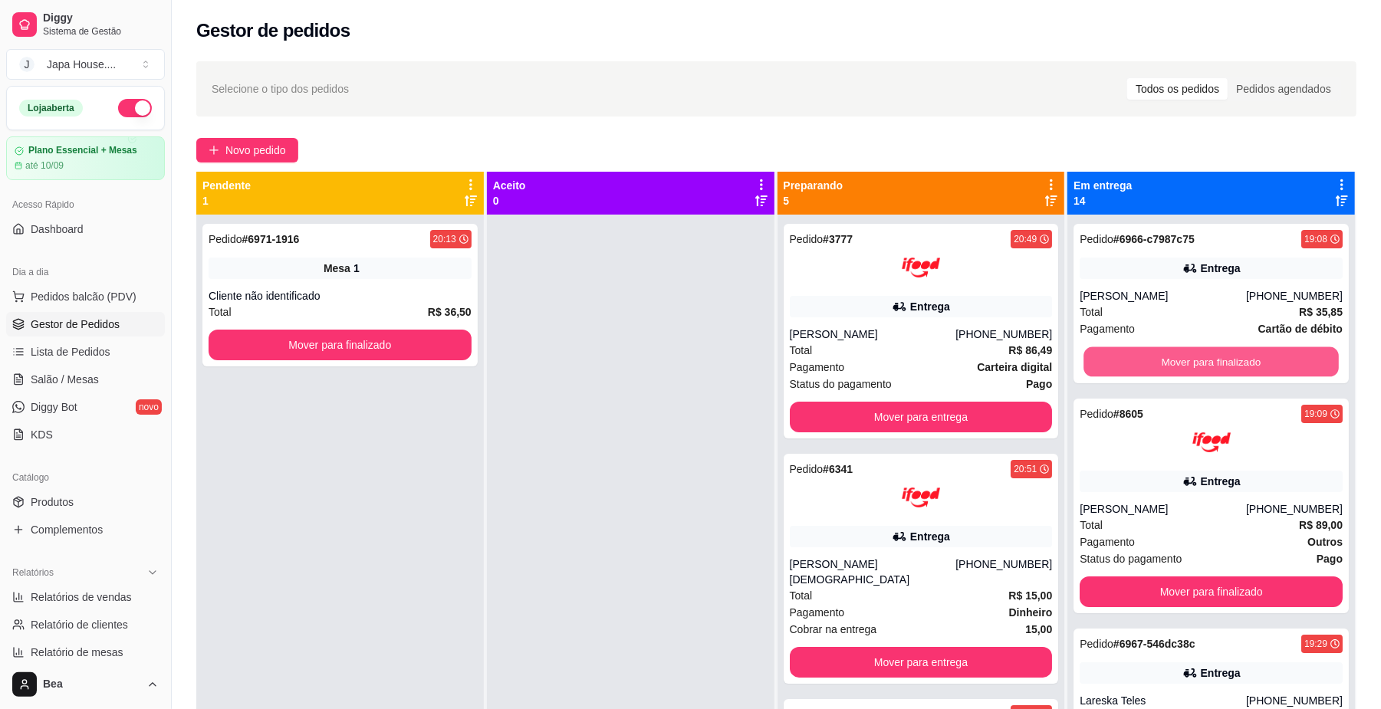
click at [1136, 370] on button "Mover para finalizado" at bounding box center [1210, 362] width 255 height 30
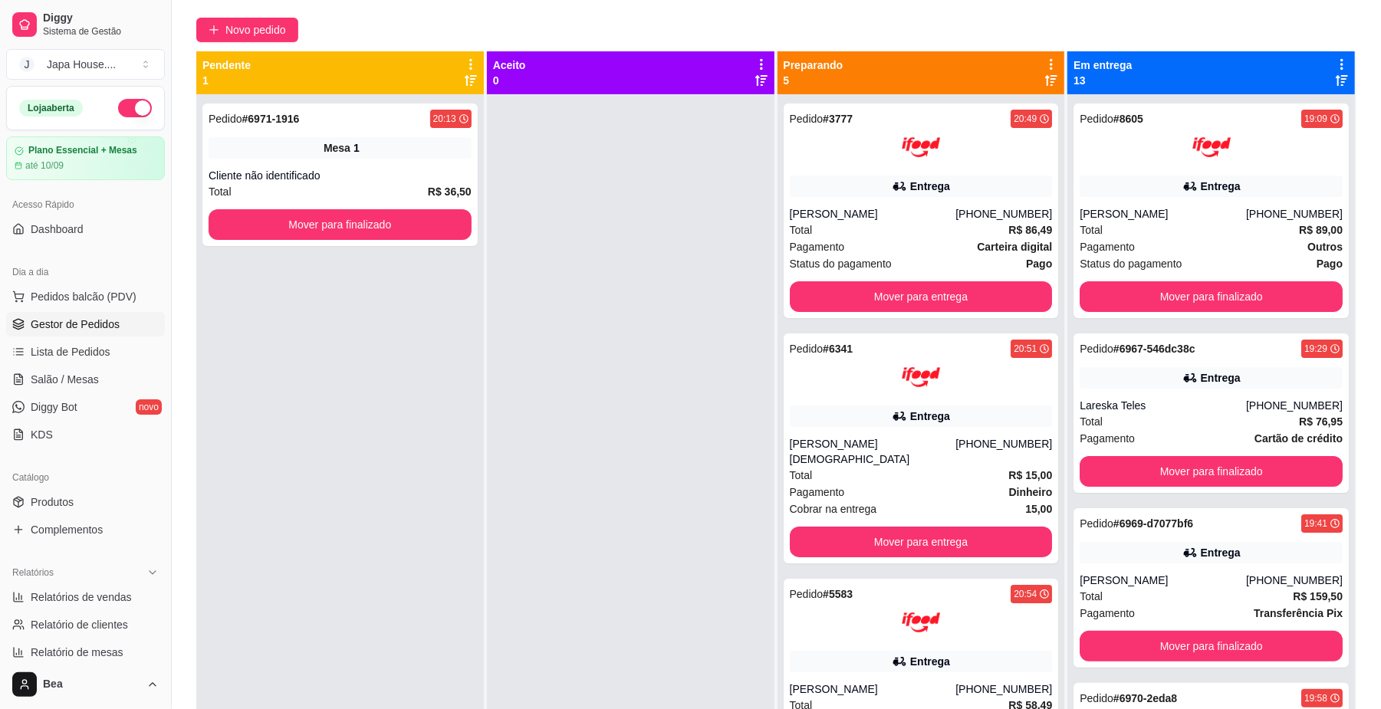
scroll to position [123, 0]
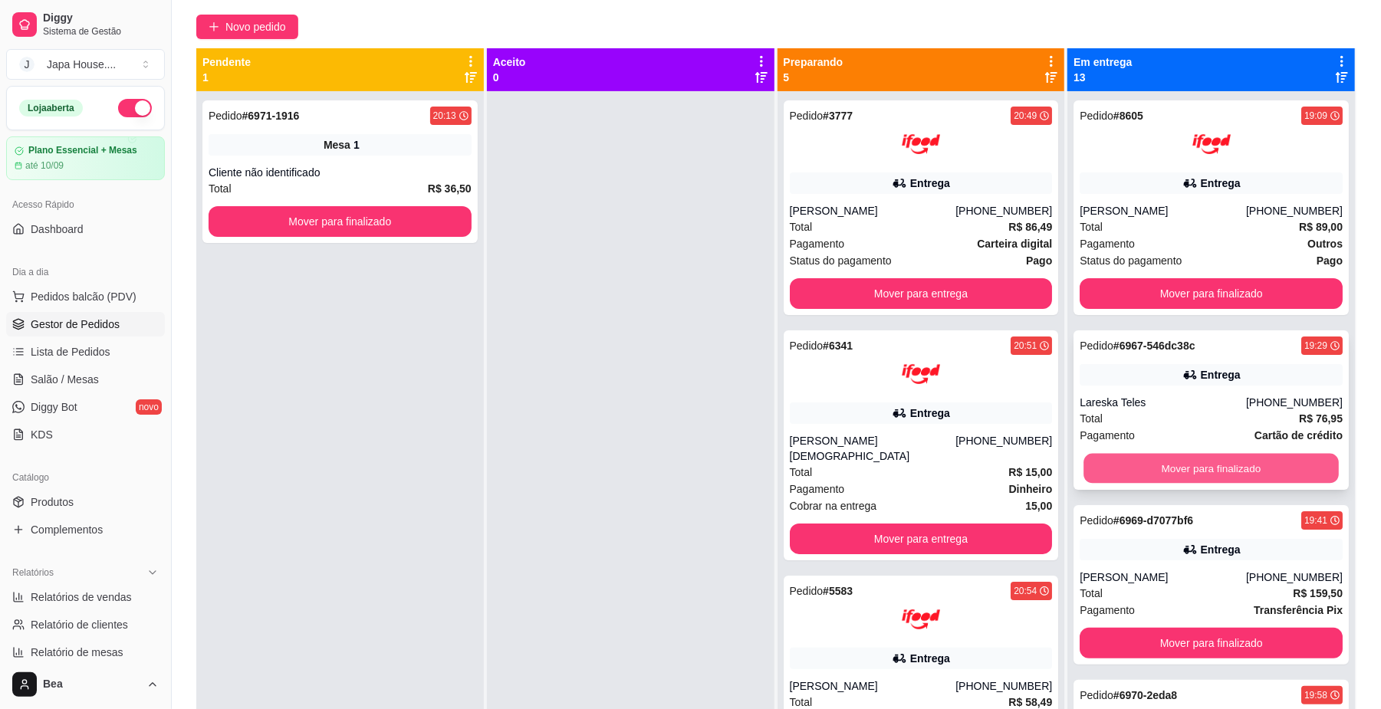
click at [1258, 484] on button "Mover para finalizado" at bounding box center [1210, 469] width 255 height 30
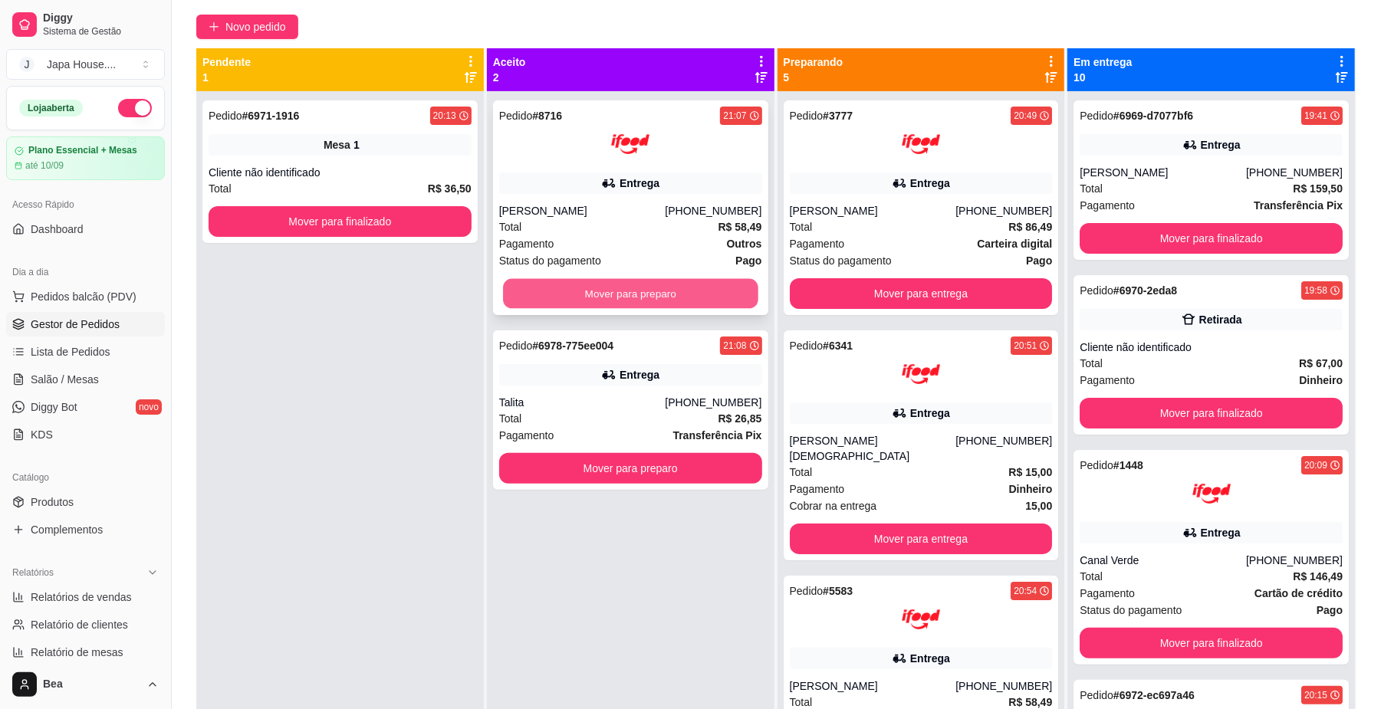
click at [708, 292] on button "Mover para preparo" at bounding box center [630, 294] width 255 height 30
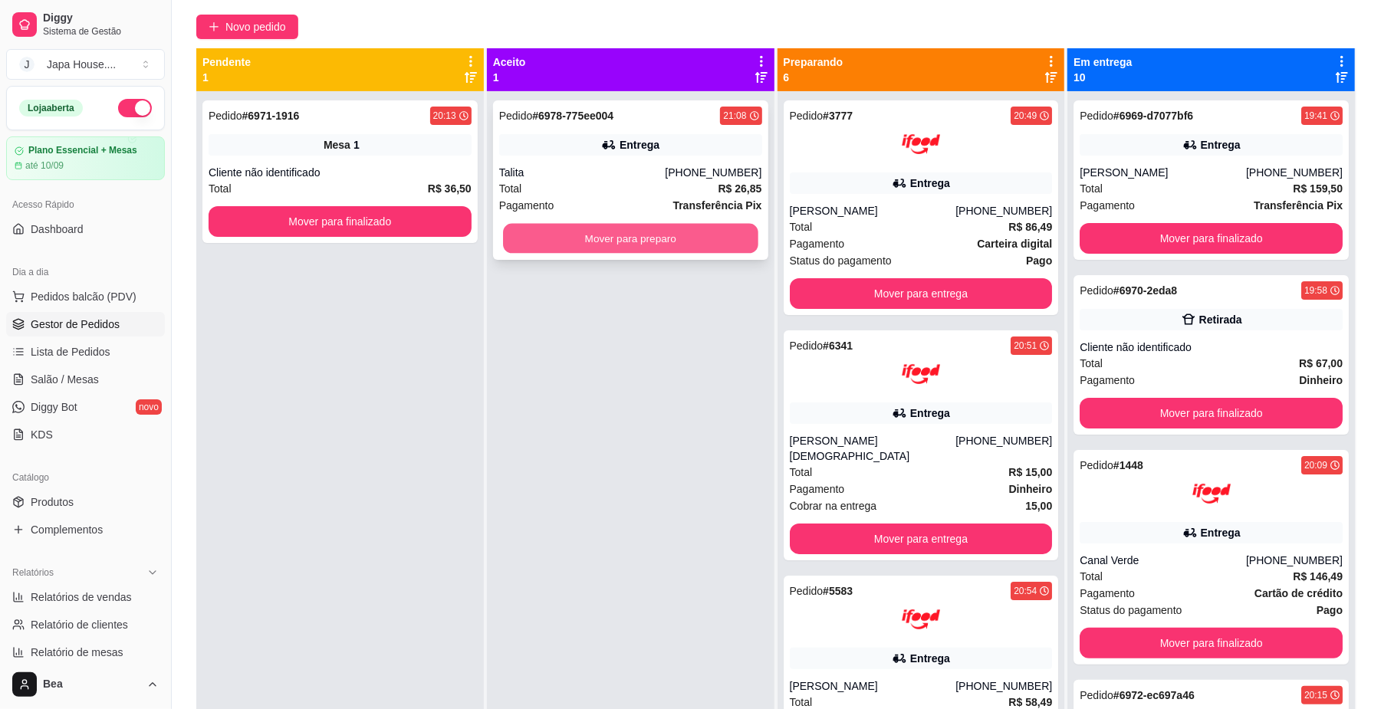
click at [679, 247] on button "Mover para preparo" at bounding box center [630, 239] width 255 height 30
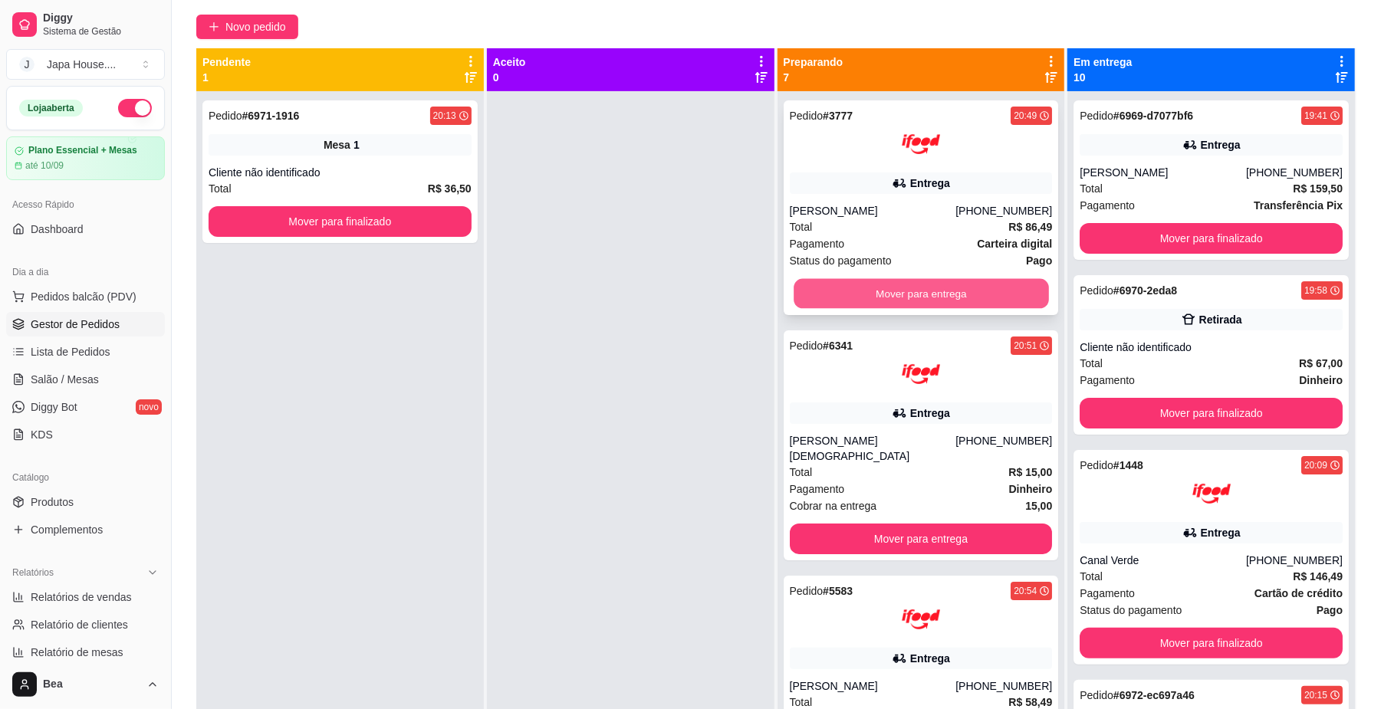
click at [900, 296] on button "Mover para entrega" at bounding box center [921, 294] width 255 height 30
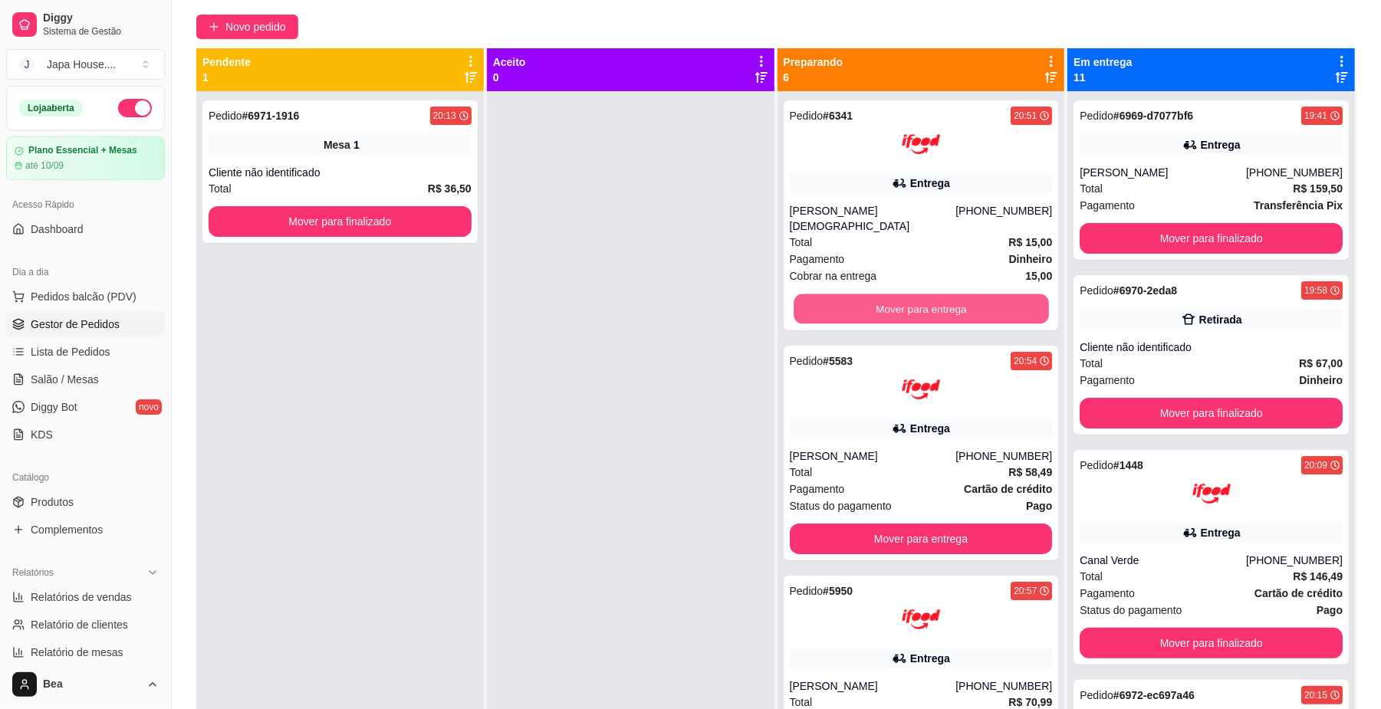
click at [900, 296] on button "Mover para entrega" at bounding box center [921, 309] width 255 height 30
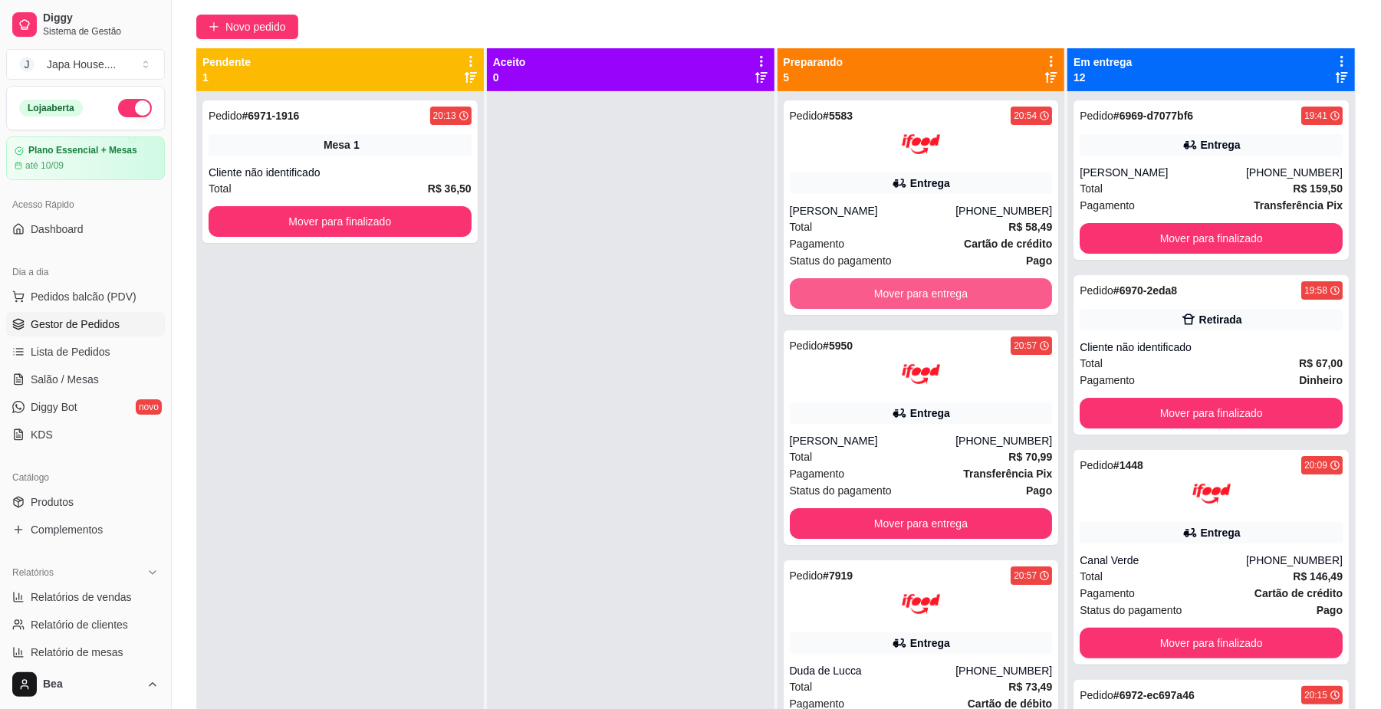
click at [900, 296] on button "Mover para entrega" at bounding box center [921, 293] width 263 height 31
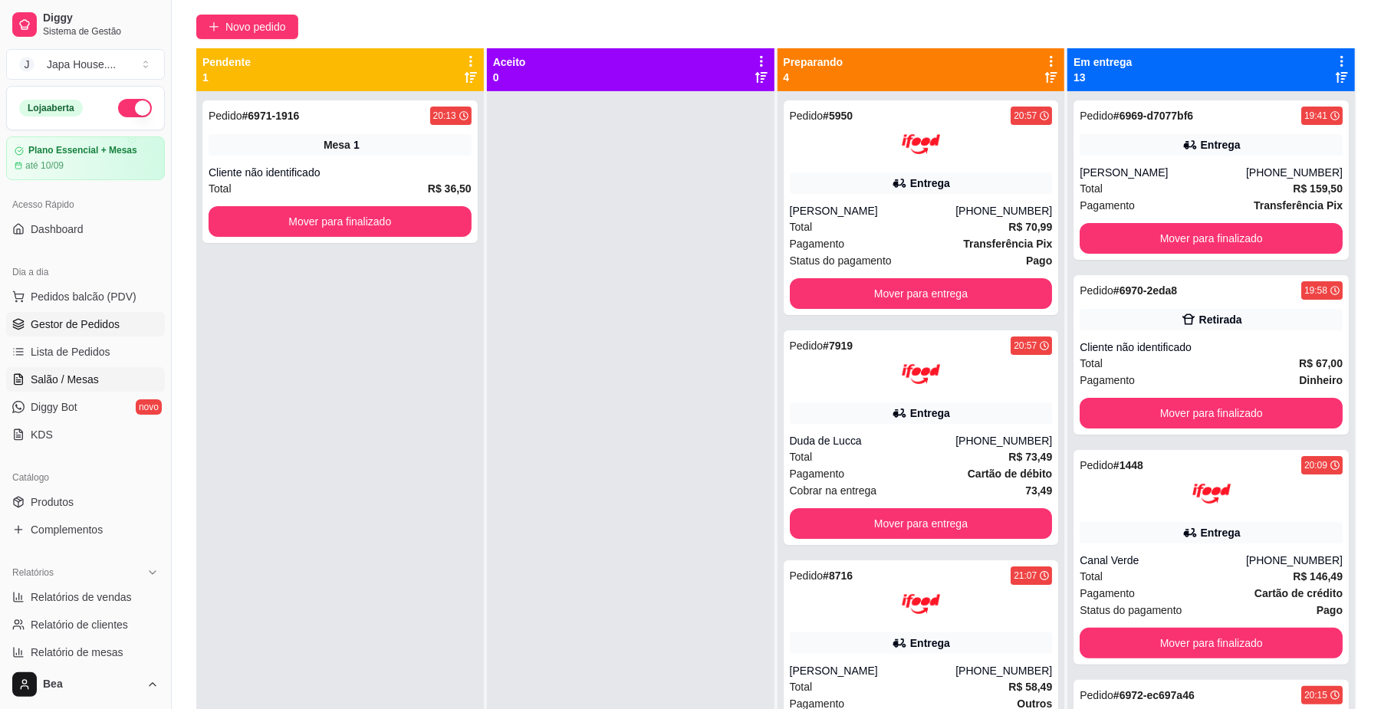
click at [112, 374] on link "Salão / Mesas" at bounding box center [85, 379] width 159 height 25
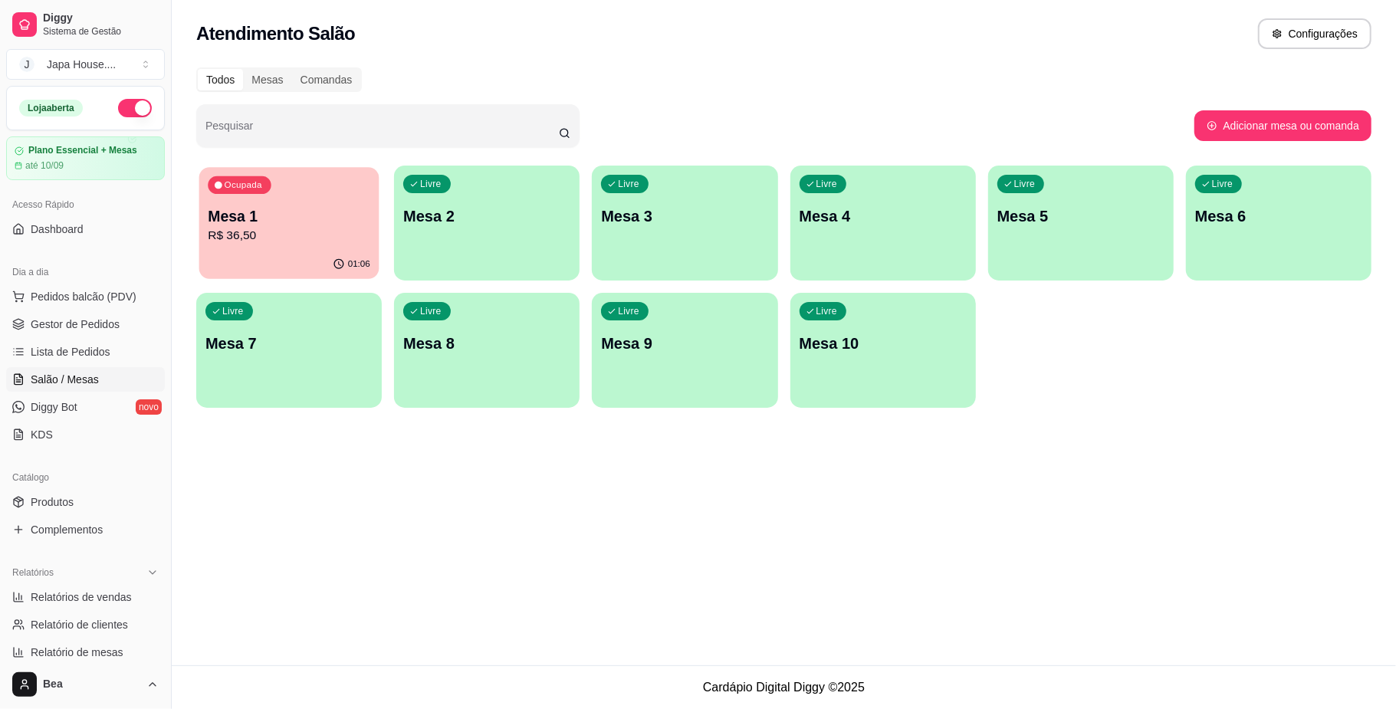
click at [340, 228] on p "R$ 36,50" at bounding box center [289, 236] width 163 height 18
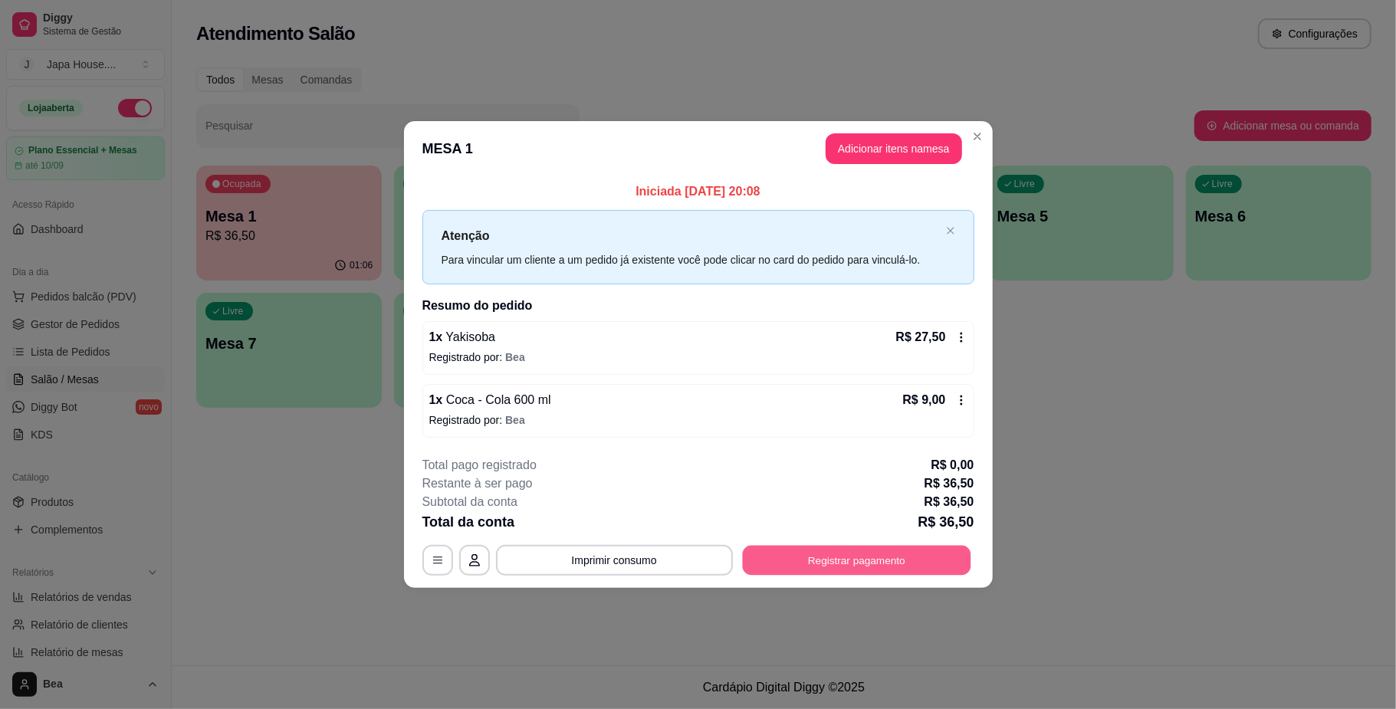
click at [859, 562] on button "Registrar pagamento" at bounding box center [856, 561] width 228 height 30
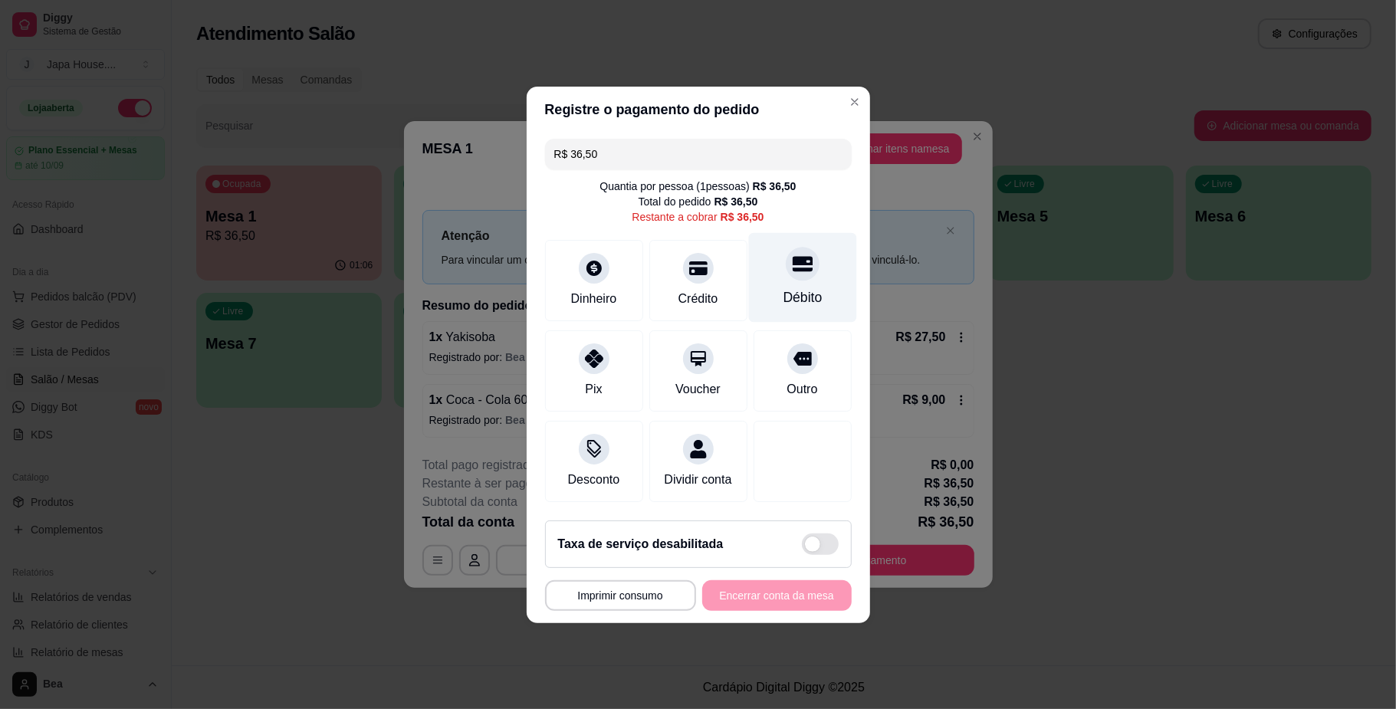
click at [754, 262] on div "Débito" at bounding box center [802, 277] width 108 height 90
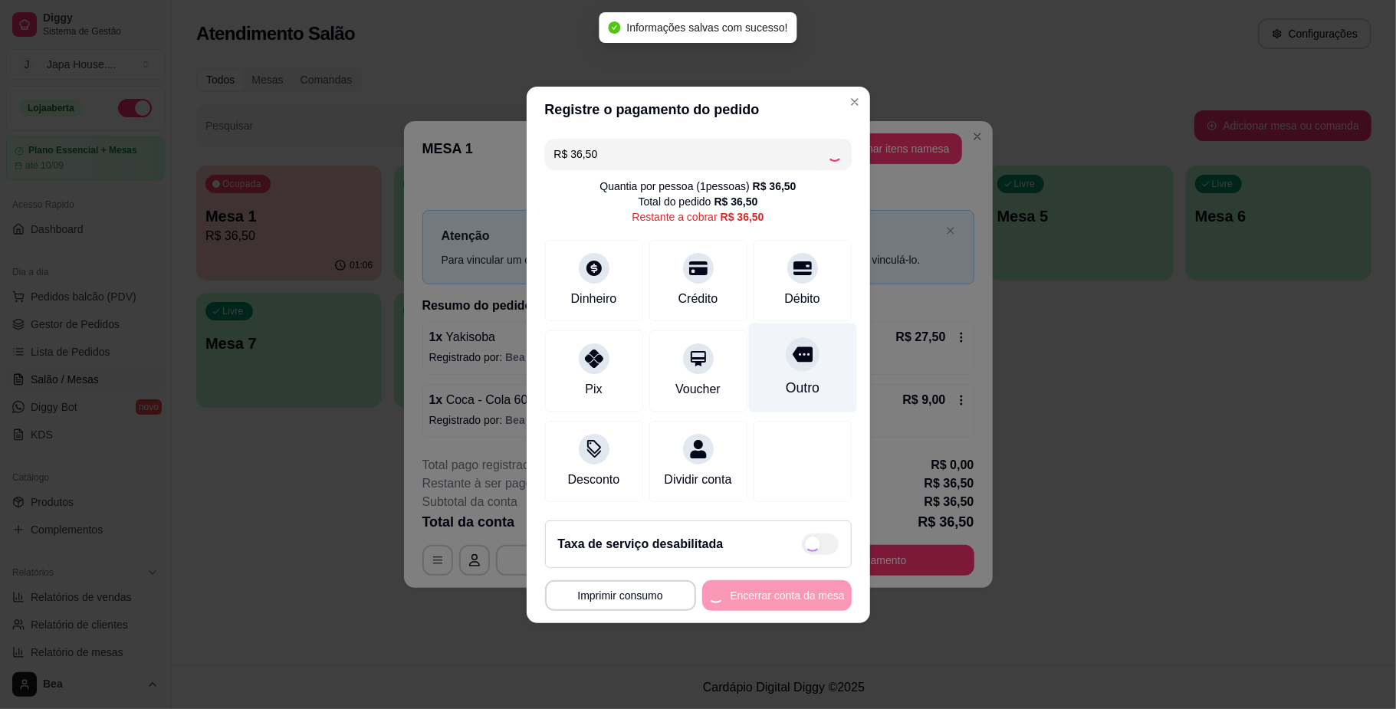
type input "R$ 0,00"
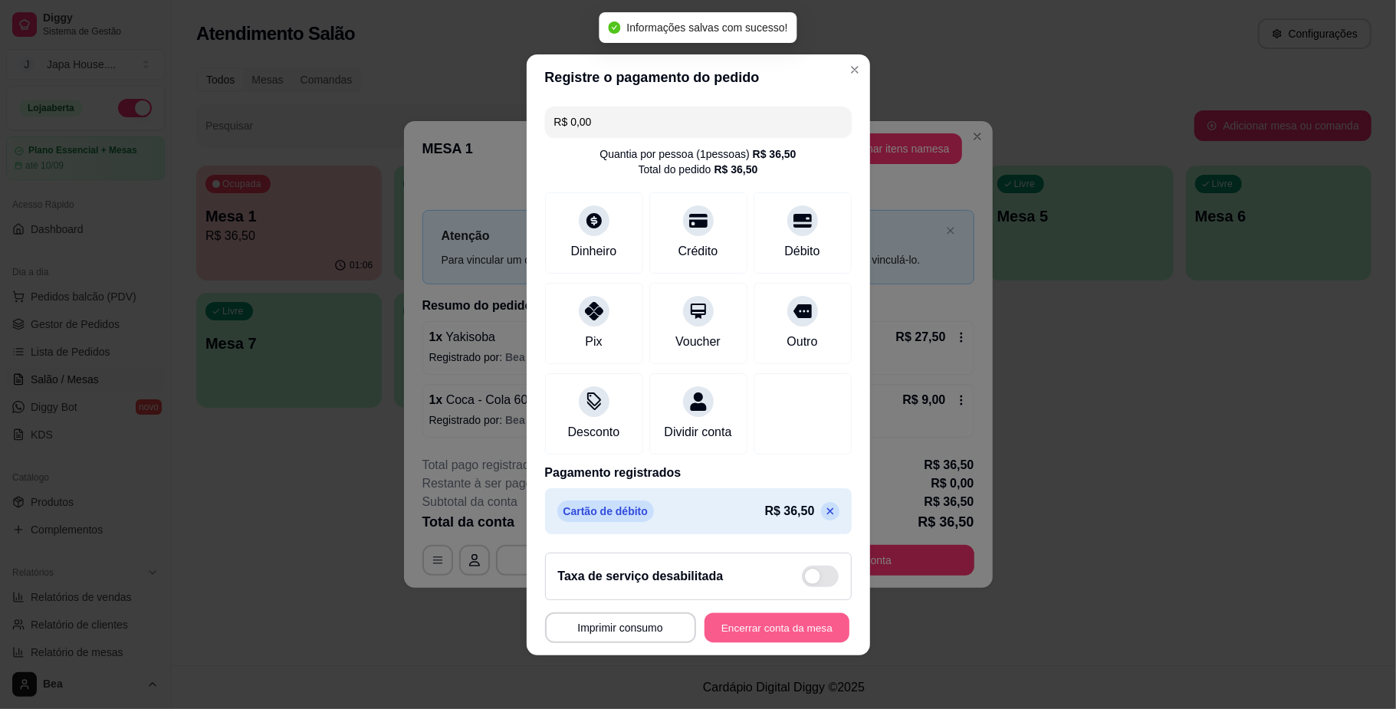
click at [759, 639] on button "Encerrar conta da mesa" at bounding box center [777, 628] width 145 height 30
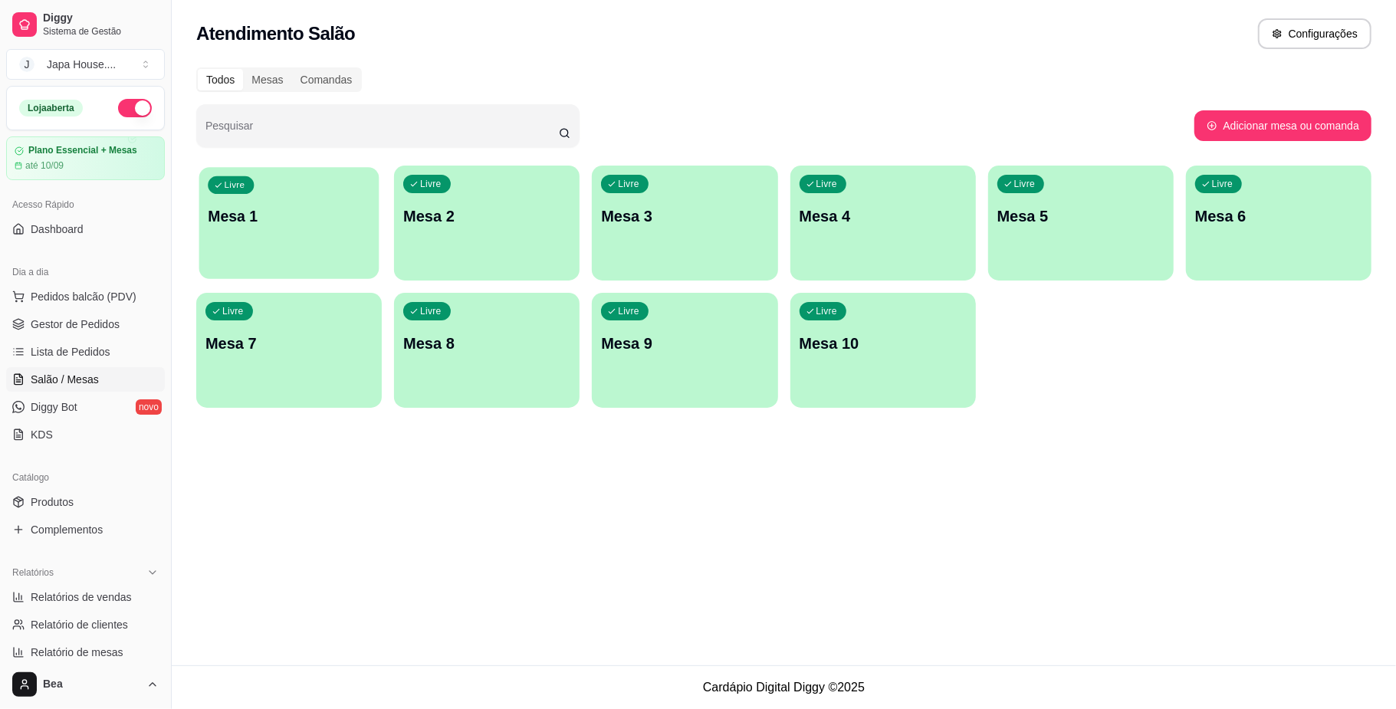
click at [307, 215] on p "Mesa 1" at bounding box center [289, 216] width 163 height 21
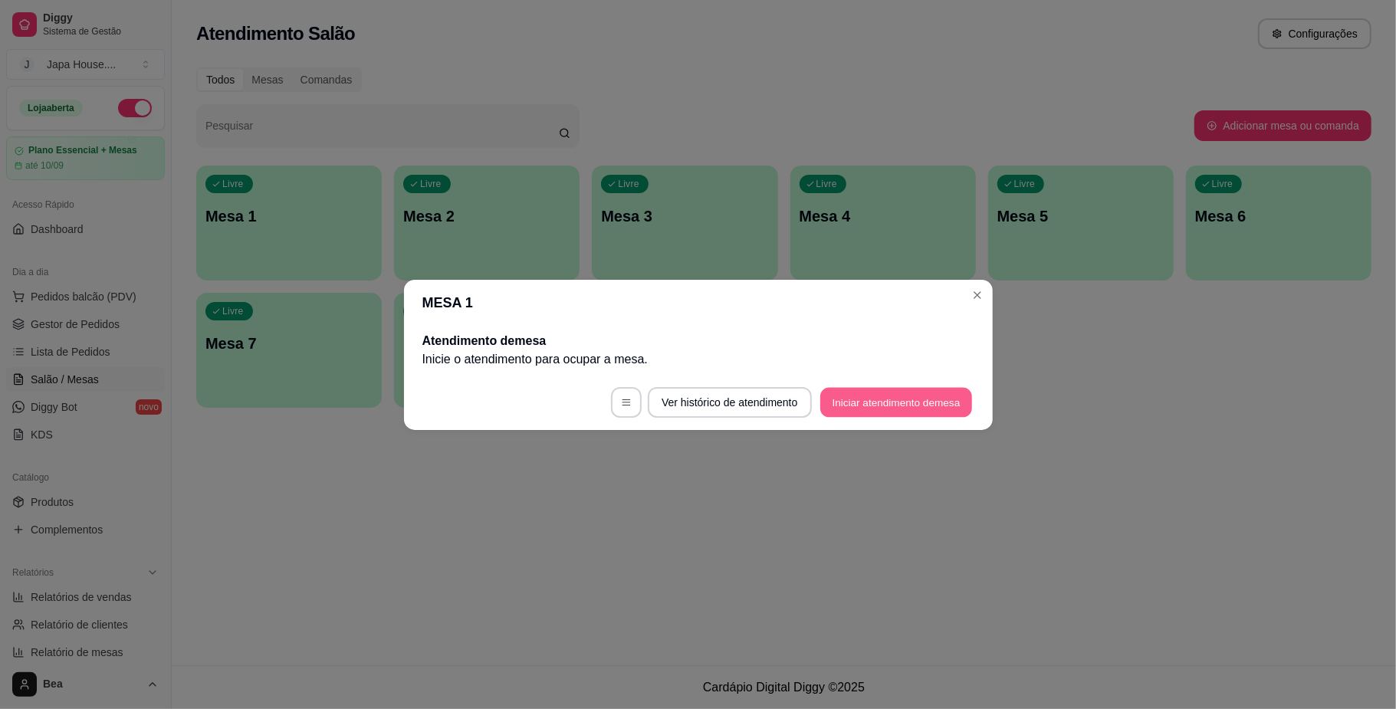
click at [863, 394] on button "Iniciar atendimento de mesa" at bounding box center [896, 402] width 152 height 30
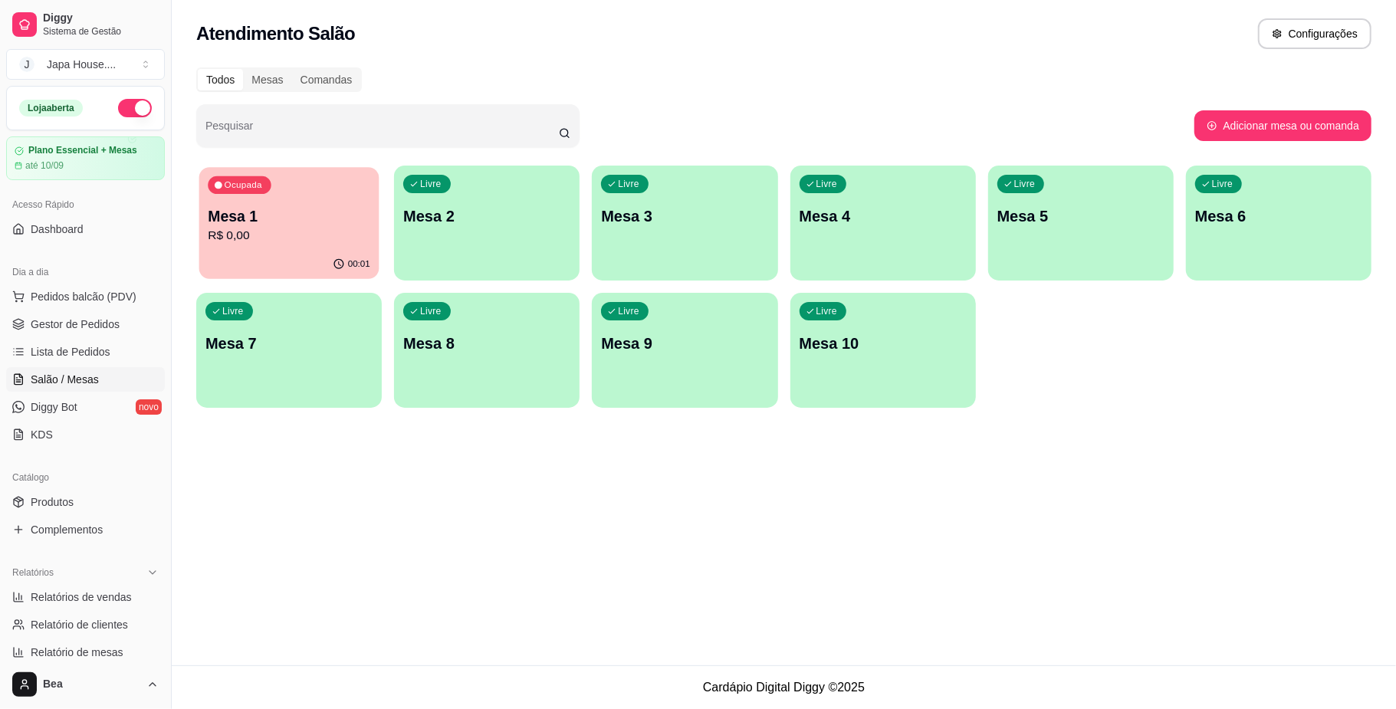
click at [297, 224] on p "Mesa 1" at bounding box center [289, 216] width 163 height 21
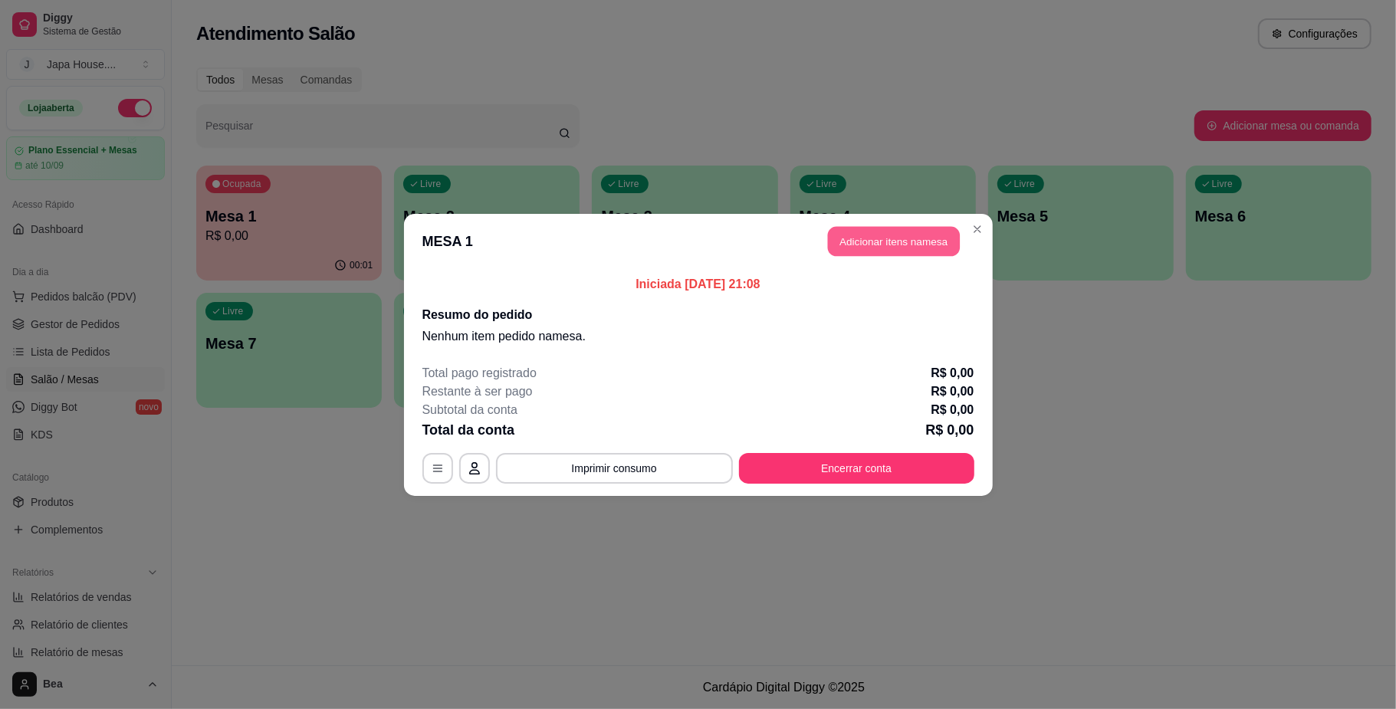
click at [879, 235] on button "Adicionar itens na mesa" at bounding box center [894, 241] width 132 height 30
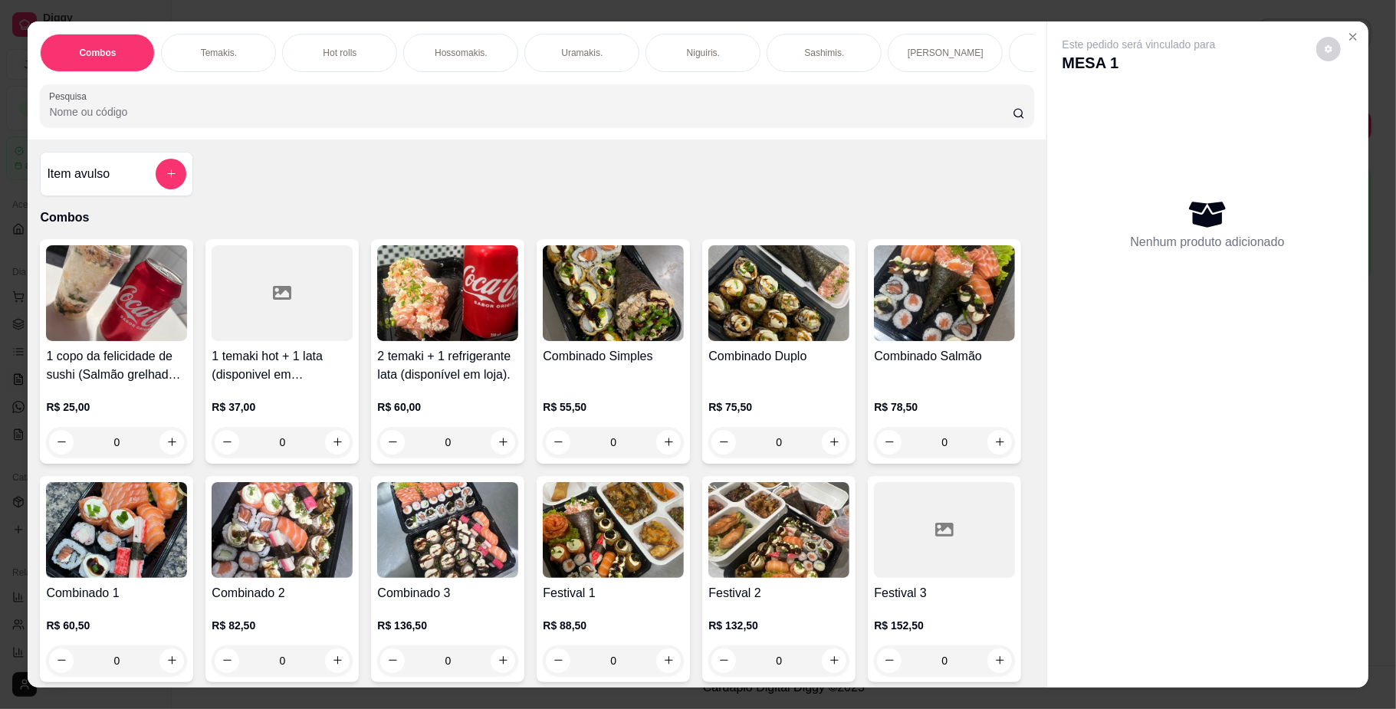
scroll to position [0, 1059]
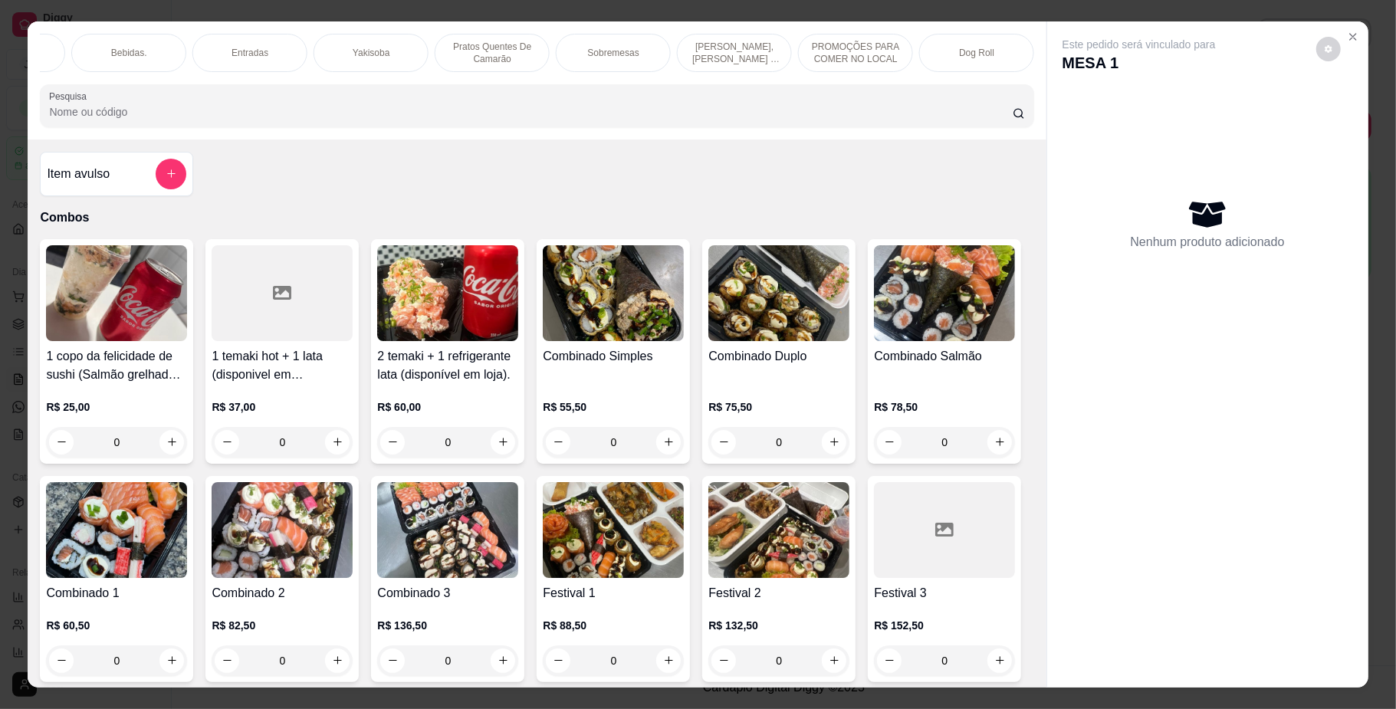
click at [332, 46] on div "Yakisoba" at bounding box center [371, 53] width 115 height 38
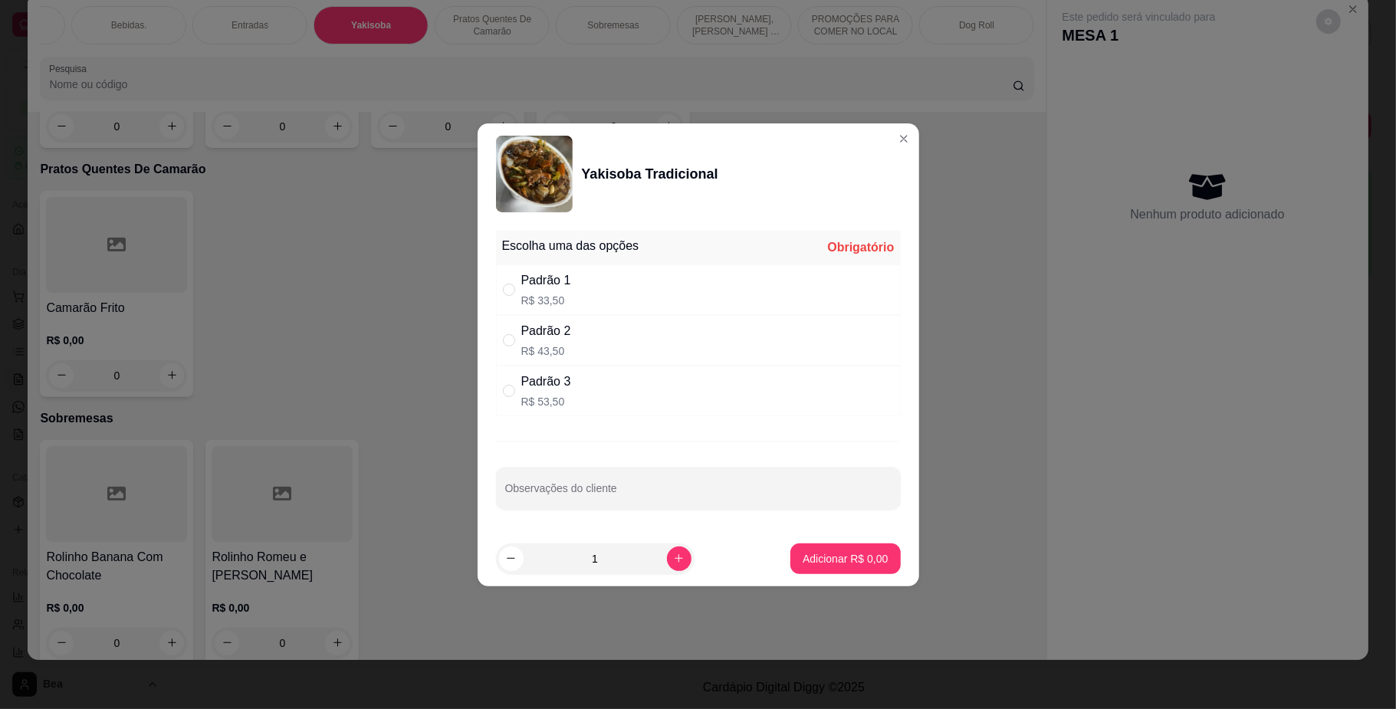
click at [573, 386] on div "Padrão 3 R$ 53,50" at bounding box center [698, 391] width 405 height 51
radio input "true"
click at [808, 565] on p "Adicionar R$ 53,50" at bounding box center [842, 558] width 89 height 15
type input "1"
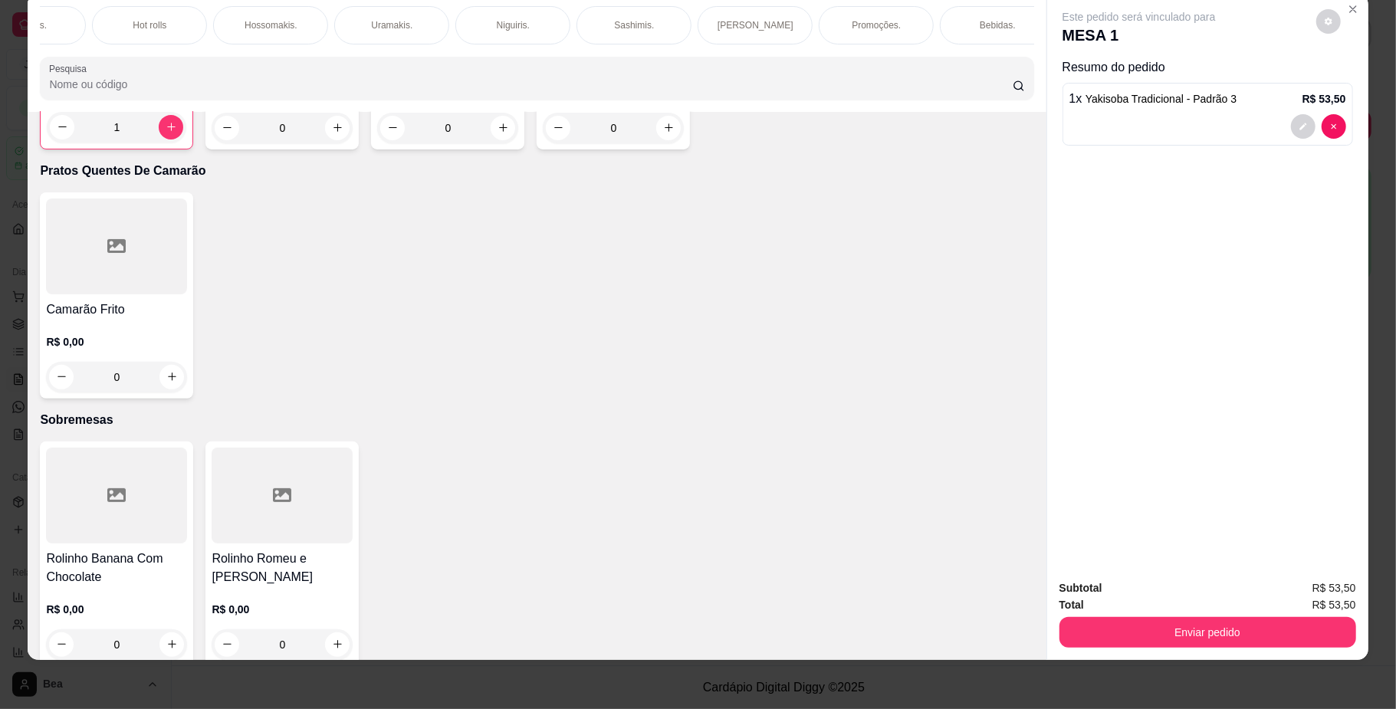
scroll to position [0, 0]
click at [81, 29] on p "Combos" at bounding box center [98, 25] width 35 height 12
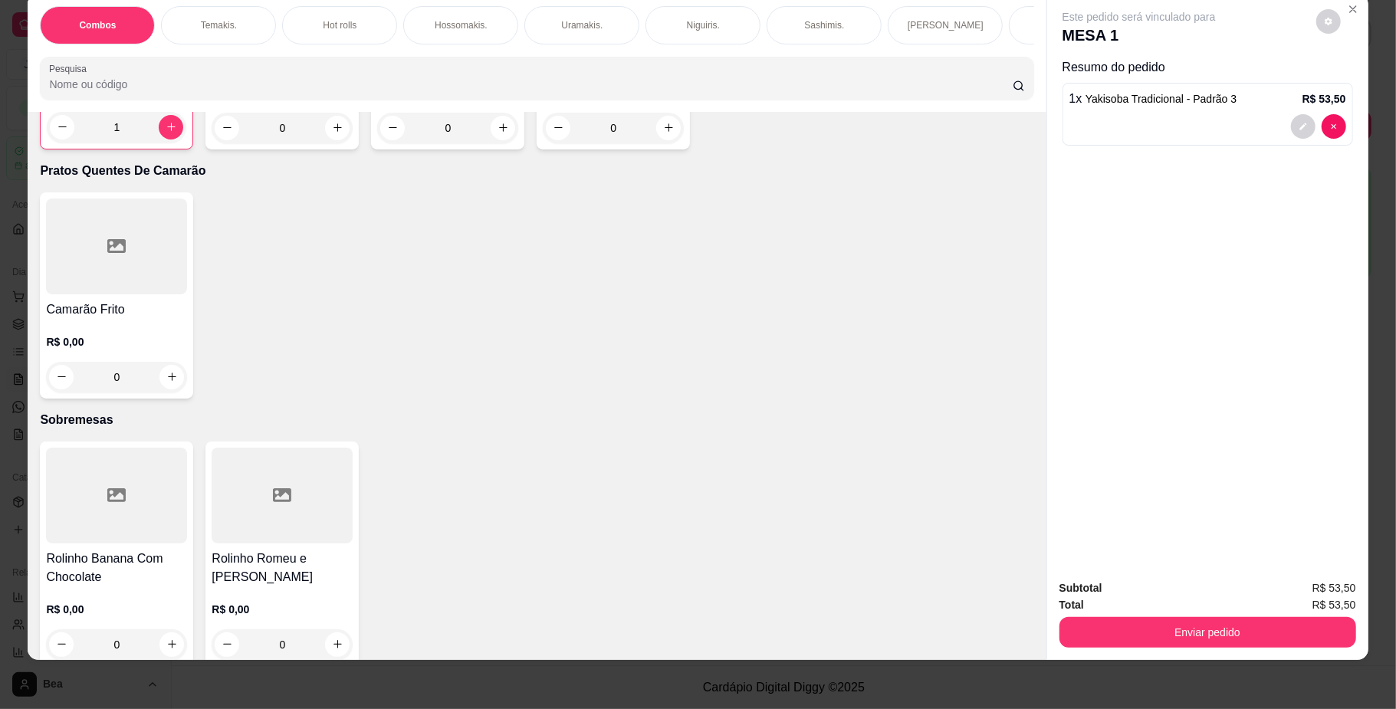
scroll to position [69, 0]
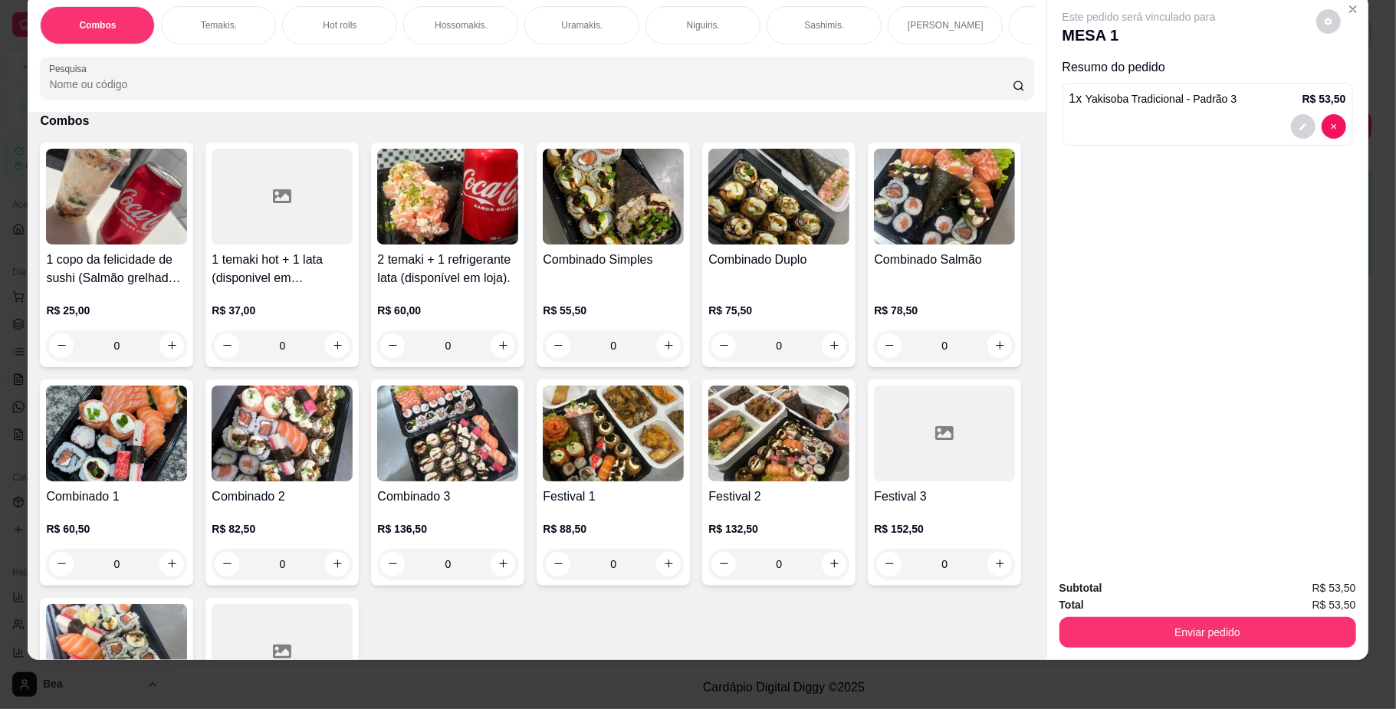
click at [755, 288] on div "Combinado Duplo" at bounding box center [778, 269] width 141 height 37
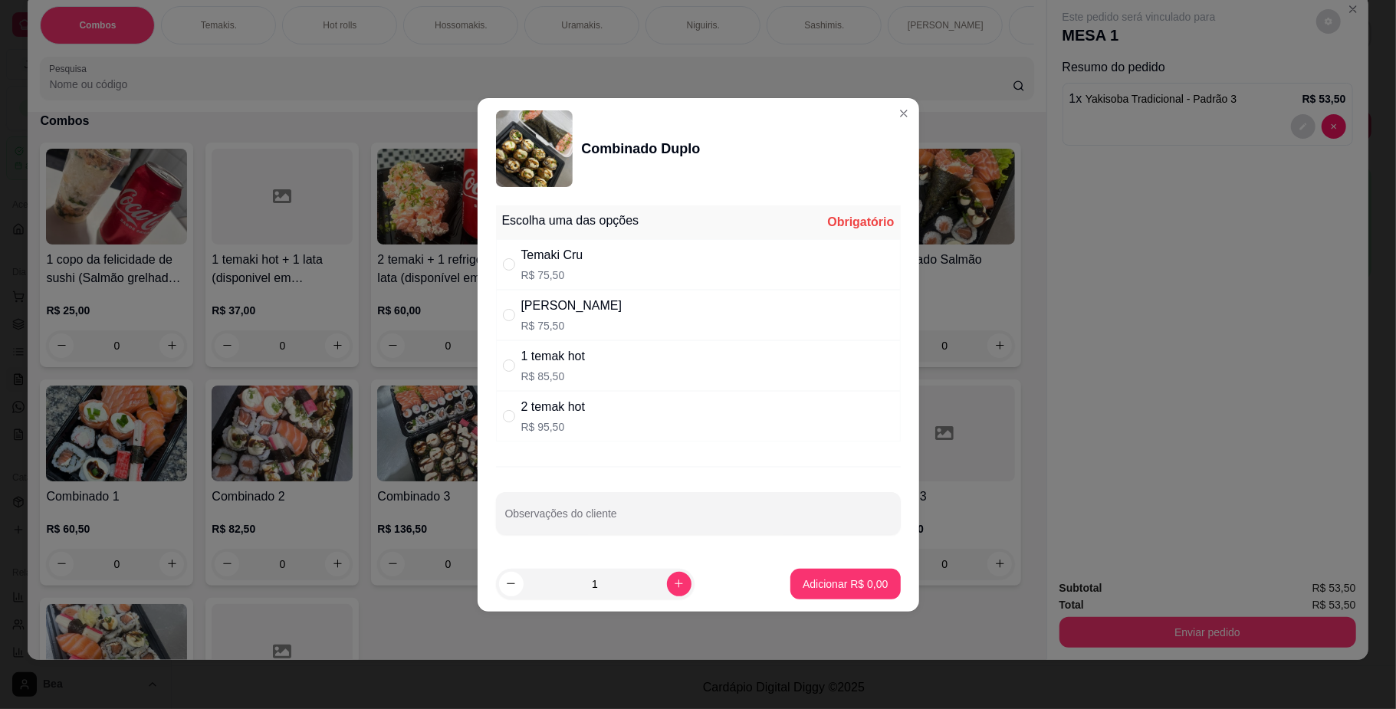
click at [598, 403] on div "2 temak hot R$ 95,50" at bounding box center [698, 416] width 405 height 51
radio input "true"
click at [823, 583] on p "Adicionar R$ 95,50" at bounding box center [842, 584] width 89 height 15
type input "1"
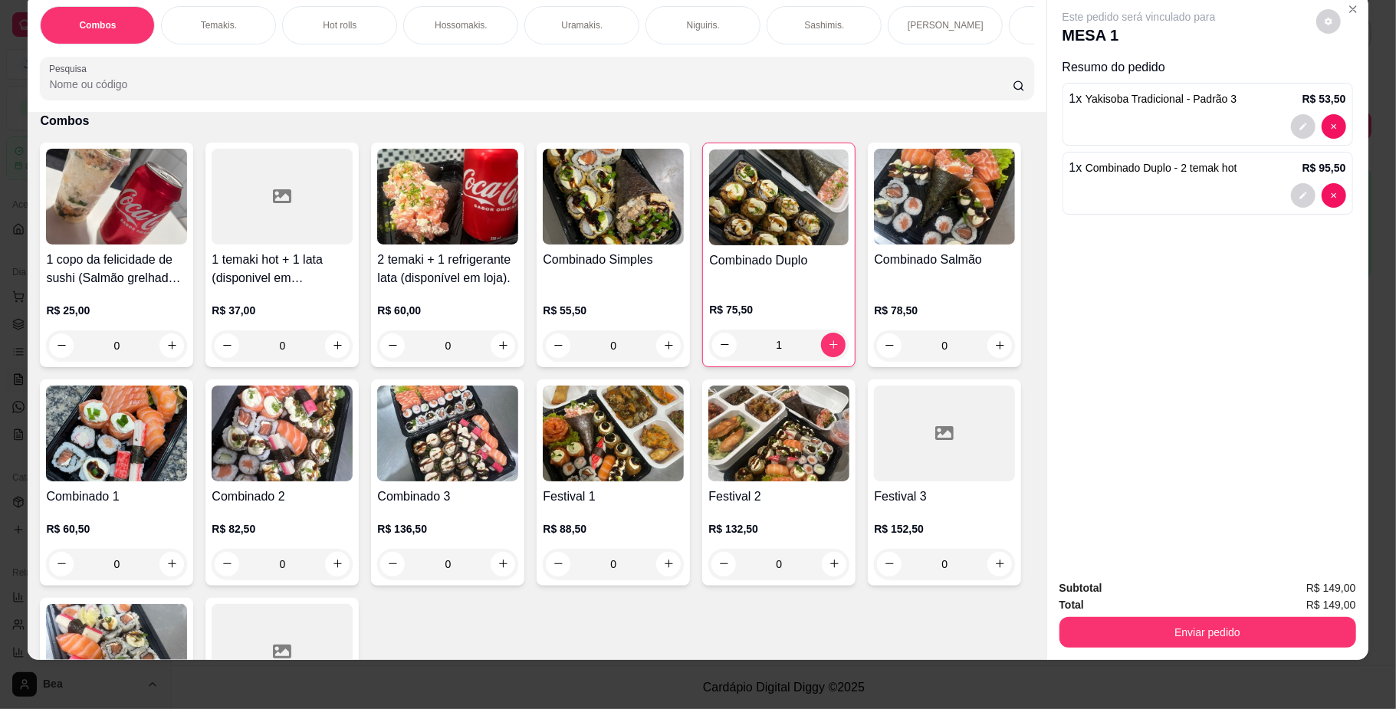
scroll to position [0, 869]
click at [902, 32] on p "[PERSON_NAME], [PERSON_NAME] & [PERSON_NAME]" at bounding box center [923, 25] width 89 height 25
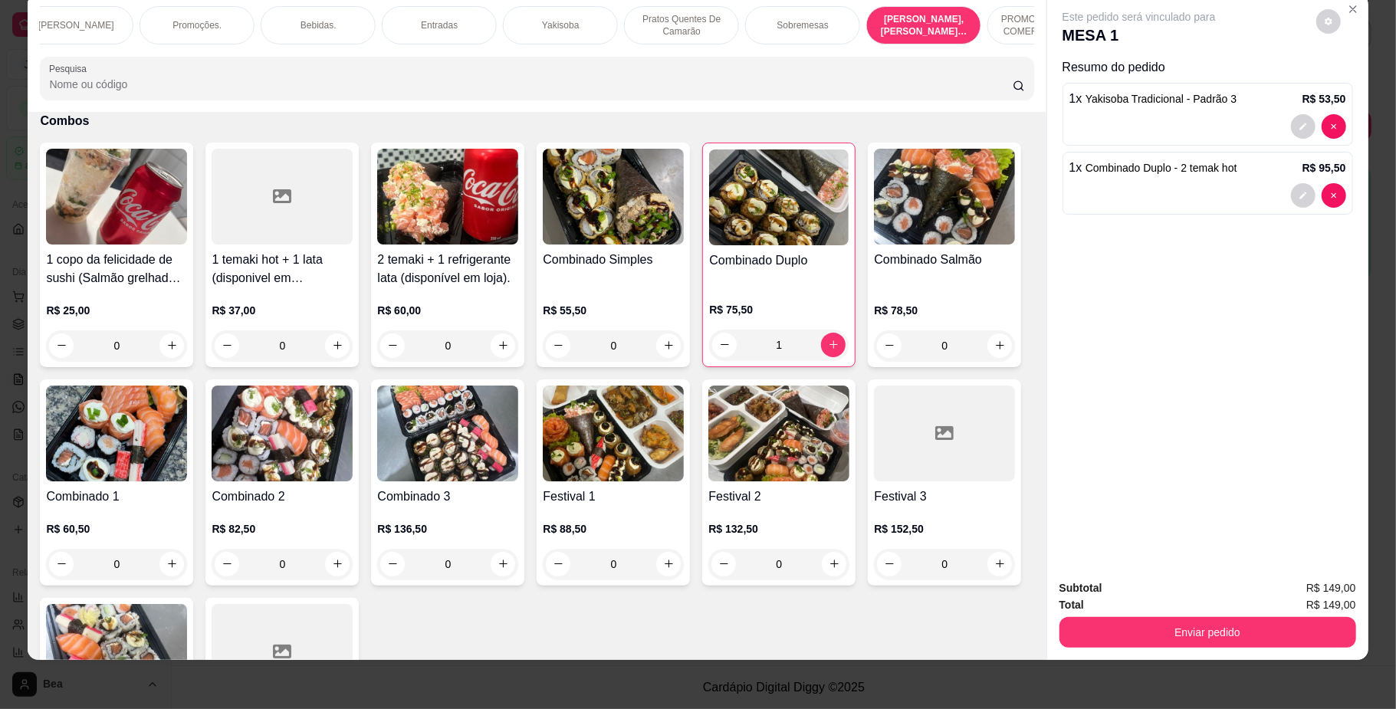
scroll to position [5255, 0]
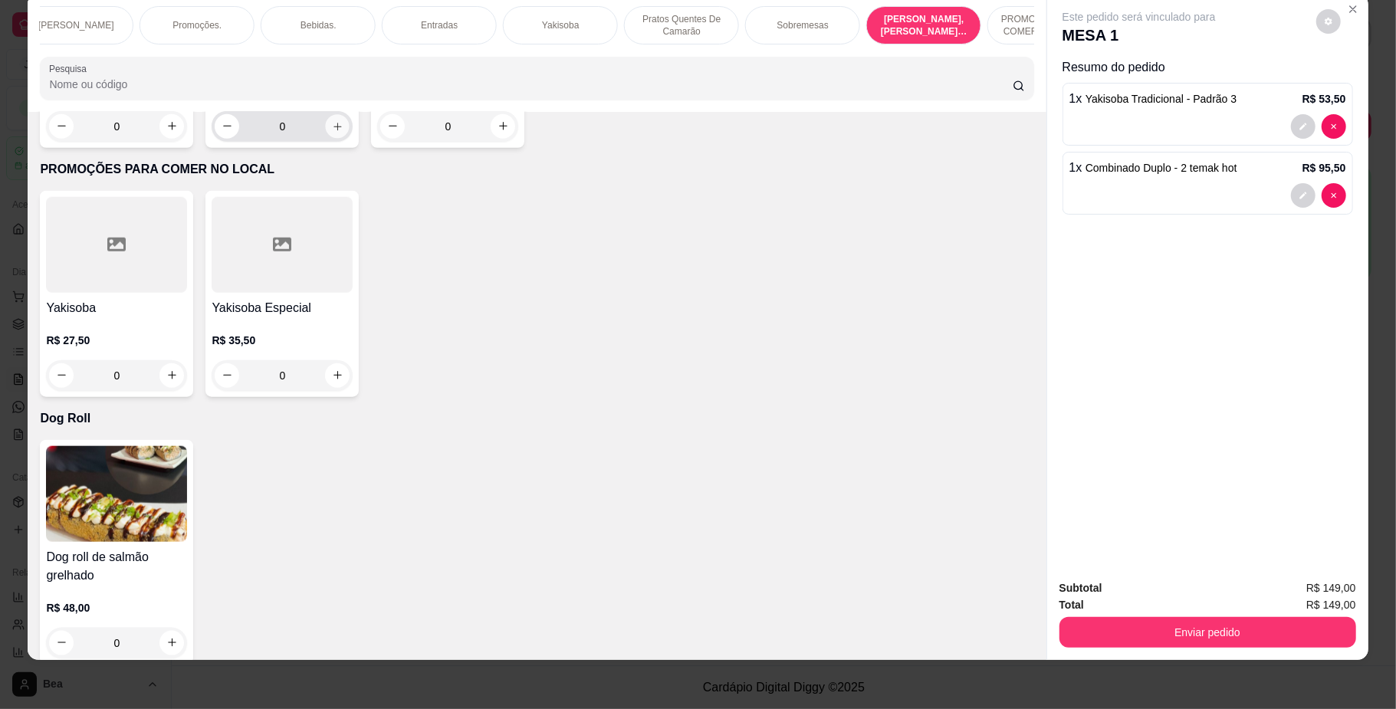
click at [332, 132] on icon "increase-product-quantity" at bounding box center [338, 126] width 12 height 12
type input "1"
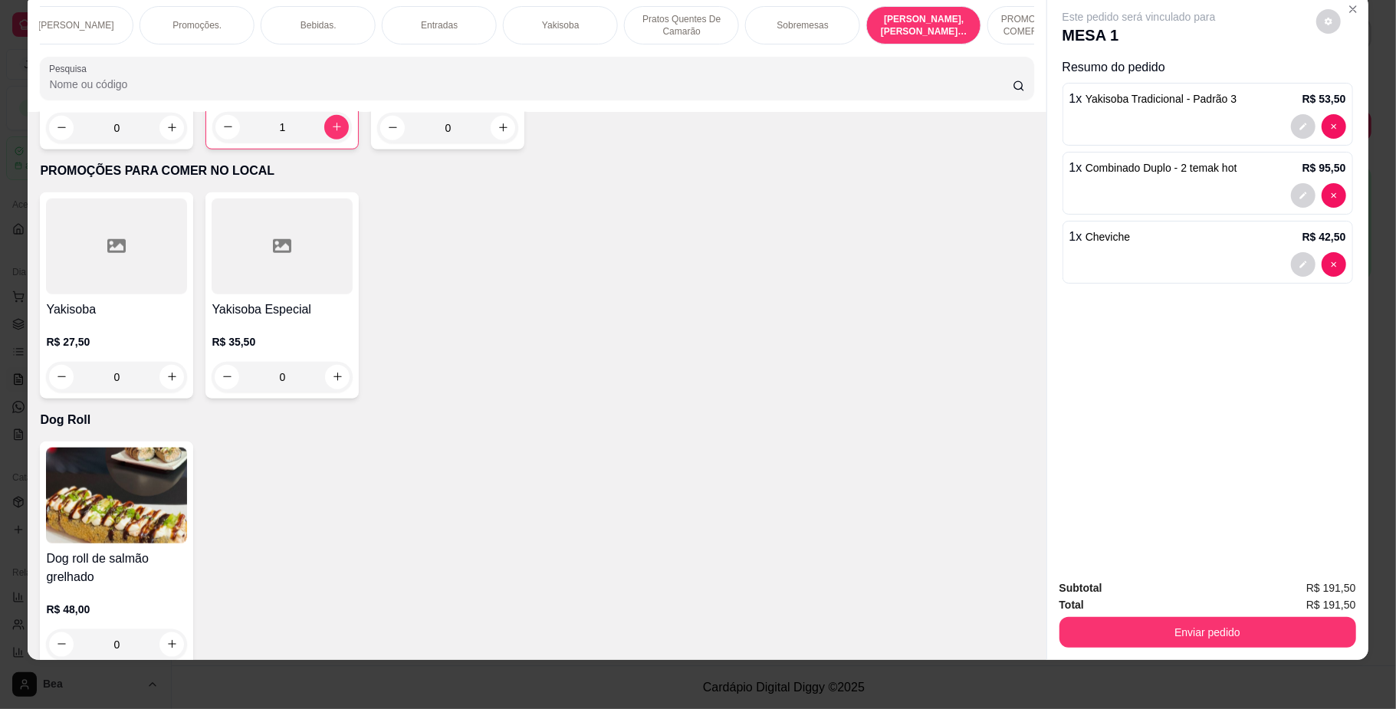
click at [305, 23] on p "Bebidas." at bounding box center [319, 25] width 36 height 12
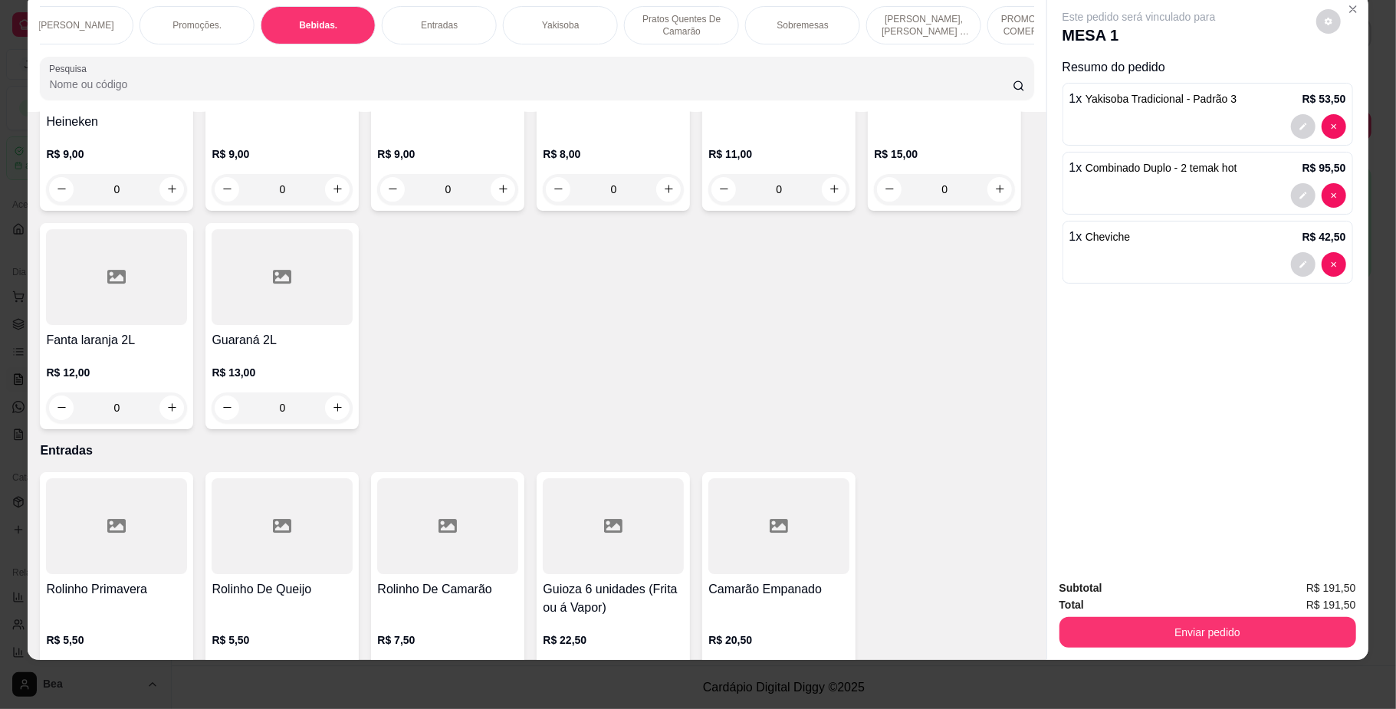
scroll to position [3702, 0]
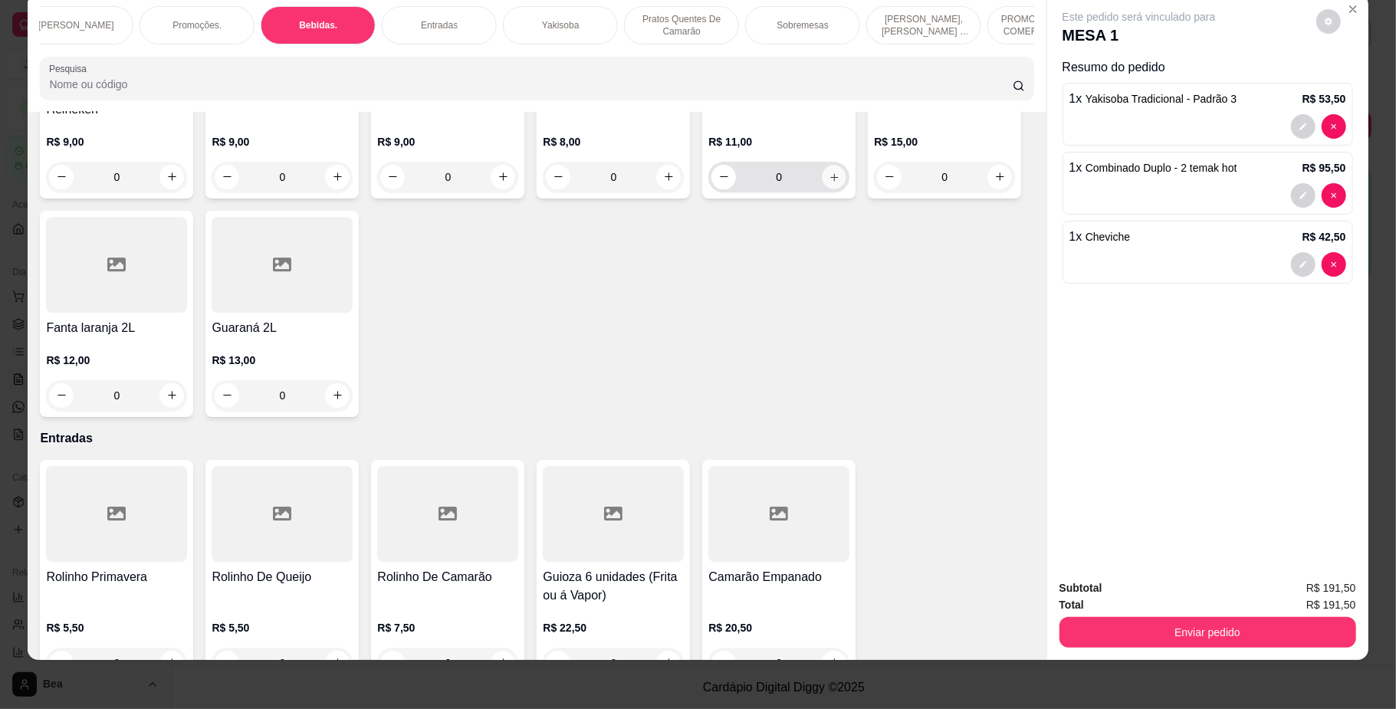
click at [829, 182] on icon "increase-product-quantity" at bounding box center [835, 177] width 12 height 12
type input "1"
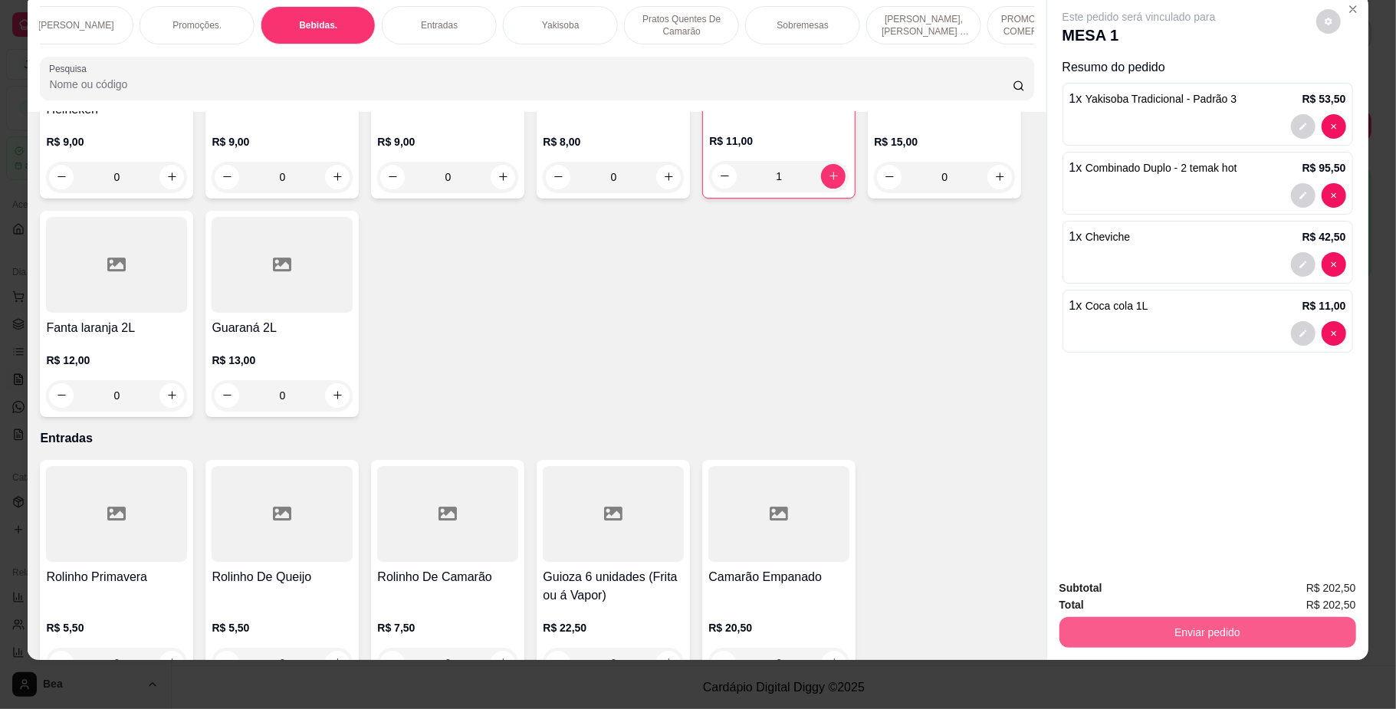
click at [1067, 633] on button "Enviar pedido" at bounding box center [1208, 632] width 297 height 31
click at [1120, 596] on button "Não registrar e enviar pedido" at bounding box center [1155, 595] width 155 height 28
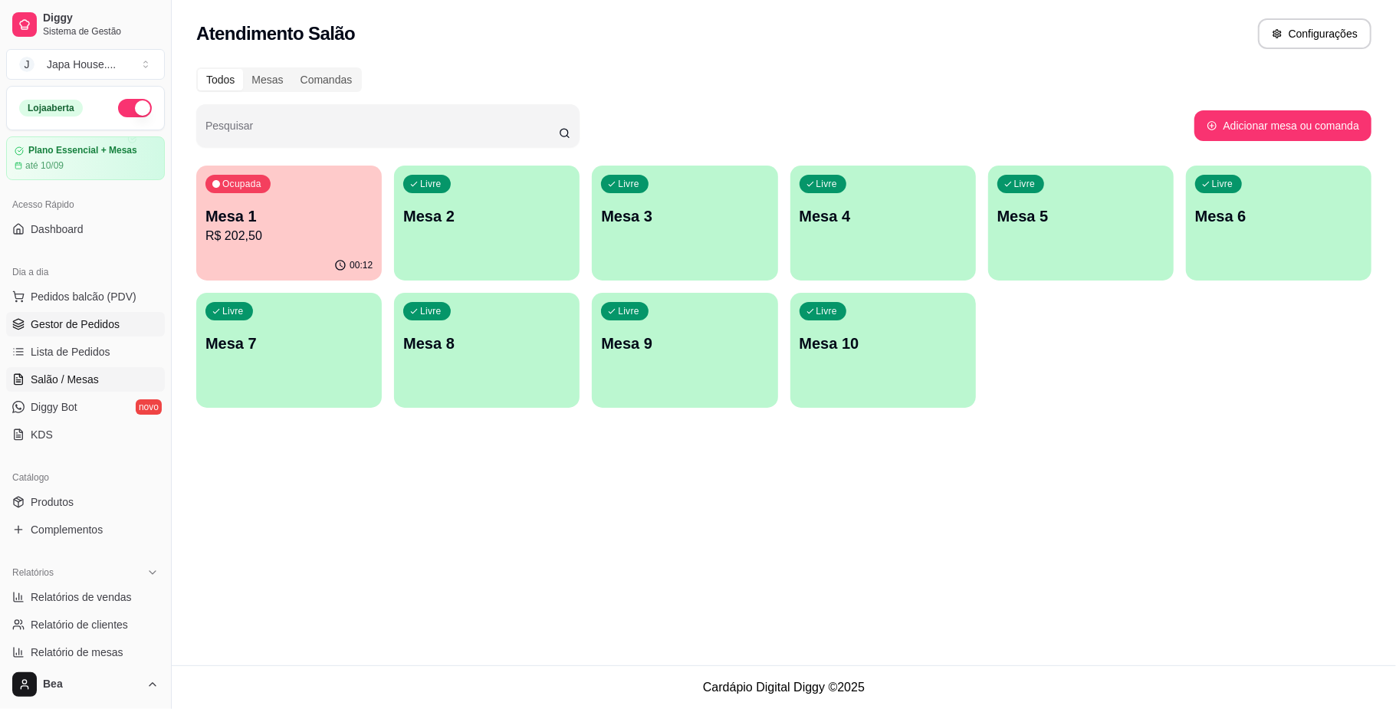
click at [87, 314] on link "Gestor de Pedidos" at bounding box center [85, 324] width 159 height 25
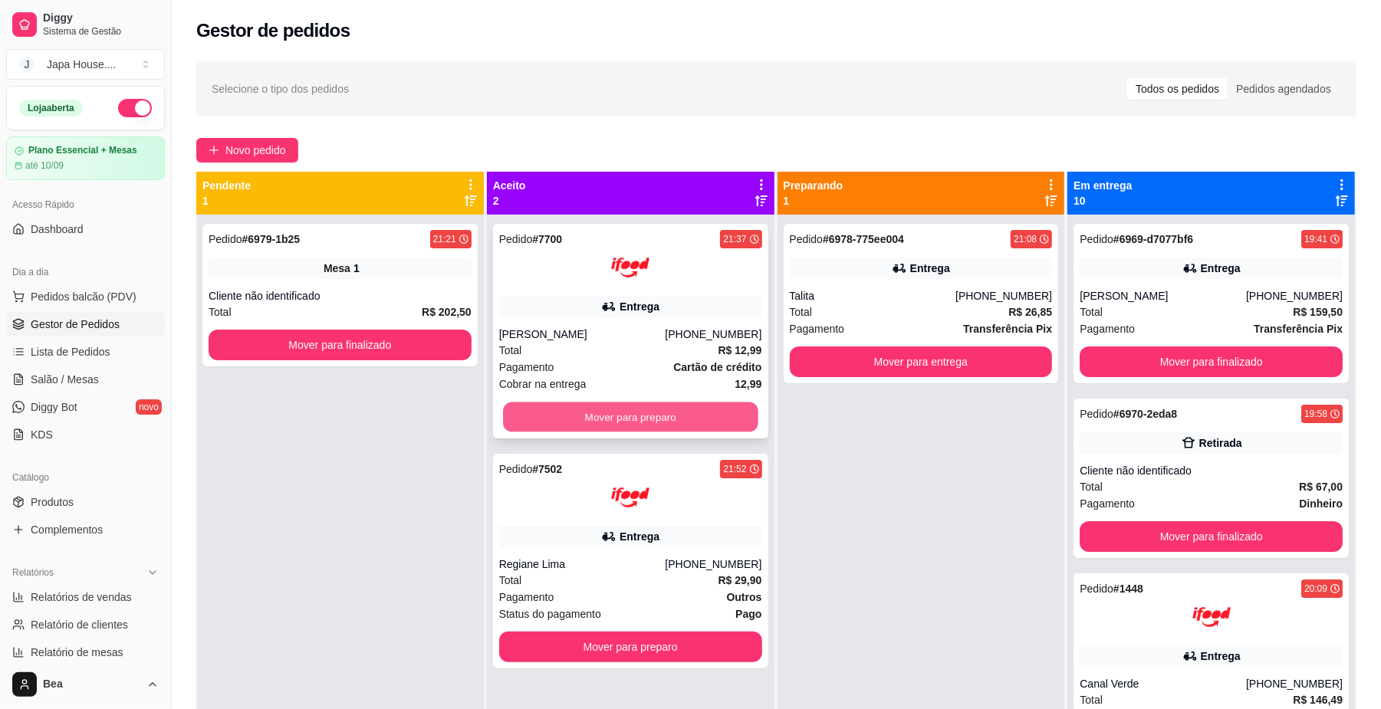
click at [589, 419] on button "Mover para preparo" at bounding box center [630, 418] width 255 height 30
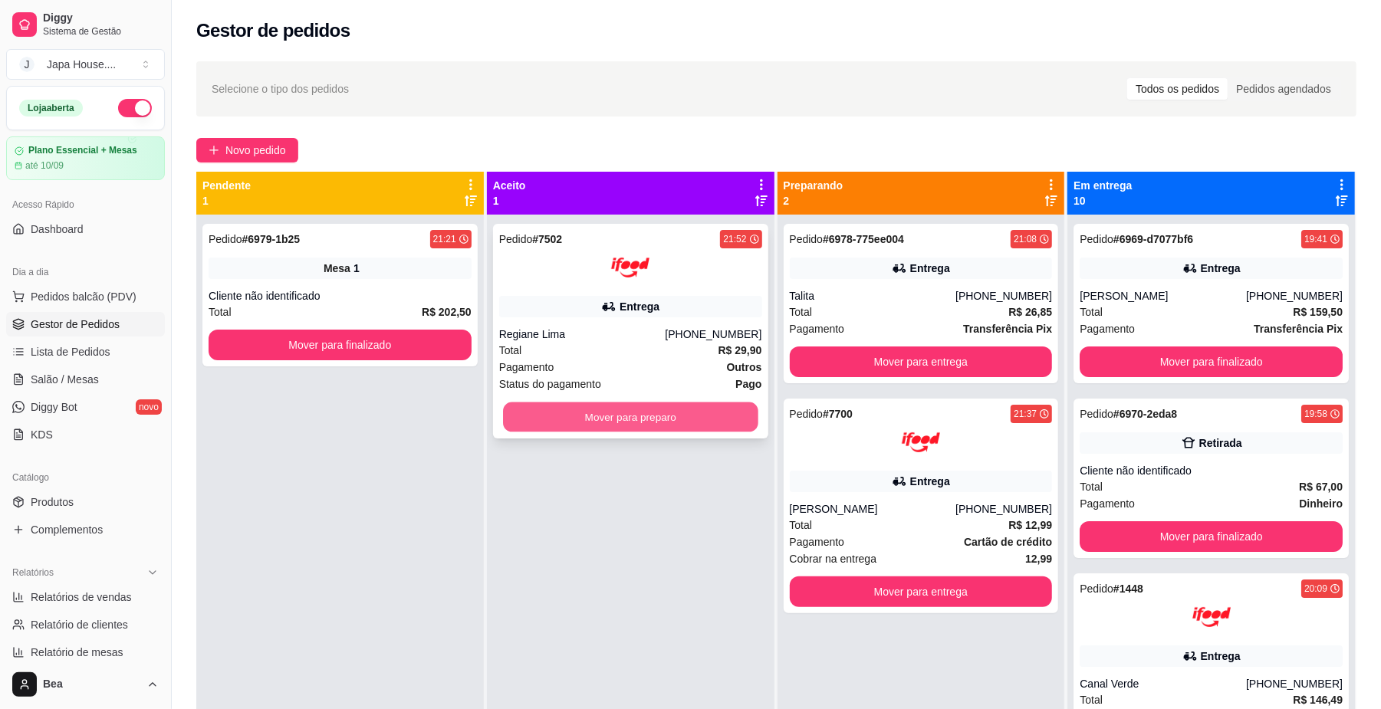
click at [589, 414] on button "Mover para preparo" at bounding box center [630, 418] width 255 height 30
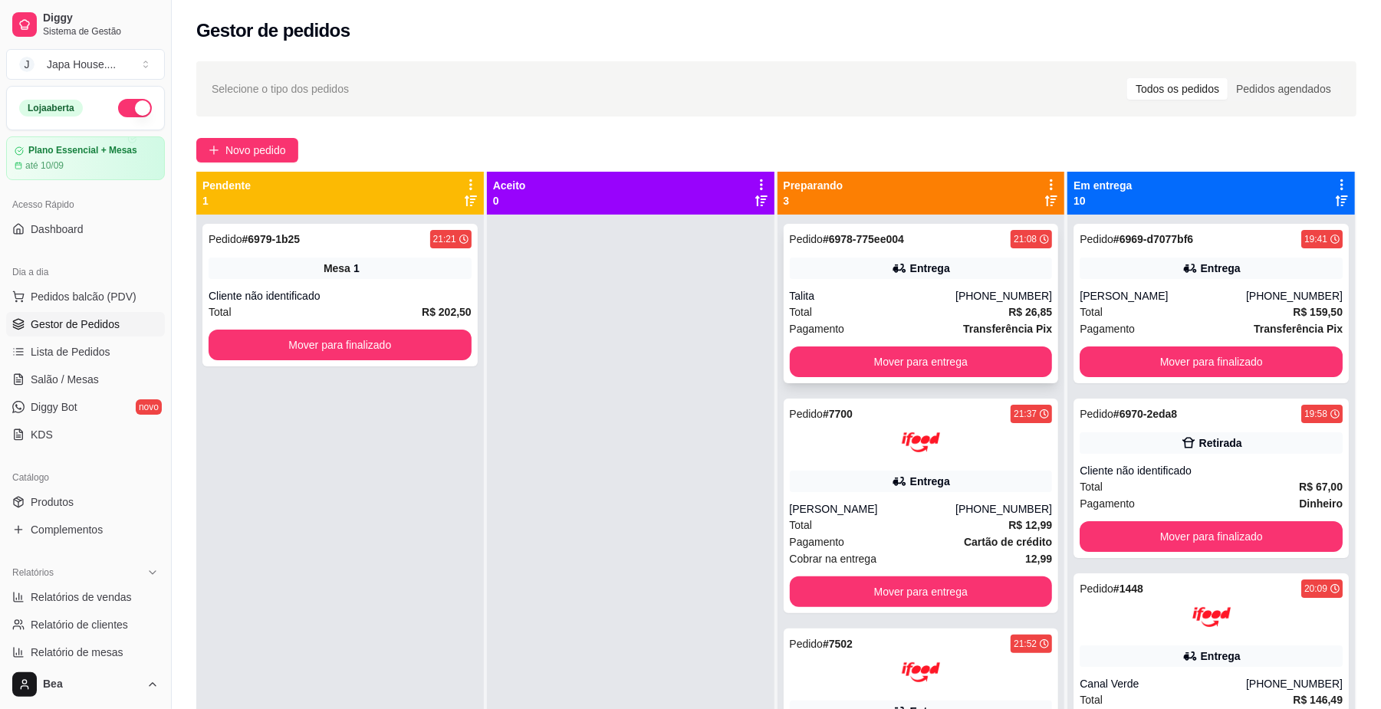
click at [843, 293] on div "Talita" at bounding box center [873, 295] width 166 height 15
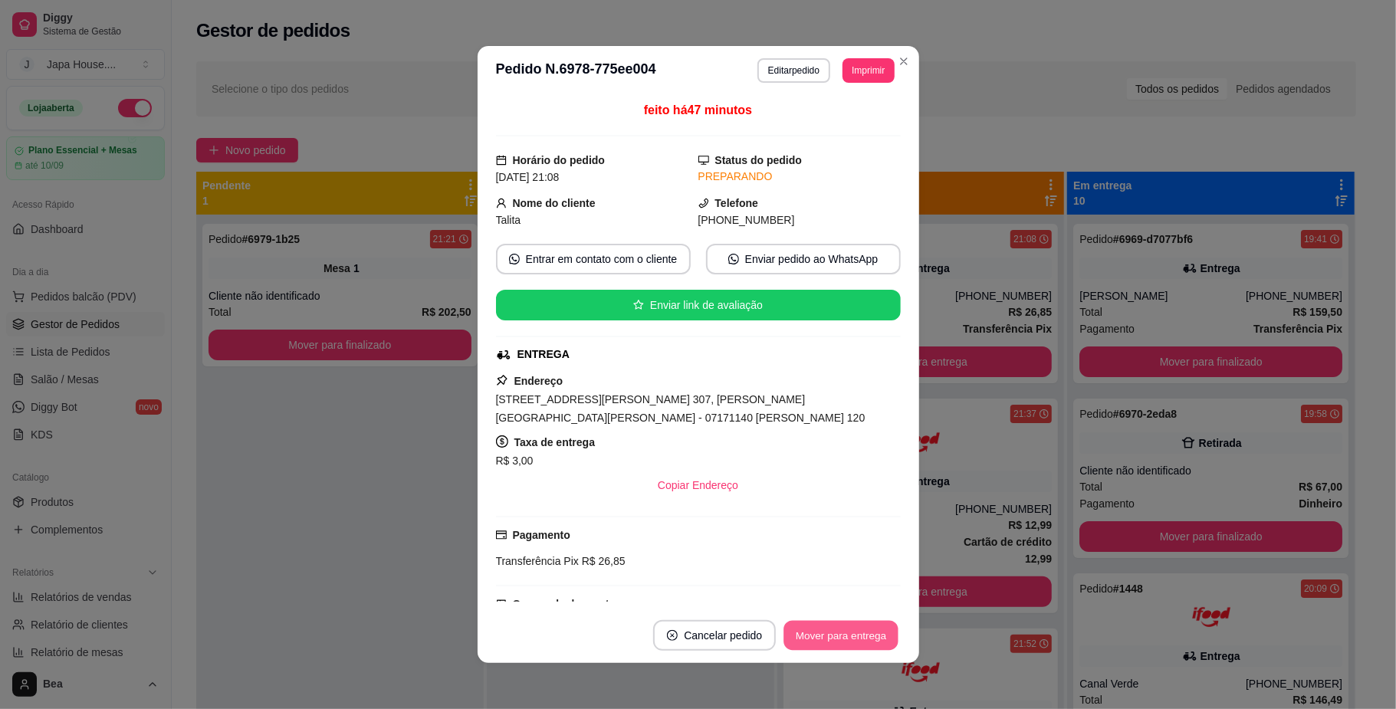
click at [830, 639] on button "Mover para entrega" at bounding box center [841, 636] width 115 height 30
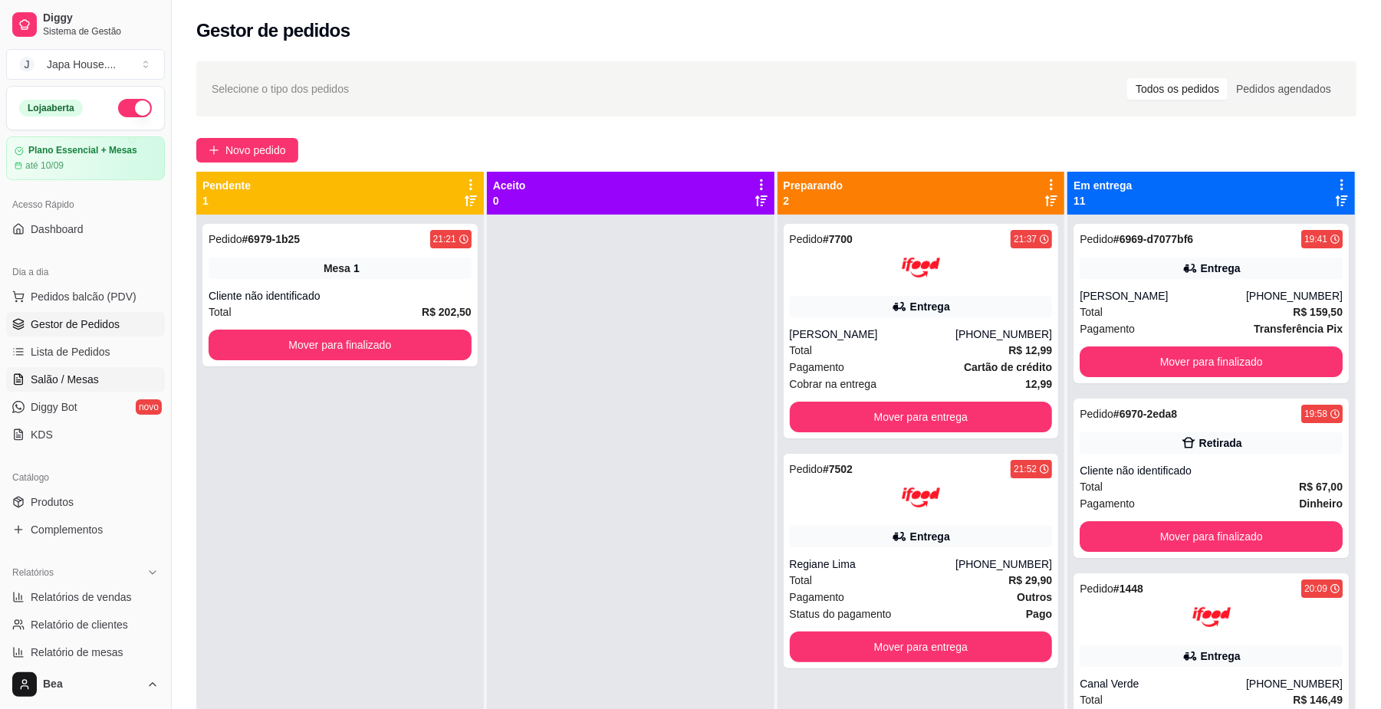
click at [84, 373] on span "Salão / Mesas" at bounding box center [65, 379] width 68 height 15
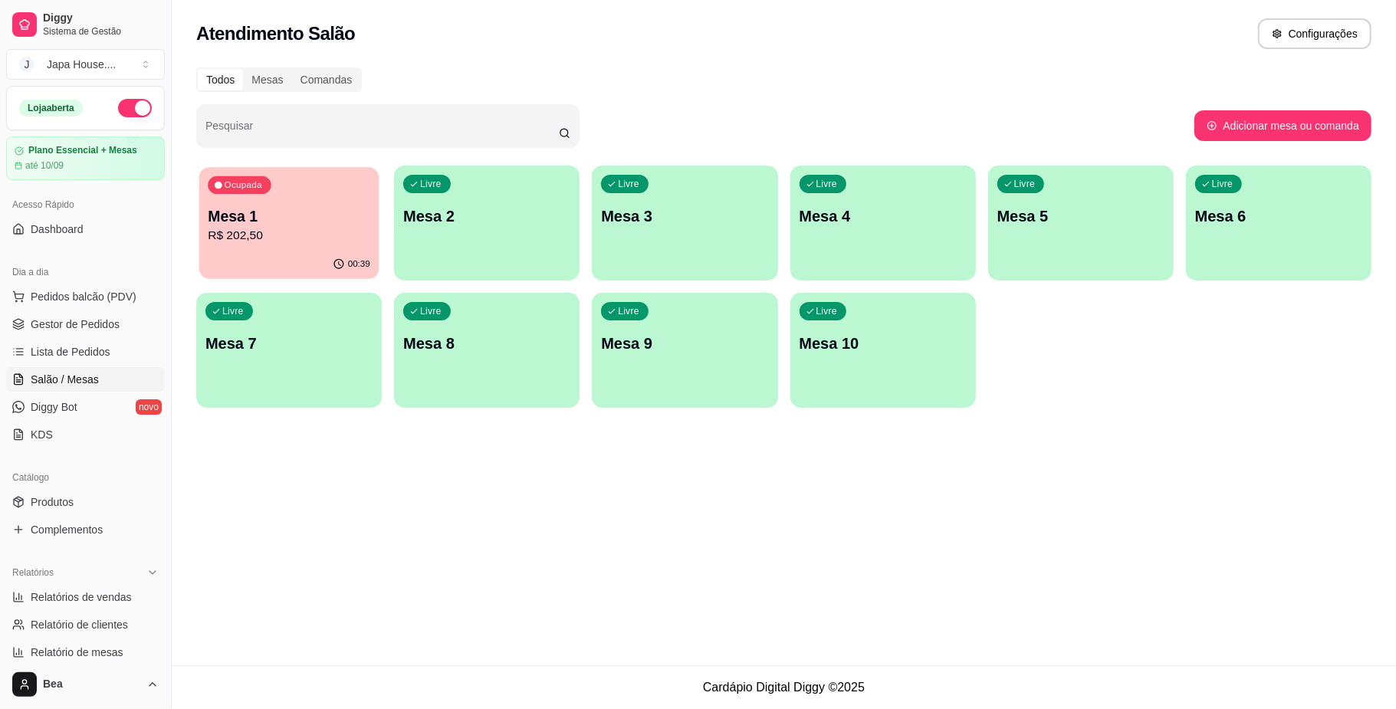
click at [290, 246] on div "Ocupada Mesa 1 R$ 202,50" at bounding box center [289, 208] width 180 height 83
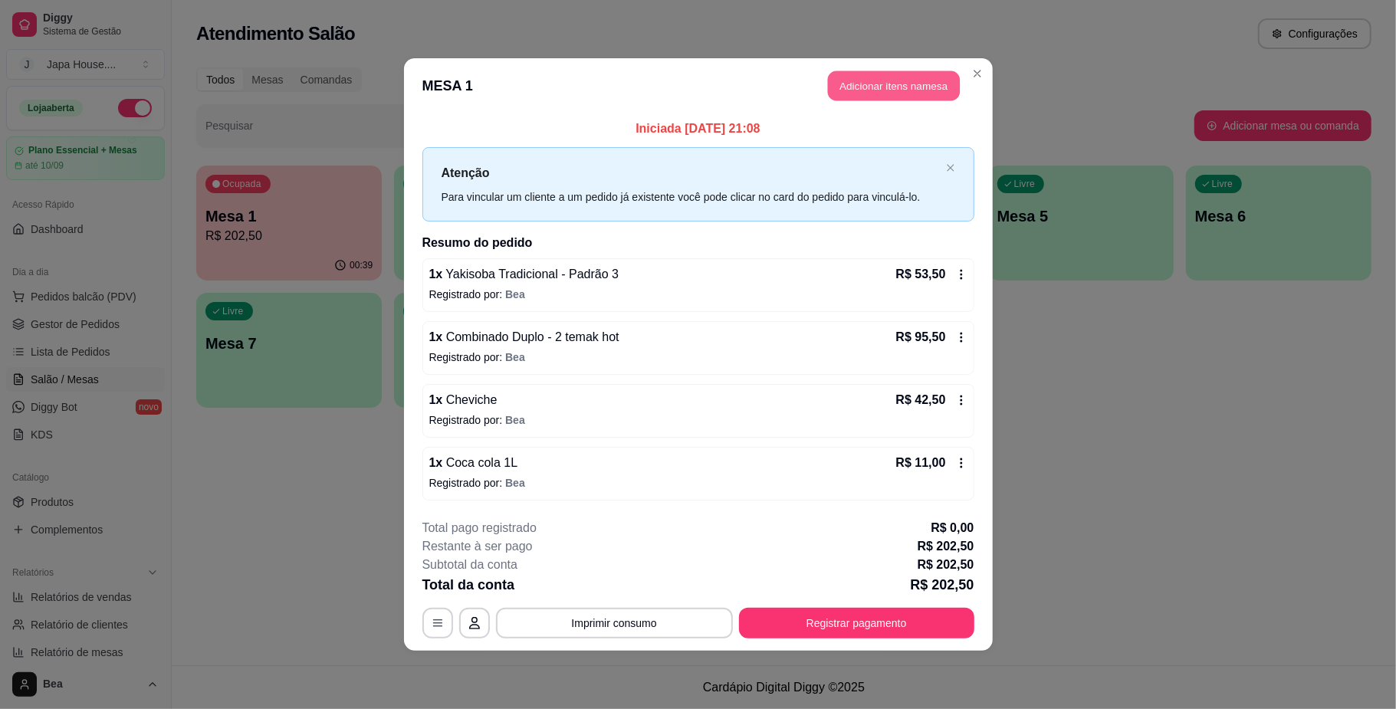
click at [905, 81] on button "Adicionar itens na mesa" at bounding box center [894, 86] width 132 height 30
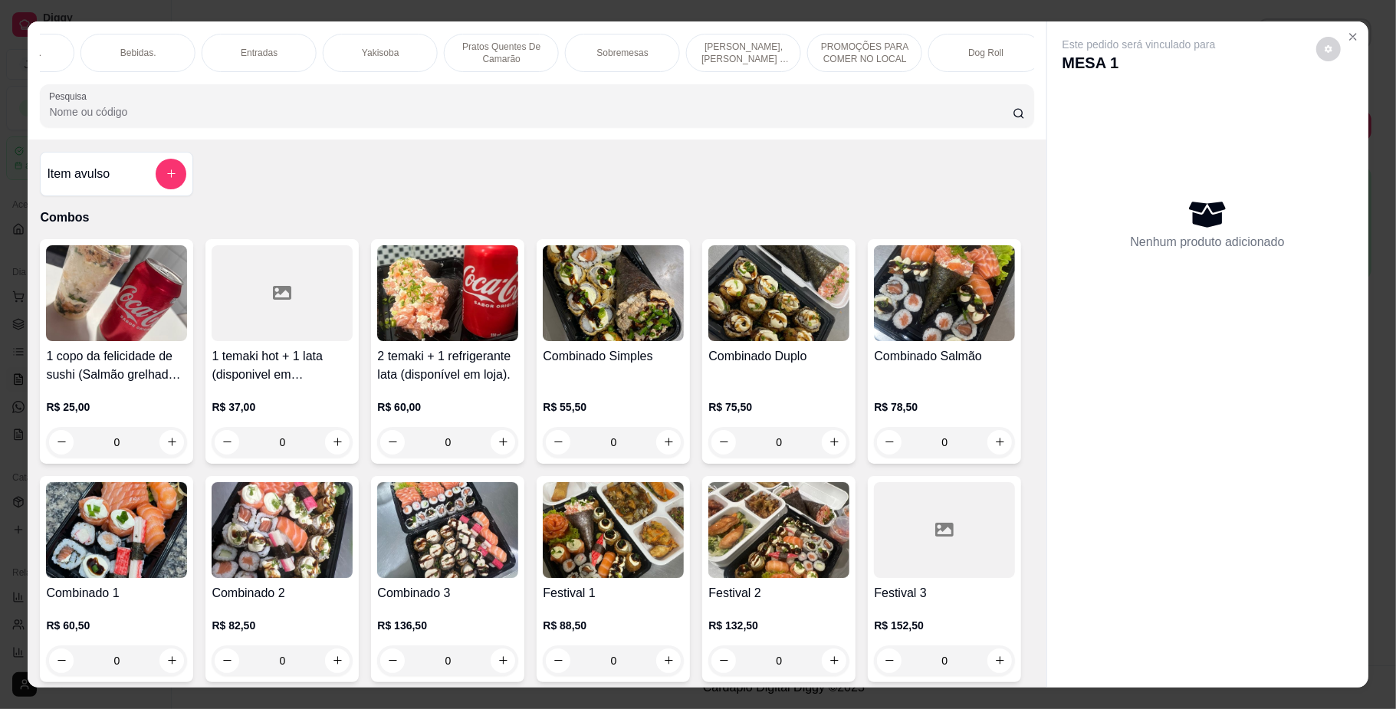
scroll to position [0, 1059]
click at [153, 49] on div "Bebidas." at bounding box center [128, 53] width 115 height 38
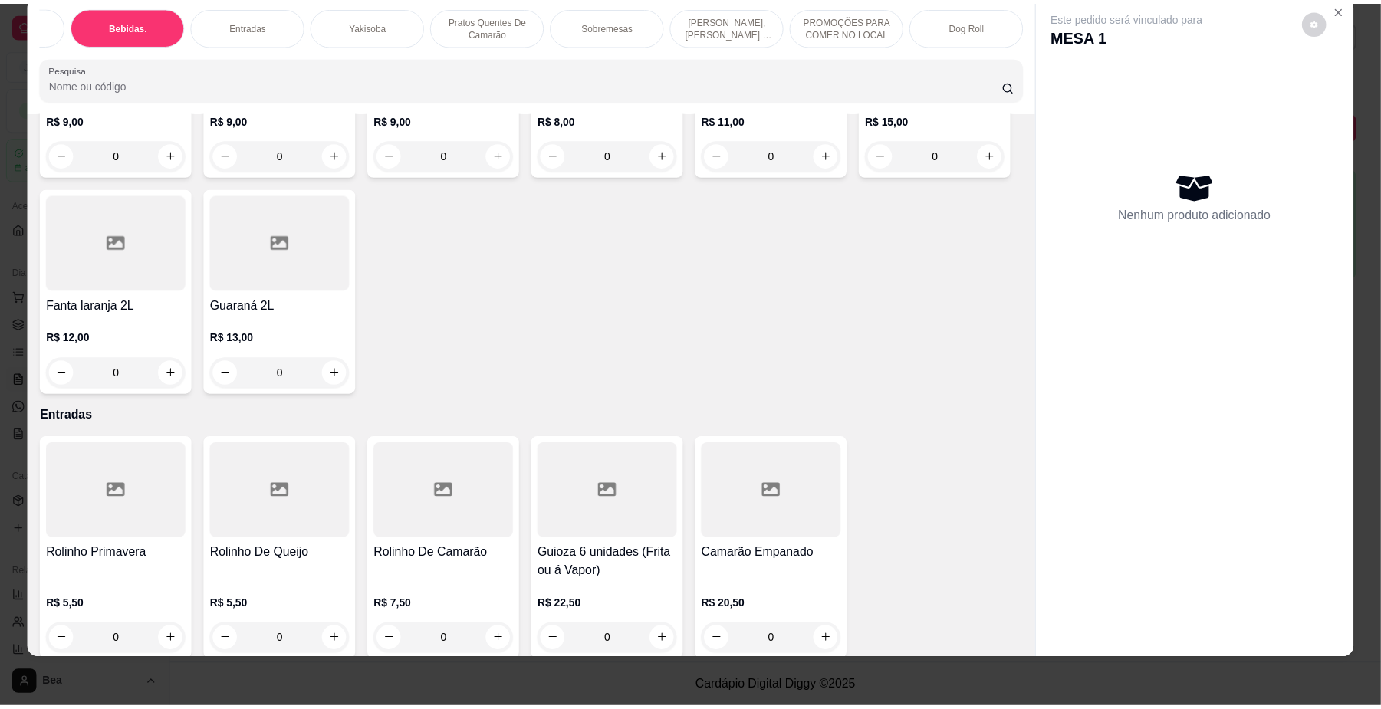
scroll to position [3736, 0]
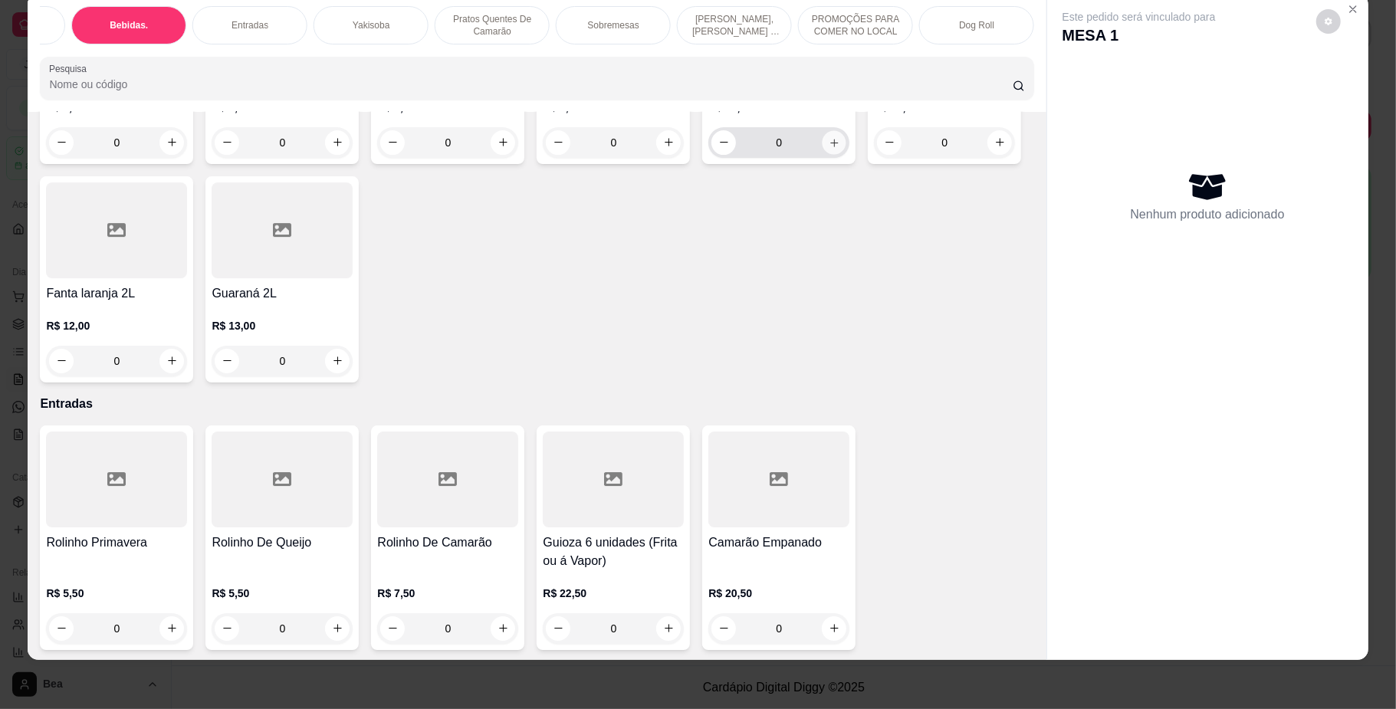
click at [823, 154] on button "increase-product-quantity" at bounding box center [835, 142] width 24 height 24
type input "1"
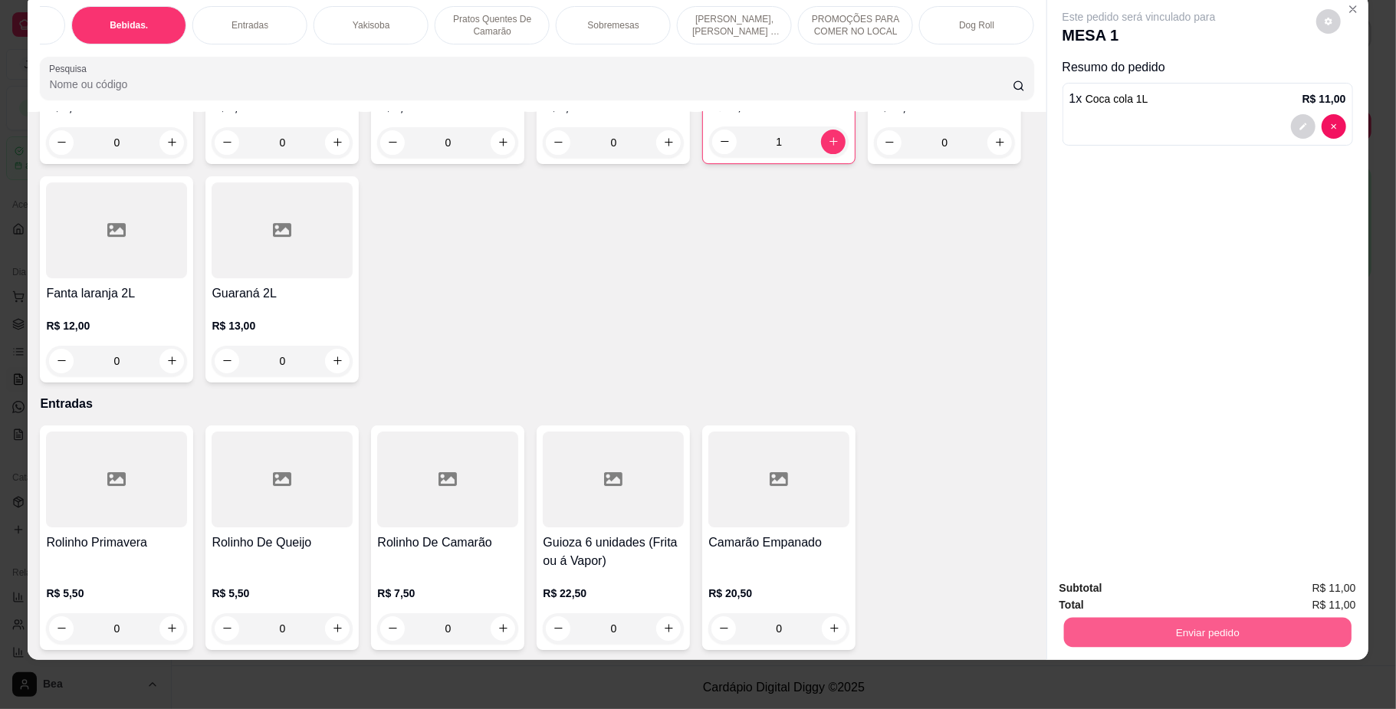
click at [1165, 623] on button "Enviar pedido" at bounding box center [1207, 633] width 288 height 30
click at [1150, 596] on button "Não registrar e enviar pedido" at bounding box center [1155, 595] width 155 height 28
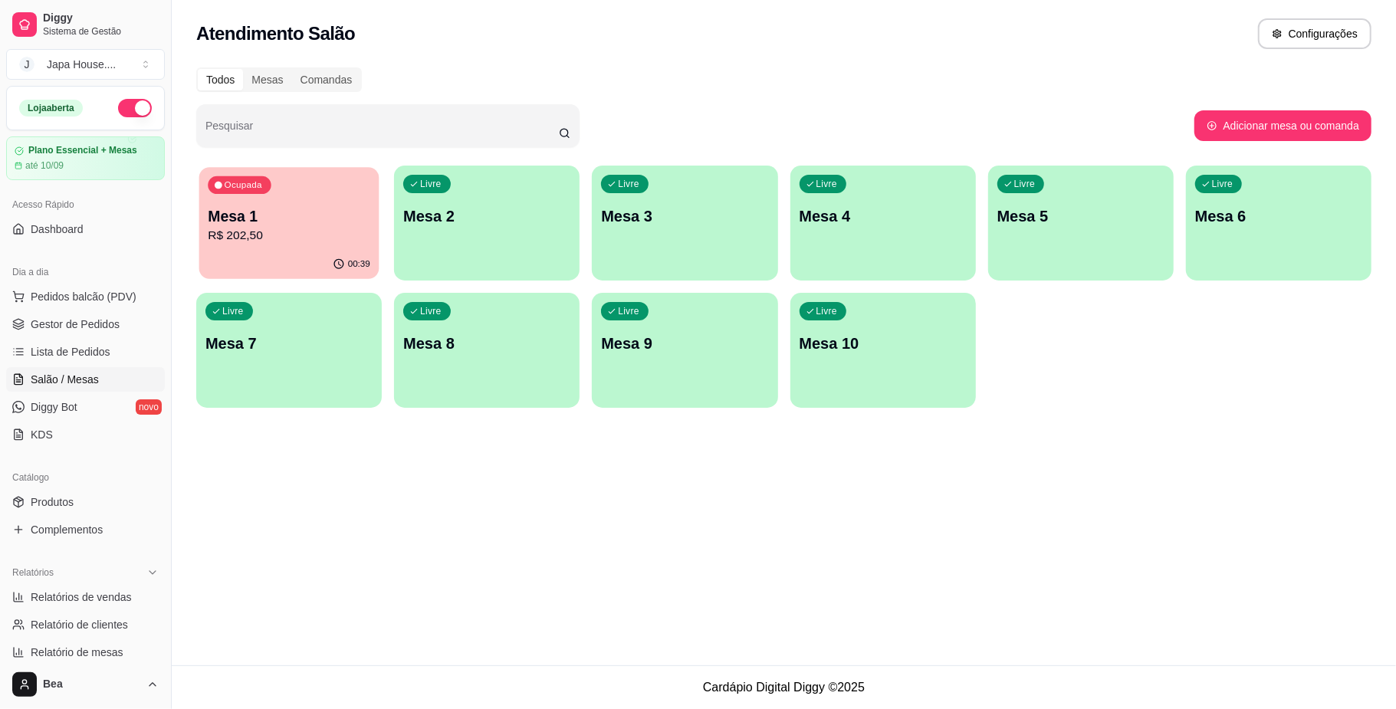
click at [290, 240] on p "R$ 202,50" at bounding box center [289, 236] width 163 height 18
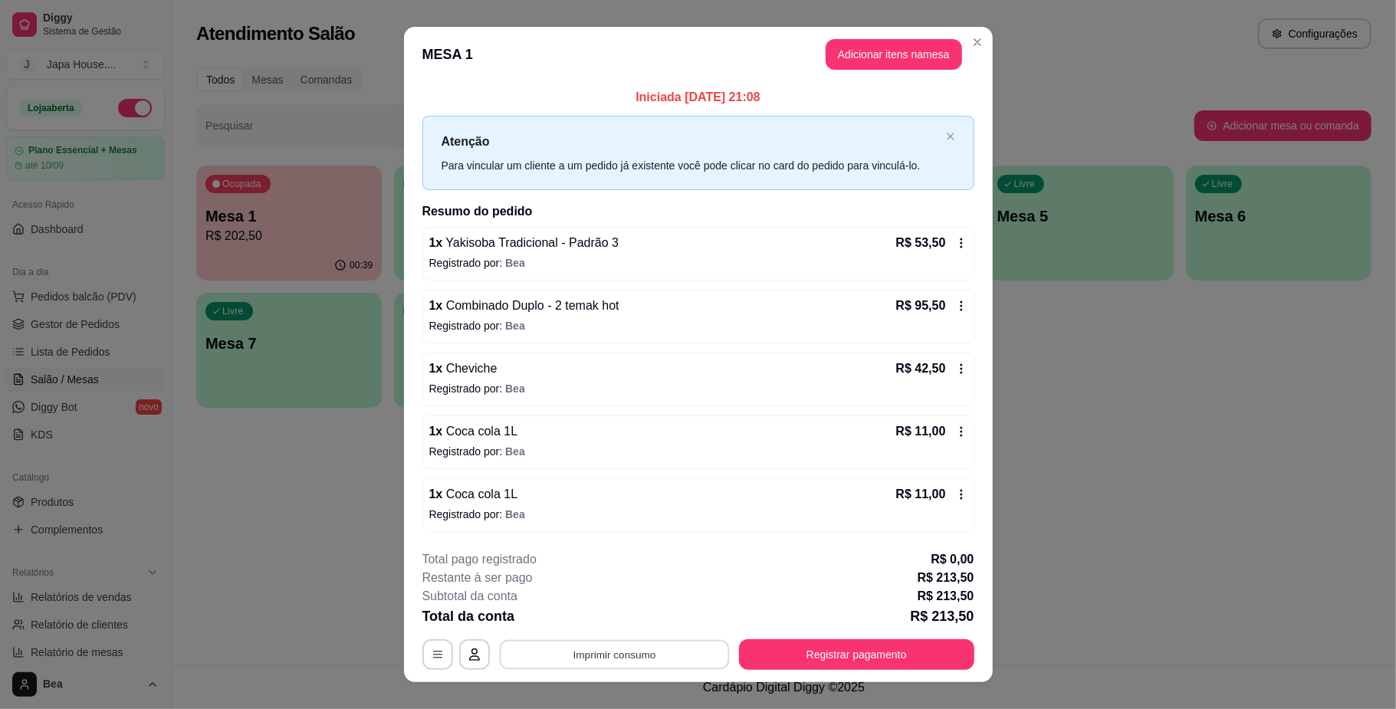
click at [639, 654] on button "Imprimir consumo" at bounding box center [614, 655] width 230 height 30
click at [623, 618] on button "IMPRESSORA" at bounding box center [610, 621] width 107 height 24
click at [777, 653] on button "Registrar pagamento" at bounding box center [856, 655] width 228 height 30
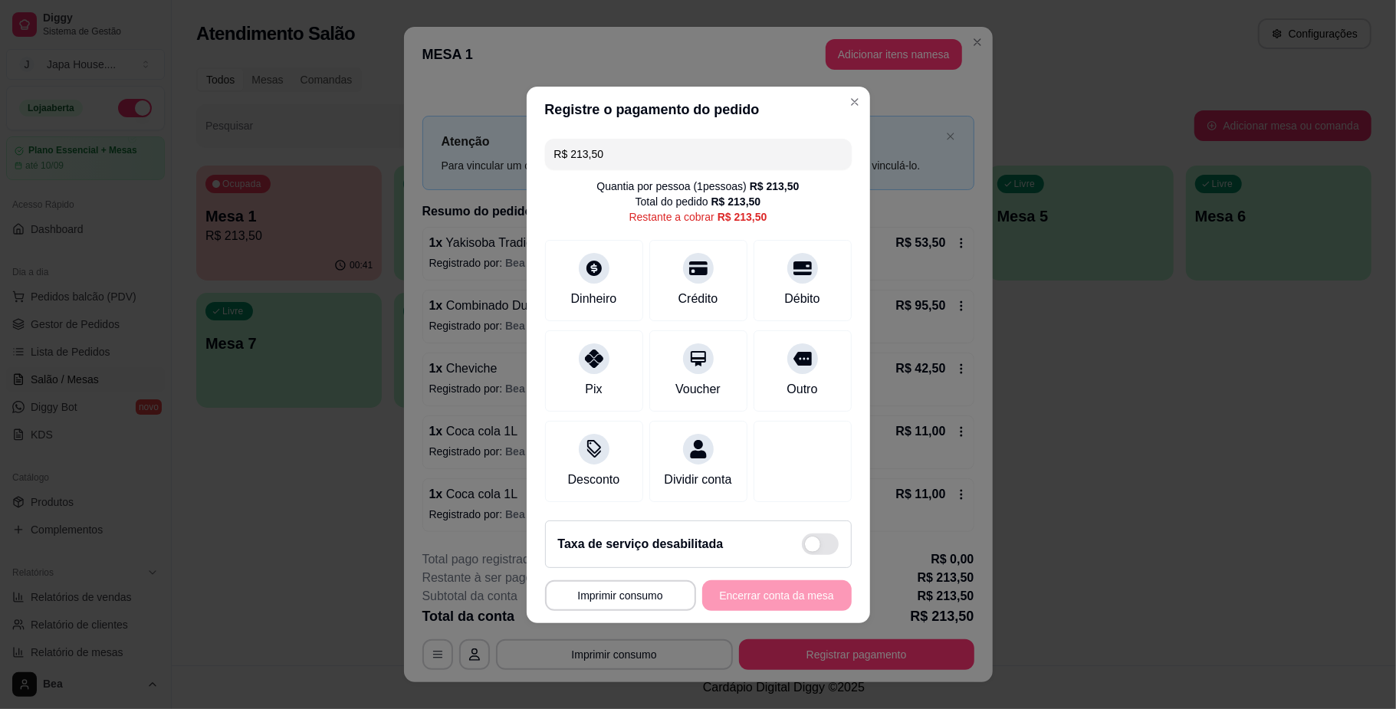
click at [663, 155] on input "R$ 213,50" at bounding box center [698, 154] width 288 height 31
click at [687, 139] on input "R$ 150,00" at bounding box center [698, 154] width 288 height 31
type input "R$ 150,00"
click at [851, 452] on div "R$ 150,00 Quantia por pessoa ( 1 pessoas) R$ 213,50 Total do pedido R$ 213,50 R…" at bounding box center [698, 321] width 343 height 376
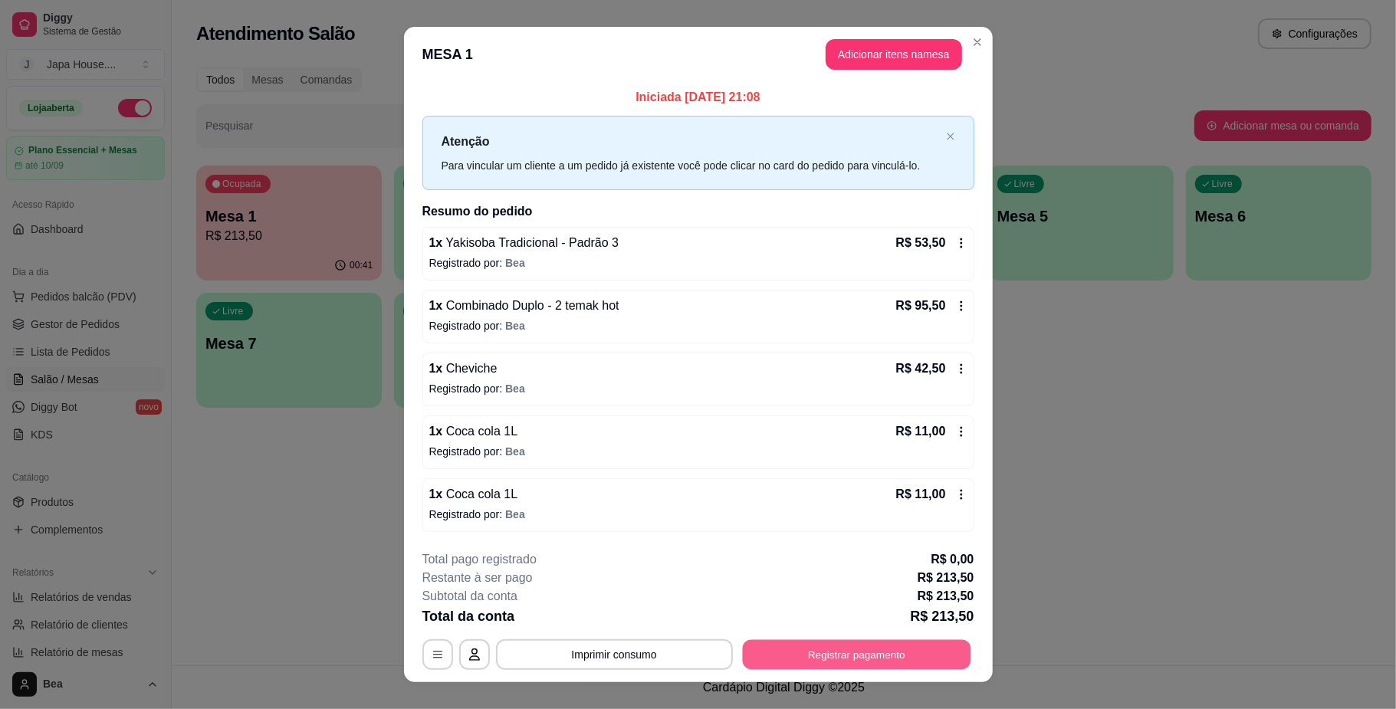
click at [800, 656] on button "Registrar pagamento" at bounding box center [856, 655] width 228 height 30
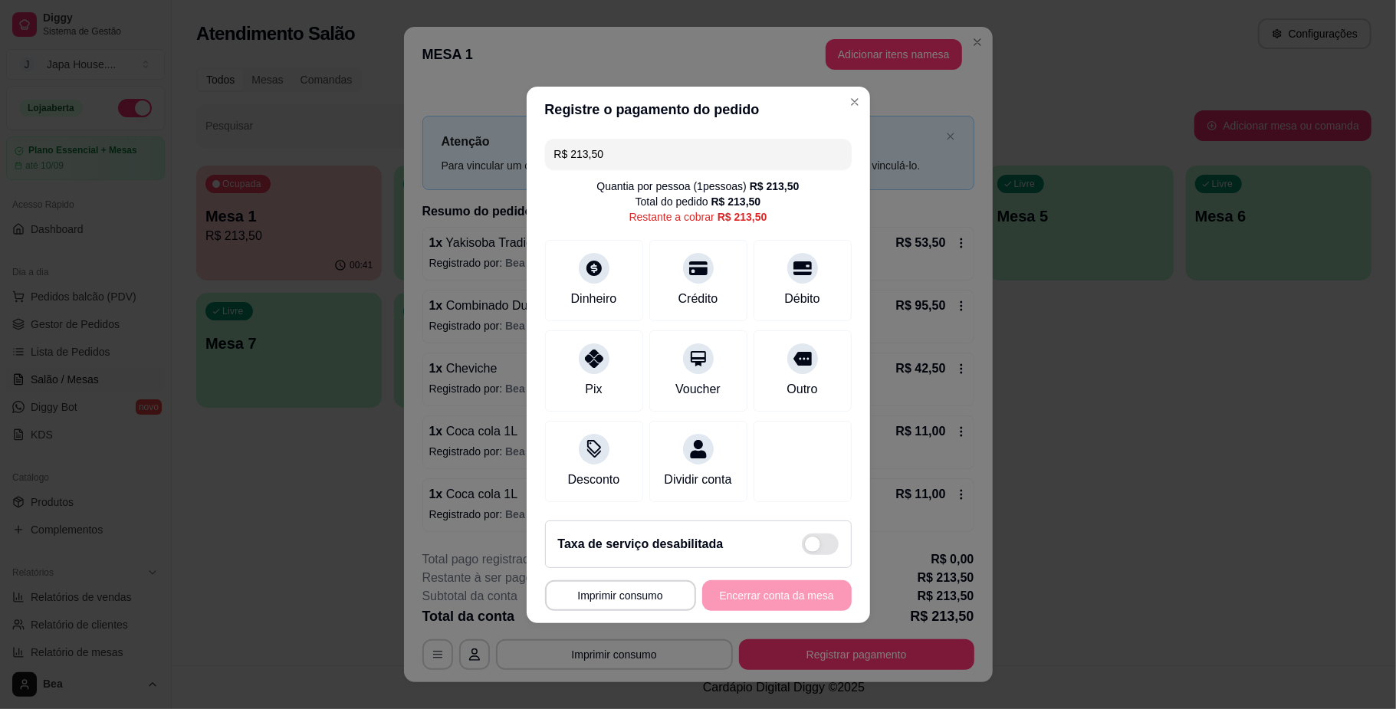
drag, startPoint x: 638, startPoint y: 149, endPoint x: 455, endPoint y: 163, distance: 183.8
click at [455, 163] on div "**********" at bounding box center [698, 354] width 1396 height 709
click at [695, 277] on div "Crédito" at bounding box center [698, 277] width 108 height 90
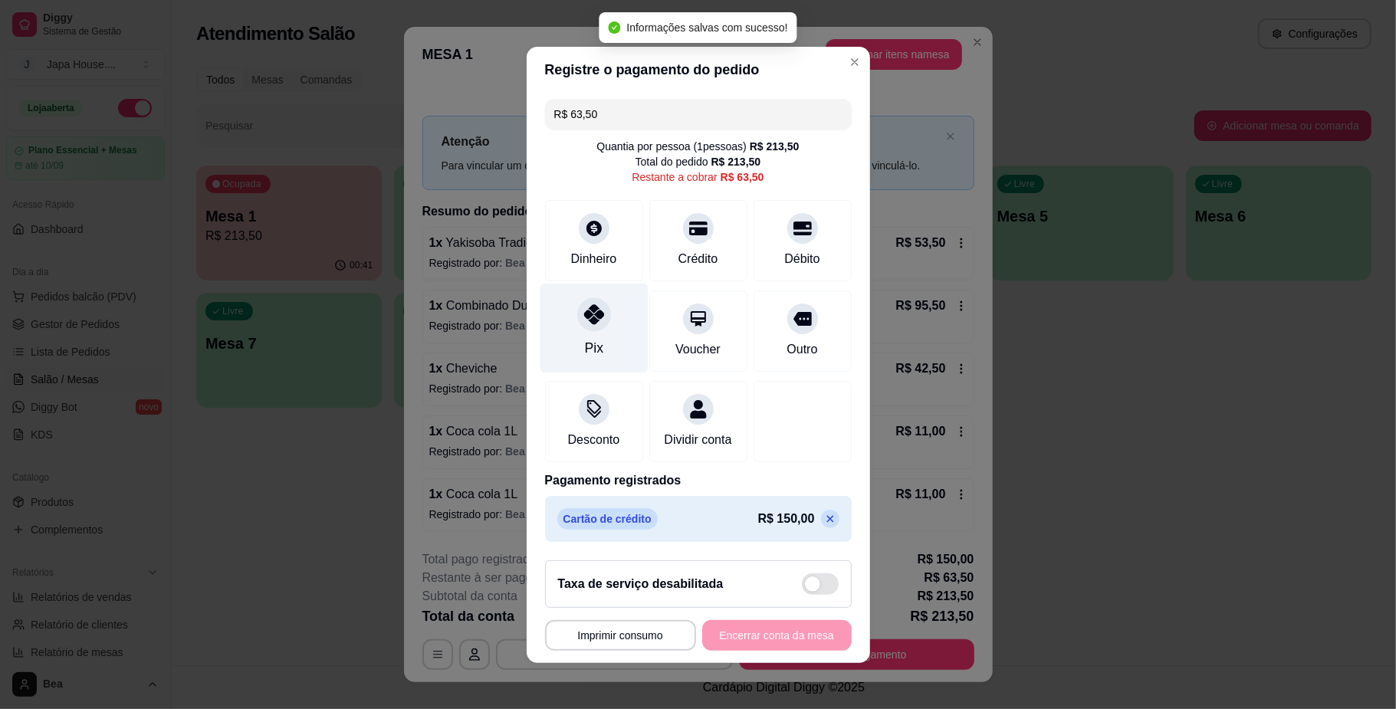
click at [566, 307] on div "Pix" at bounding box center [594, 328] width 108 height 90
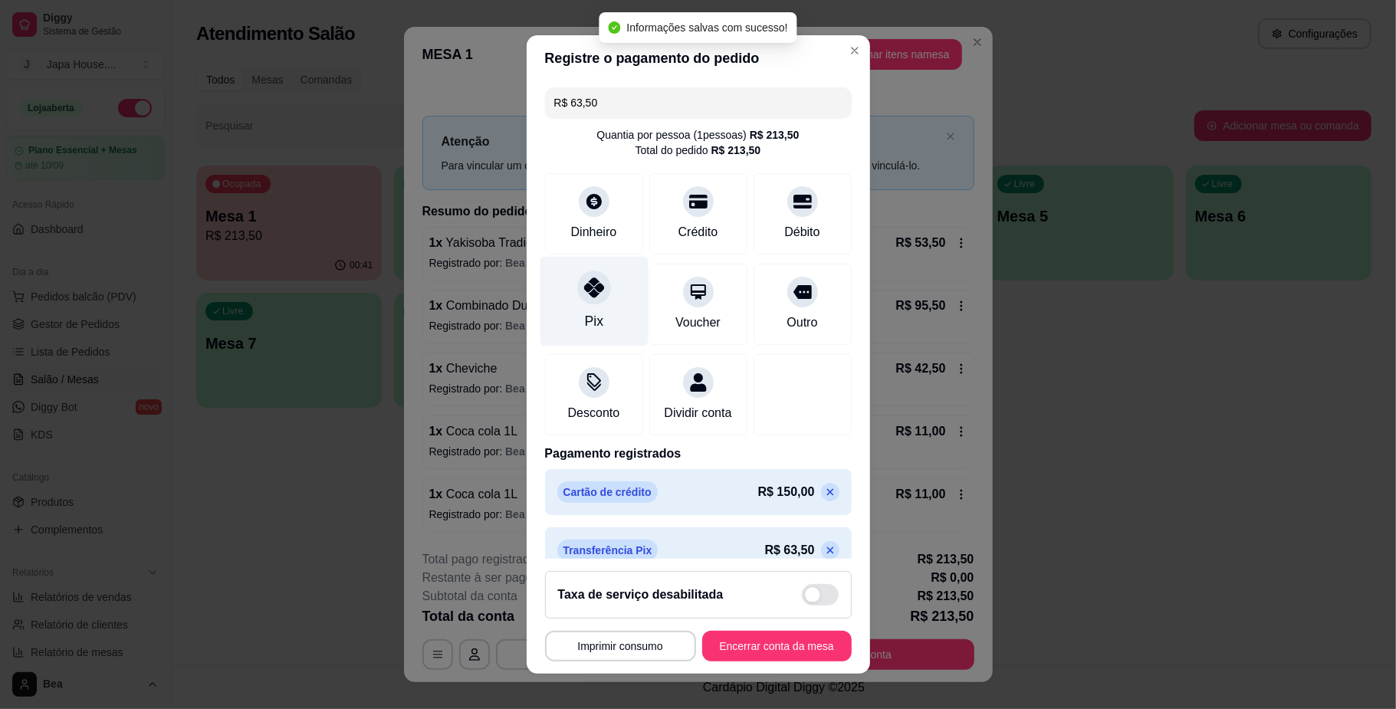
type input "R$ 0,00"
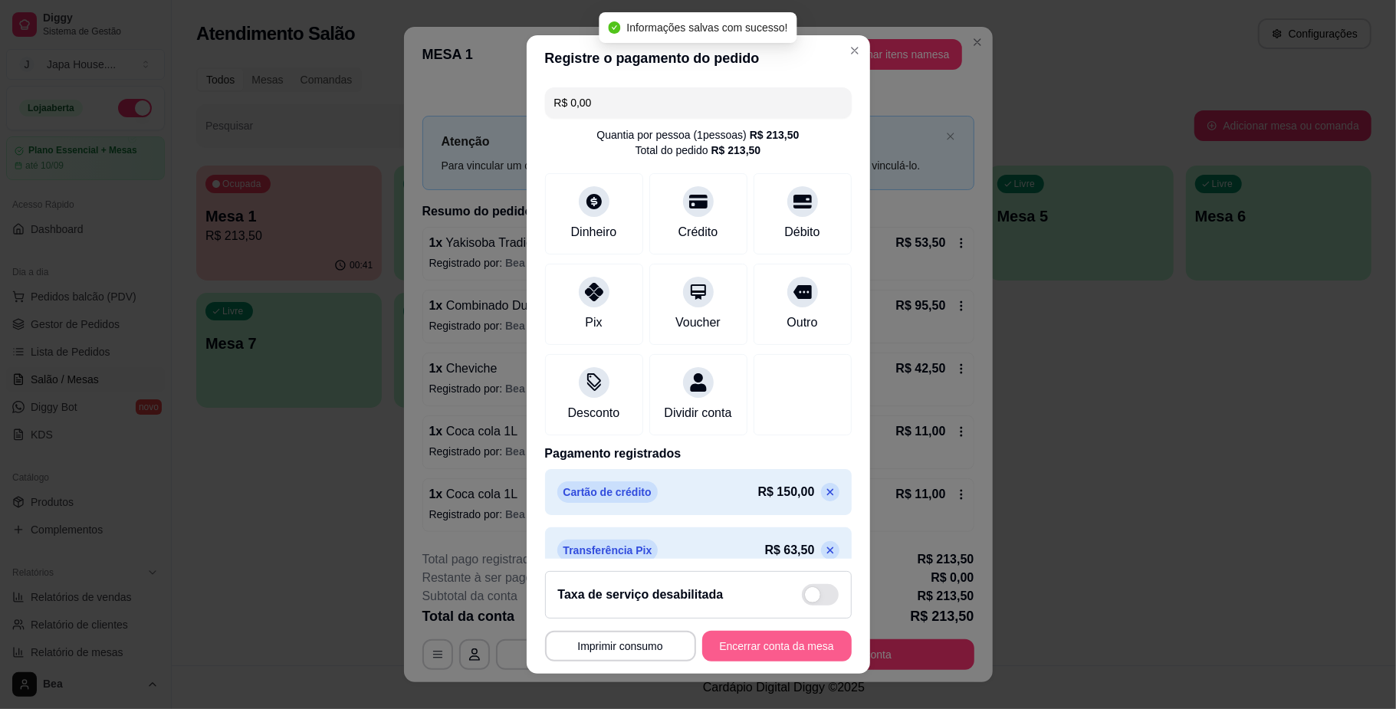
click at [789, 646] on button "Encerrar conta da mesa" at bounding box center [777, 646] width 150 height 31
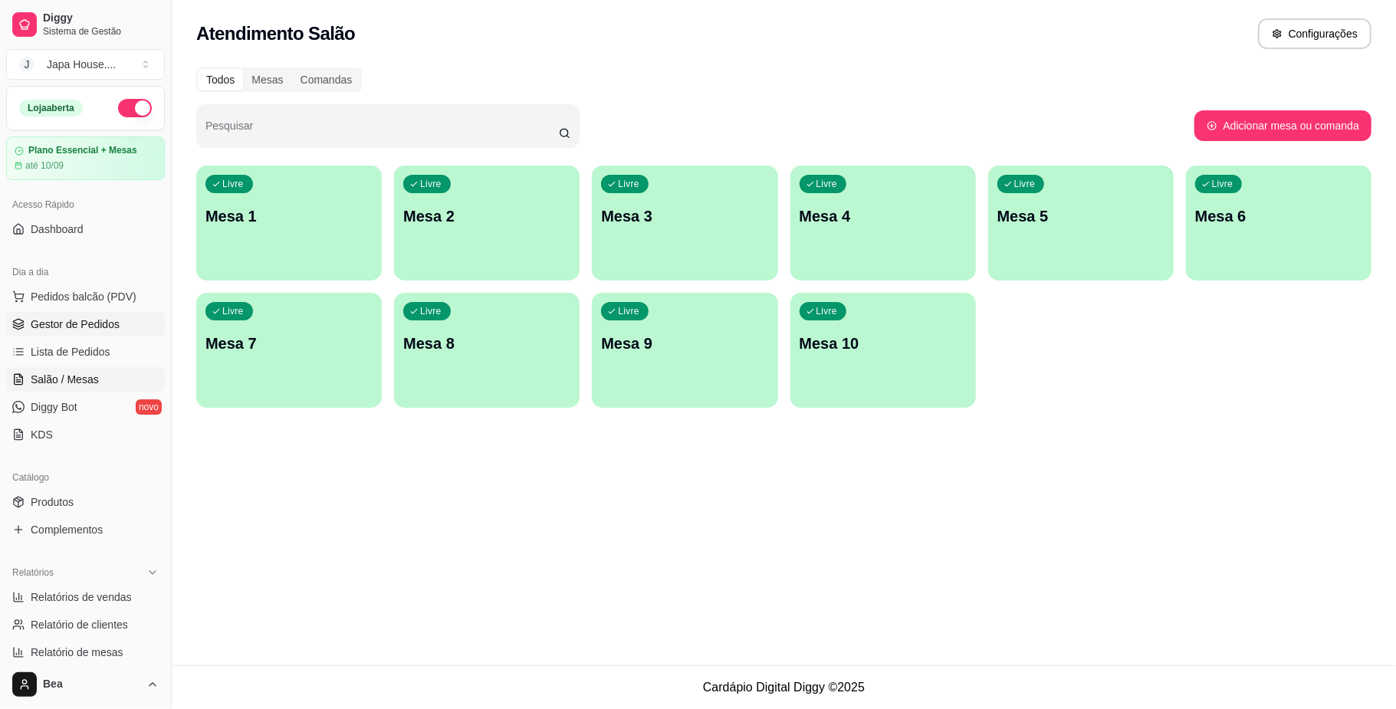
click at [103, 326] on span "Gestor de Pedidos" at bounding box center [75, 324] width 89 height 15
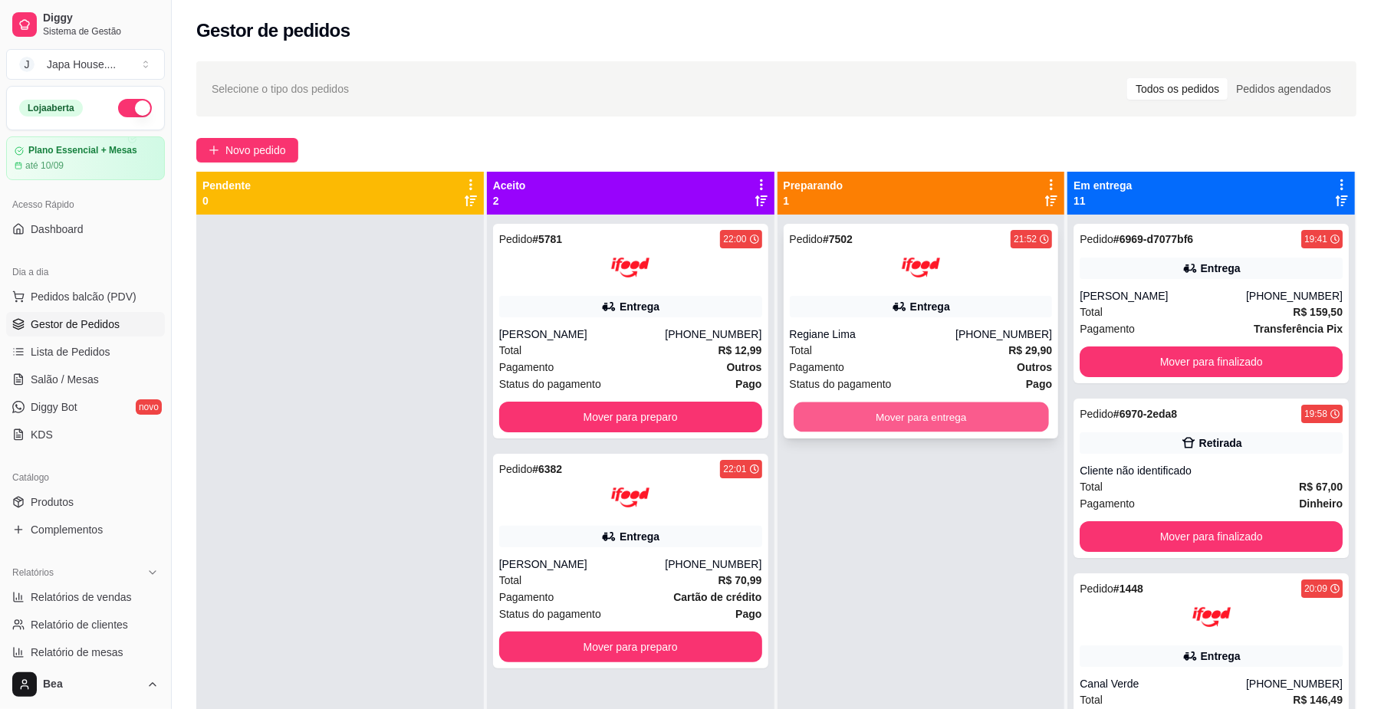
click at [808, 422] on button "Mover para entrega" at bounding box center [921, 418] width 255 height 30
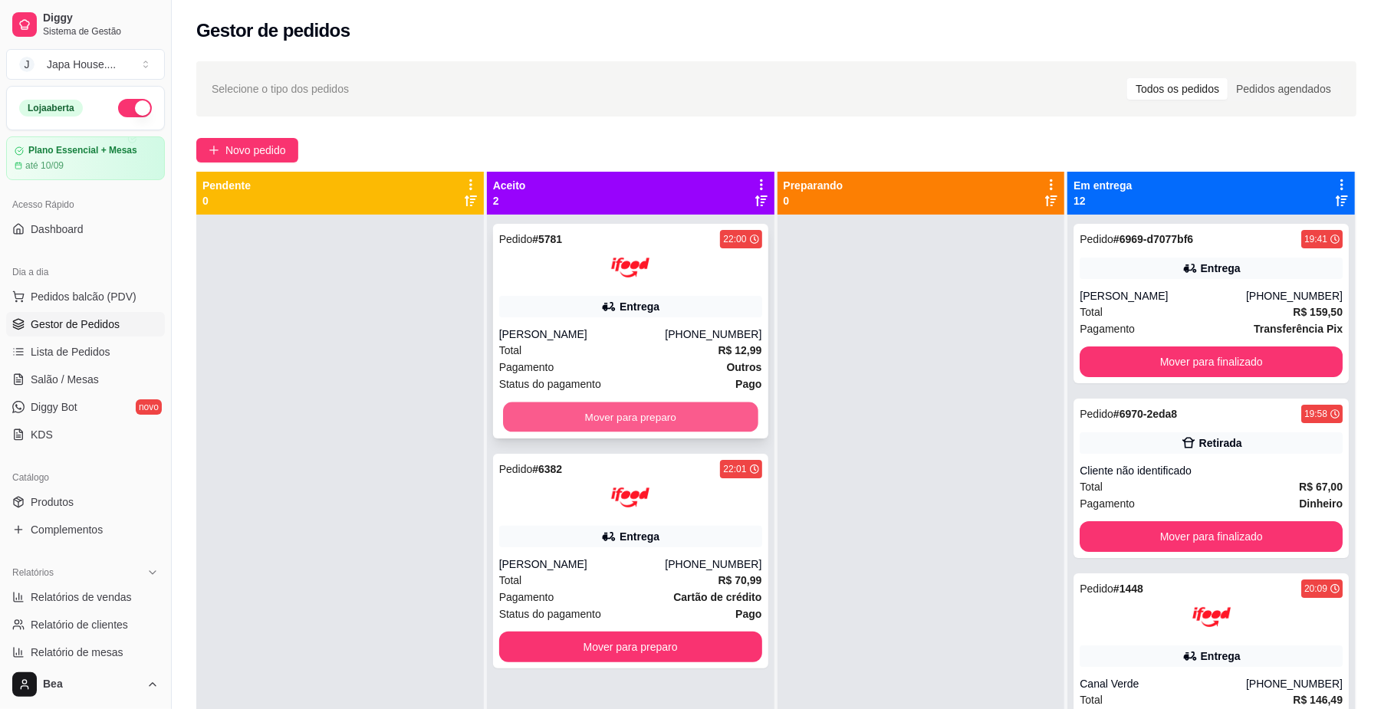
click at [730, 420] on button "Mover para preparo" at bounding box center [630, 418] width 255 height 30
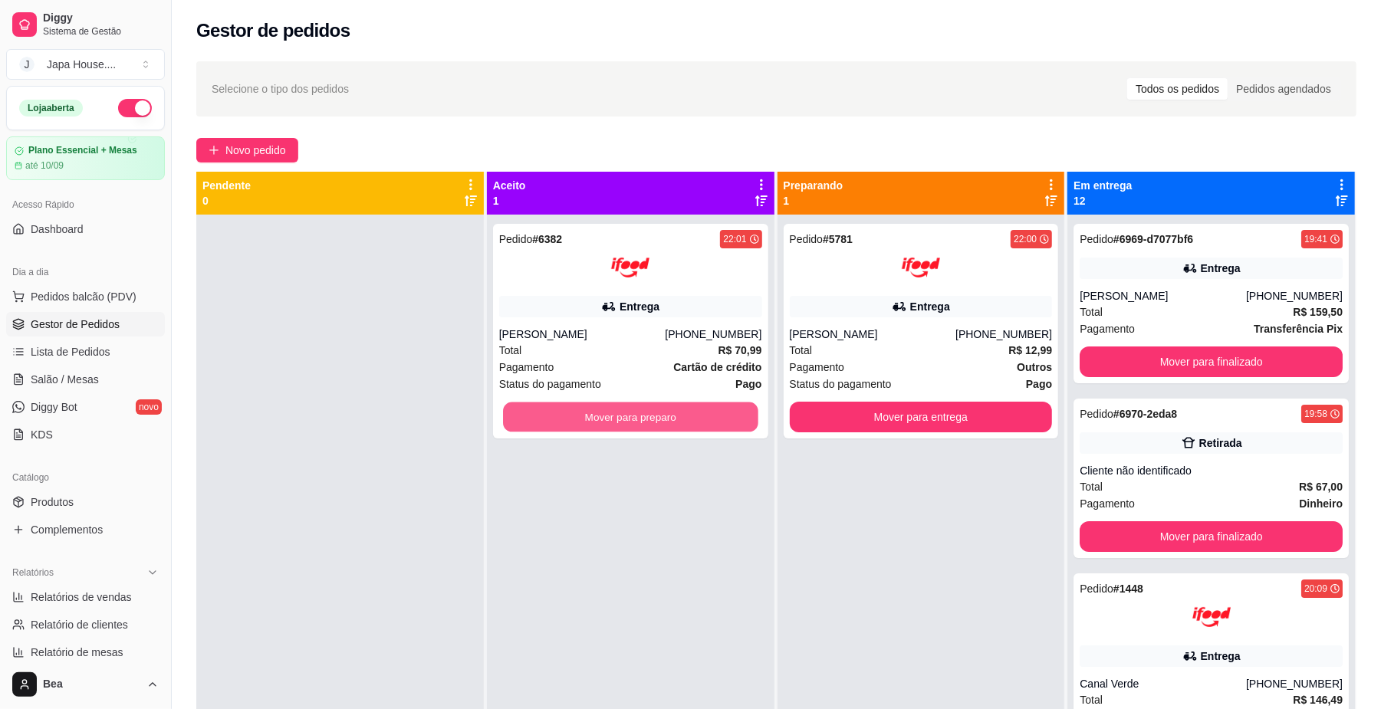
click at [730, 420] on button "Mover para preparo" at bounding box center [630, 418] width 255 height 30
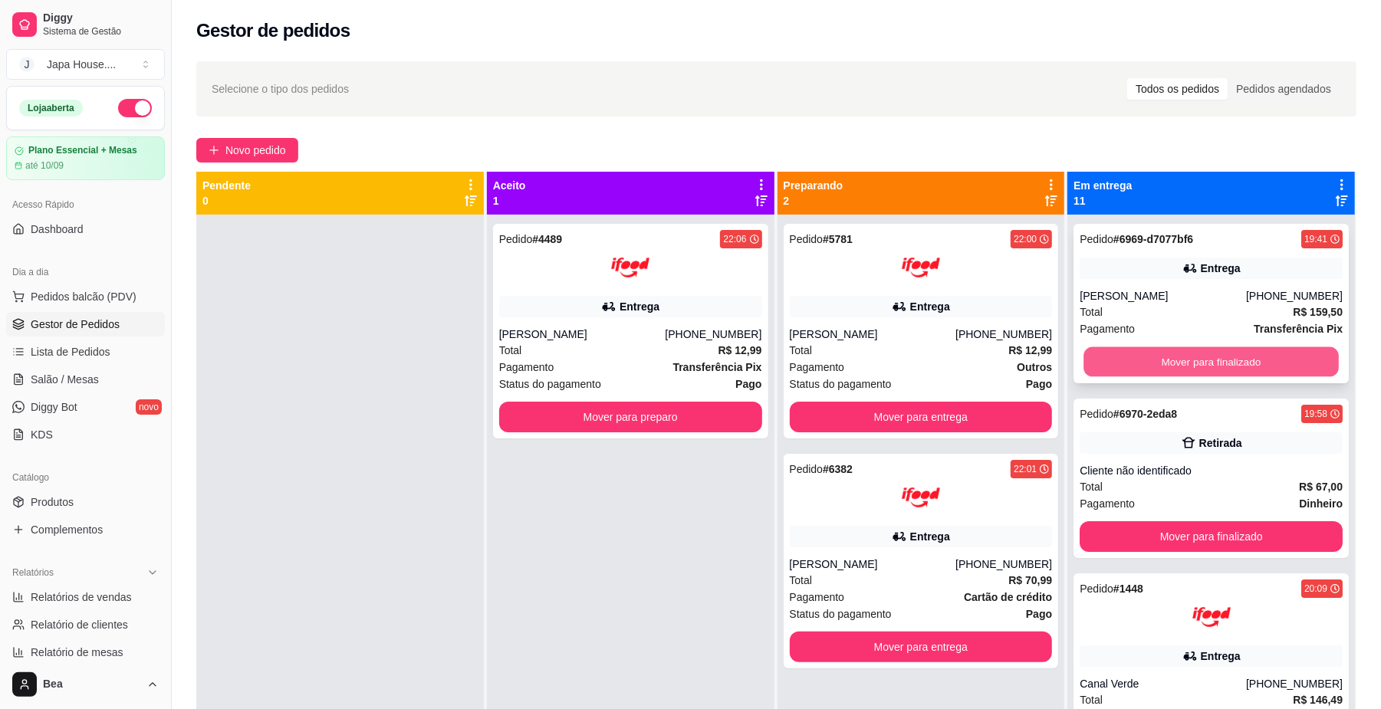
click at [1202, 369] on button "Mover para finalizado" at bounding box center [1210, 362] width 255 height 30
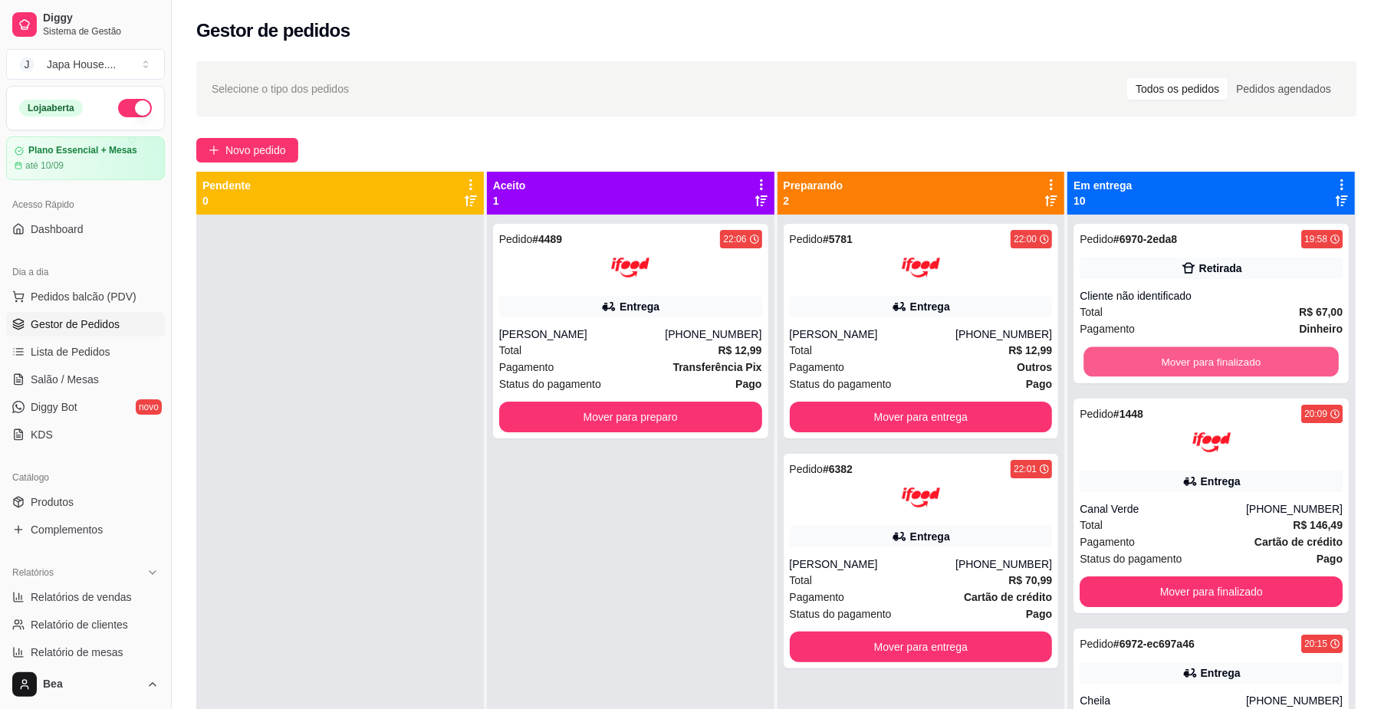
click at [1202, 369] on button "Mover para finalizado" at bounding box center [1210, 362] width 255 height 30
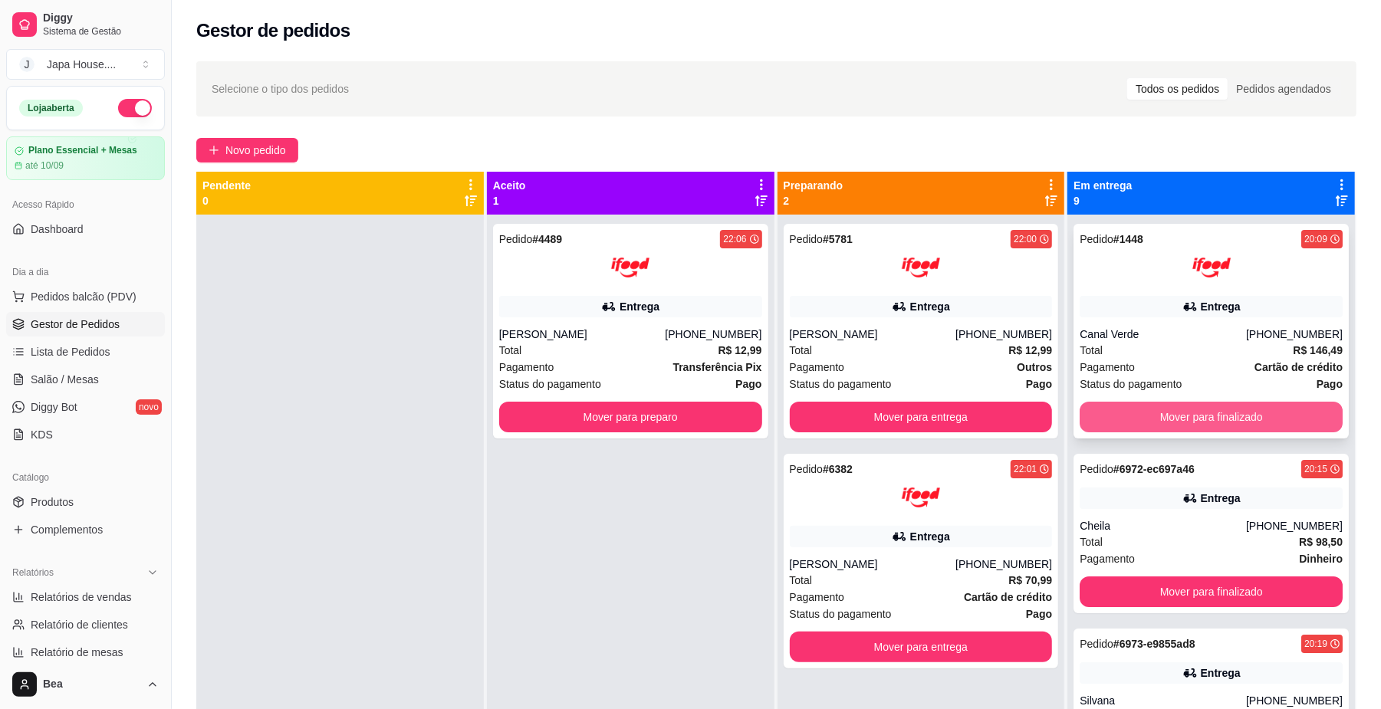
click at [1194, 408] on button "Mover para finalizado" at bounding box center [1211, 417] width 263 height 31
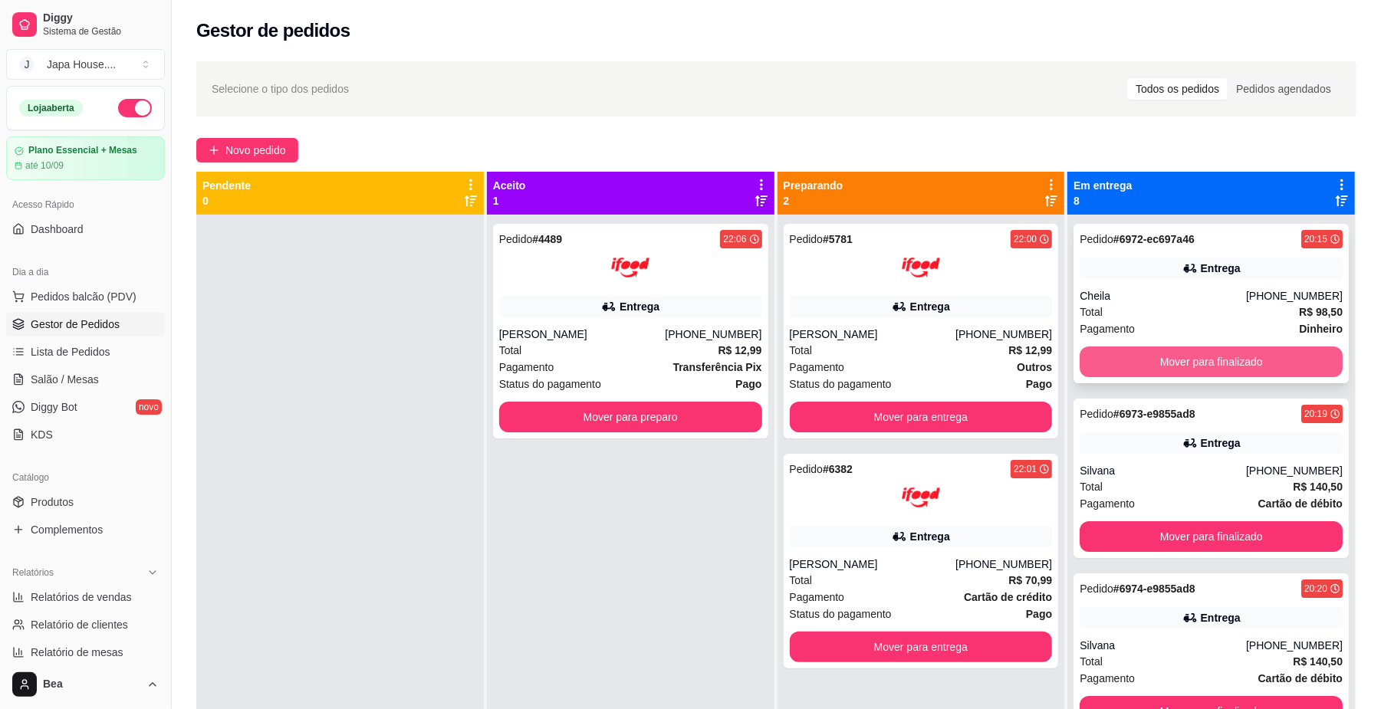
click at [1161, 363] on button "Mover para finalizado" at bounding box center [1211, 362] width 263 height 31
click at [1161, 363] on button "Mover para finalizado" at bounding box center [1210, 362] width 255 height 30
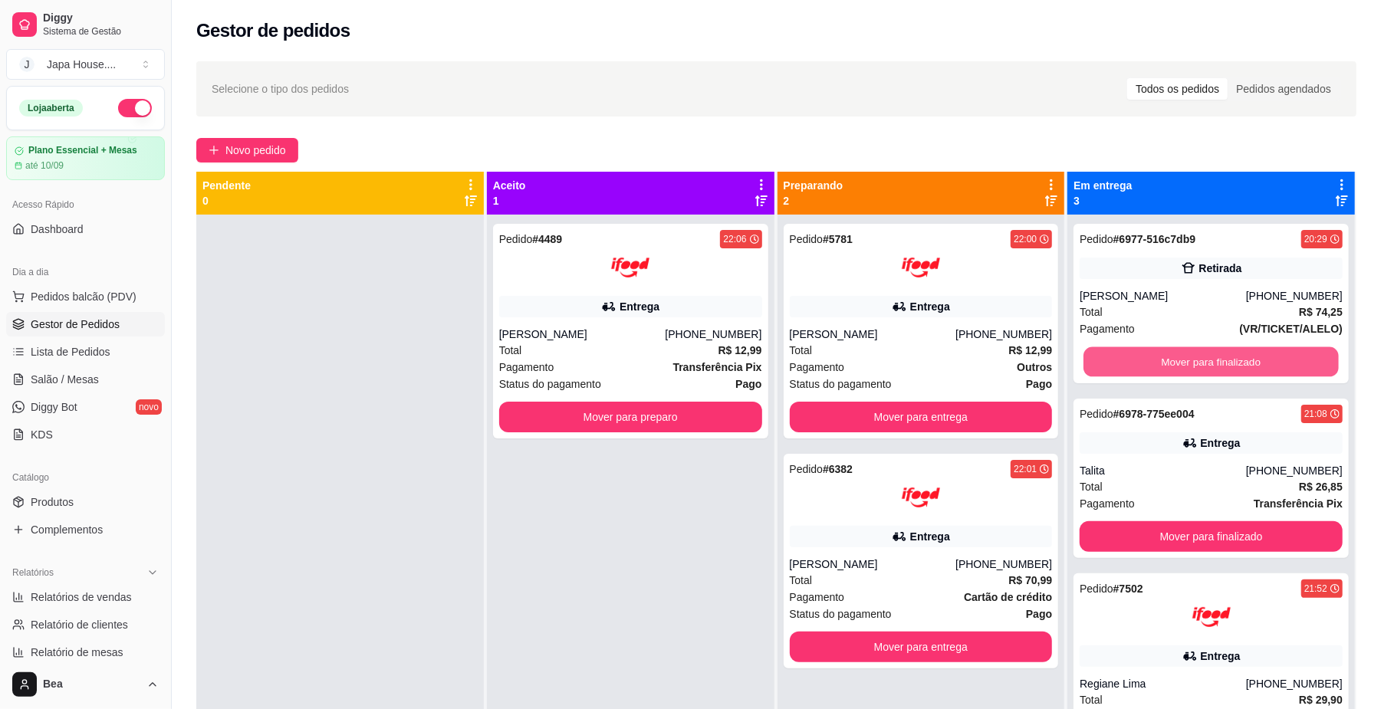
click at [1161, 363] on button "Mover para finalizado" at bounding box center [1210, 362] width 255 height 30
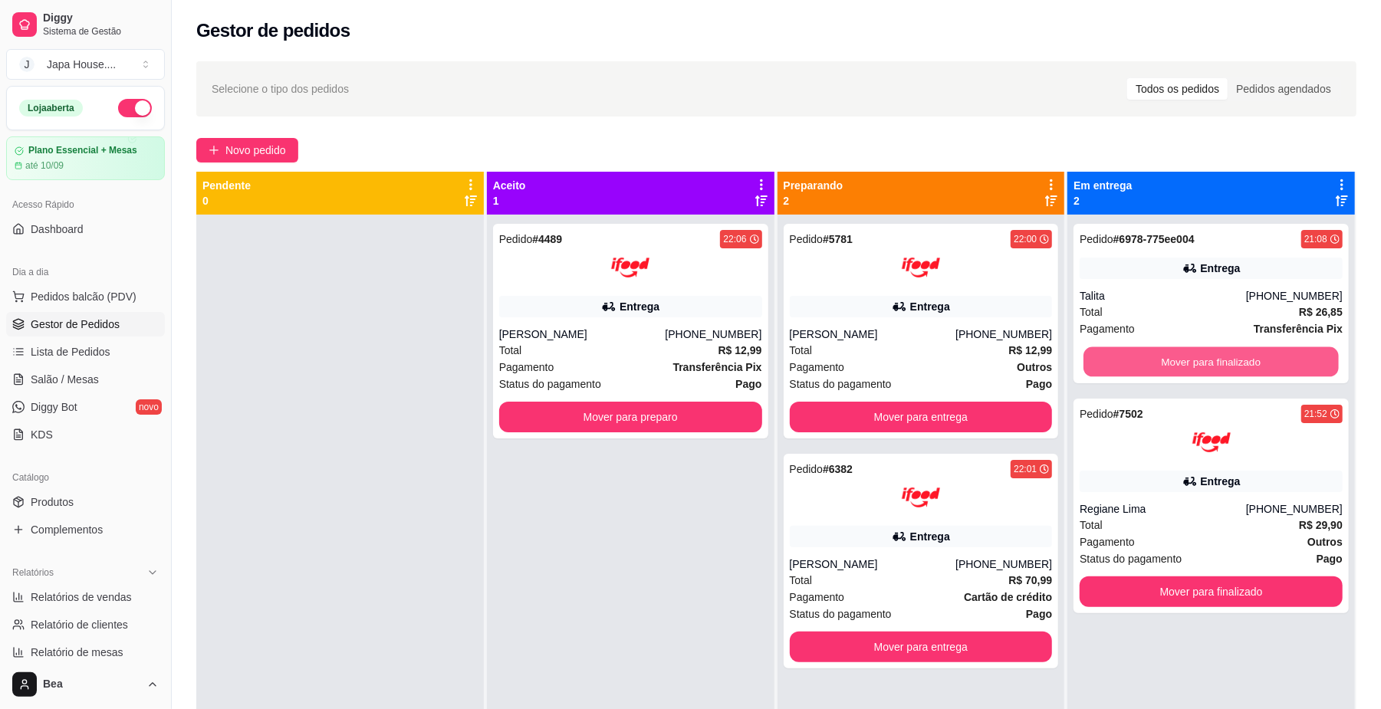
click at [1161, 363] on button "Mover para finalizado" at bounding box center [1210, 362] width 255 height 30
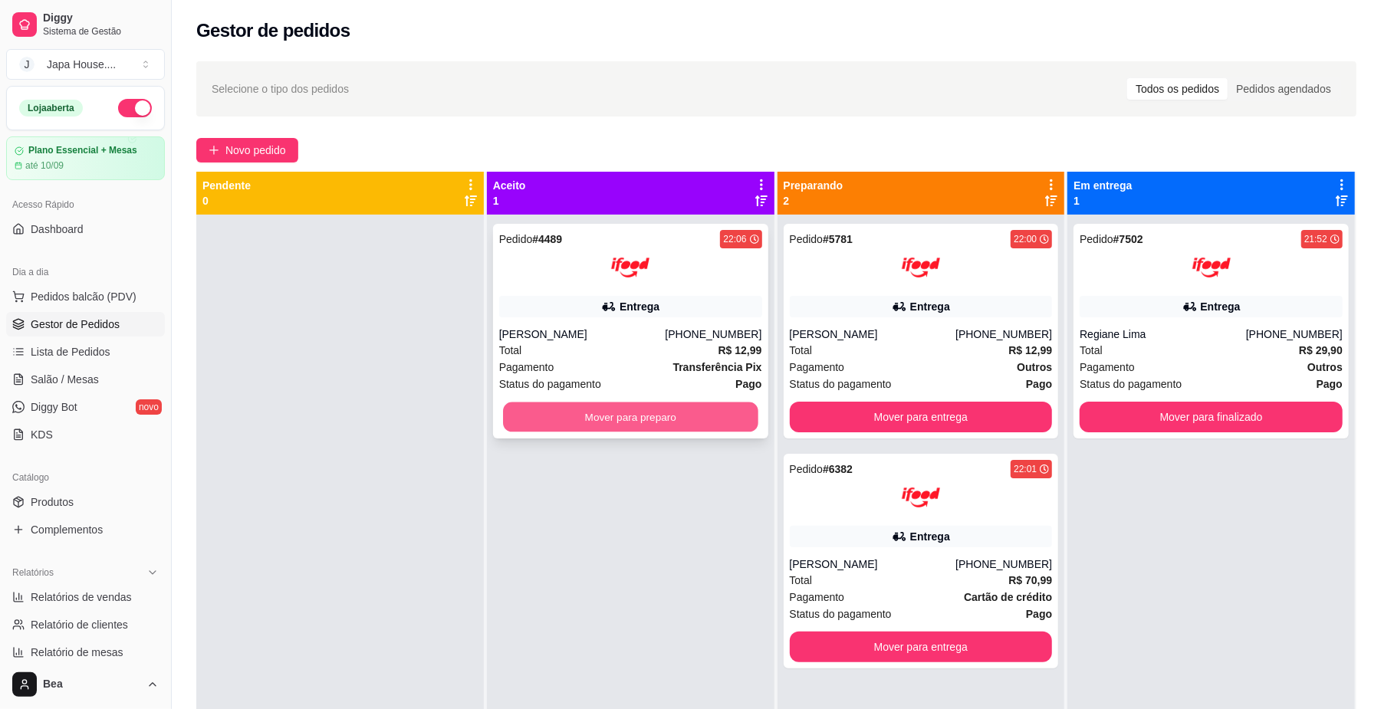
click at [693, 416] on button "Mover para preparo" at bounding box center [630, 418] width 255 height 30
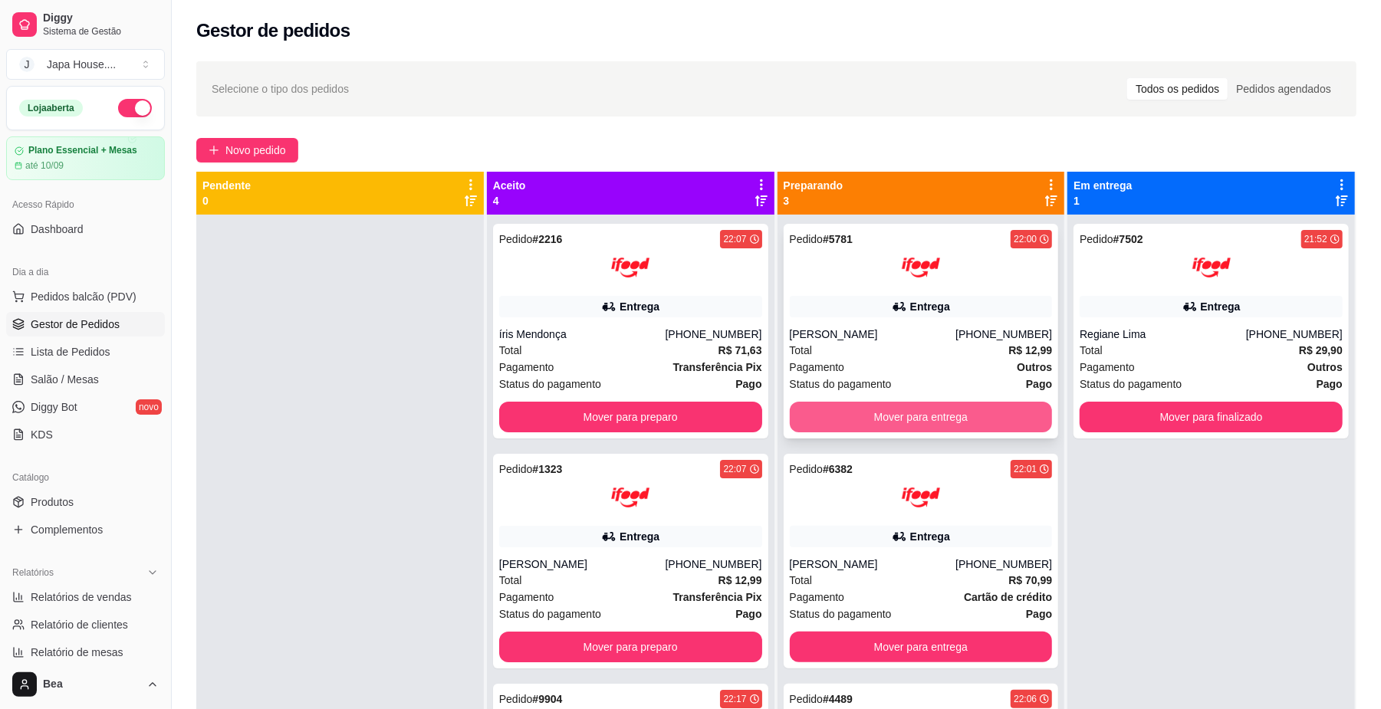
click at [926, 415] on button "Mover para entrega" at bounding box center [921, 417] width 263 height 31
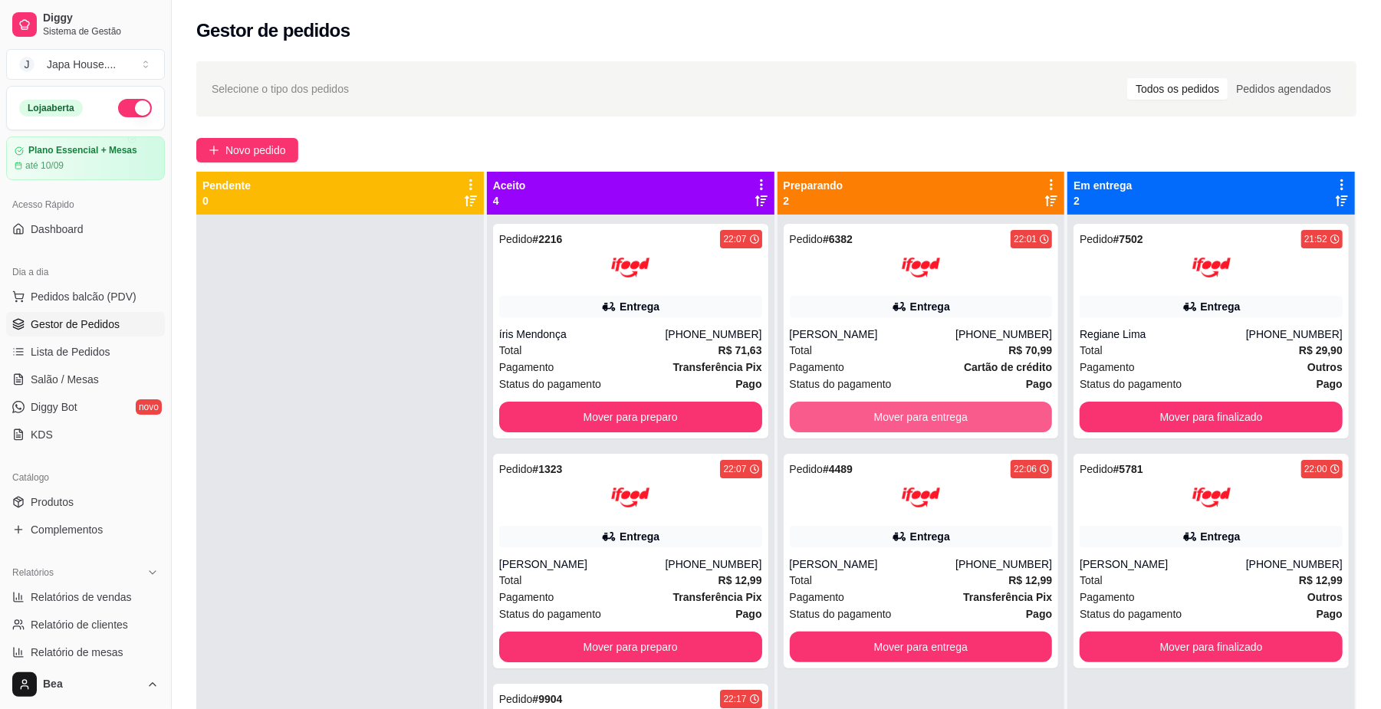
click at [926, 415] on button "Mover para entrega" at bounding box center [921, 417] width 263 height 31
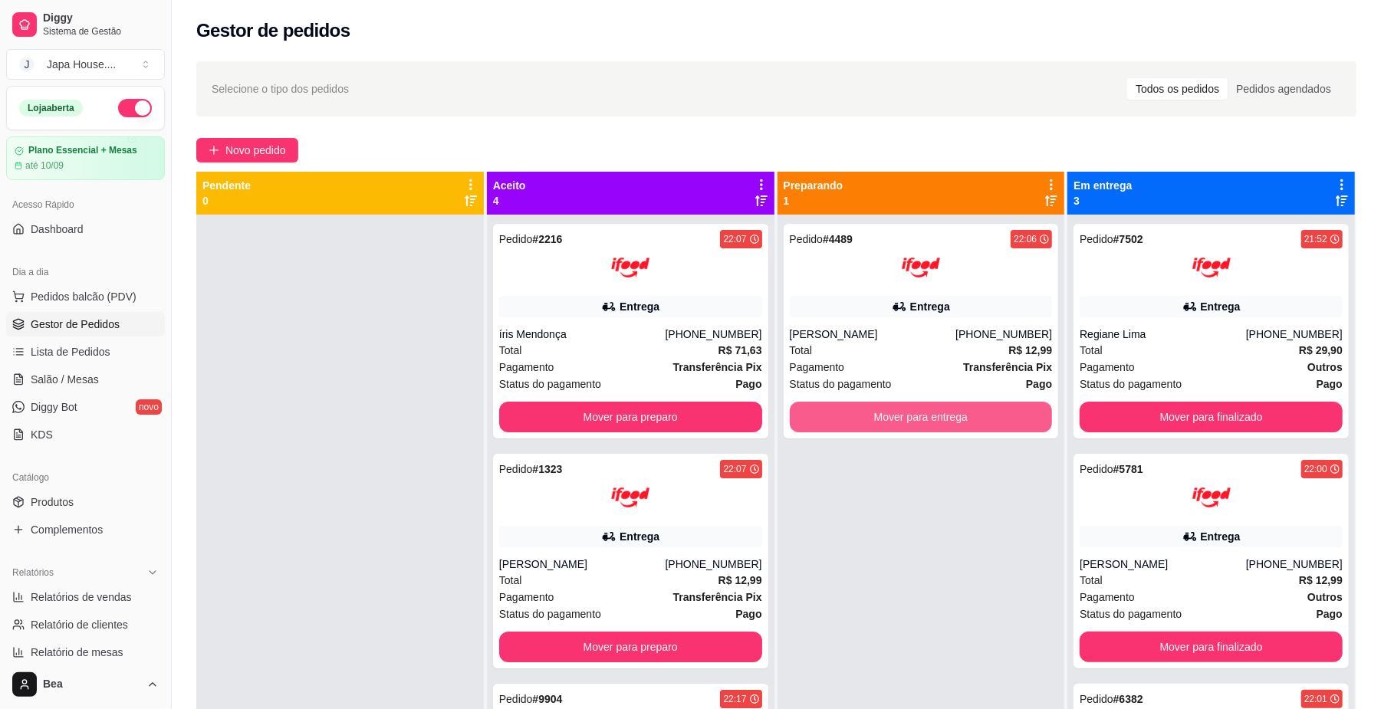
click at [926, 415] on button "Mover para entrega" at bounding box center [921, 417] width 263 height 31
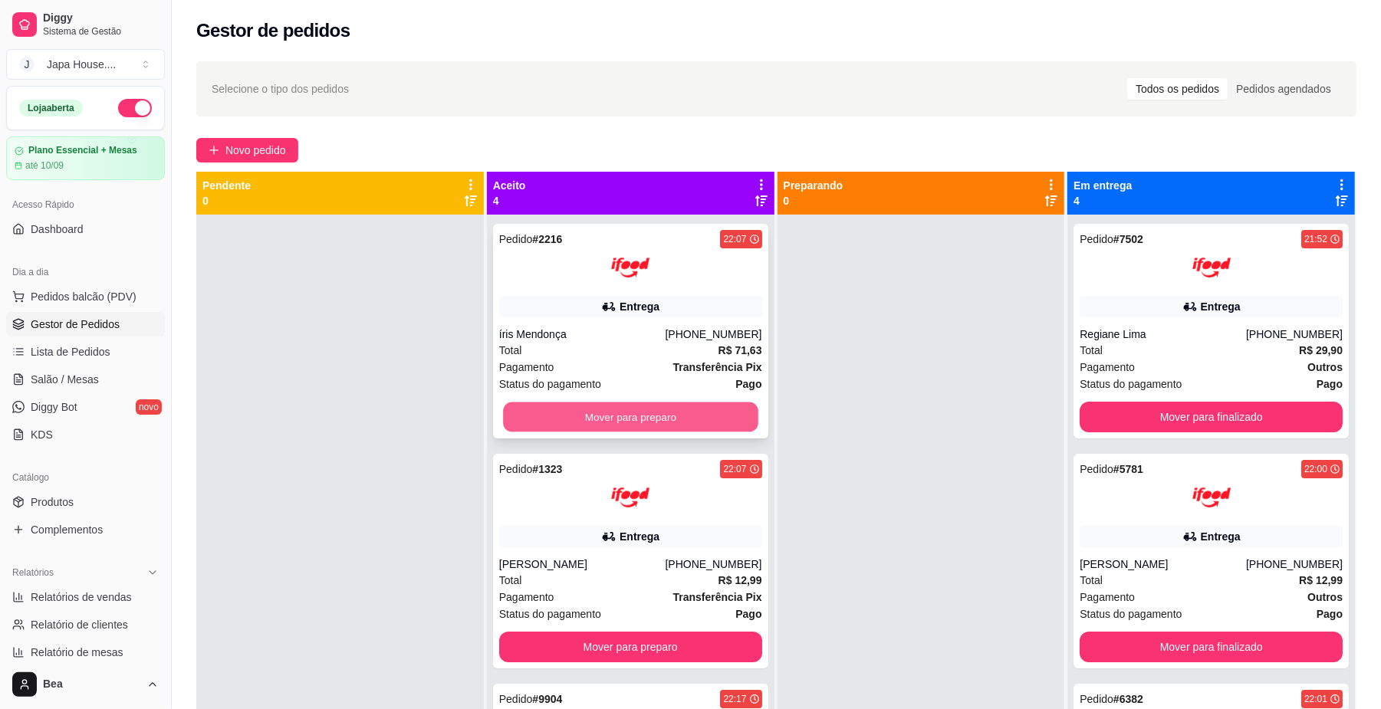
click at [708, 414] on button "Mover para preparo" at bounding box center [630, 418] width 255 height 30
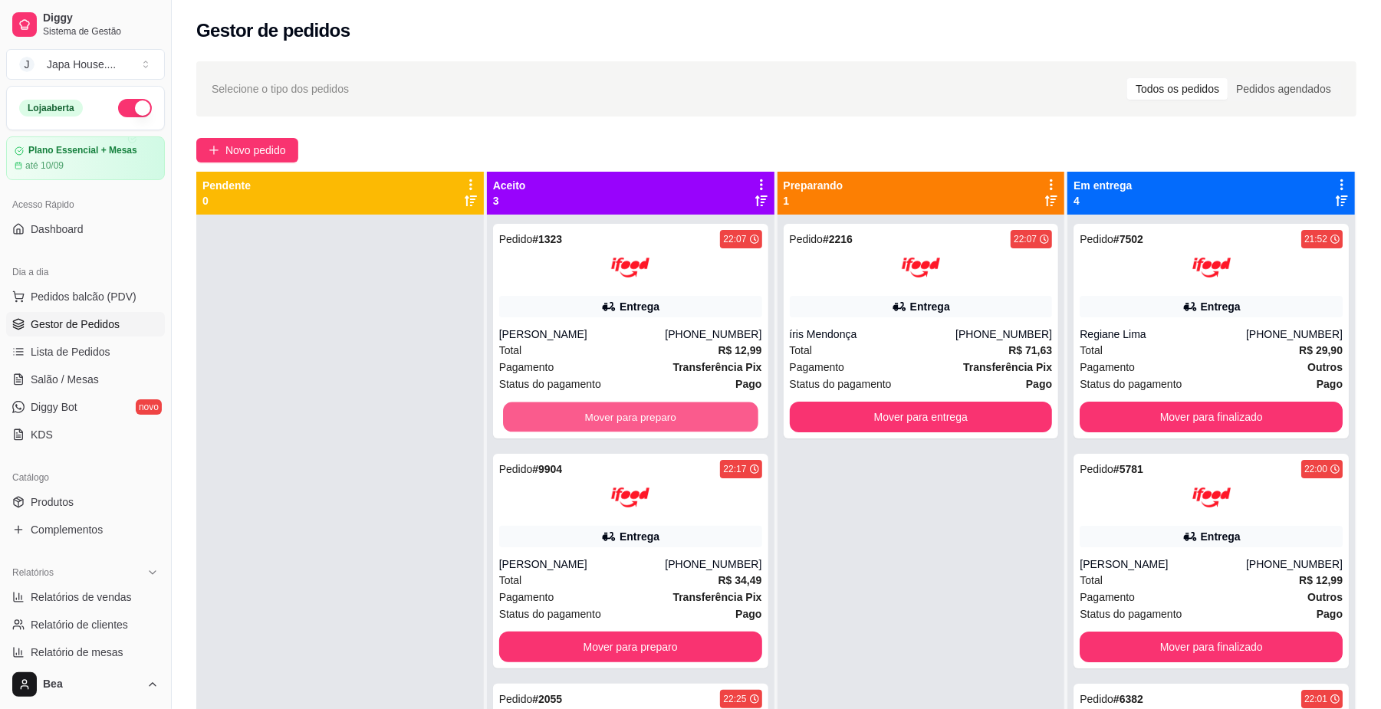
click at [708, 414] on button "Mover para preparo" at bounding box center [630, 418] width 255 height 30
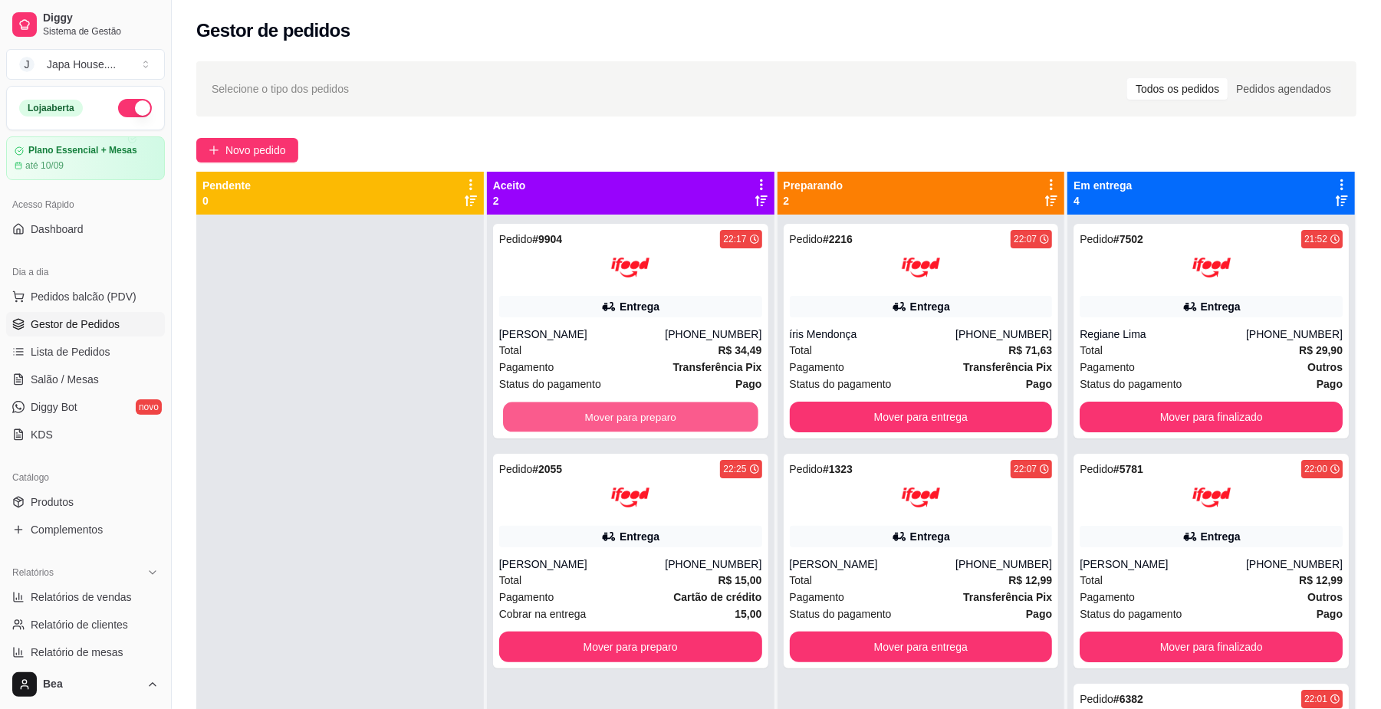
click at [708, 414] on button "Mover para preparo" at bounding box center [630, 418] width 255 height 30
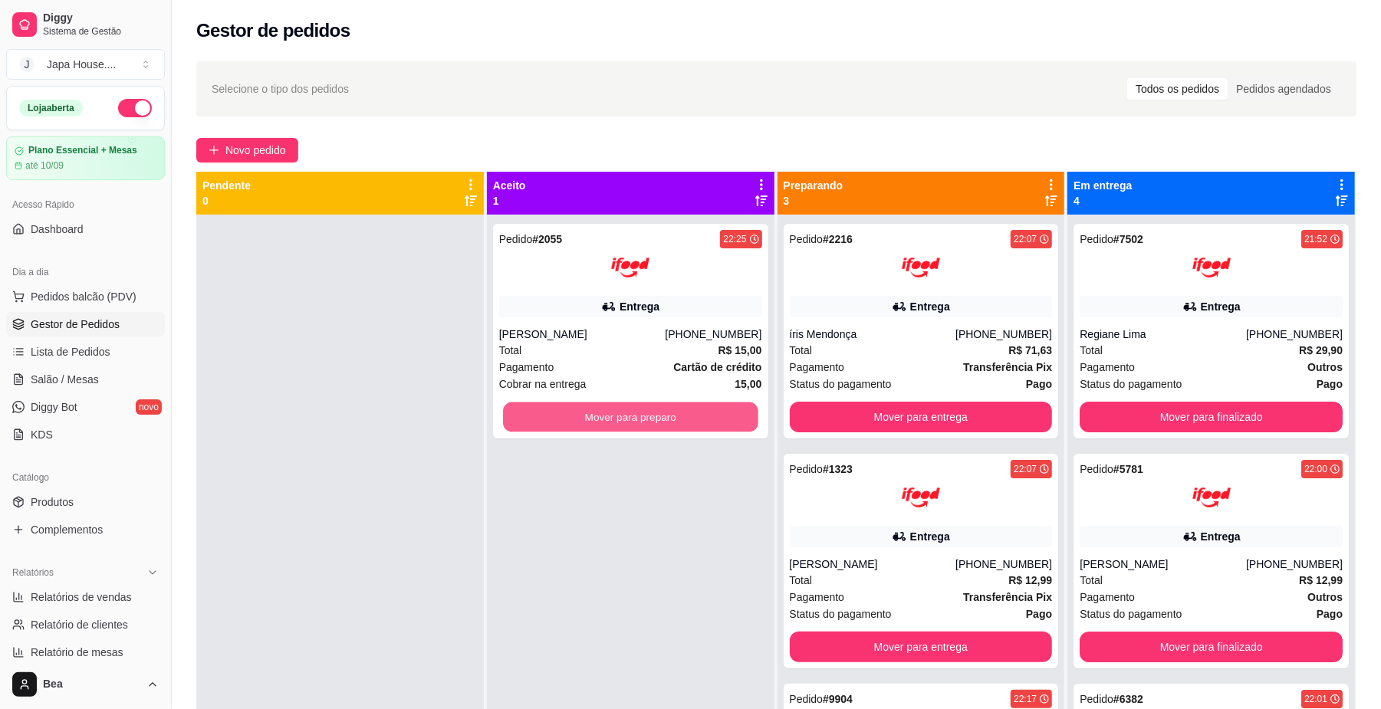
click at [708, 414] on button "Mover para preparo" at bounding box center [630, 418] width 255 height 30
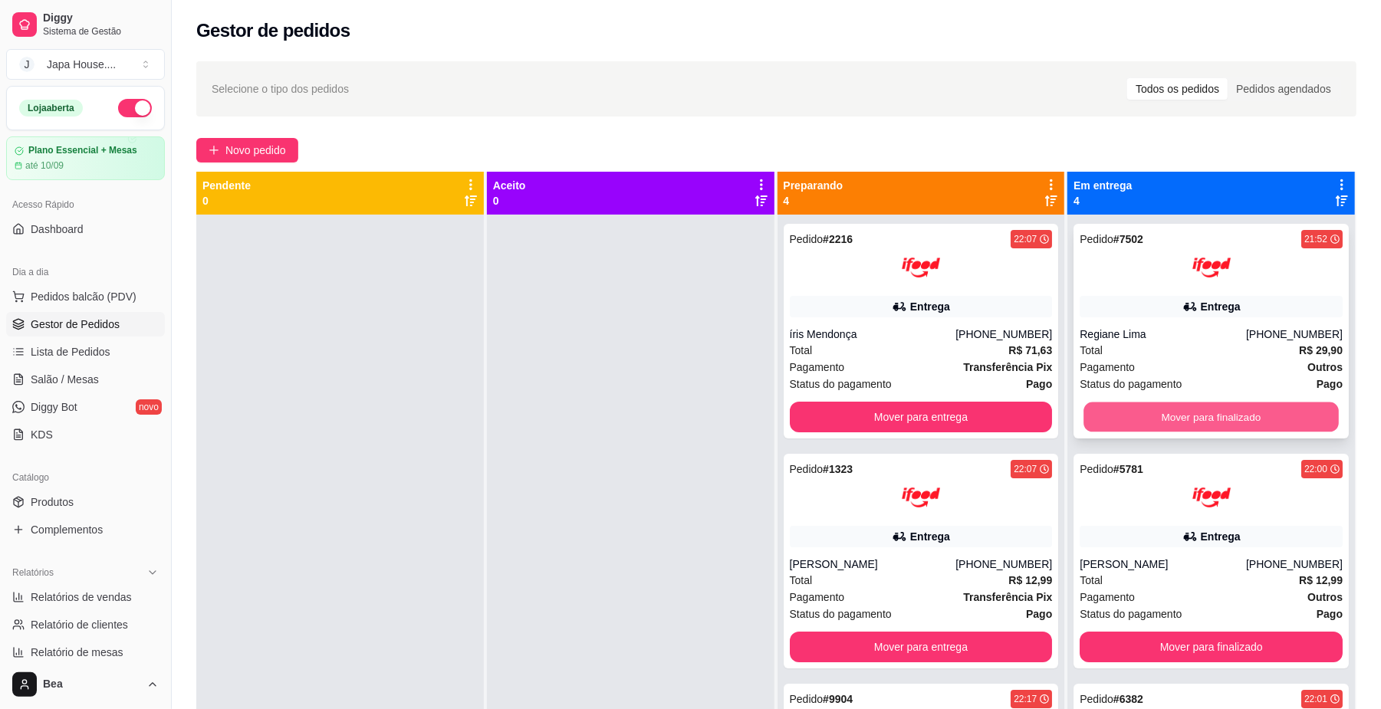
click at [1185, 408] on button "Mover para finalizado" at bounding box center [1210, 418] width 255 height 30
click at [1185, 408] on button "Mover para finalizado" at bounding box center [1211, 417] width 263 height 31
click at [1185, 408] on button "Mover para finalizado" at bounding box center [1210, 418] width 255 height 30
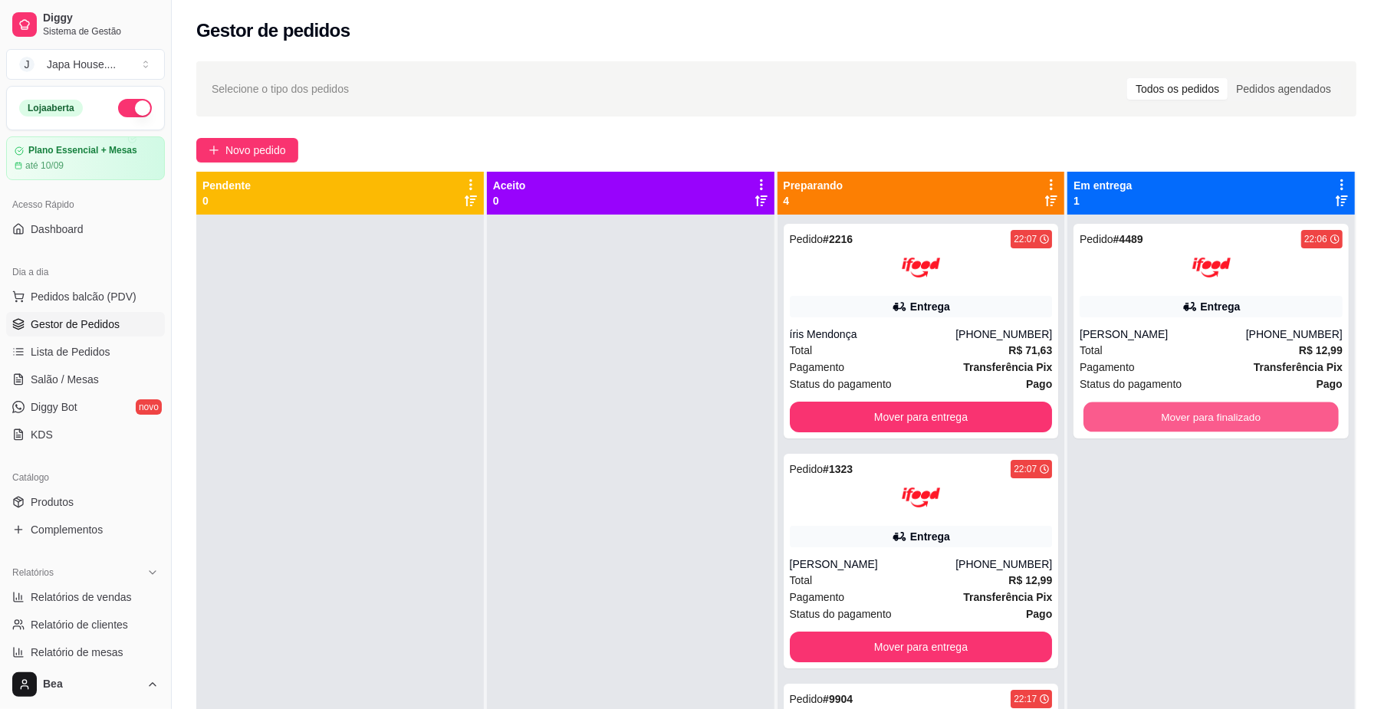
click at [1185, 408] on button "Mover para finalizado" at bounding box center [1210, 418] width 255 height 30
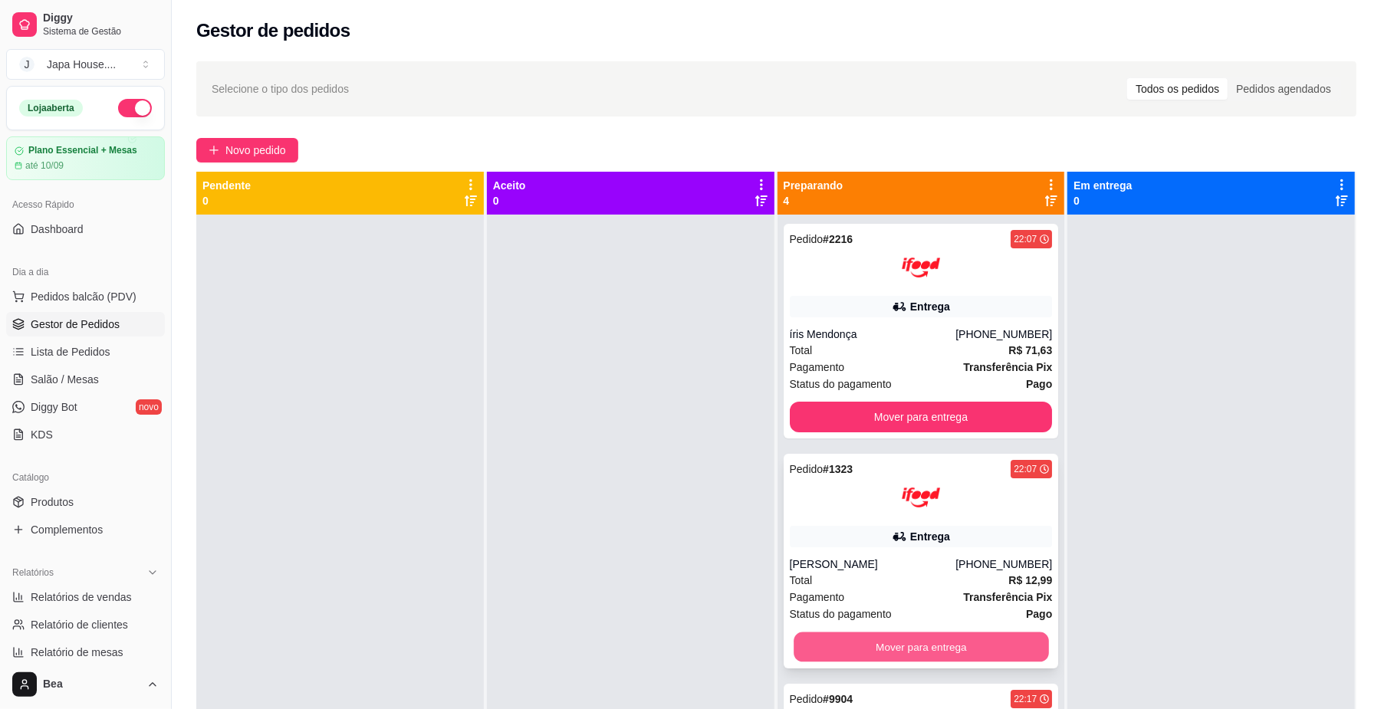
click at [890, 646] on button "Mover para entrega" at bounding box center [921, 648] width 255 height 30
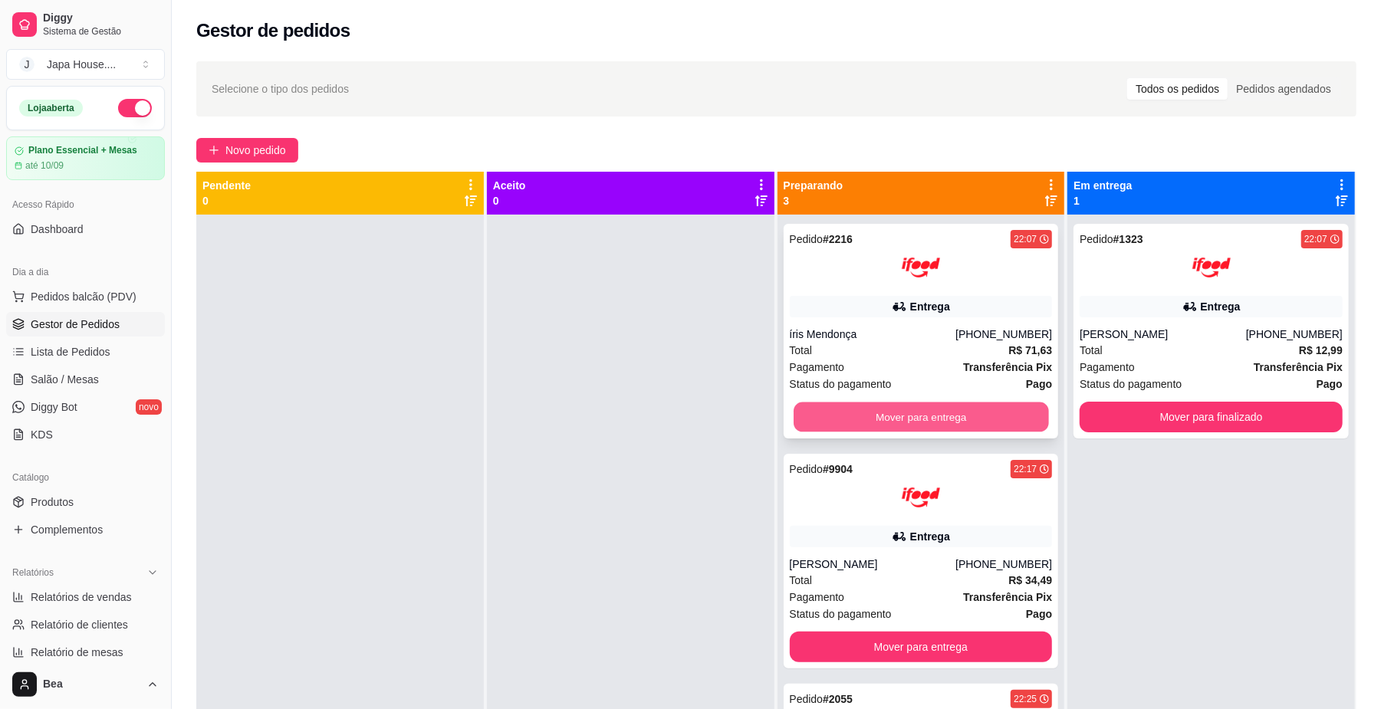
click at [859, 421] on button "Mover para entrega" at bounding box center [921, 418] width 255 height 30
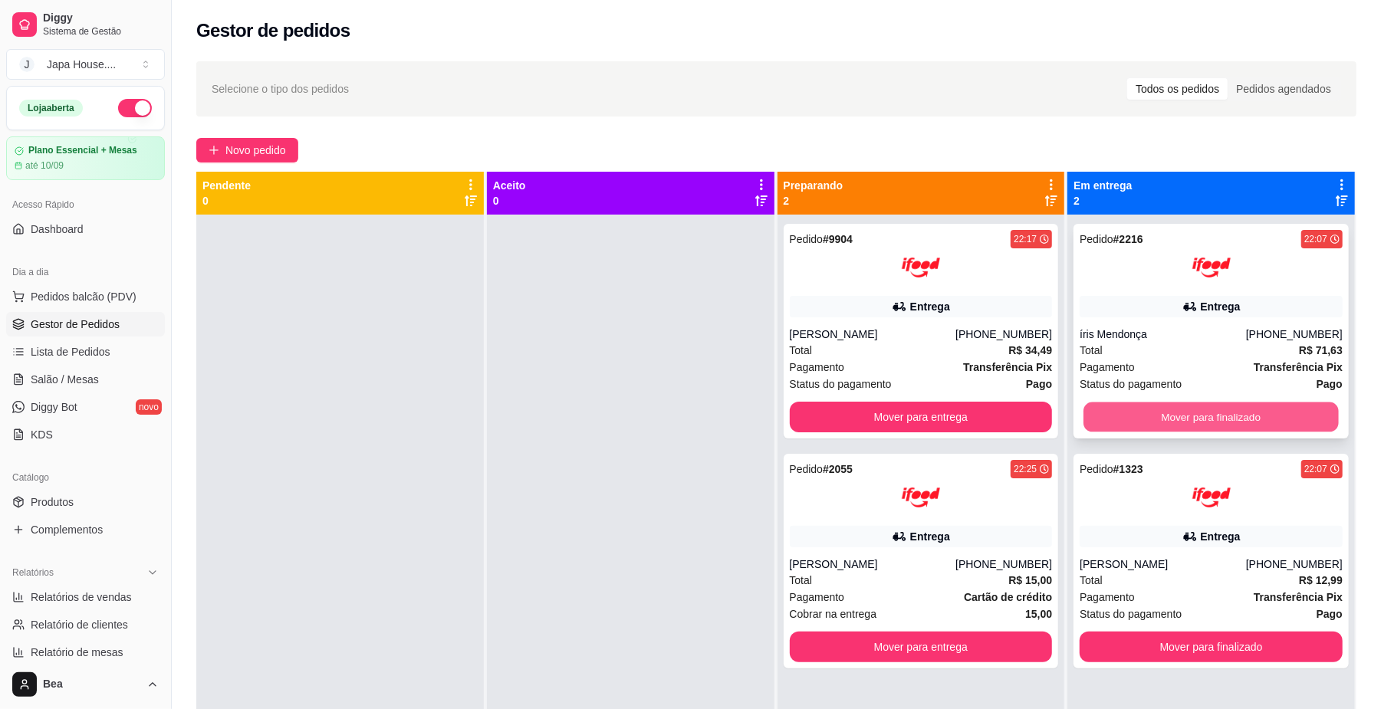
click at [1280, 428] on button "Mover para finalizado" at bounding box center [1210, 418] width 255 height 30
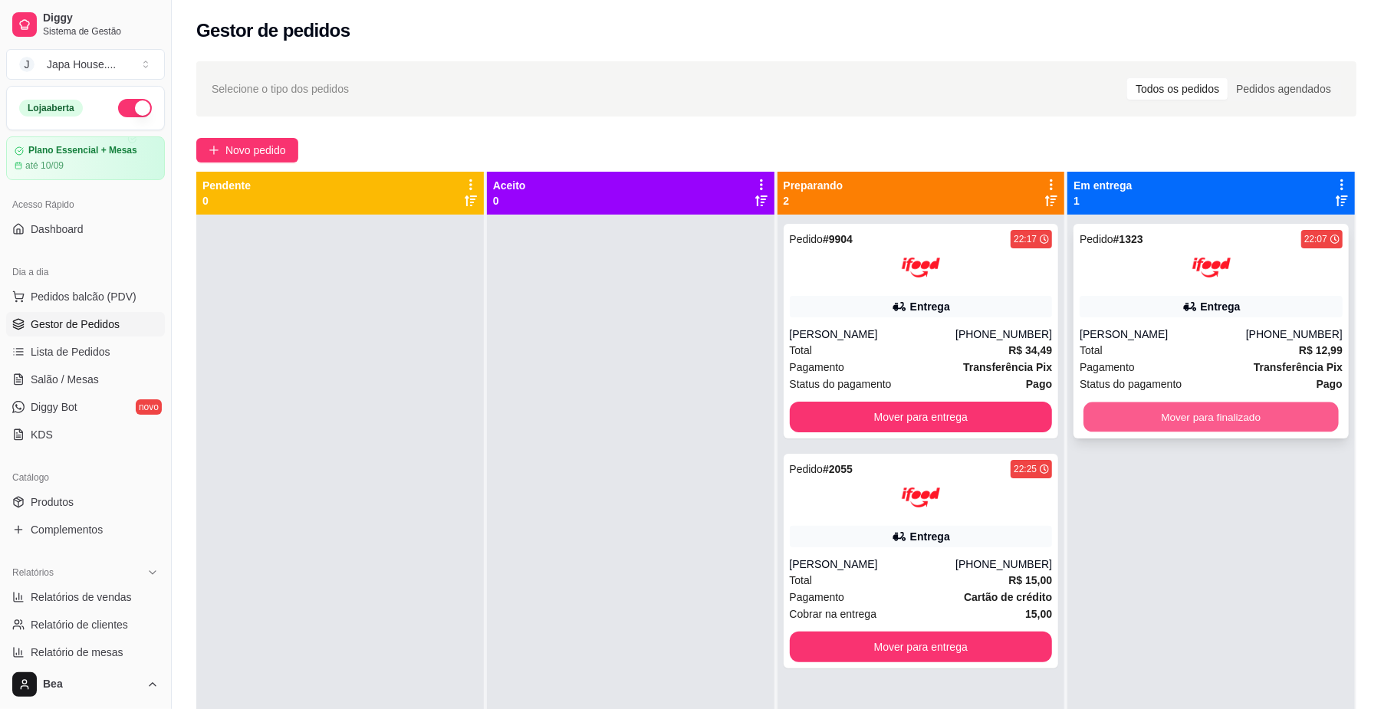
click at [1258, 415] on button "Mover para finalizado" at bounding box center [1210, 418] width 255 height 30
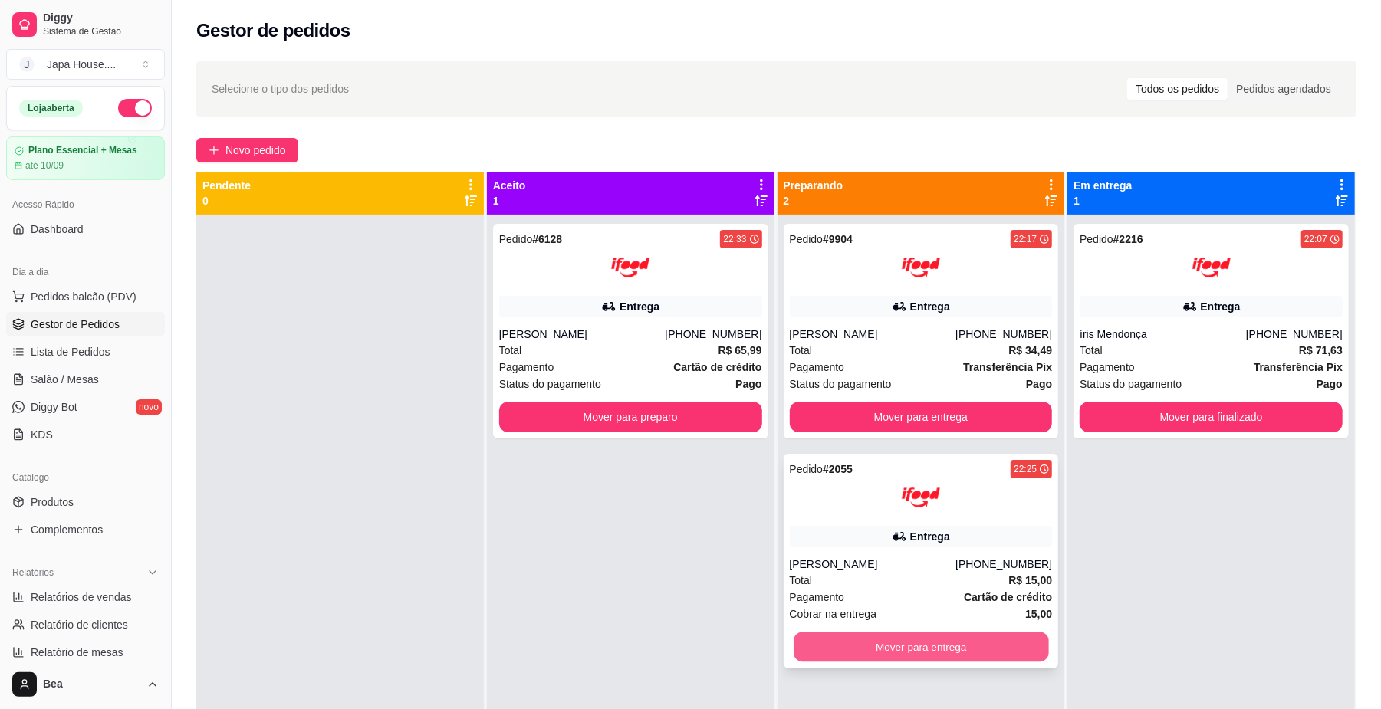
click at [998, 651] on button "Mover para entrega" at bounding box center [921, 648] width 255 height 30
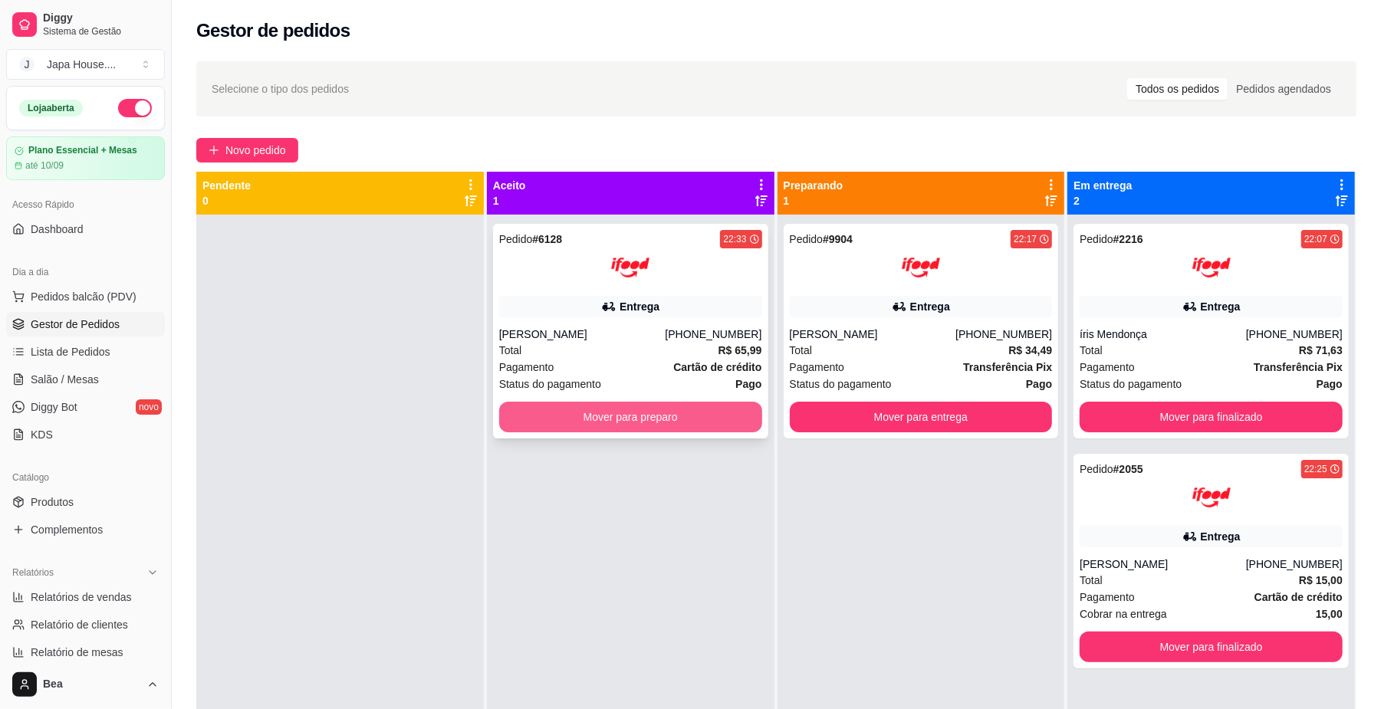
click at [737, 419] on button "Mover para preparo" at bounding box center [630, 417] width 263 height 31
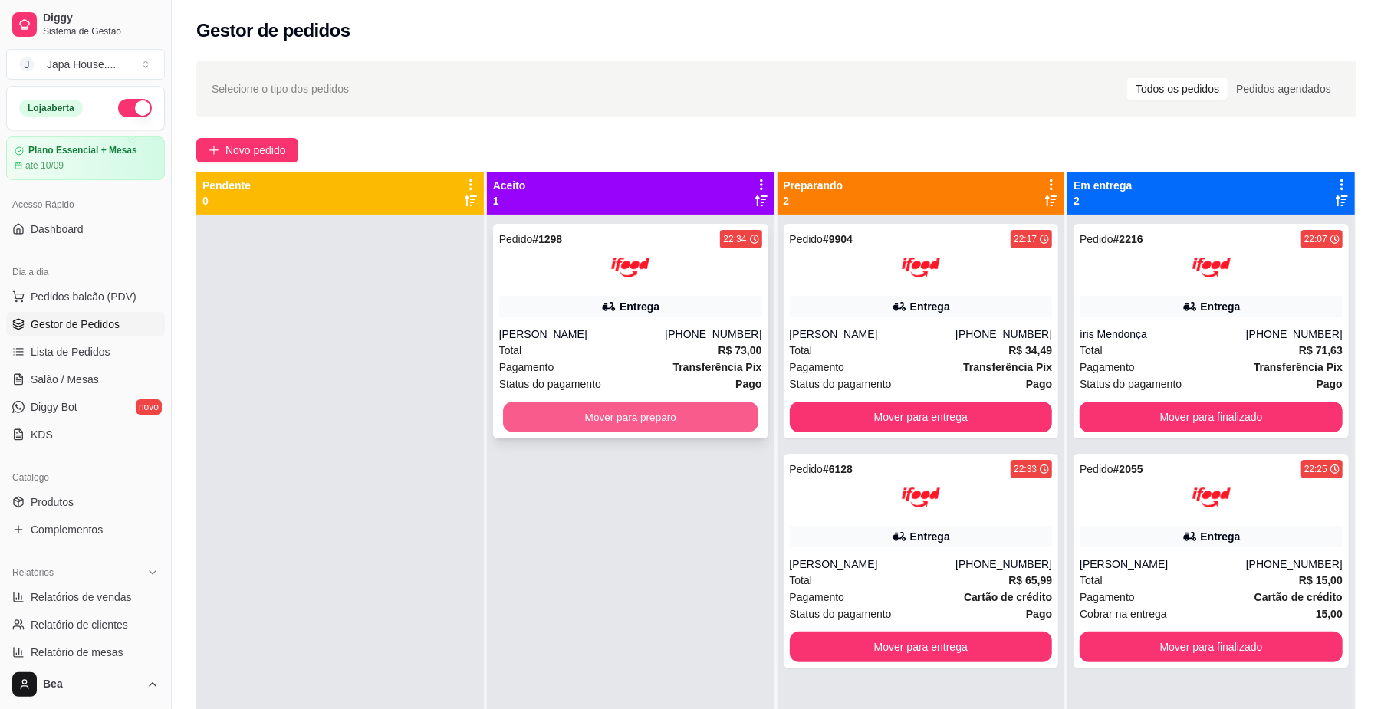
click at [669, 414] on button "Mover para preparo" at bounding box center [630, 418] width 255 height 30
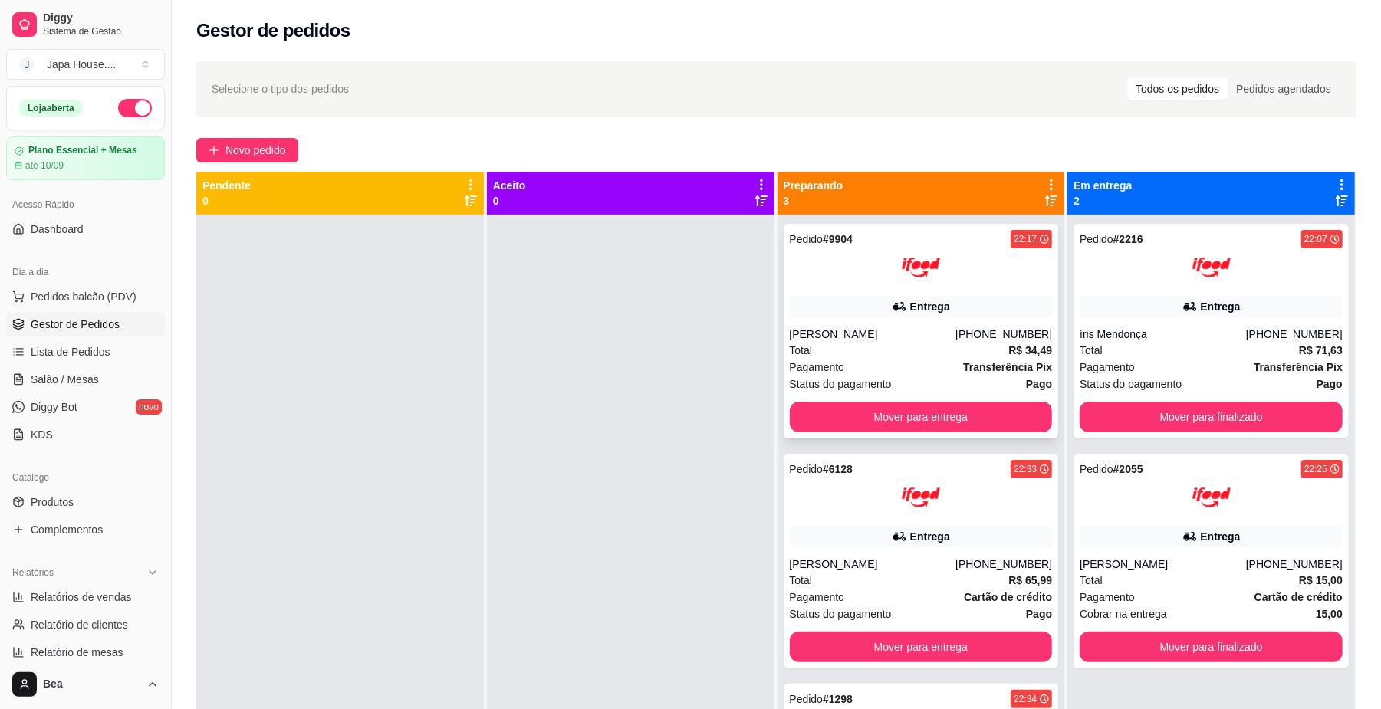
click at [971, 332] on div "[PHONE_NUMBER]" at bounding box center [1003, 334] width 97 height 15
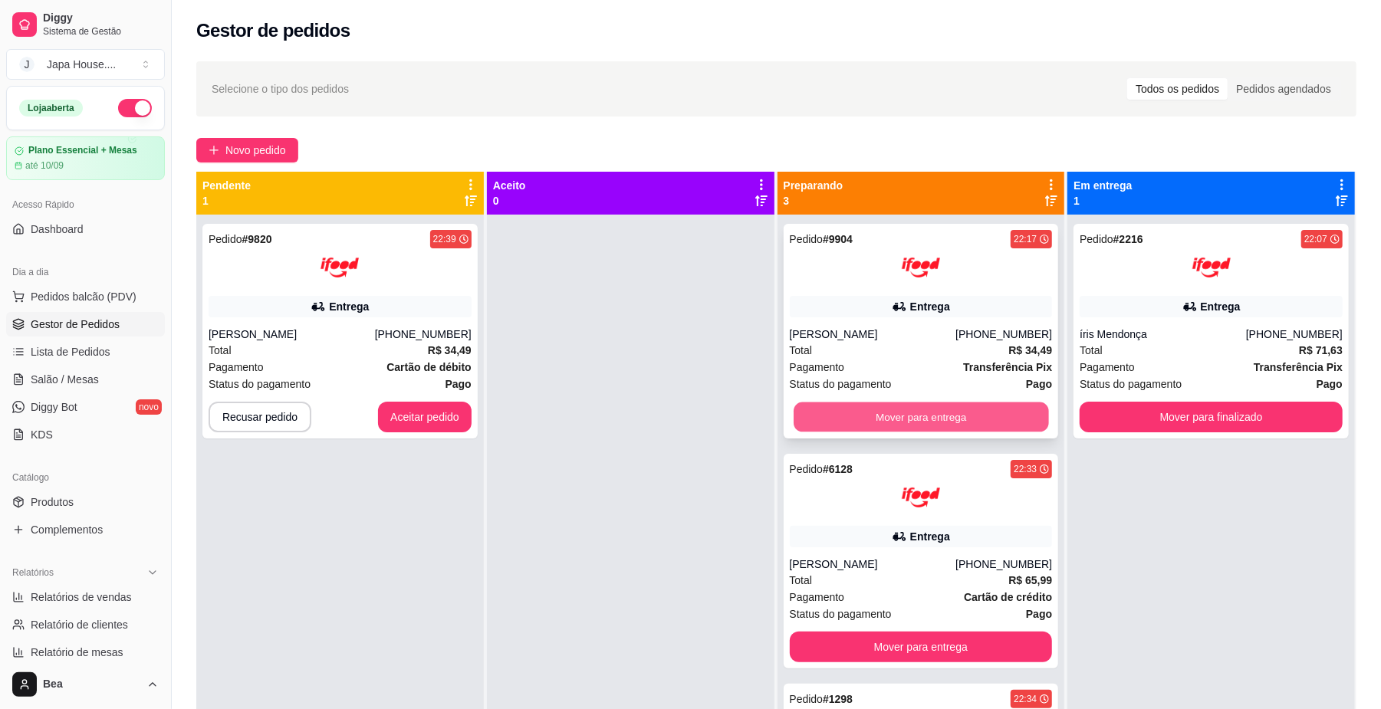
click at [992, 414] on button "Mover para entrega" at bounding box center [921, 418] width 255 height 30
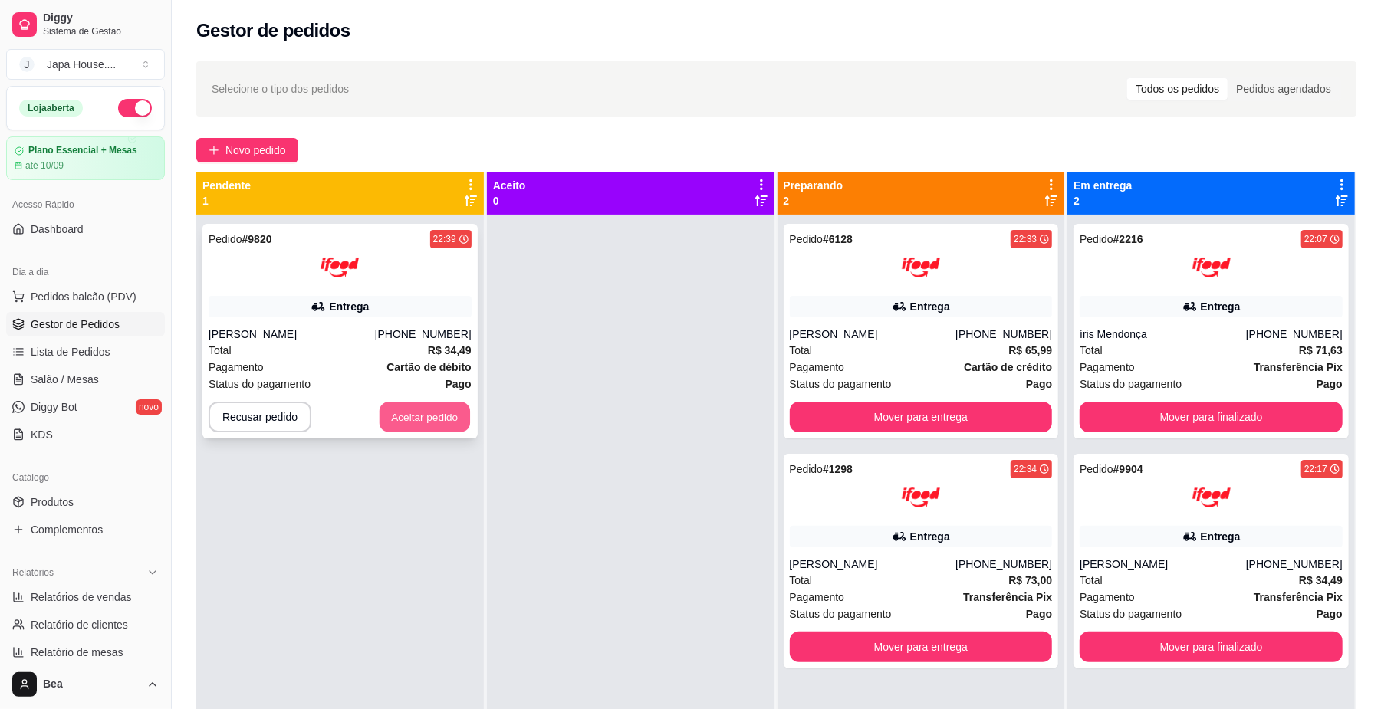
click at [462, 416] on button "Aceitar pedido" at bounding box center [425, 418] width 90 height 30
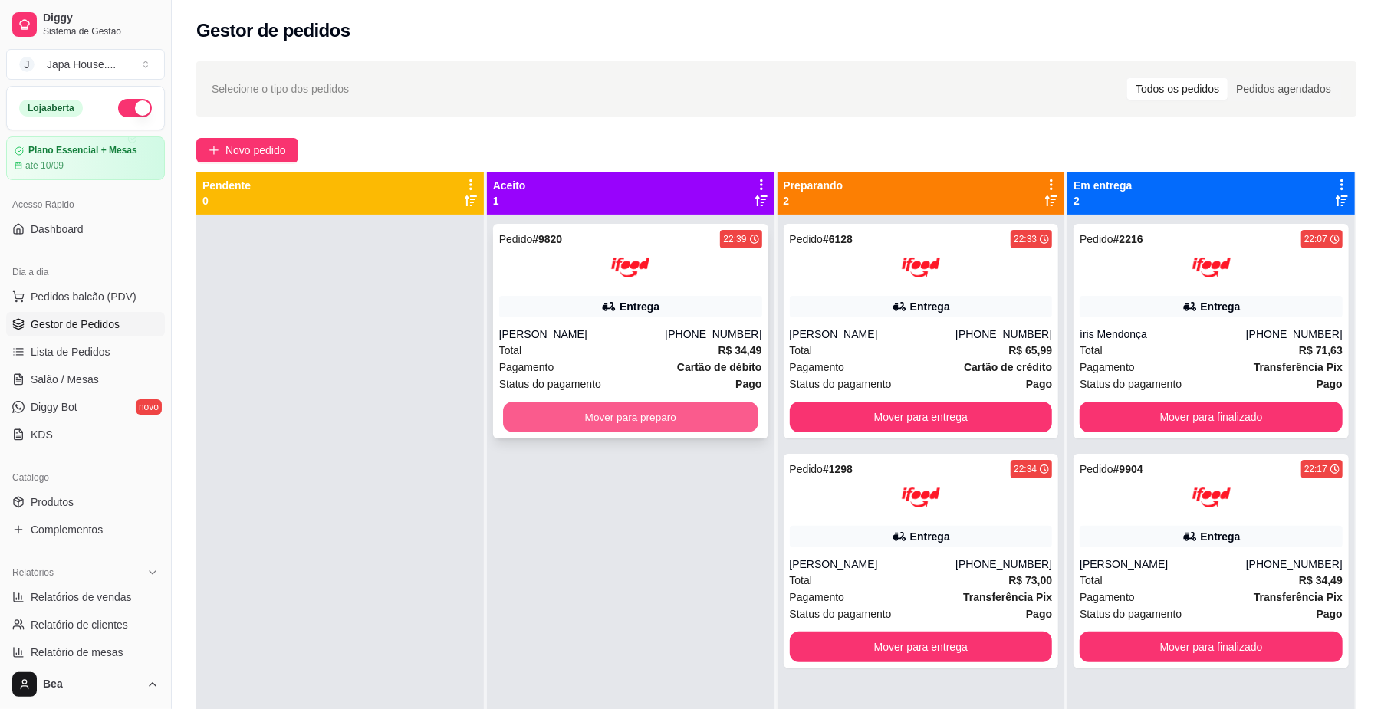
click at [563, 414] on button "Mover para preparo" at bounding box center [630, 418] width 255 height 30
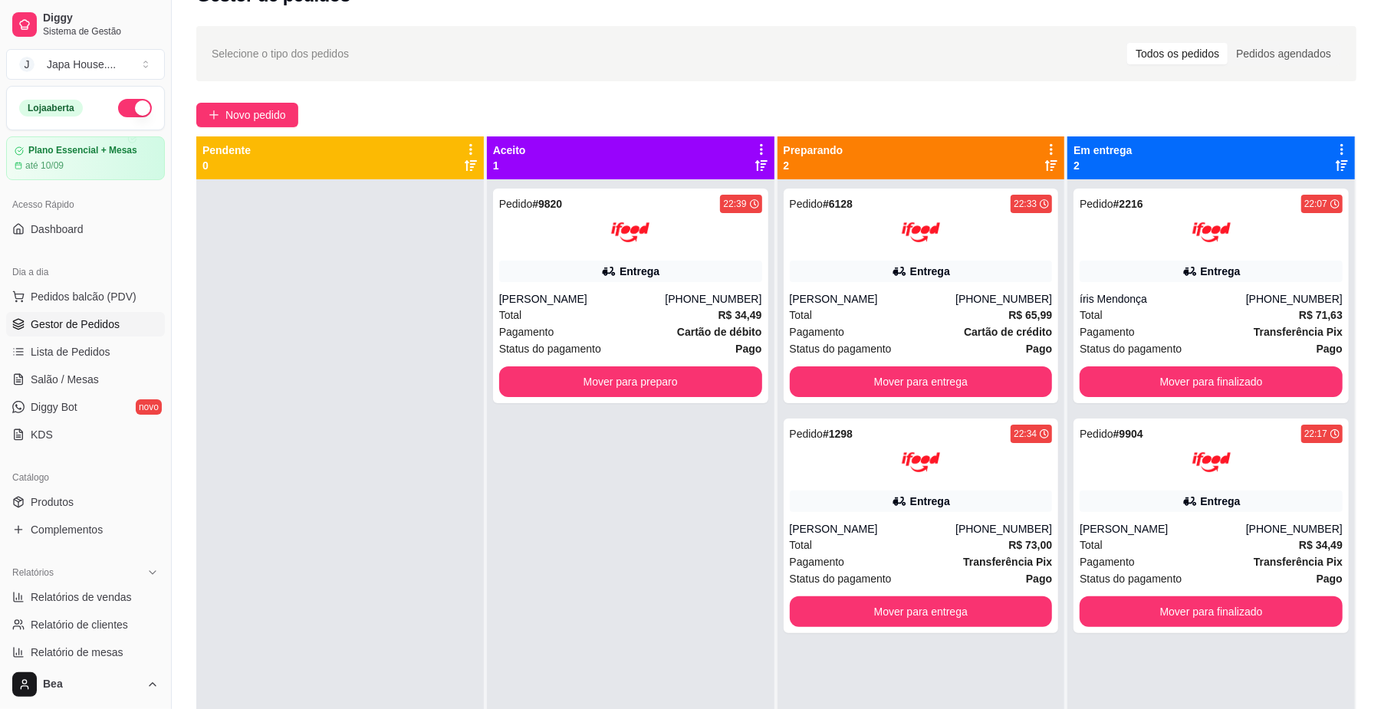
scroll to position [3, 0]
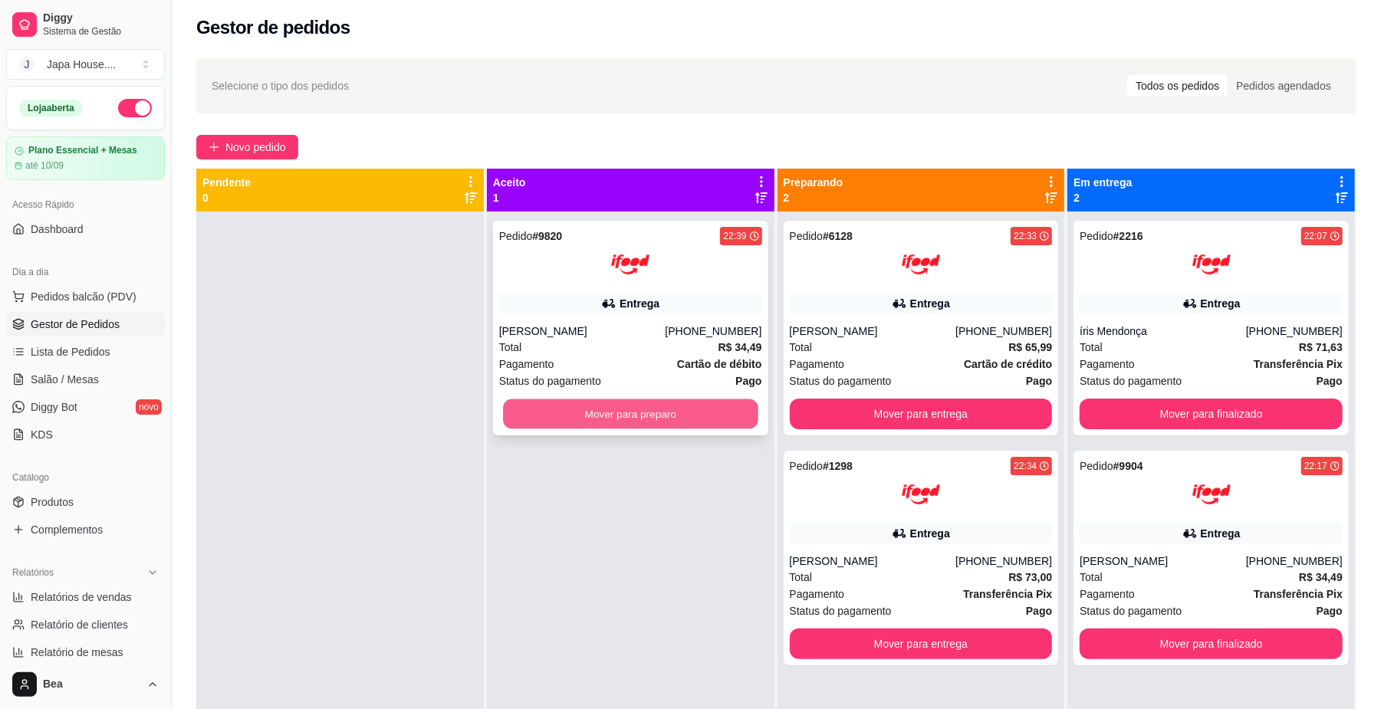
click at [593, 409] on button "Mover para preparo" at bounding box center [630, 414] width 255 height 30
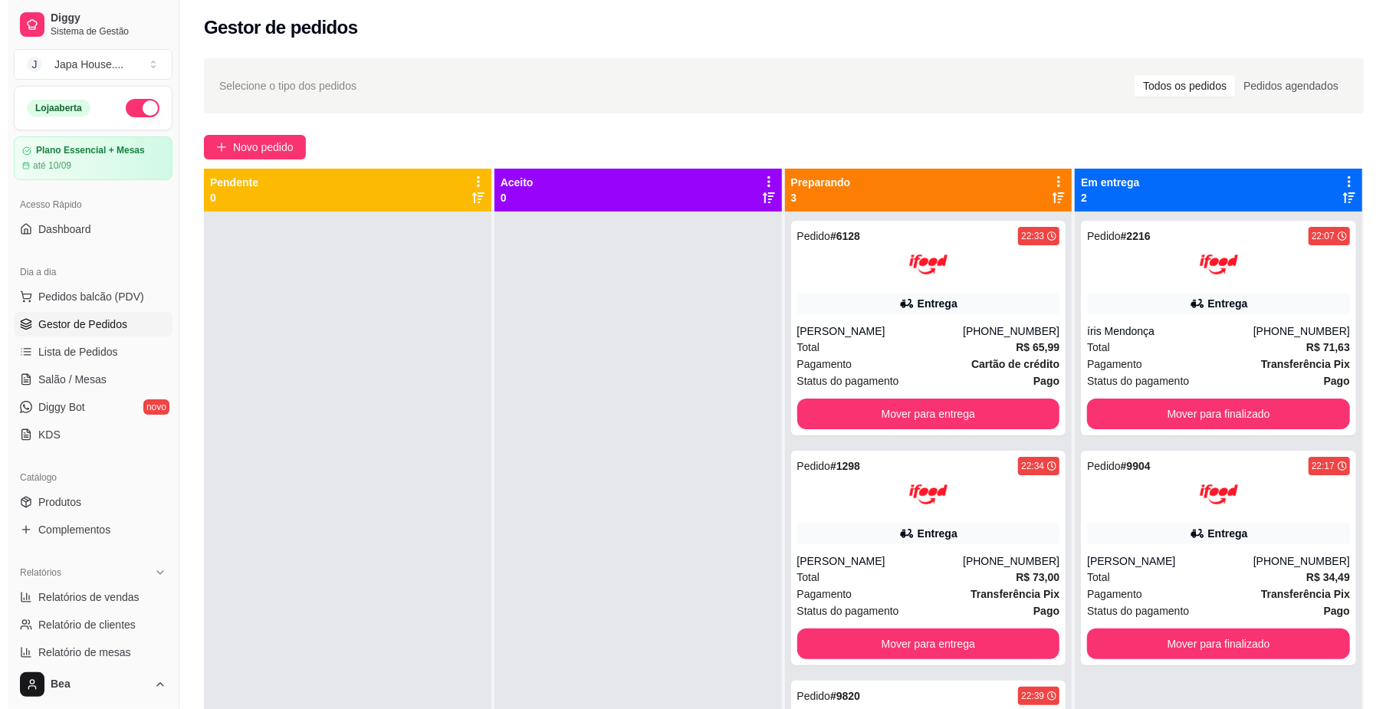
scroll to position [0, 0]
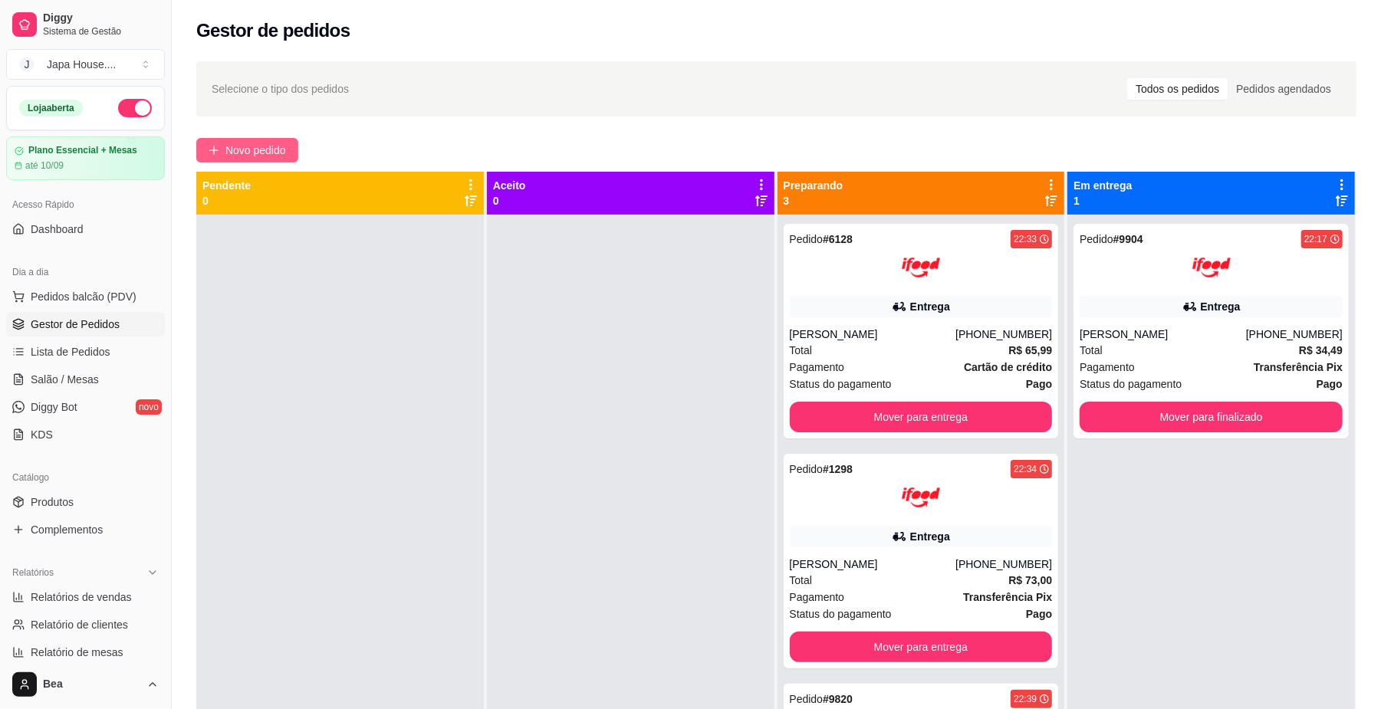
click at [225, 155] on span "Novo pedido" at bounding box center [255, 150] width 61 height 17
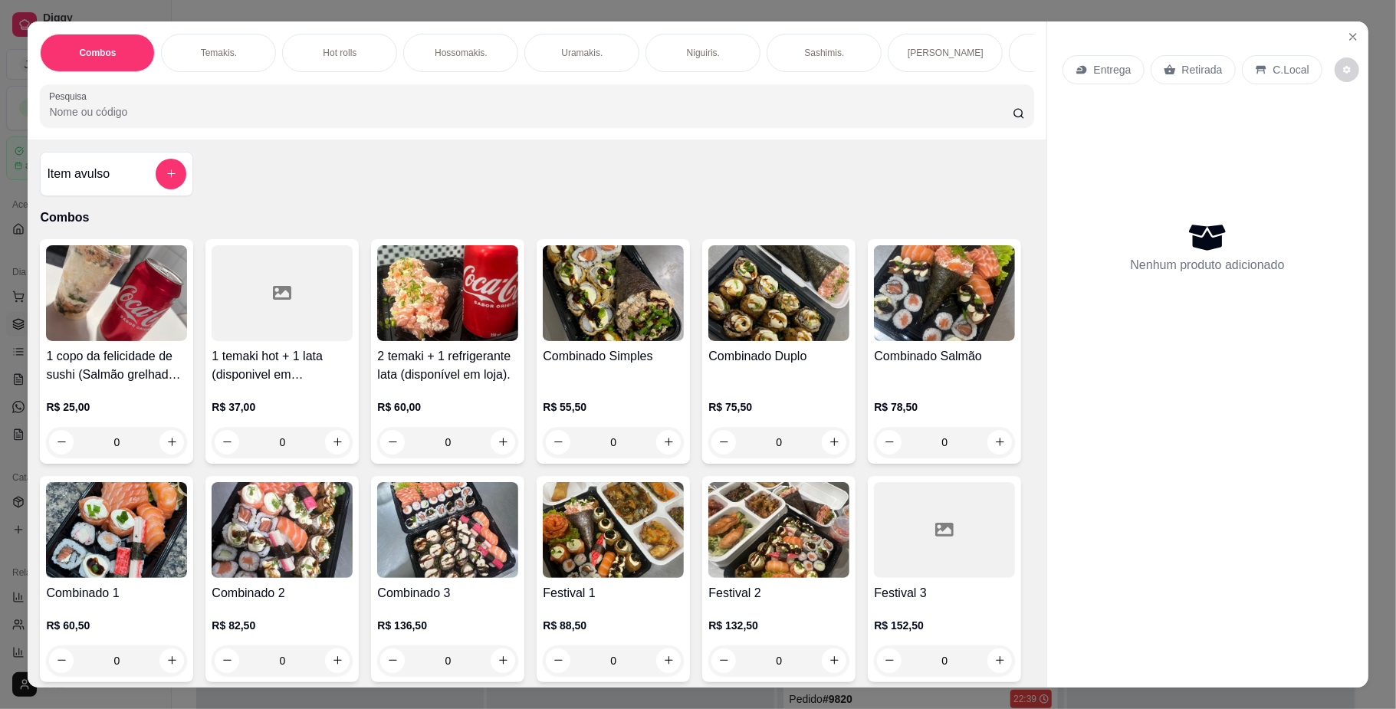
scroll to position [0, 869]
click at [571, 55] on div "Yakisoba" at bounding box center [560, 53] width 115 height 38
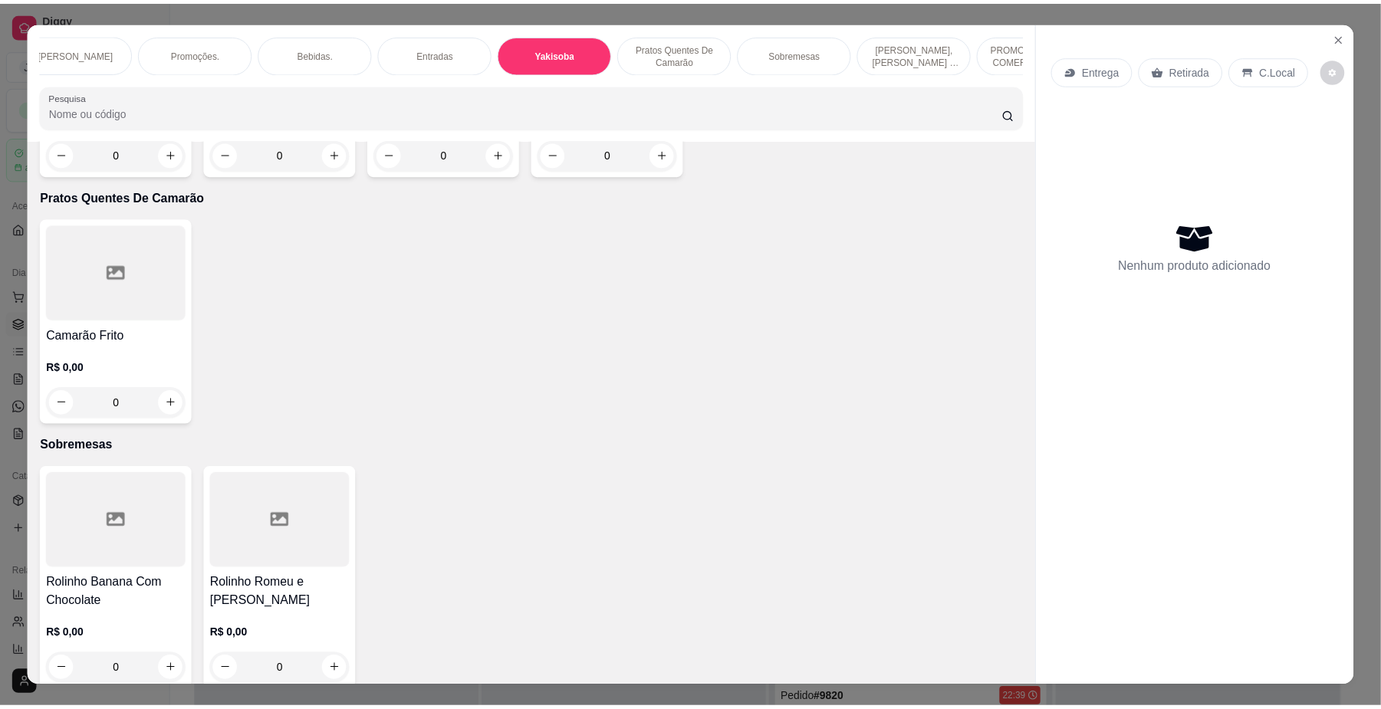
scroll to position [28, 0]
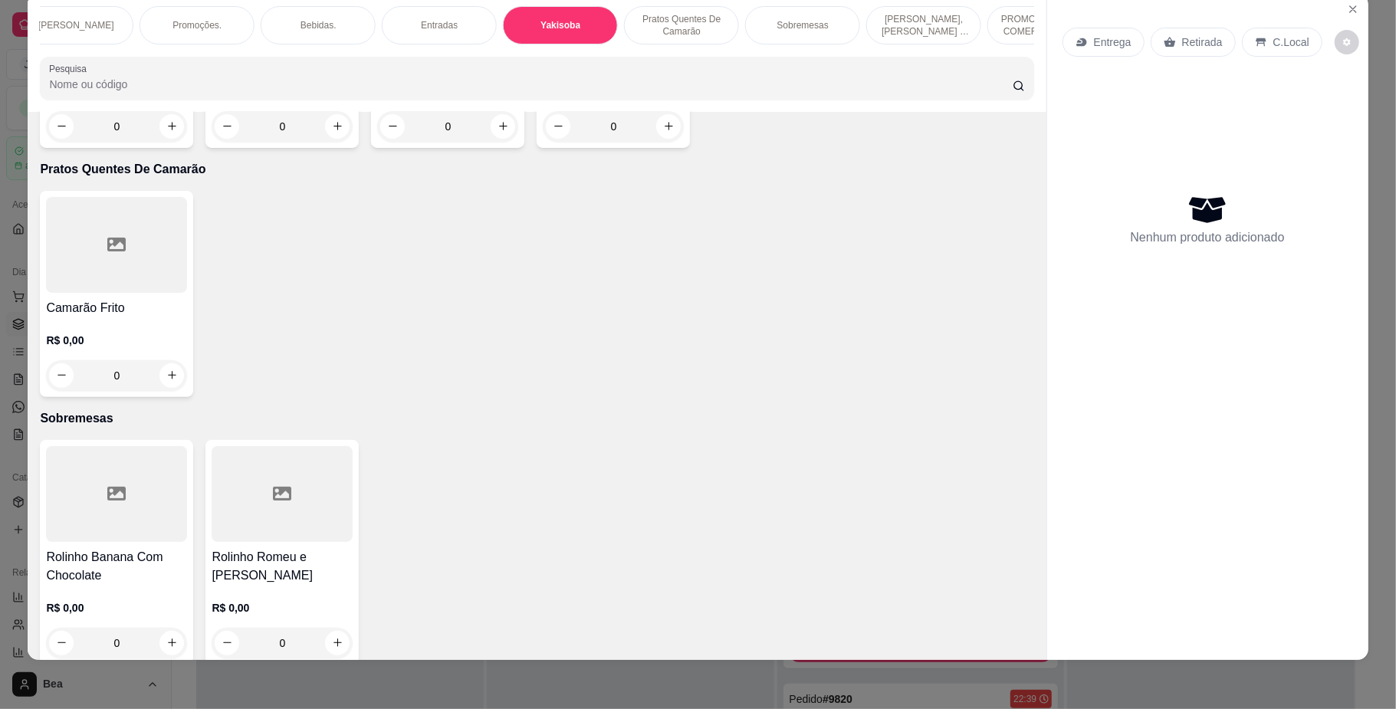
click at [161, 142] on div "0" at bounding box center [116, 126] width 141 height 31
click at [166, 68] on h4 "Yakisoba Tradicional" at bounding box center [116, 59] width 141 height 18
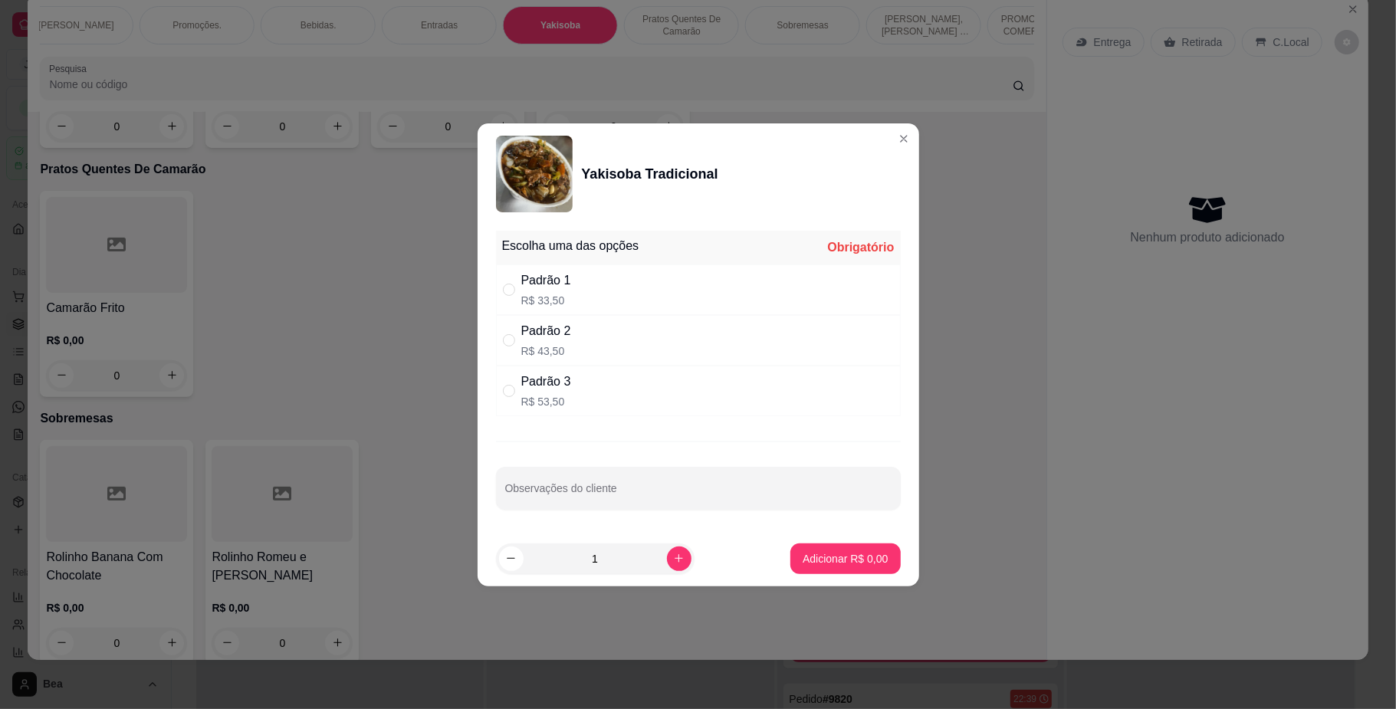
click at [647, 389] on div "Padrão 3 R$ 53,50" at bounding box center [698, 391] width 405 height 51
radio input "true"
click at [678, 560] on button "increase-product-quantity" at bounding box center [679, 559] width 24 height 24
type input "3"
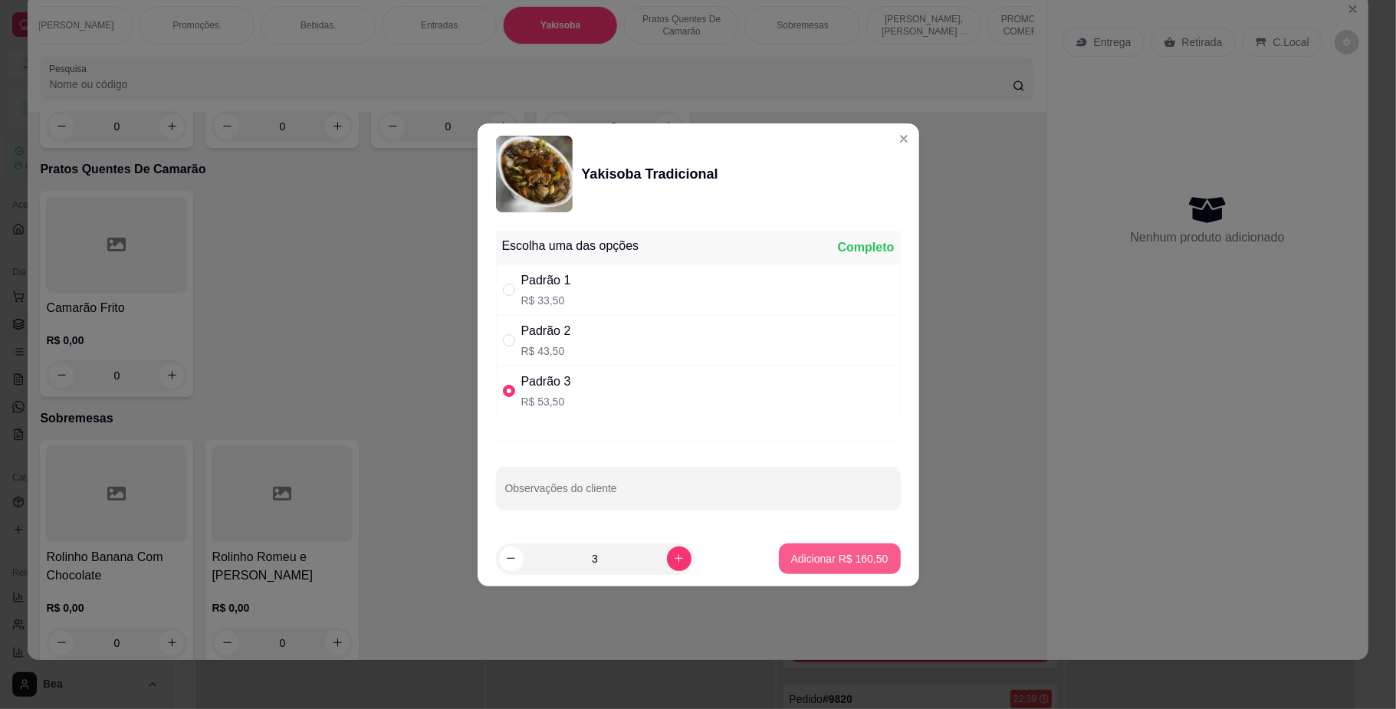
click at [800, 562] on p "Adicionar R$ 160,50" at bounding box center [839, 558] width 97 height 15
type input "3"
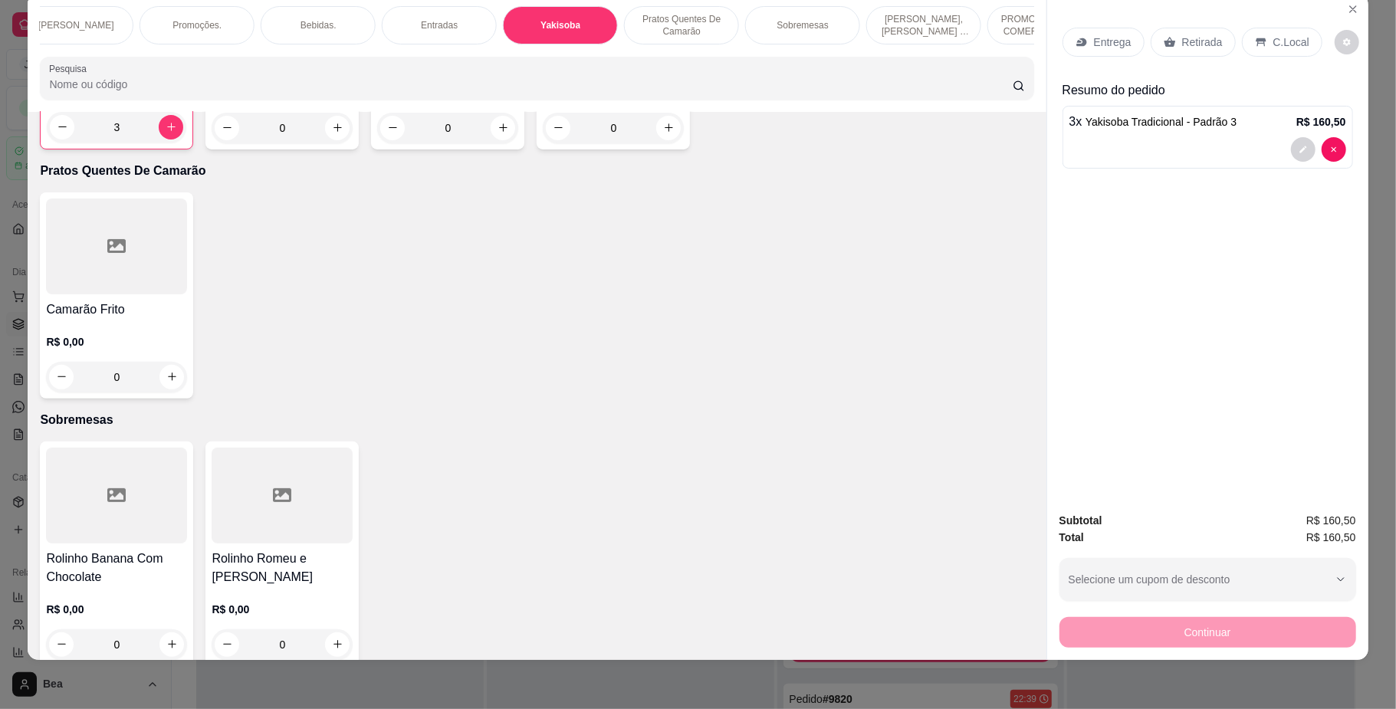
click at [1080, 36] on icon at bounding box center [1082, 42] width 12 height 12
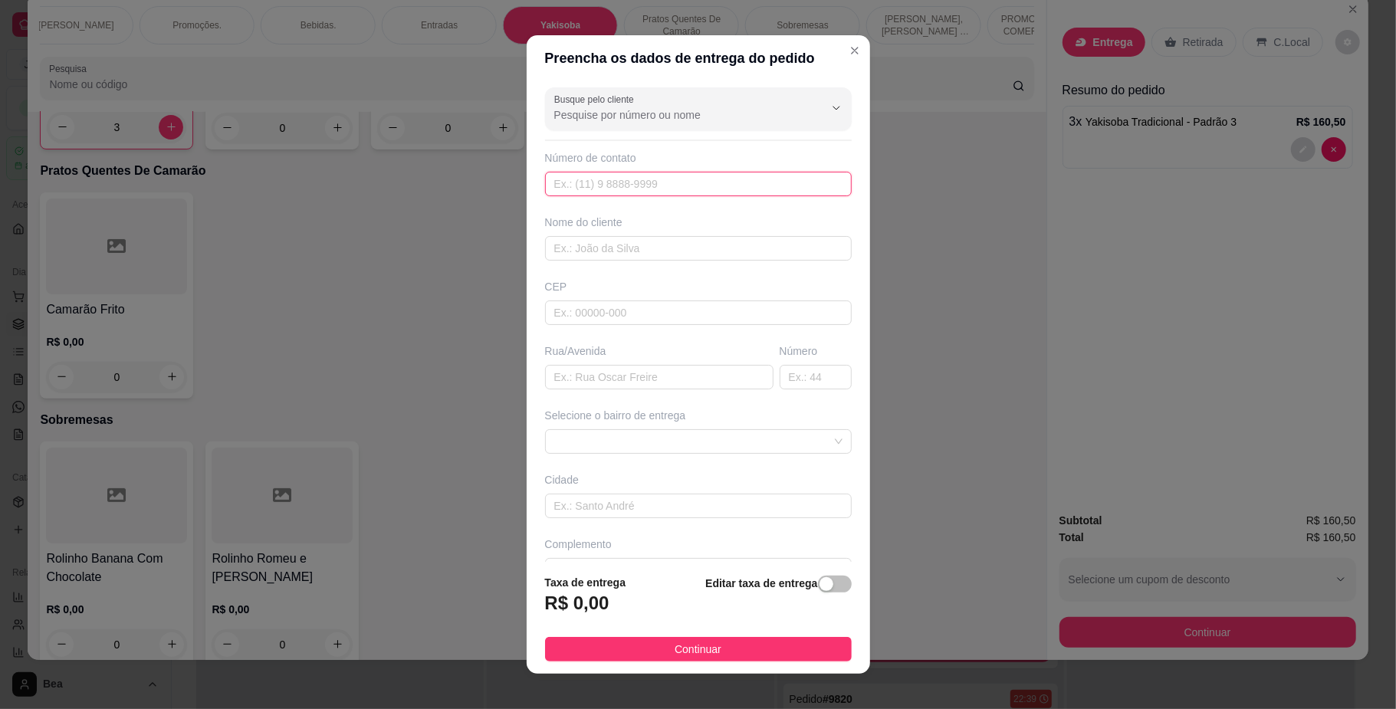
click at [744, 185] on input "text" at bounding box center [698, 184] width 307 height 25
type input "1"
type input "[PHONE_NUMBER]"
click at [718, 250] on input "text" at bounding box center [698, 248] width 307 height 25
type input "cintia"
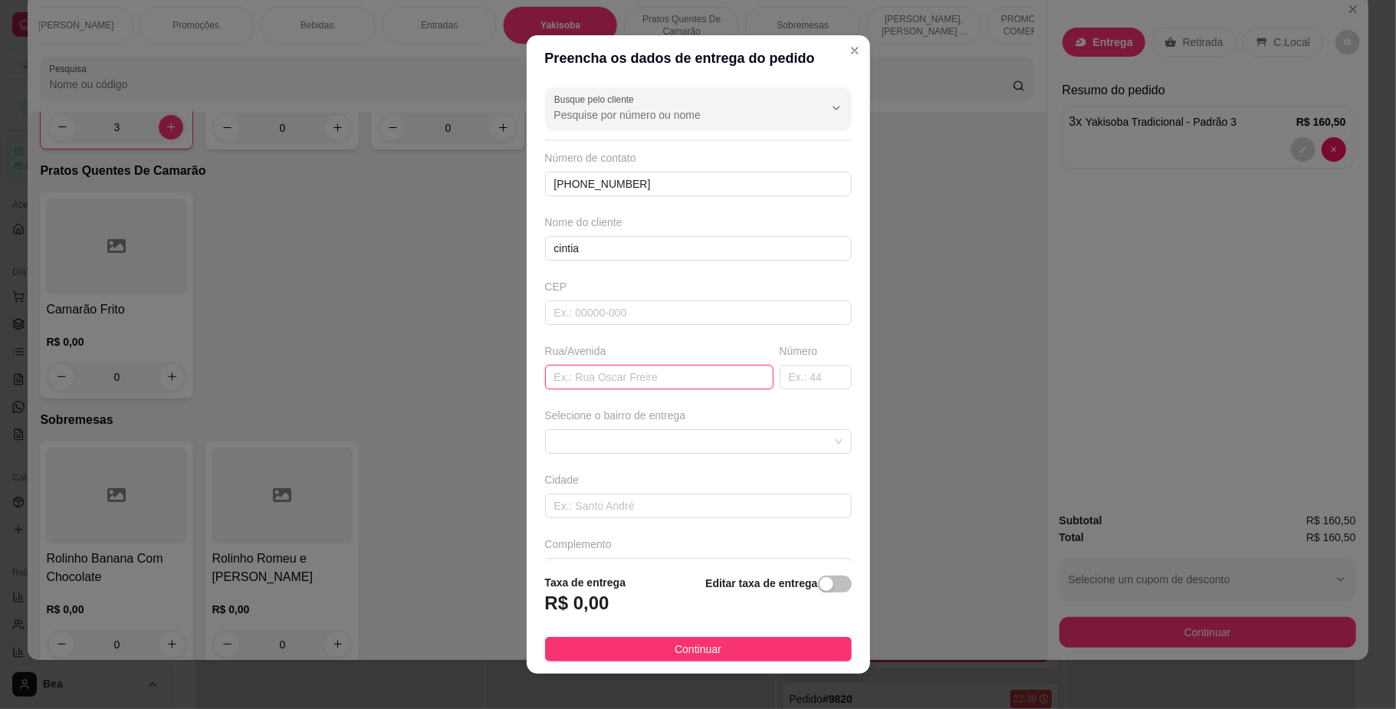
click at [682, 379] on input "text" at bounding box center [659, 377] width 228 height 25
type input "RUA TREZE DE JULHO"
click at [780, 376] on input "text" at bounding box center [816, 377] width 72 height 25
click at [755, 446] on span at bounding box center [698, 441] width 288 height 23
type input "400"
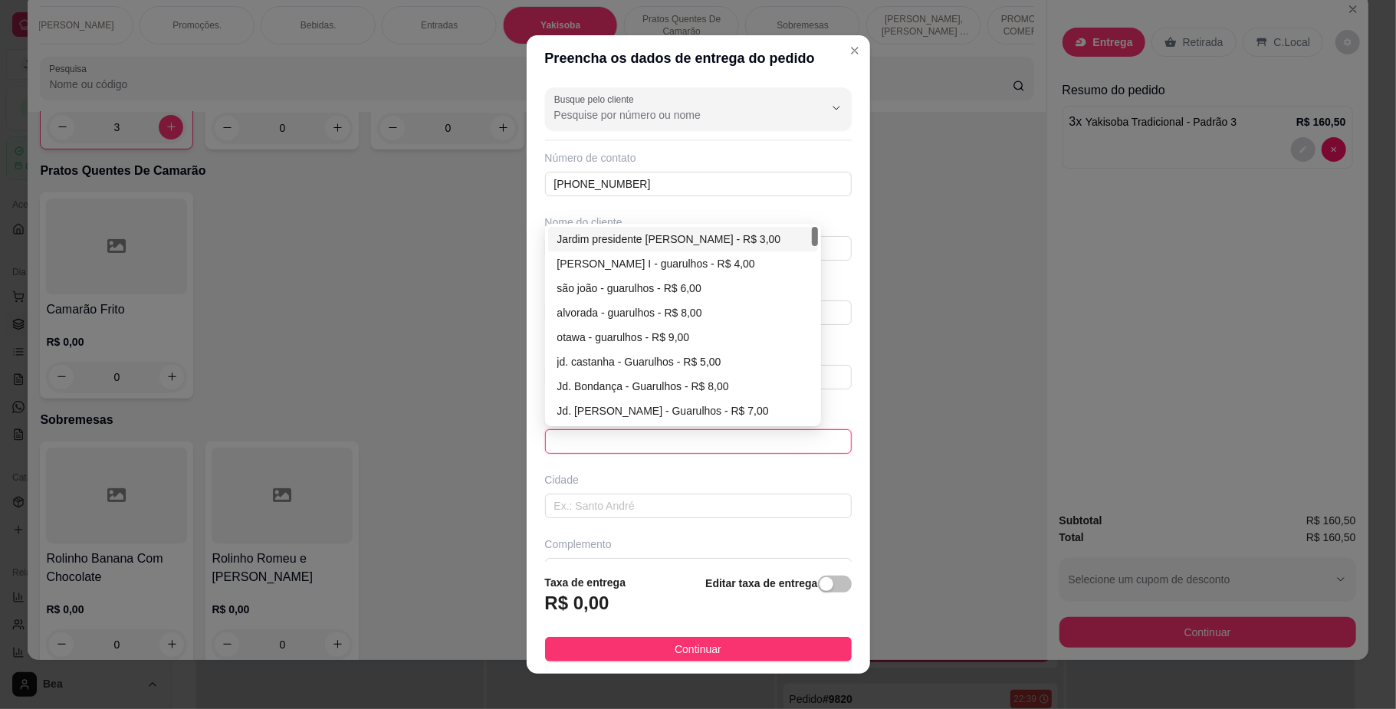
click at [684, 242] on div "Jardim presidente [PERSON_NAME] - R$ 3,00" at bounding box center [682, 239] width 251 height 17
type input "Guarulhos"
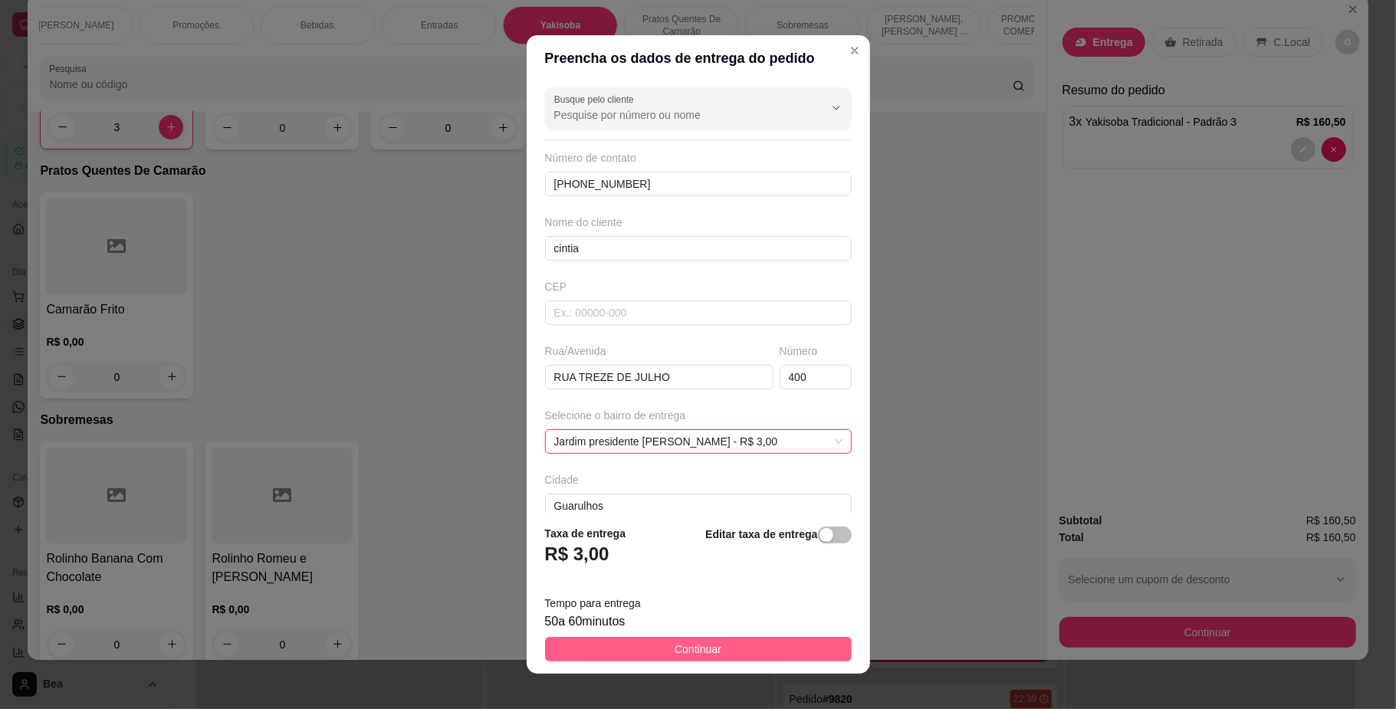
click at [675, 655] on span "Continuar" at bounding box center [698, 649] width 47 height 17
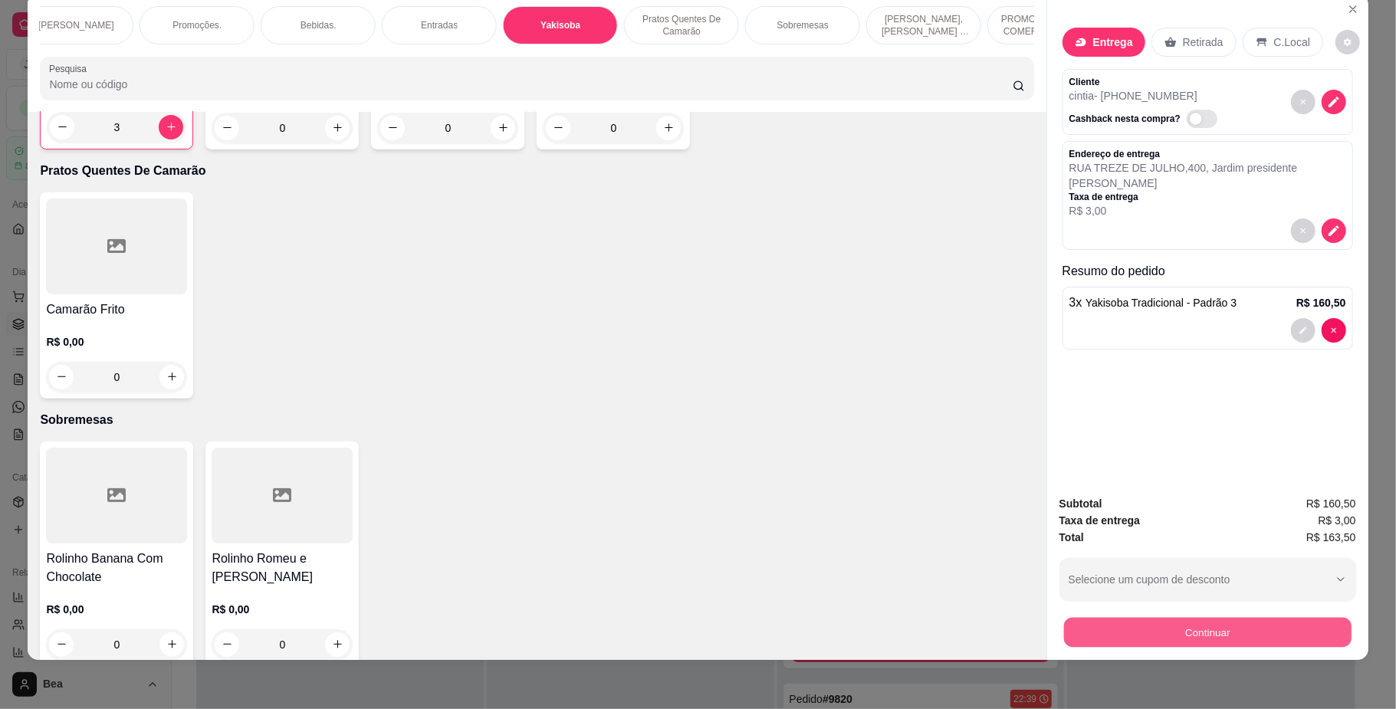
click at [1138, 627] on button "Continuar" at bounding box center [1207, 633] width 288 height 30
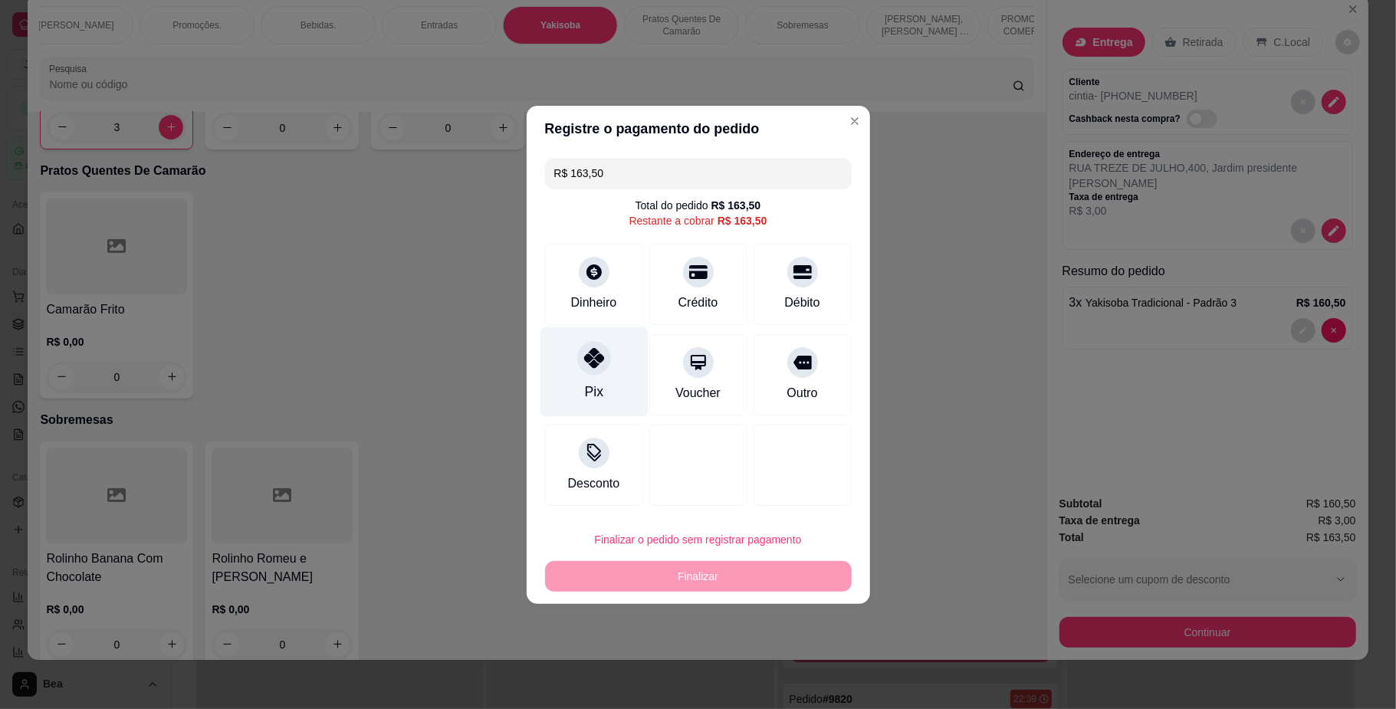
click at [602, 369] on div at bounding box center [594, 358] width 34 height 34
type input "R$ 0,00"
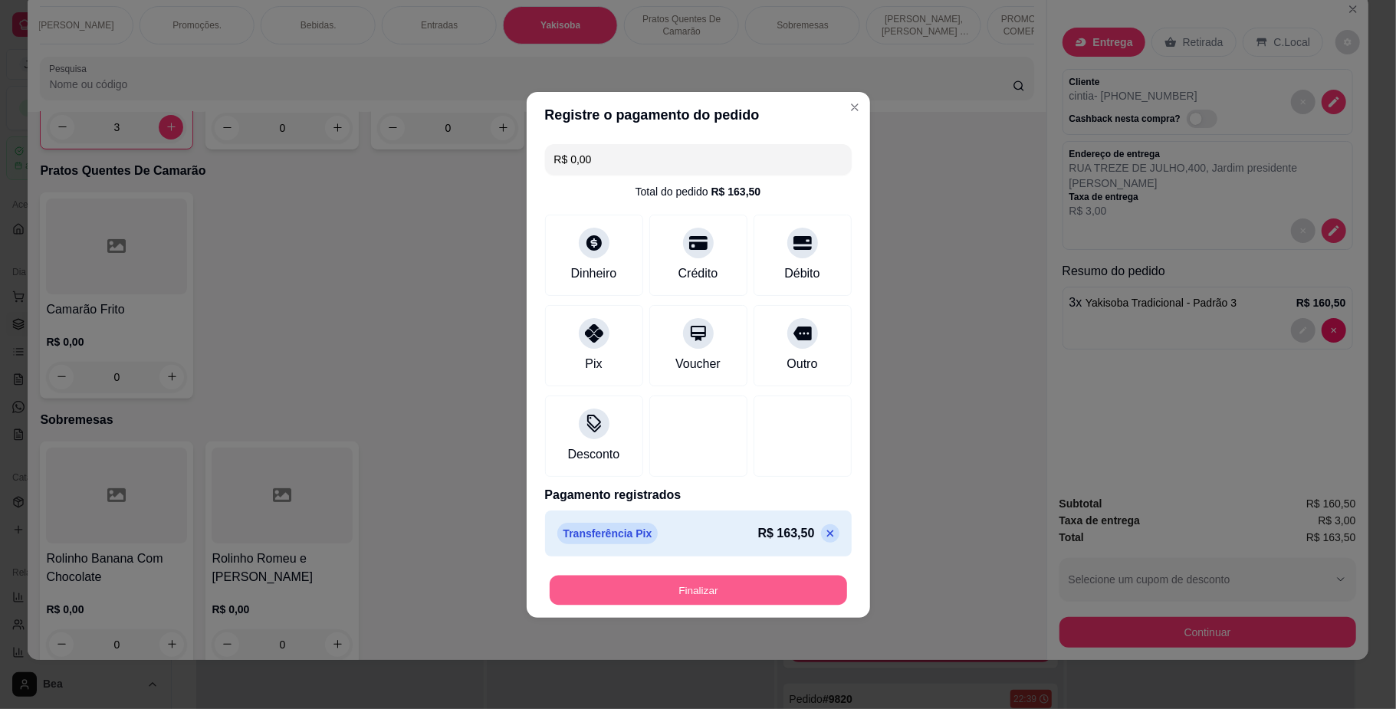
click at [672, 586] on button "Finalizar" at bounding box center [698, 590] width 297 height 30
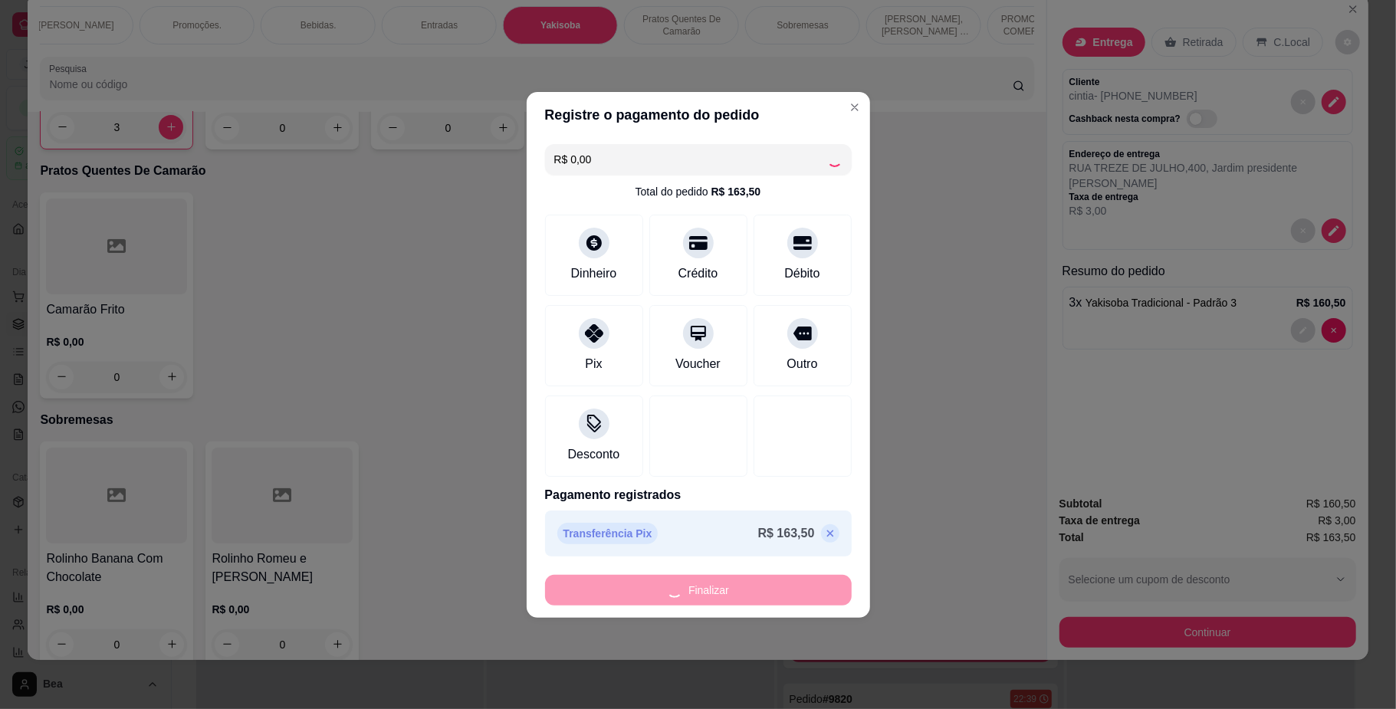
type input "0"
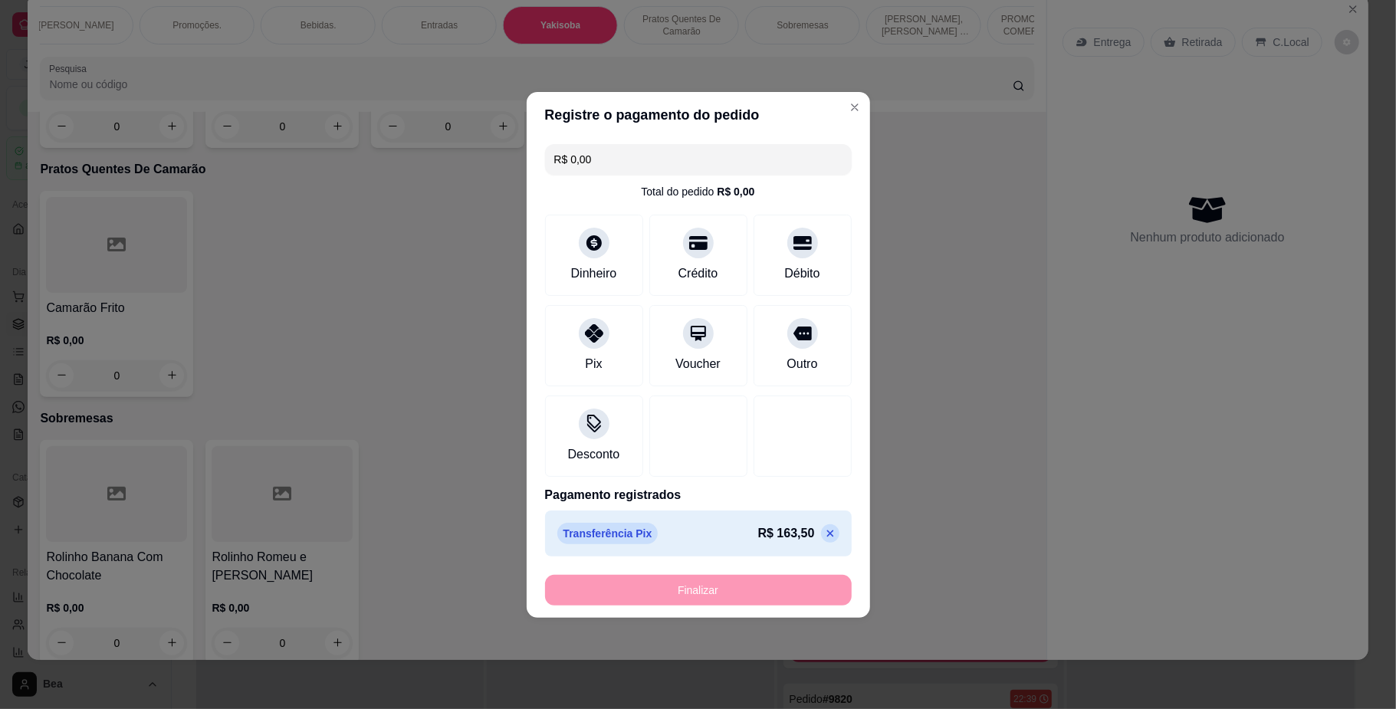
type input "-R$ 163,50"
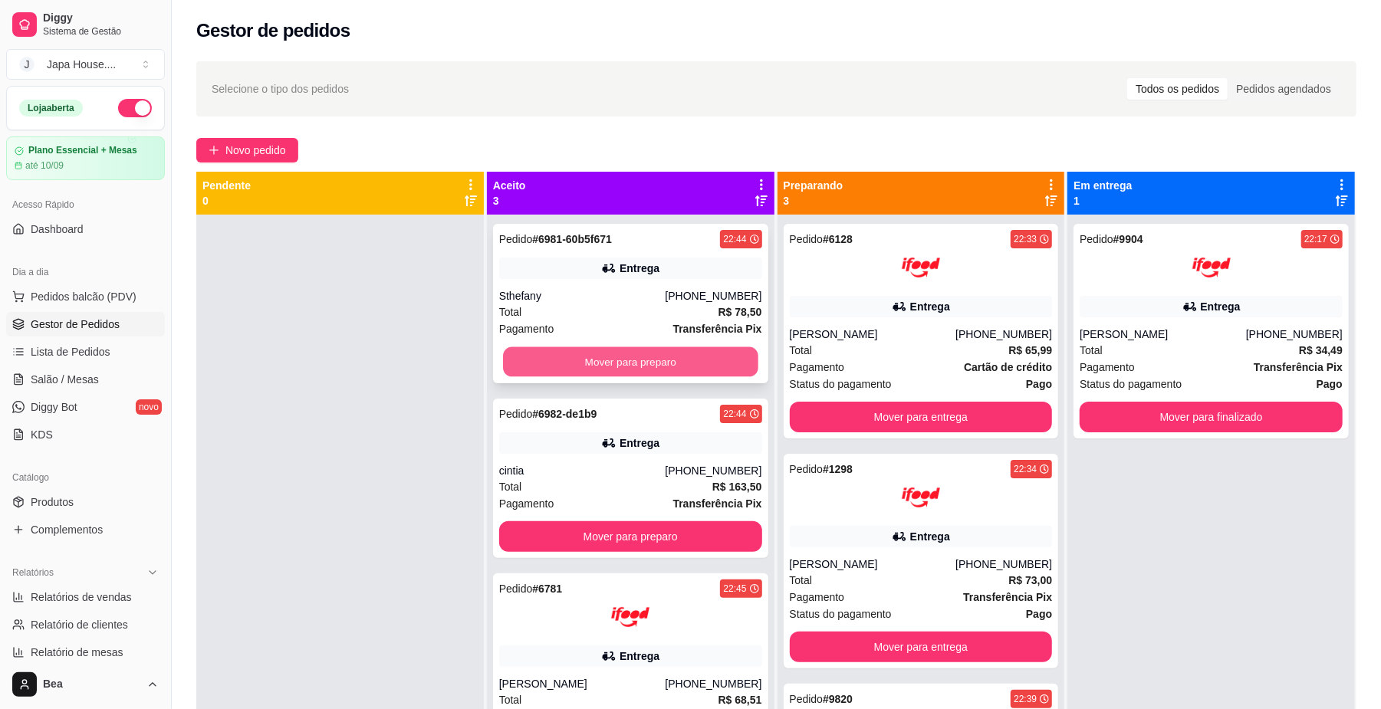
click at [710, 353] on button "Mover para preparo" at bounding box center [630, 362] width 255 height 30
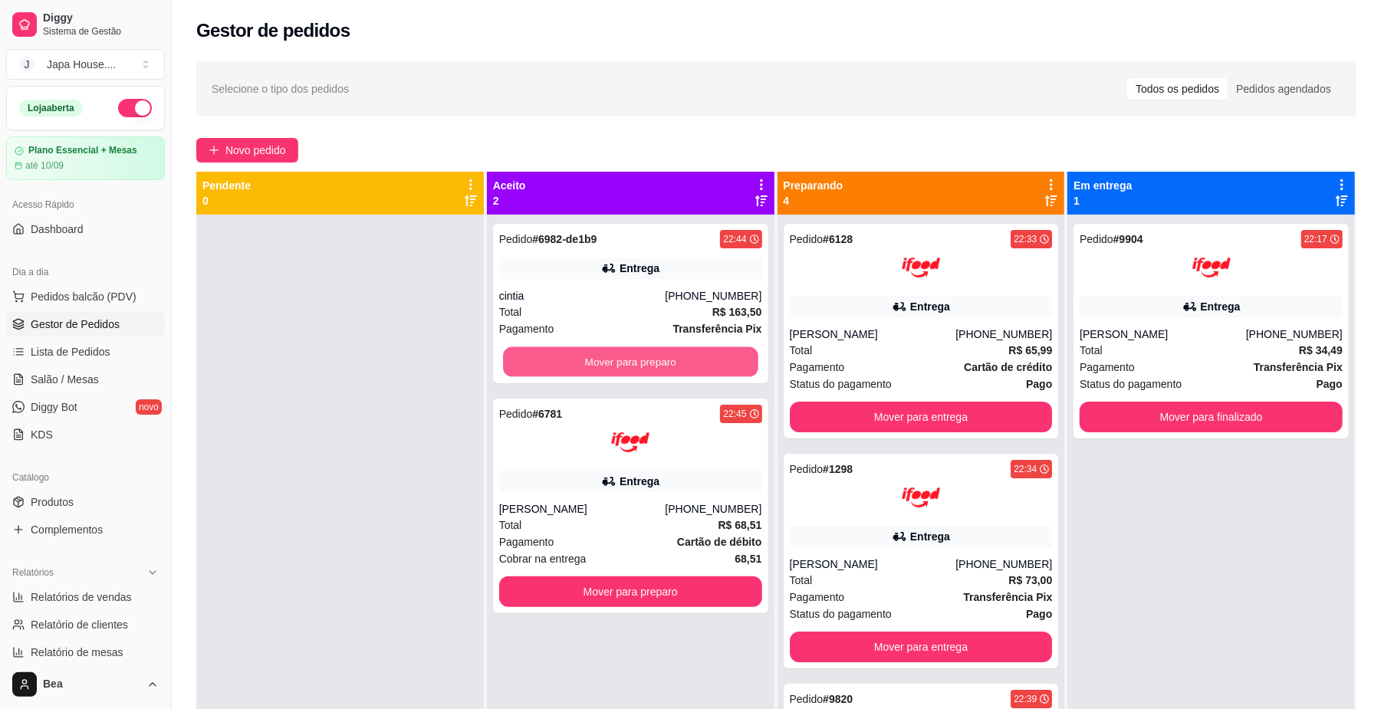
click at [710, 353] on button "Mover para preparo" at bounding box center [630, 362] width 255 height 30
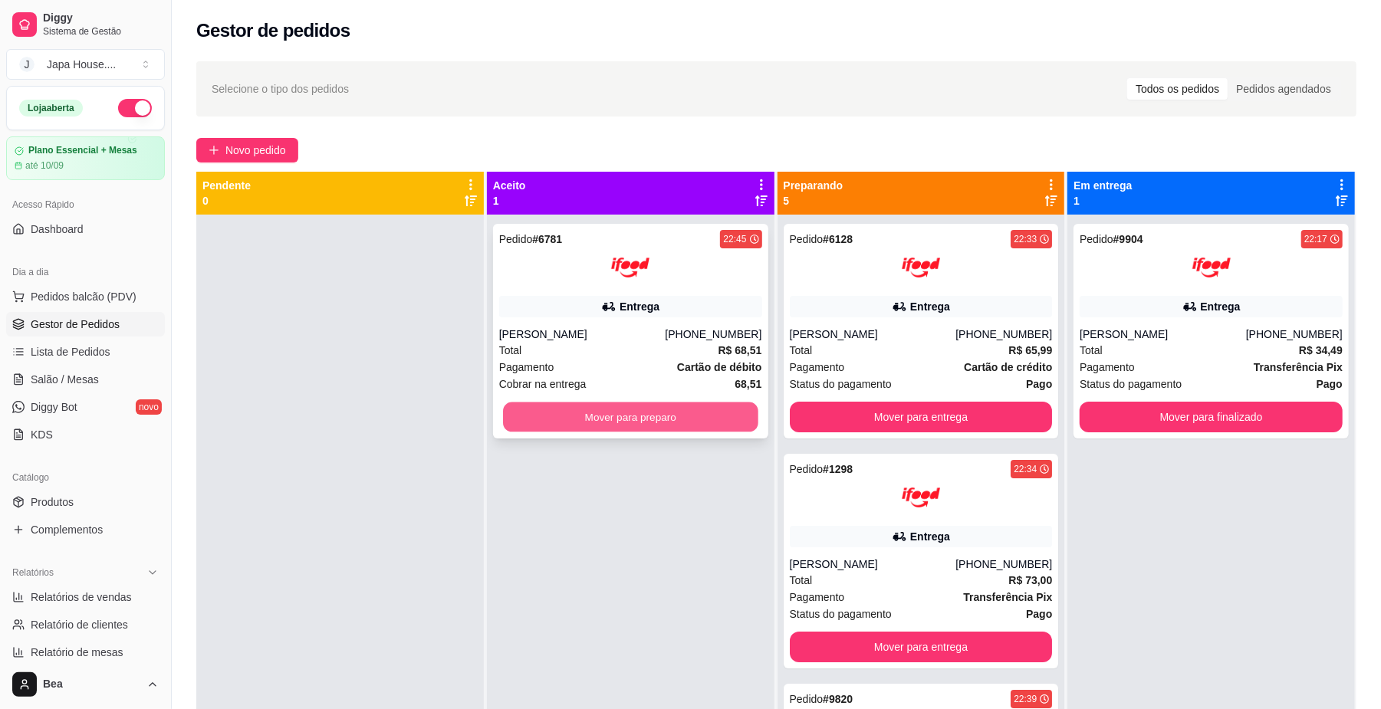
click at [706, 416] on button "Mover para preparo" at bounding box center [630, 418] width 255 height 30
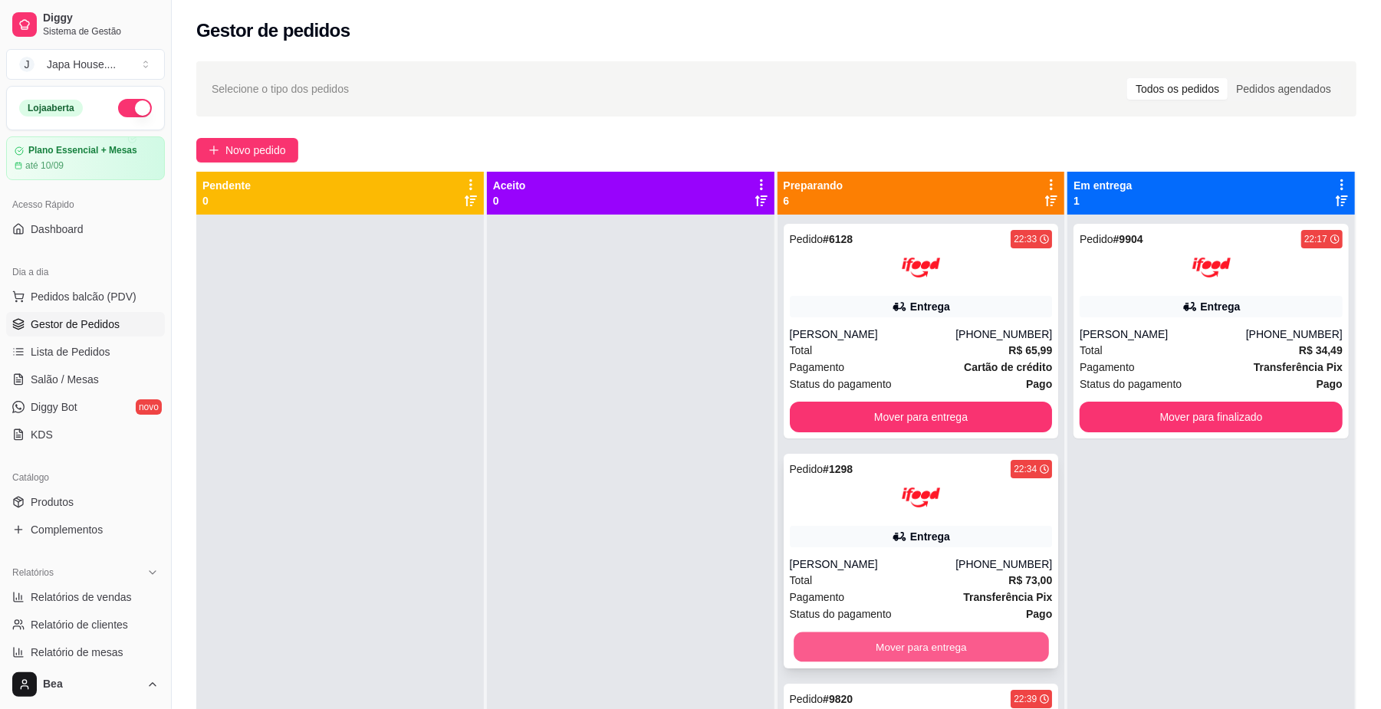
click at [971, 636] on button "Mover para entrega" at bounding box center [921, 648] width 255 height 30
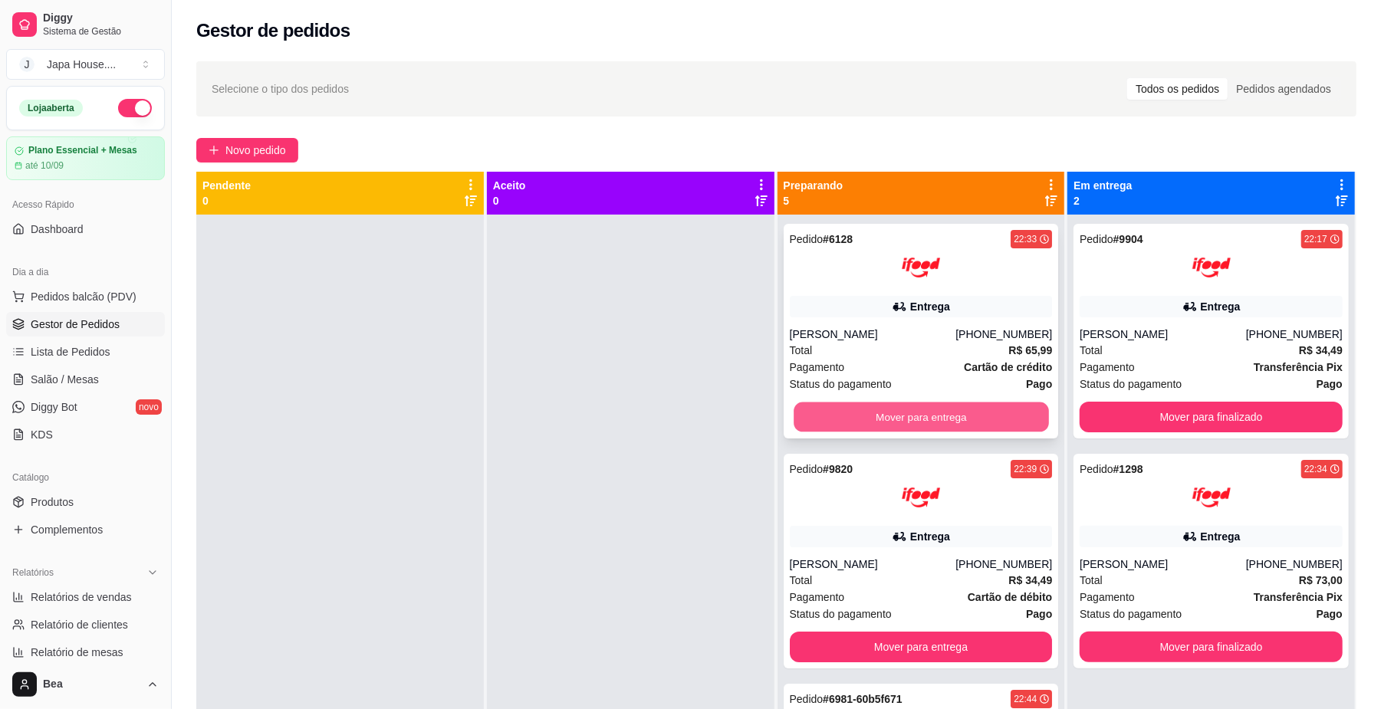
click at [866, 418] on button "Mover para entrega" at bounding box center [921, 418] width 255 height 30
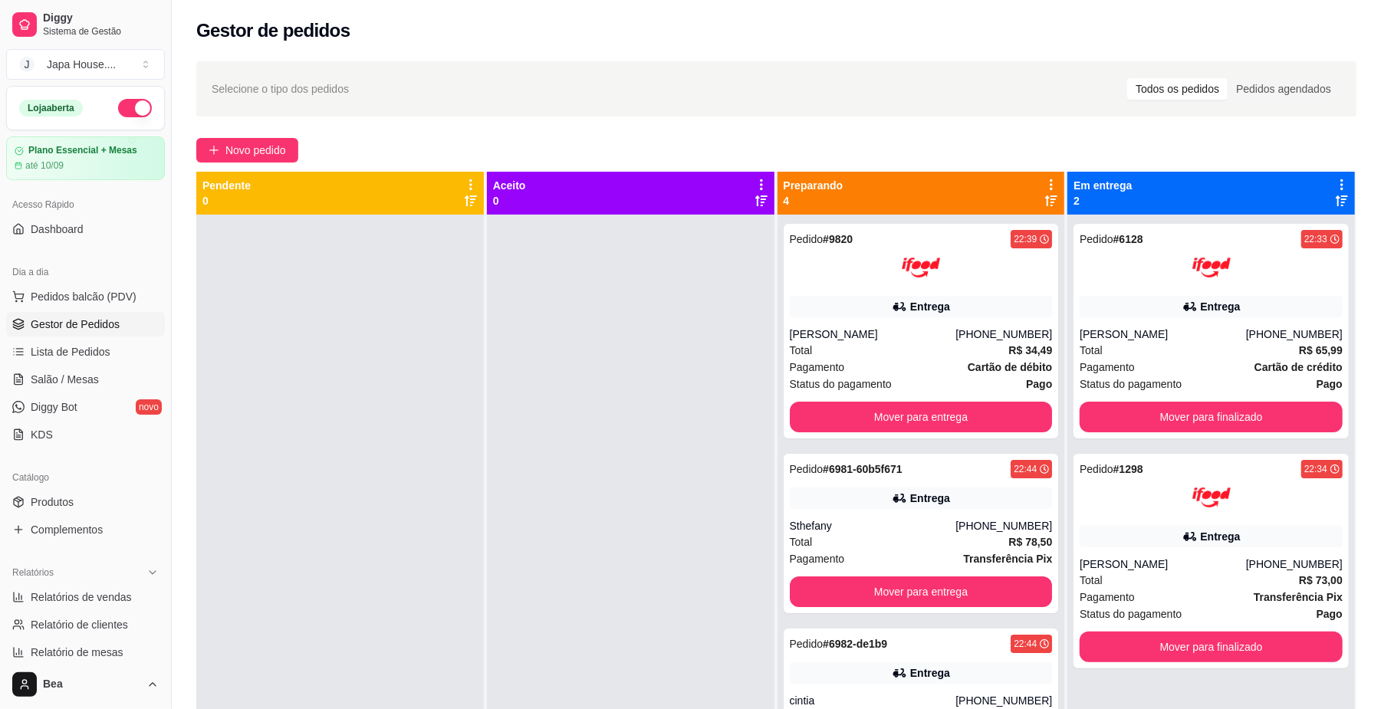
scroll to position [117, 0]
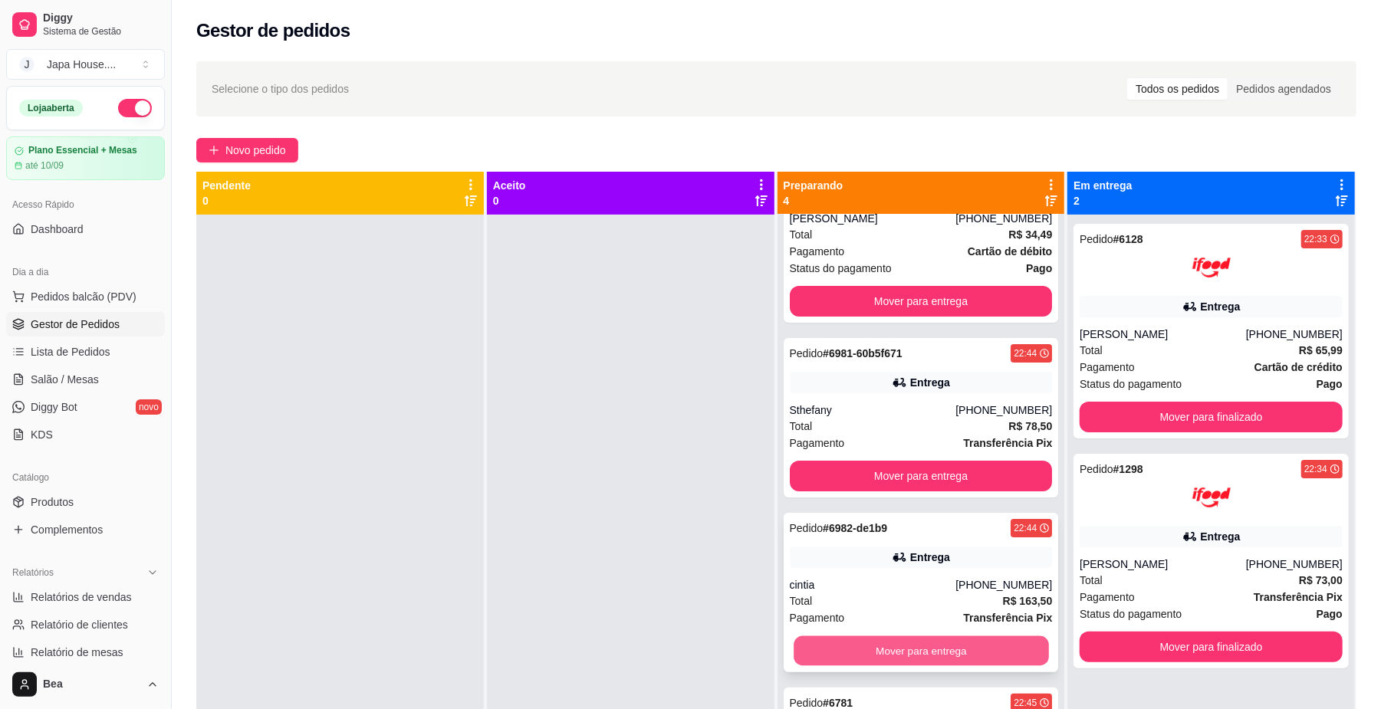
click at [1003, 647] on button "Mover para entrega" at bounding box center [921, 651] width 255 height 30
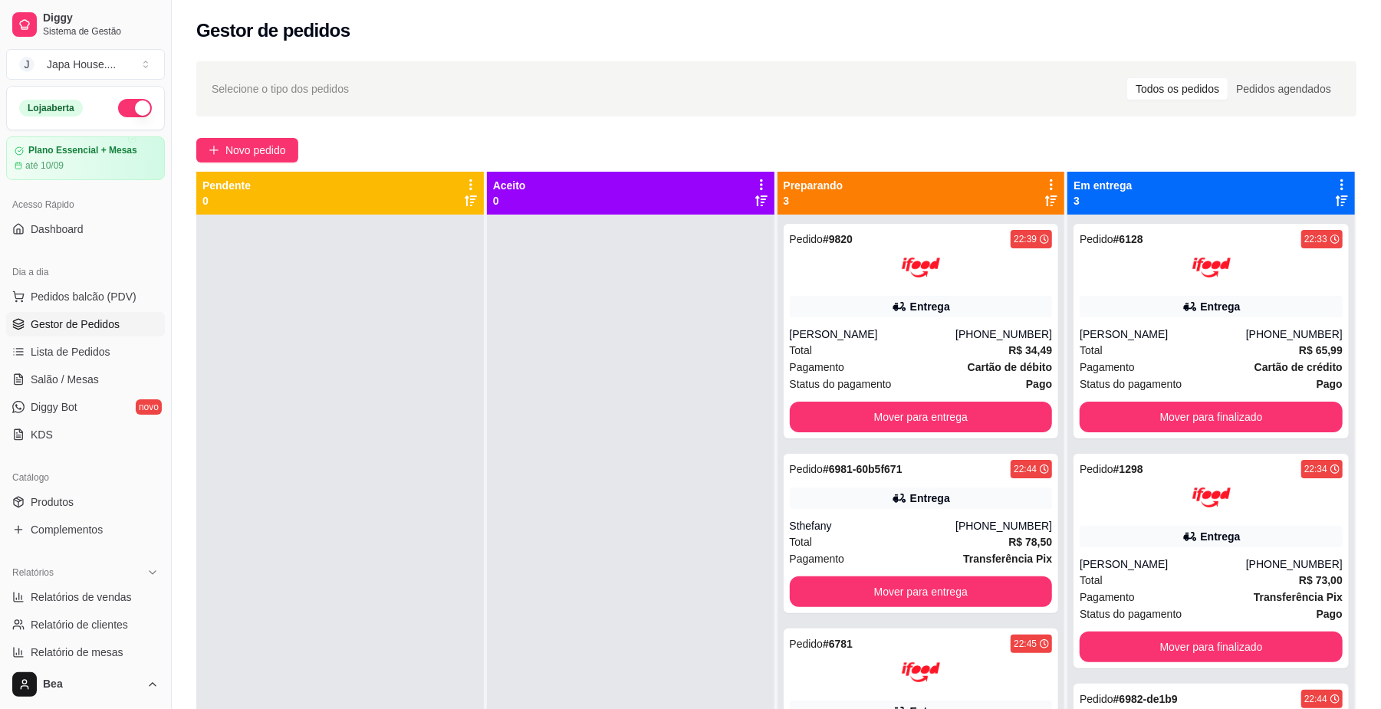
scroll to position [234, 0]
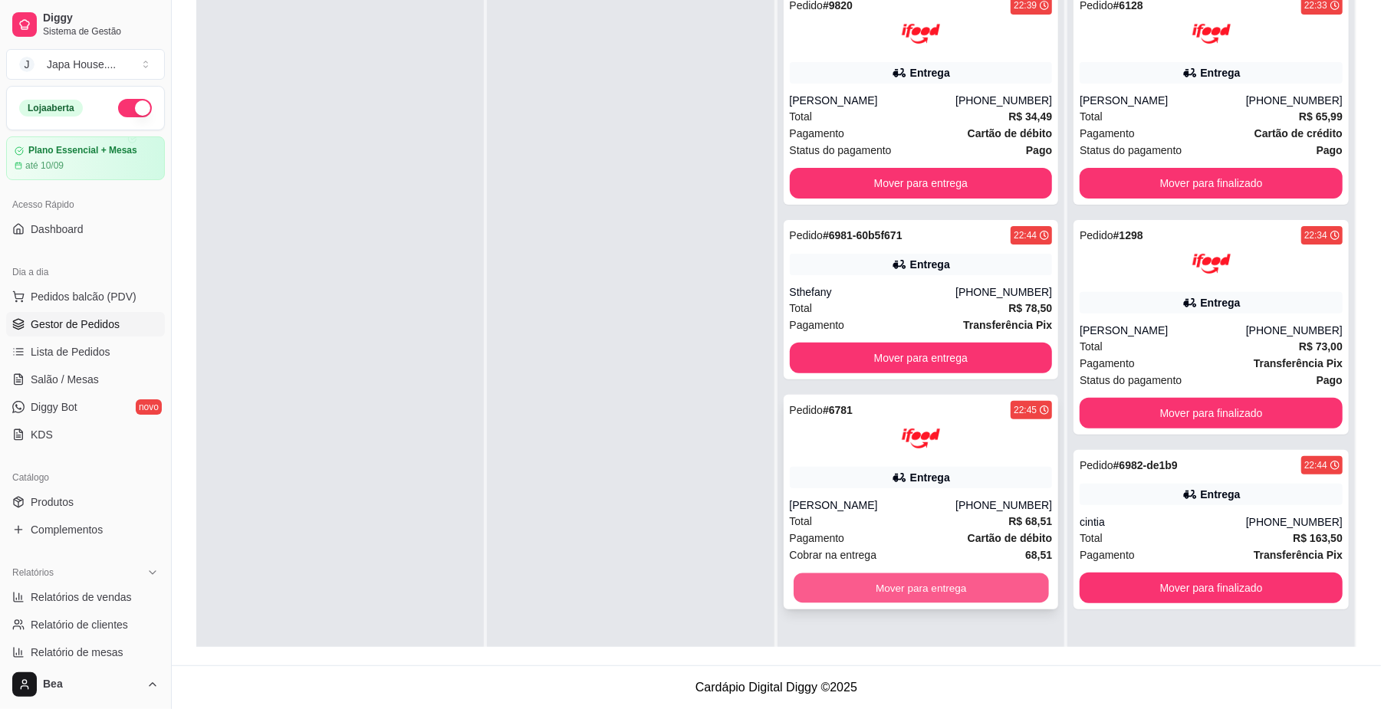
click at [918, 581] on button "Mover para entrega" at bounding box center [921, 588] width 255 height 30
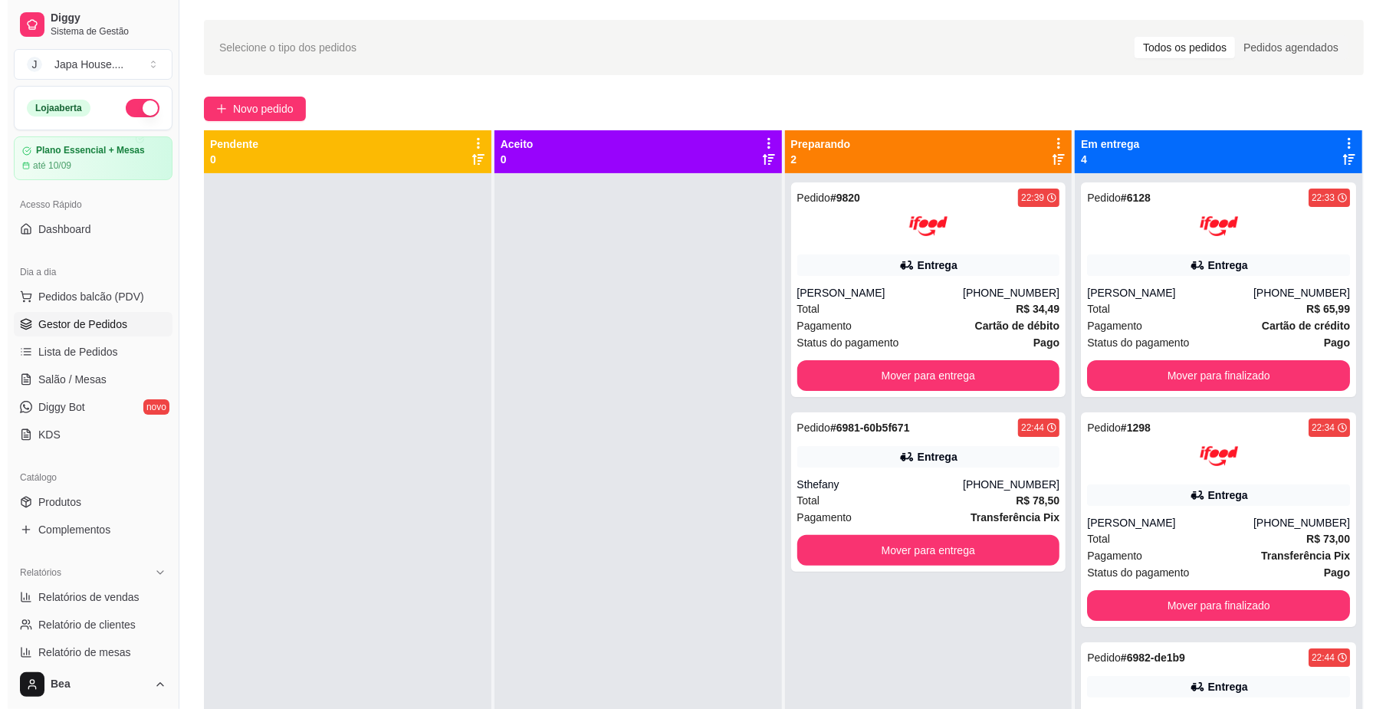
scroll to position [0, 0]
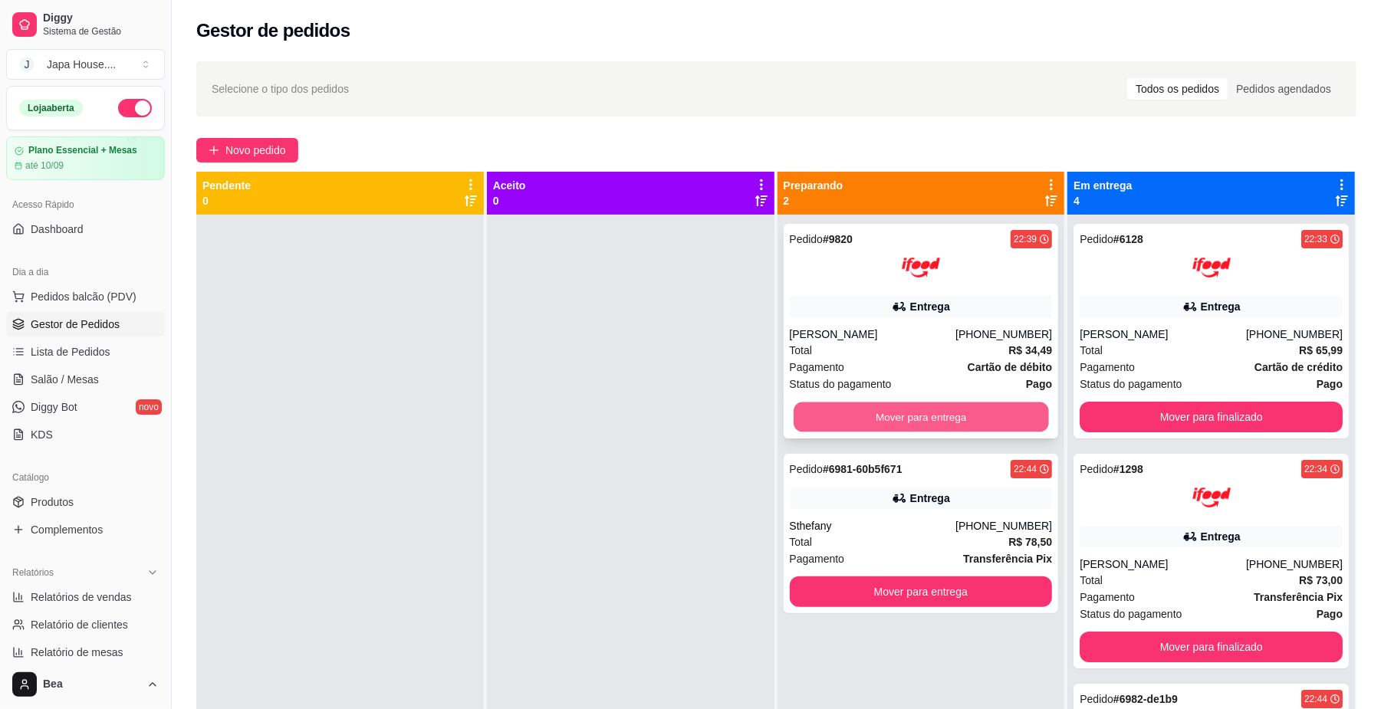
click at [986, 408] on button "Mover para entrega" at bounding box center [921, 418] width 255 height 30
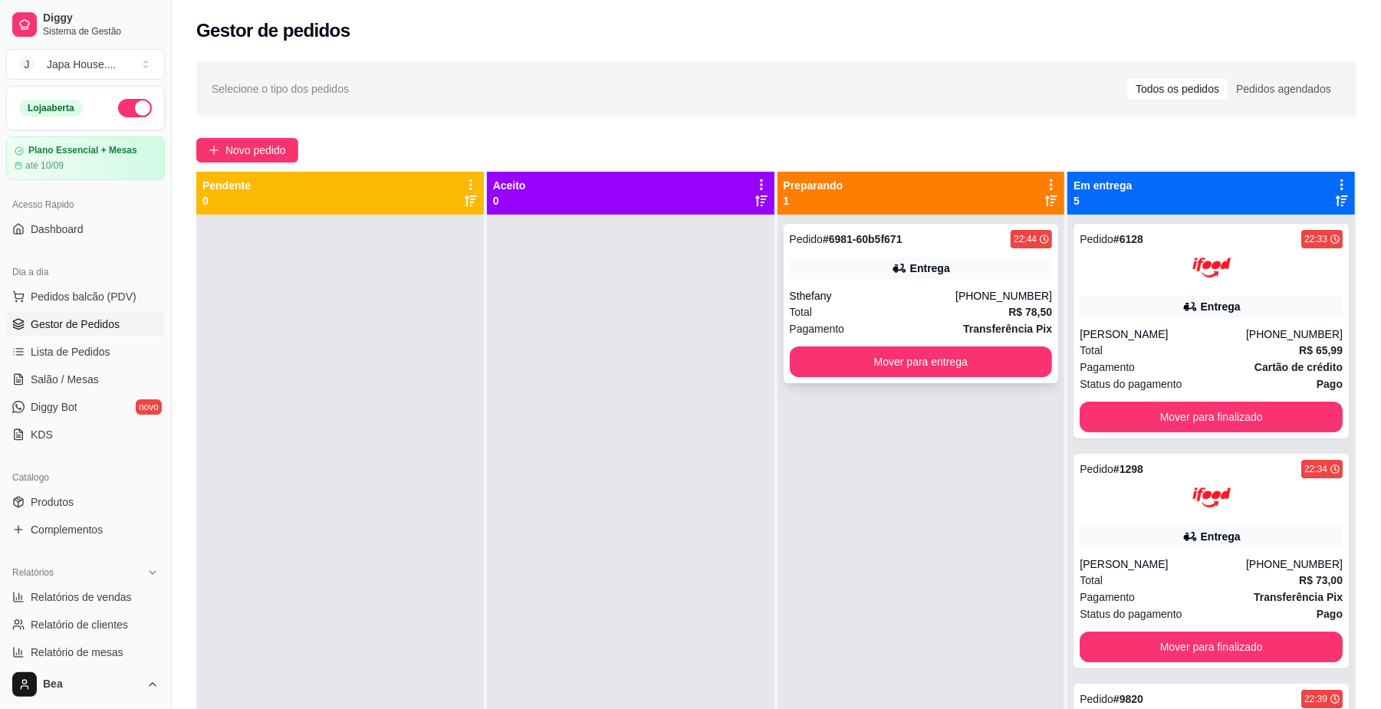
click at [948, 311] on div "Total R$ 78,50" at bounding box center [921, 312] width 263 height 17
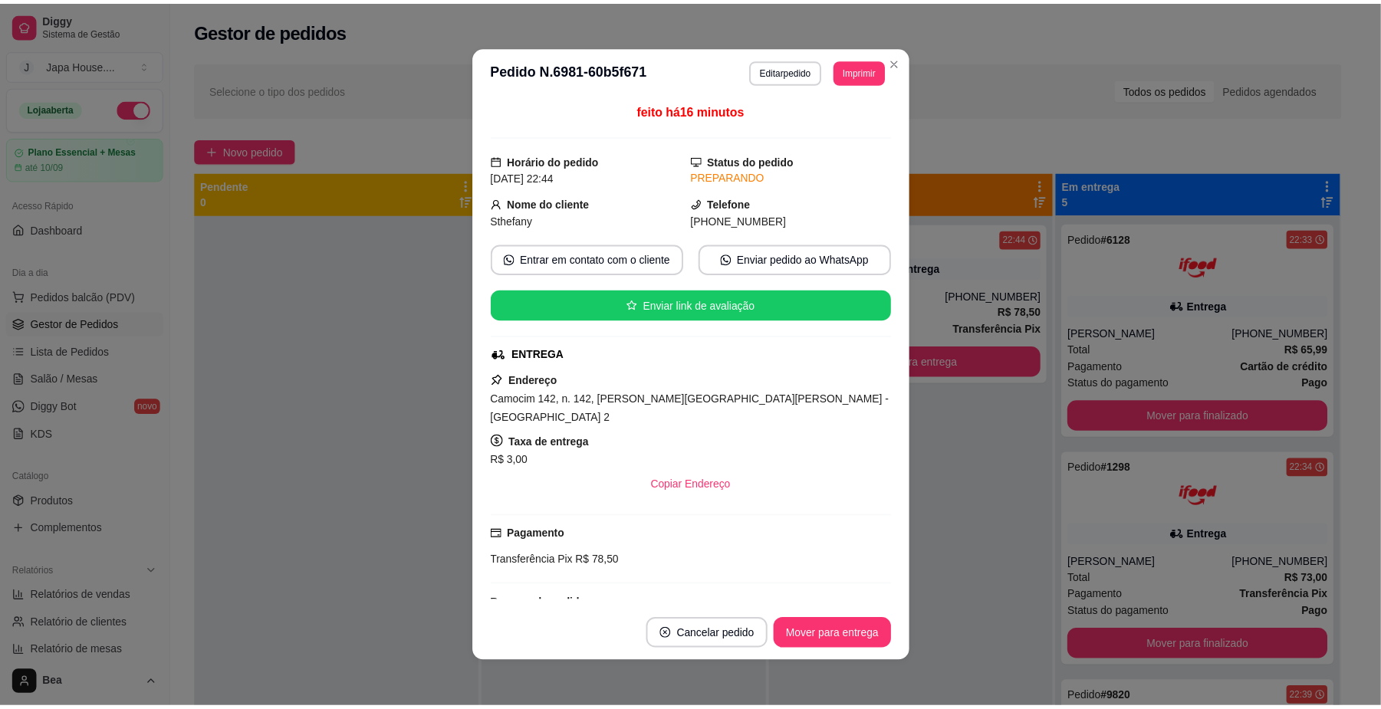
scroll to position [102, 0]
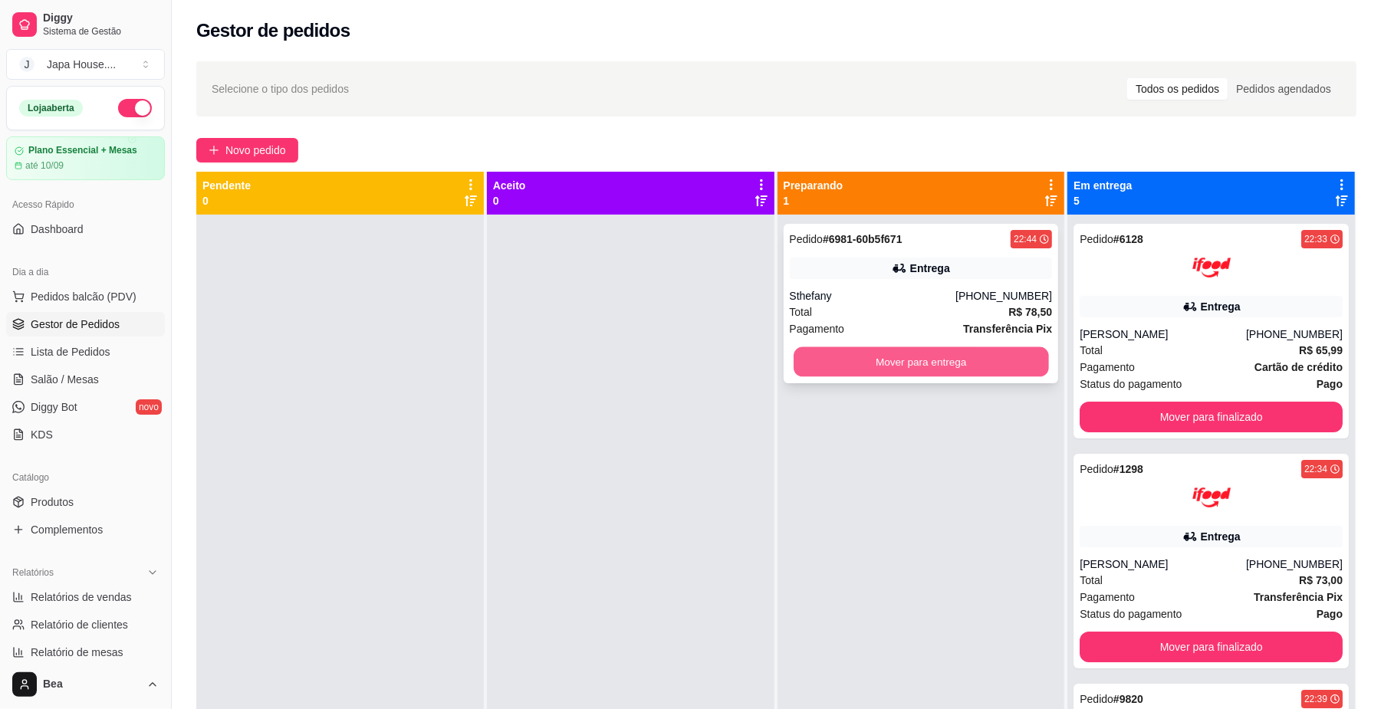
click at [1006, 357] on button "Mover para entrega" at bounding box center [921, 362] width 255 height 30
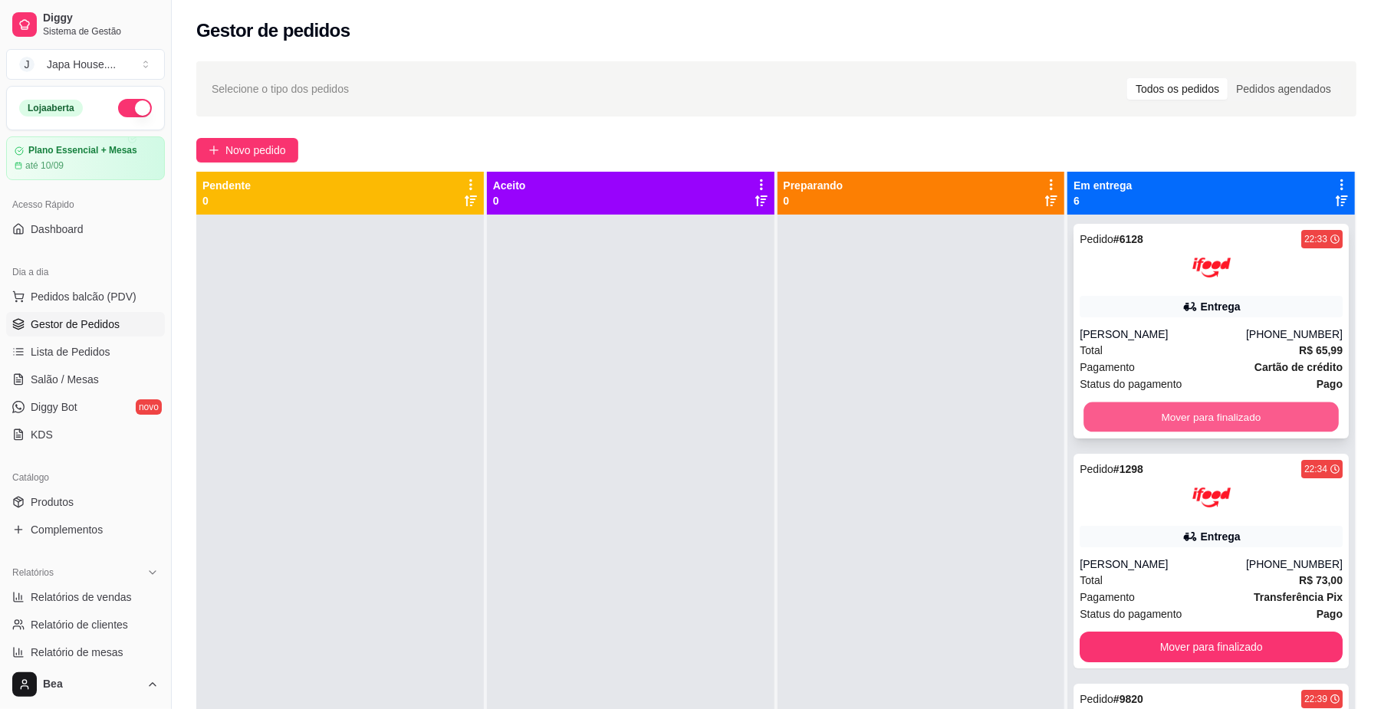
click at [1126, 420] on button "Mover para finalizado" at bounding box center [1210, 418] width 255 height 30
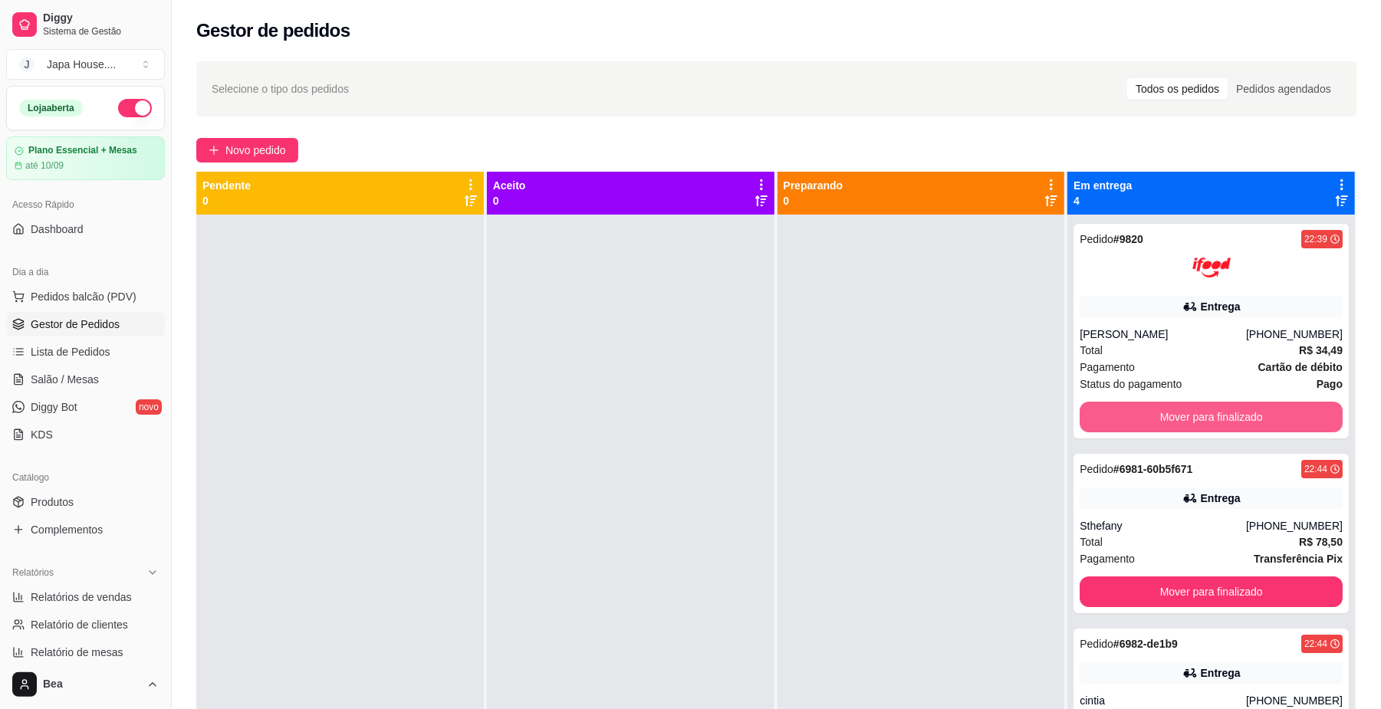
click at [1126, 420] on button "Mover para finalizado" at bounding box center [1211, 417] width 263 height 31
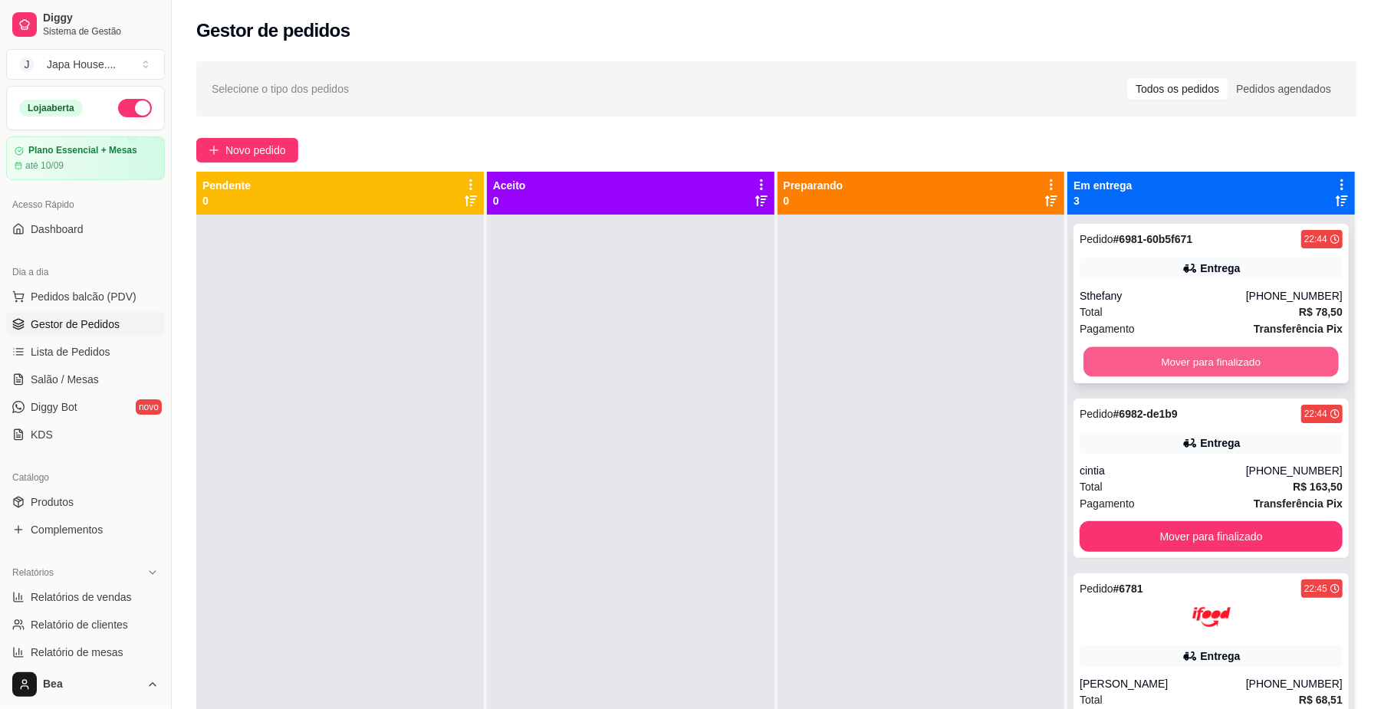
click at [1118, 363] on button "Mover para finalizado" at bounding box center [1210, 362] width 255 height 30
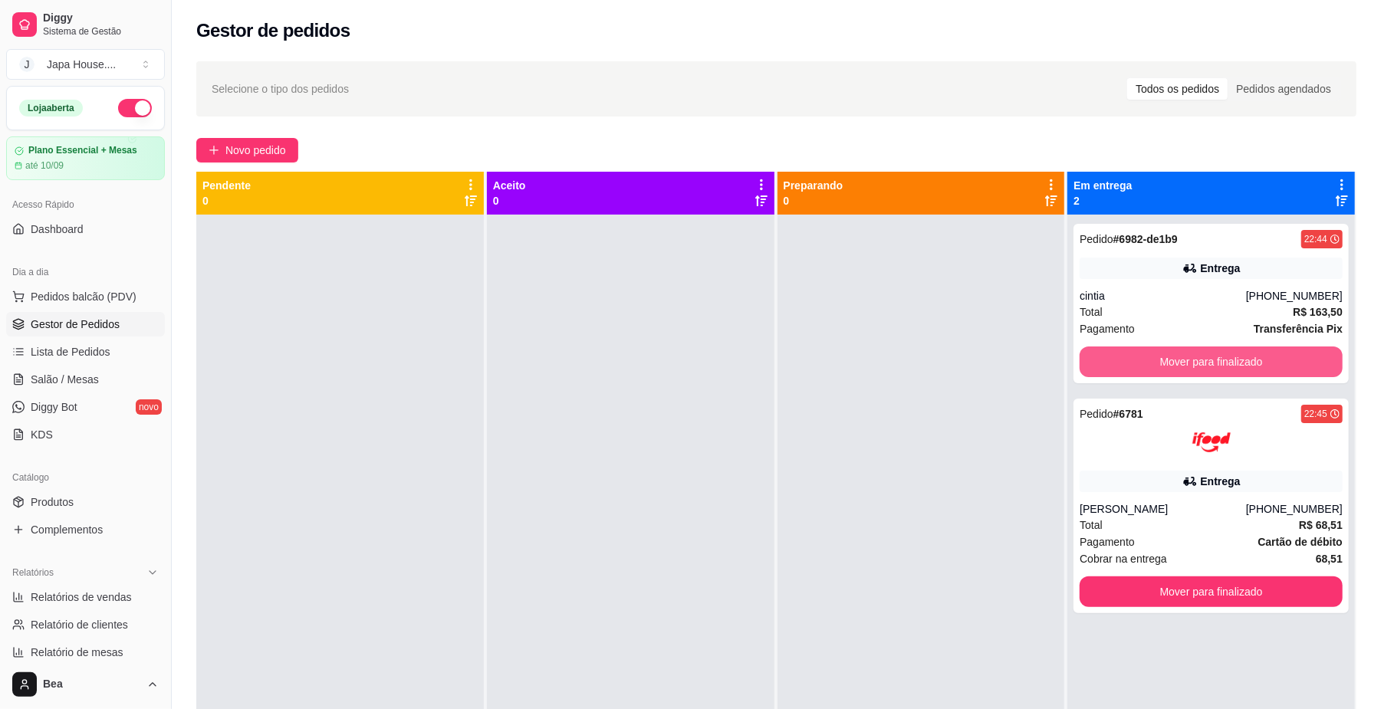
click at [1118, 363] on button "Mover para finalizado" at bounding box center [1211, 362] width 263 height 31
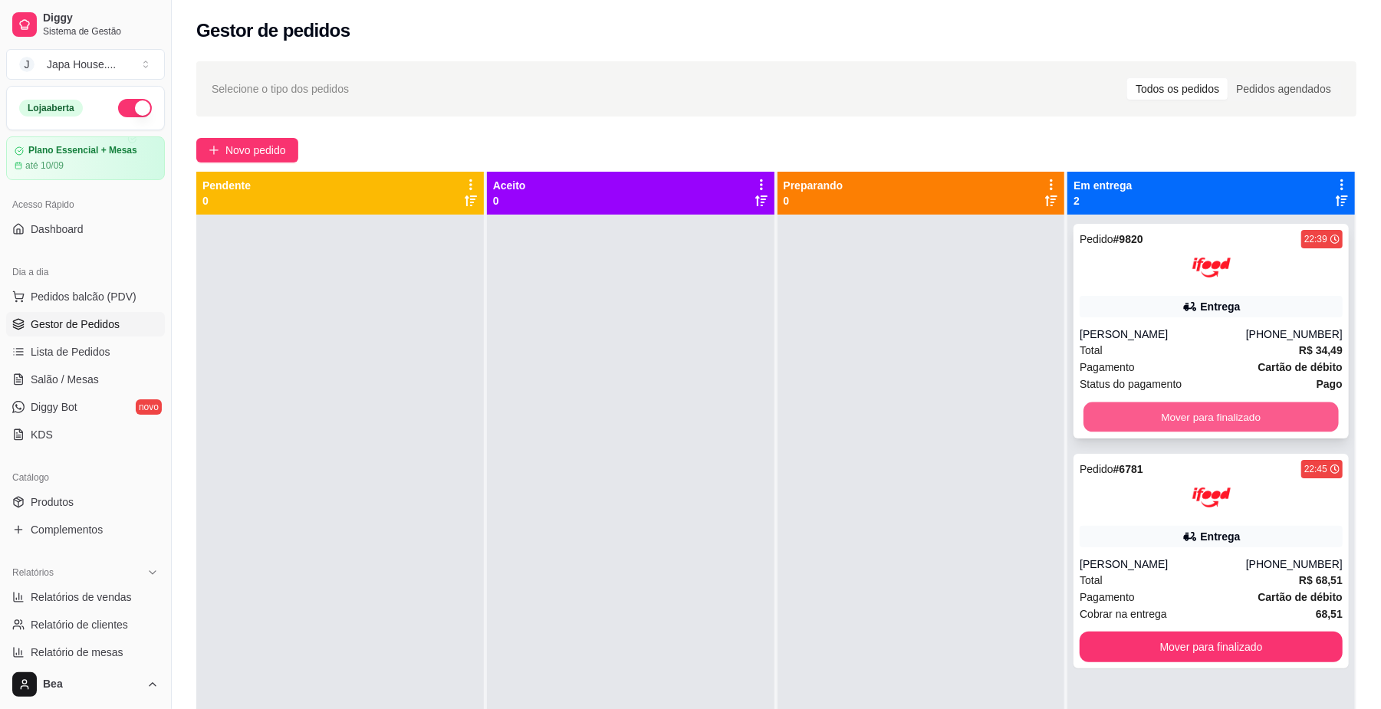
click at [1121, 415] on button "Mover para finalizado" at bounding box center [1210, 418] width 255 height 30
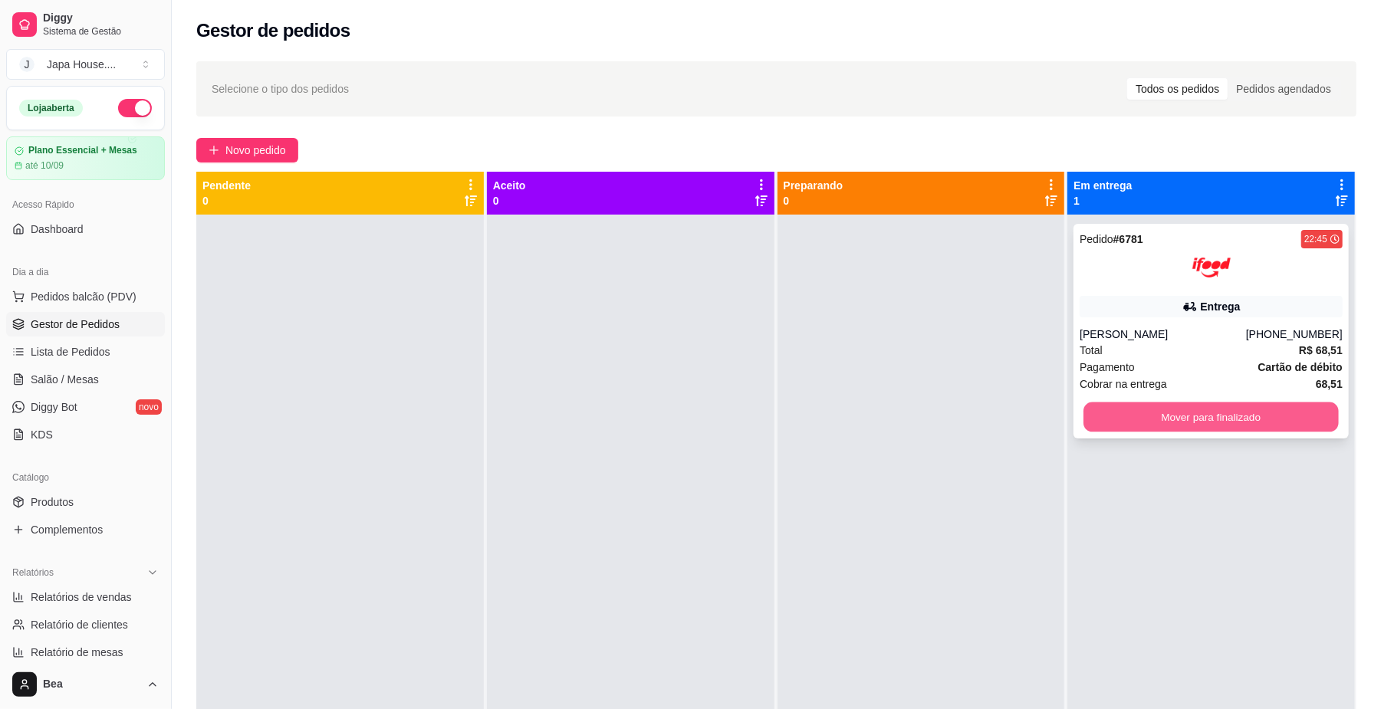
click at [1115, 409] on button "Mover para finalizado" at bounding box center [1210, 418] width 255 height 30
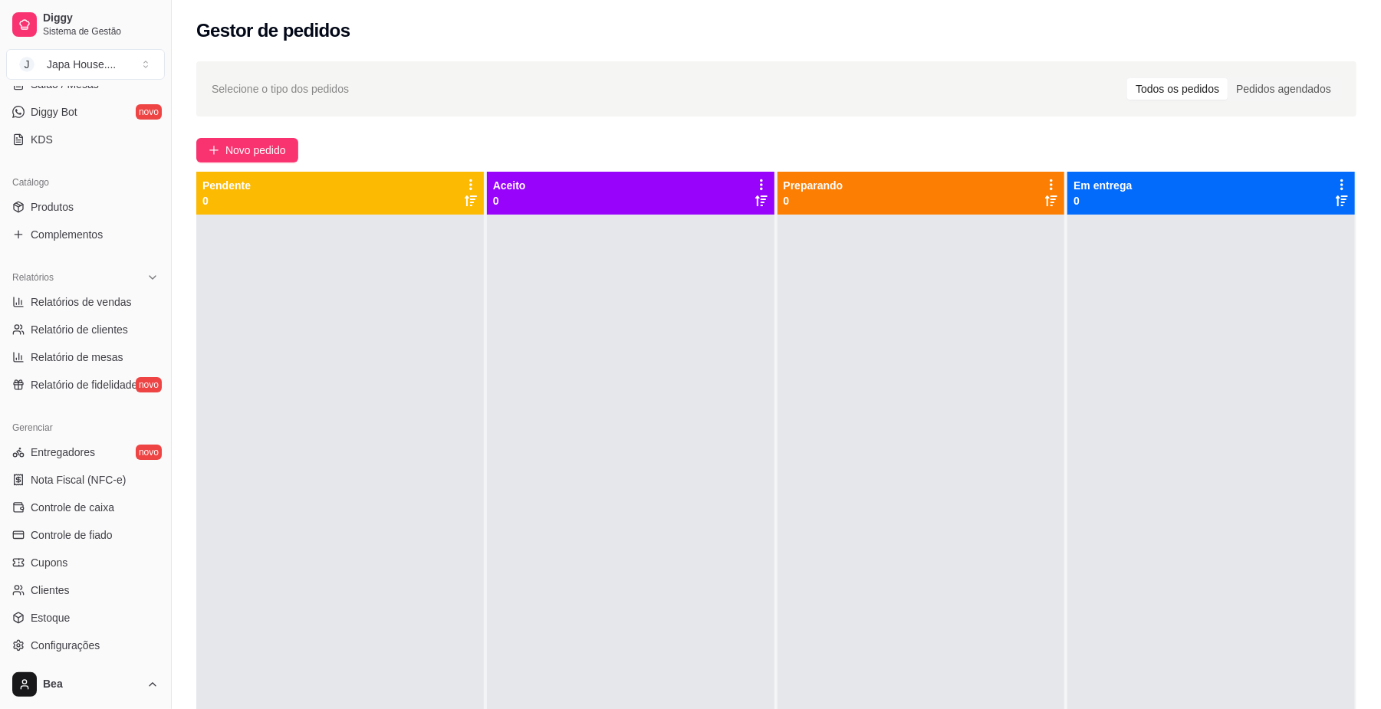
scroll to position [298, 0]
click at [103, 495] on link "Controle de caixa" at bounding box center [85, 504] width 159 height 25
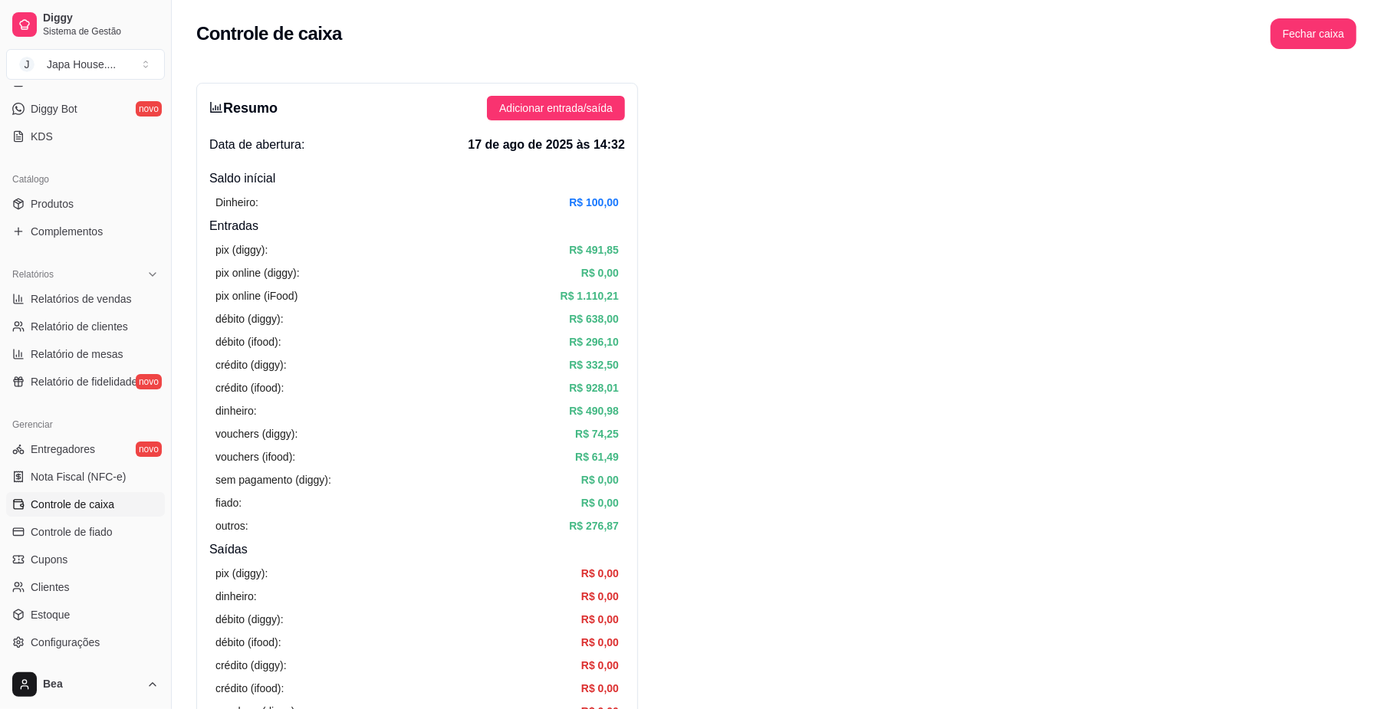
click at [154, 136] on div "Dia a dia Pedidos balcão (PDV) Gestor de Pedidos Lista de Pedidos Salão / Mesas…" at bounding box center [85, 55] width 171 height 199
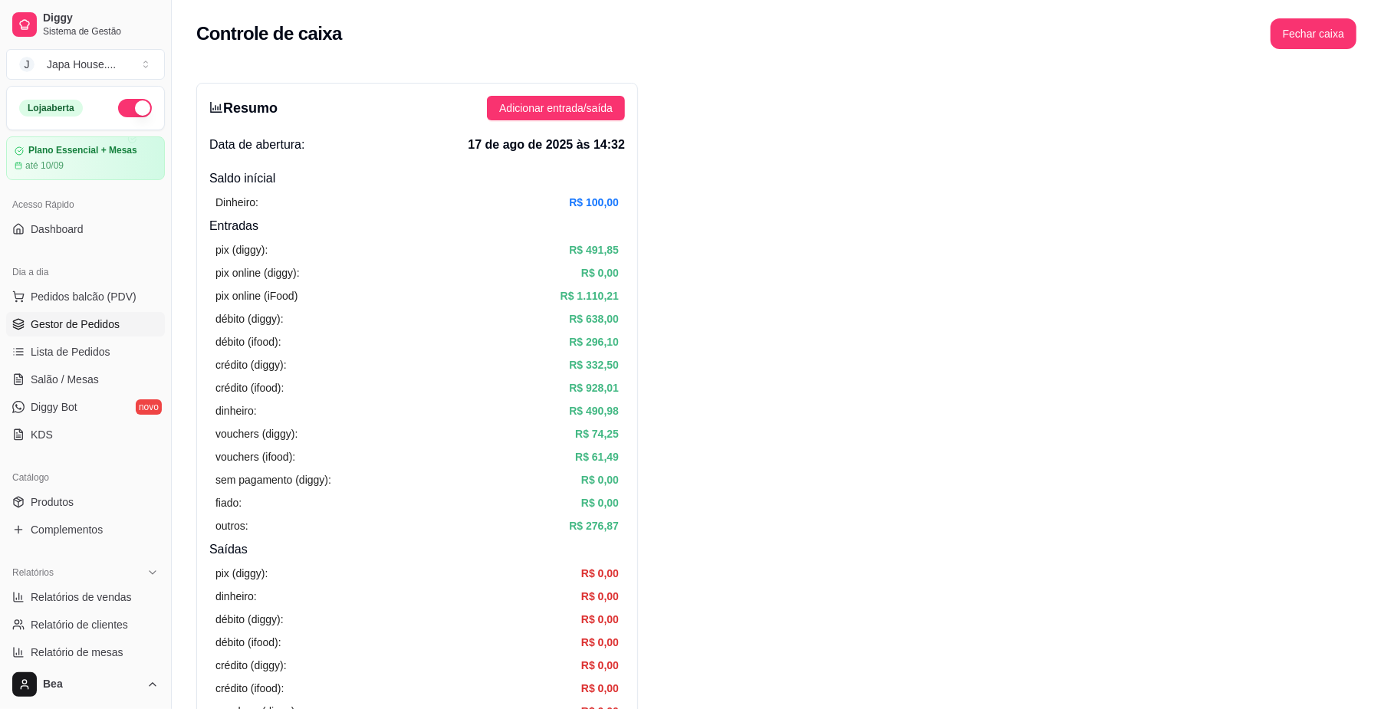
click at [114, 330] on span "Gestor de Pedidos" at bounding box center [75, 324] width 89 height 15
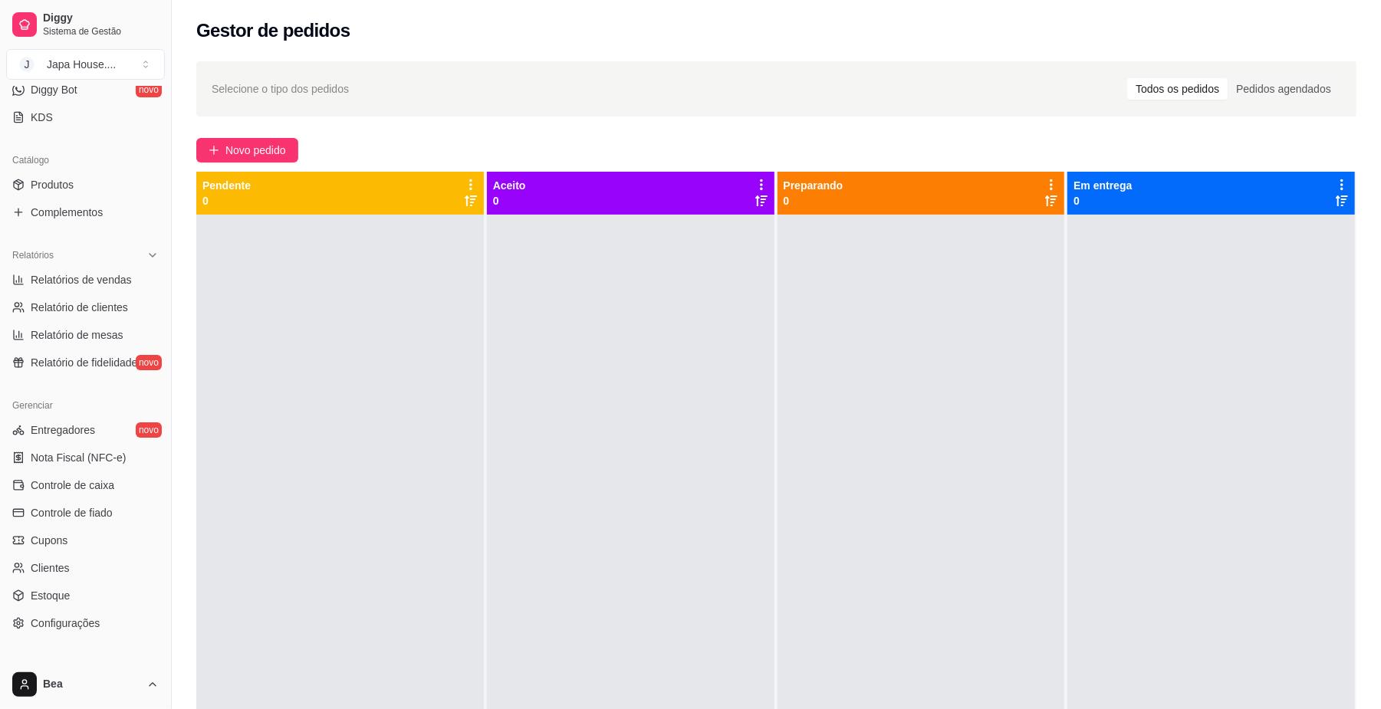
scroll to position [394, 0]
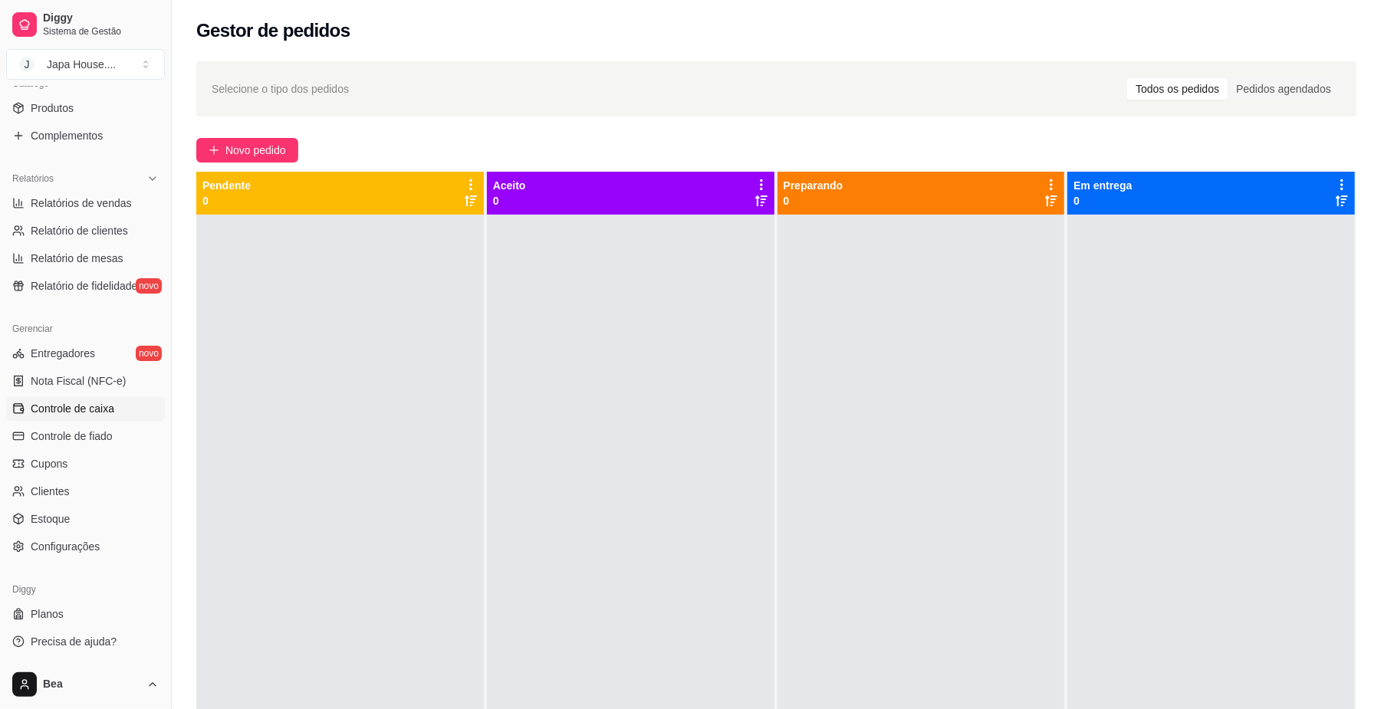
click at [115, 405] on link "Controle de caixa" at bounding box center [85, 408] width 159 height 25
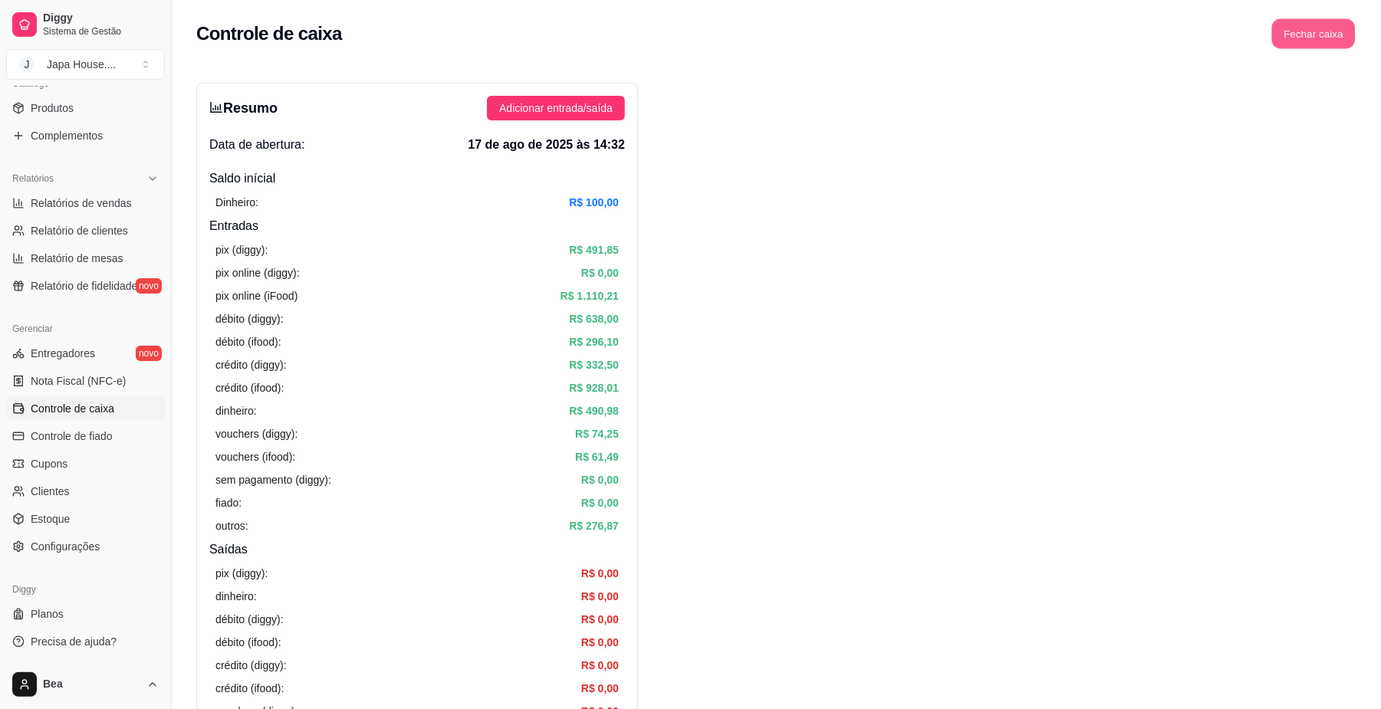
click at [1337, 37] on button "Fechar caixa" at bounding box center [1314, 34] width 84 height 30
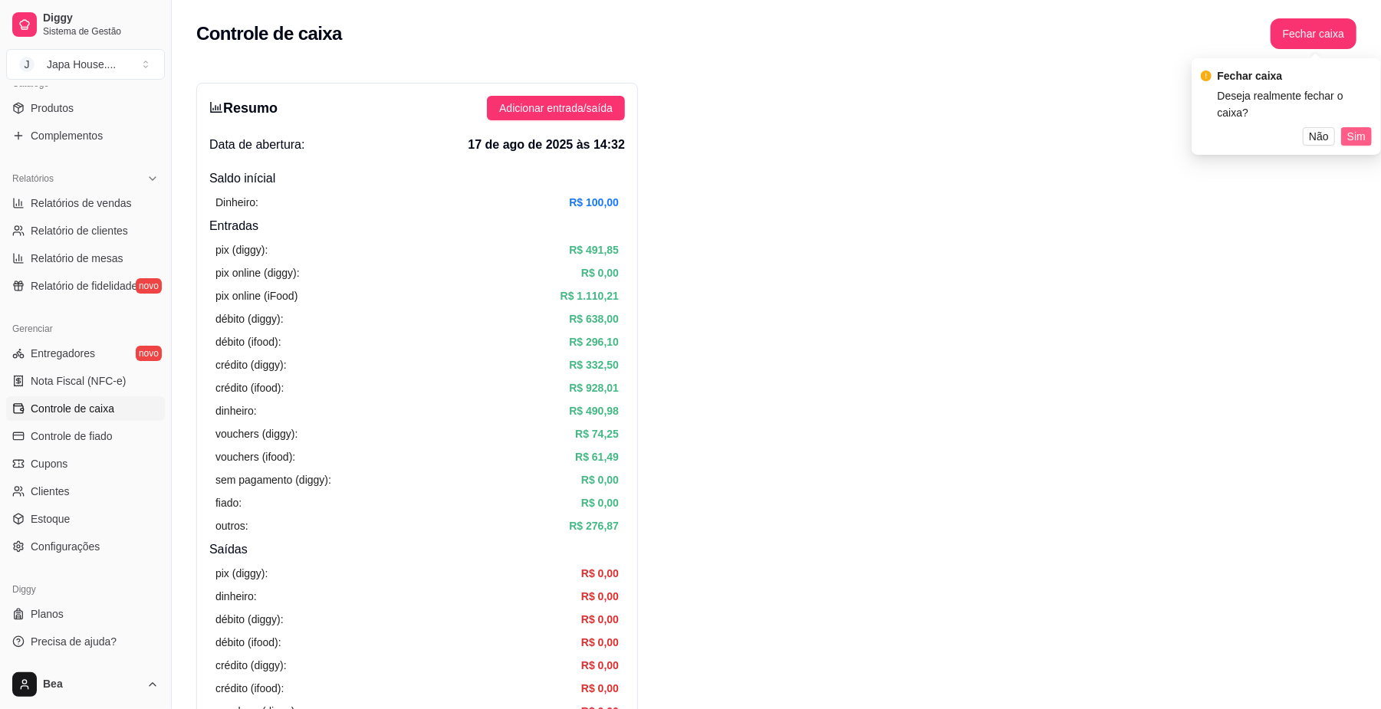
click at [1352, 128] on span "Sim" at bounding box center [1356, 136] width 18 height 17
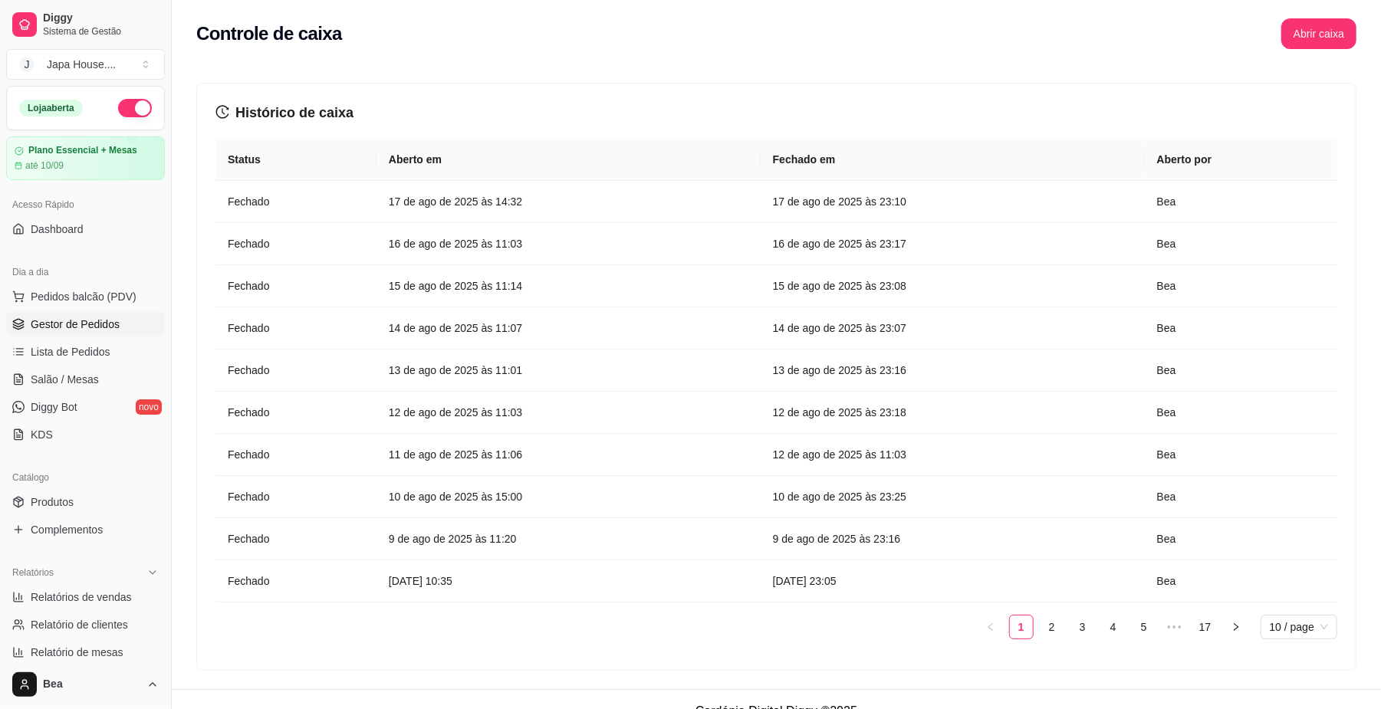
click at [94, 322] on span "Gestor de Pedidos" at bounding box center [75, 324] width 89 height 15
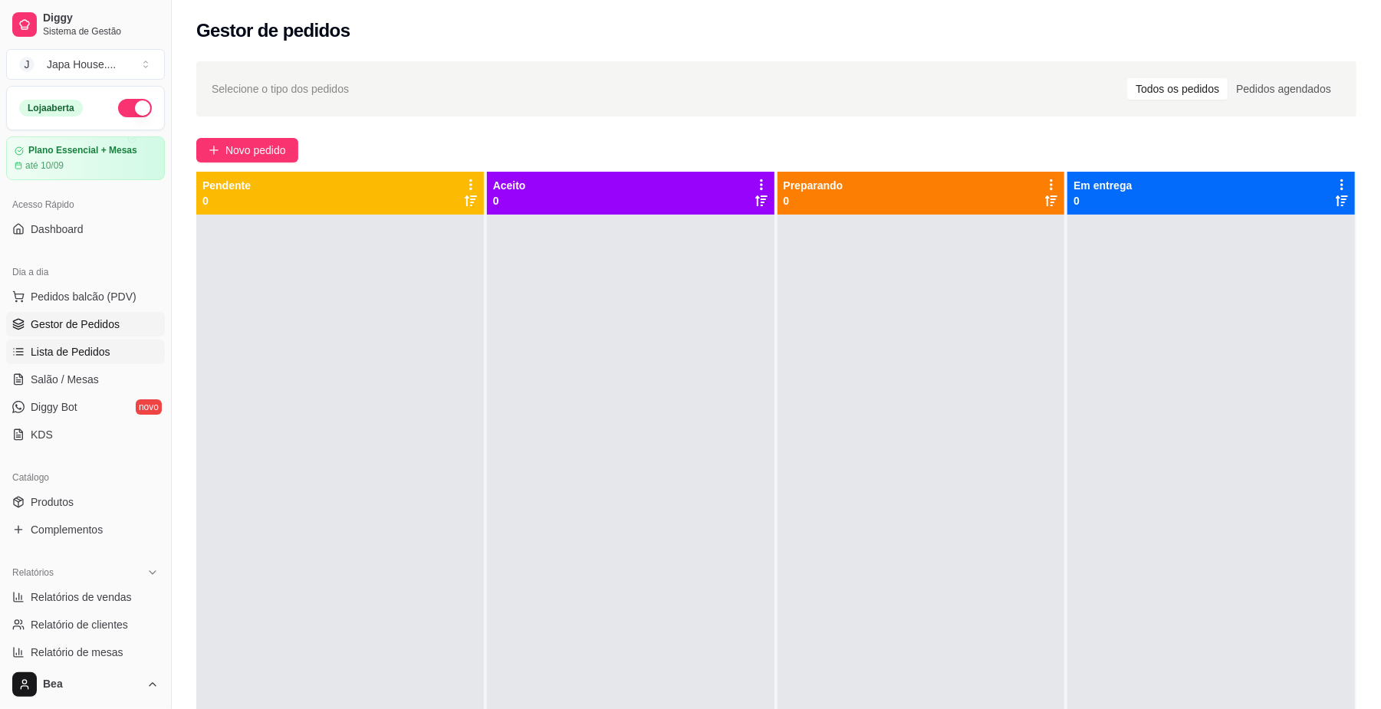
click at [87, 342] on link "Lista de Pedidos" at bounding box center [85, 352] width 159 height 25
